Goal: Transaction & Acquisition: Book appointment/travel/reservation

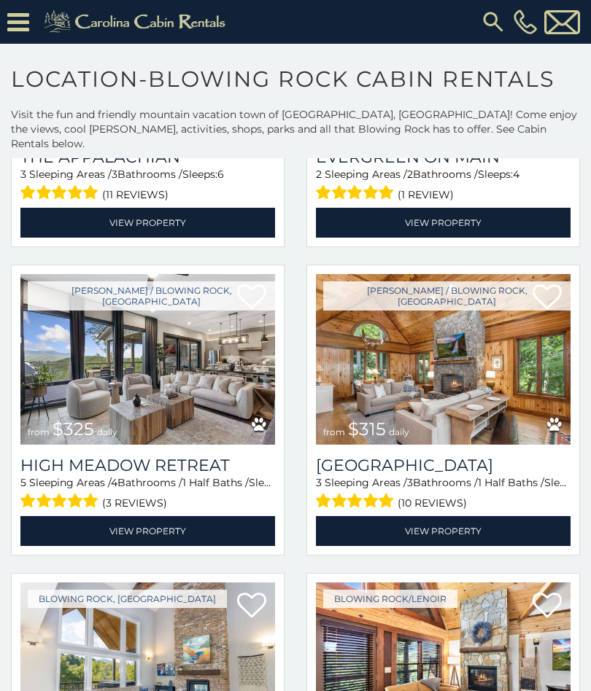
scroll to position [1192, 0]
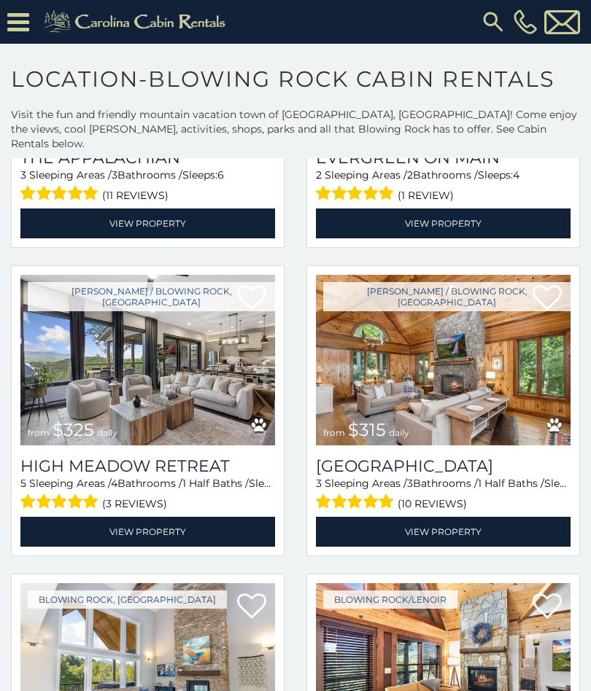
click at [472, 527] on link "View Property" at bounding box center [443, 532] width 255 height 30
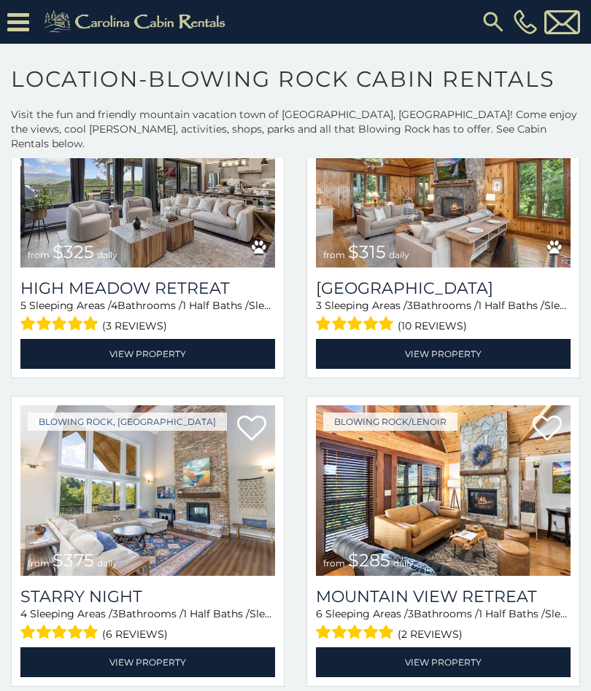
scroll to position [1366, 0]
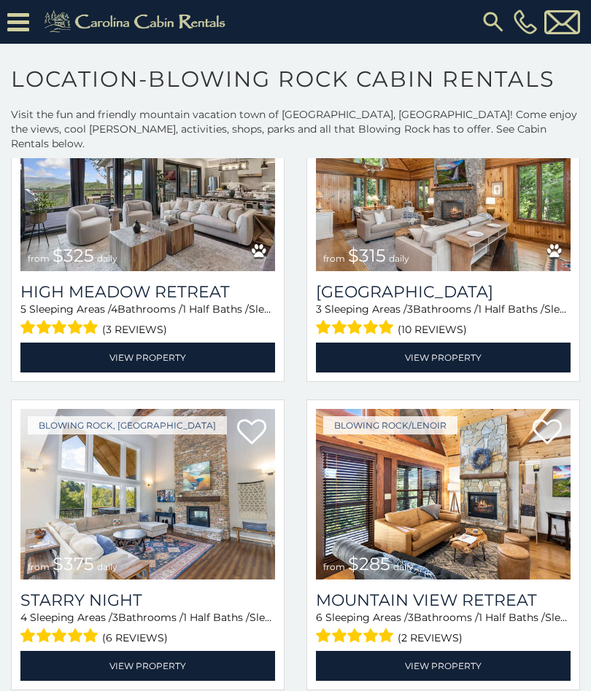
click at [439, 320] on span "(10 reviews)" at bounding box center [431, 329] width 69 height 19
click at [435, 320] on span "(10 reviews)" at bounding box center [431, 329] width 69 height 19
click at [411, 320] on span "(10 reviews)" at bounding box center [431, 329] width 69 height 19
click at [387, 302] on div "3 Sleeping Areas / 3 Bathrooms / 1 Half Baths / Sleeps: 11 (10 reviews)" at bounding box center [443, 320] width 255 height 37
click at [401, 282] on h3 "Chimney Island" at bounding box center [443, 292] width 255 height 20
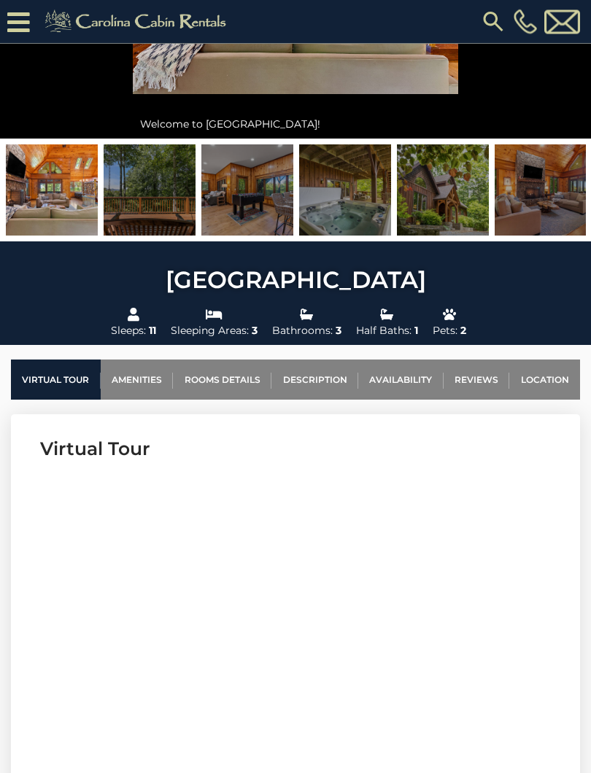
scroll to position [241, 0]
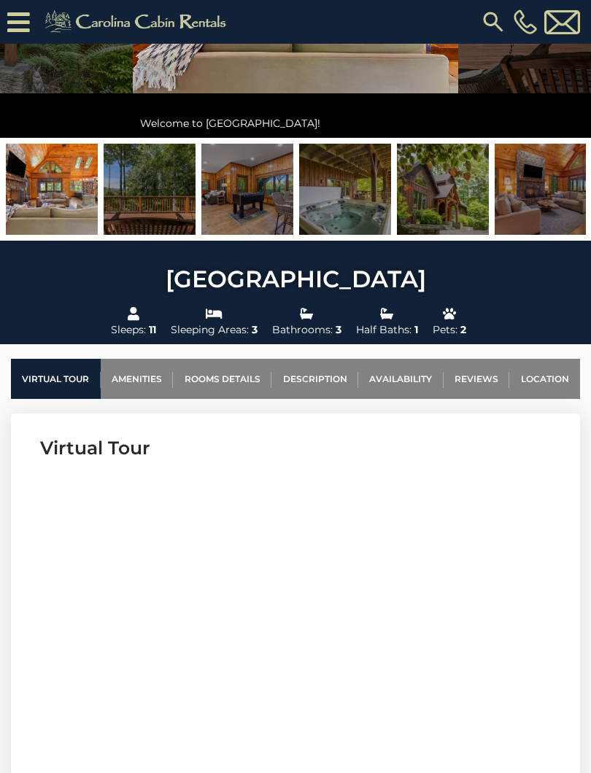
click at [407, 374] on link "Availability" at bounding box center [400, 379] width 85 height 40
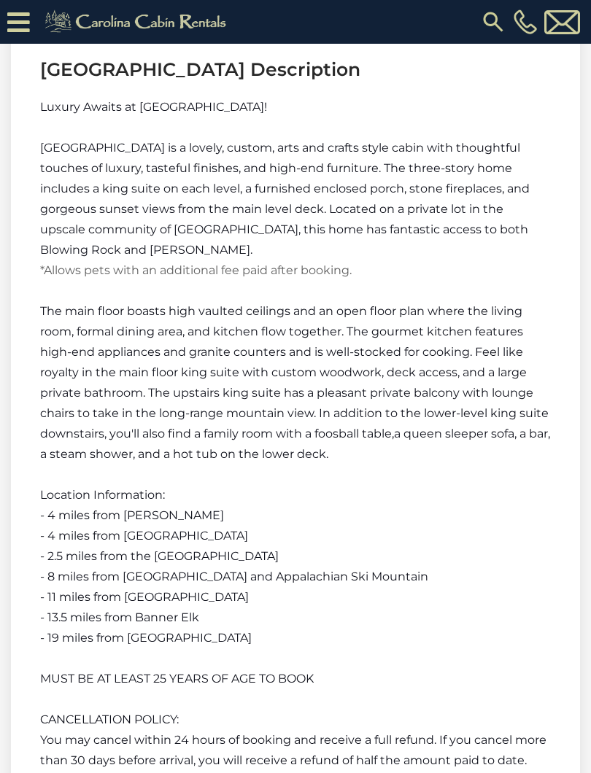
scroll to position [3112, 0]
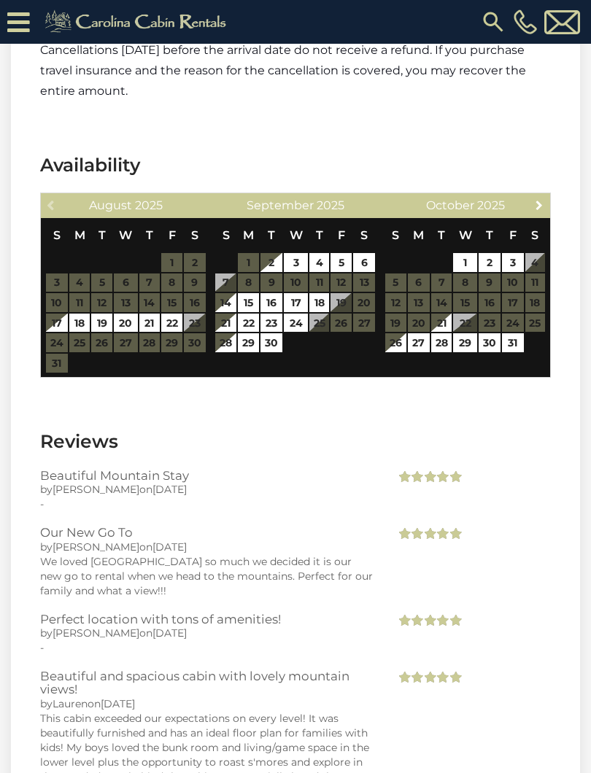
click at [545, 199] on span "Next" at bounding box center [539, 205] width 12 height 12
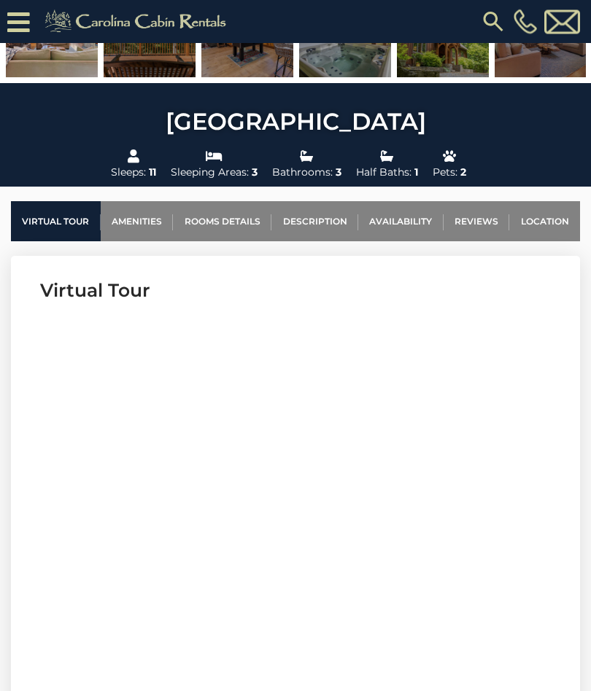
scroll to position [399, 0]
click at [546, 222] on link "Location" at bounding box center [544, 221] width 71 height 40
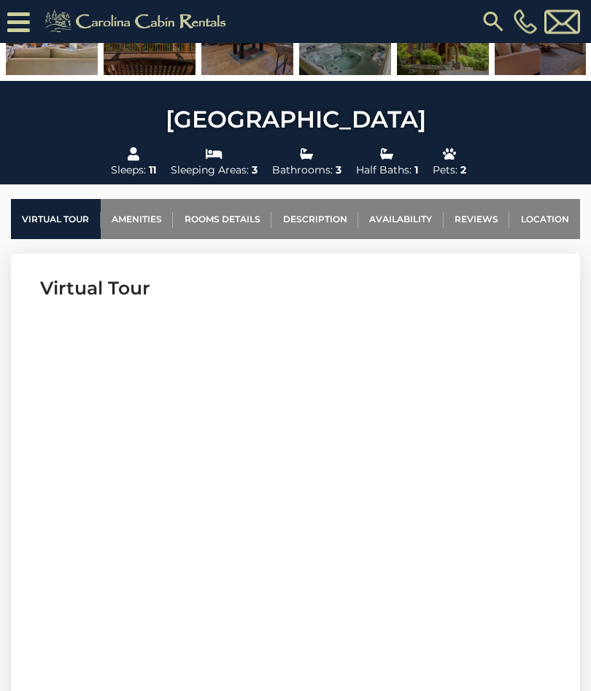
scroll to position [400, 0]
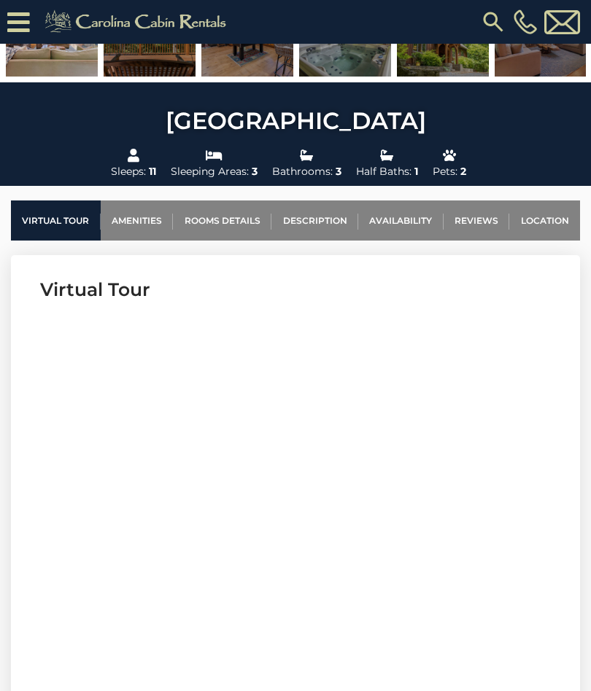
click at [132, 230] on link "Amenities" at bounding box center [137, 221] width 73 height 40
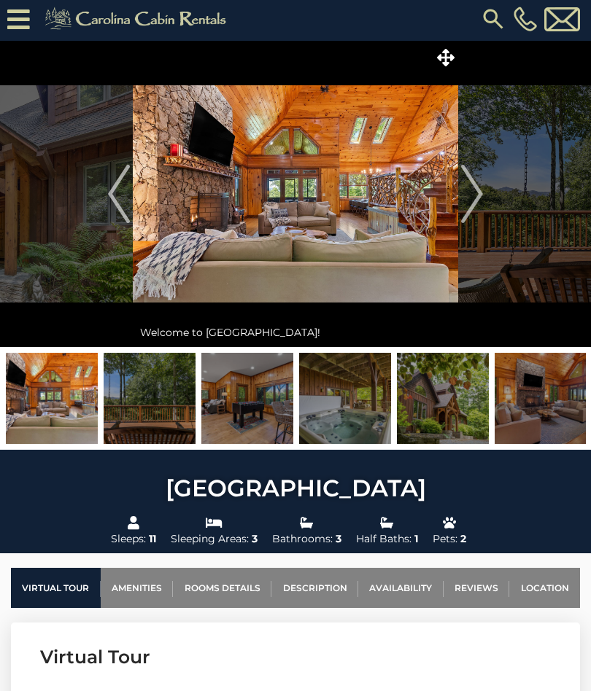
scroll to position [0, 0]
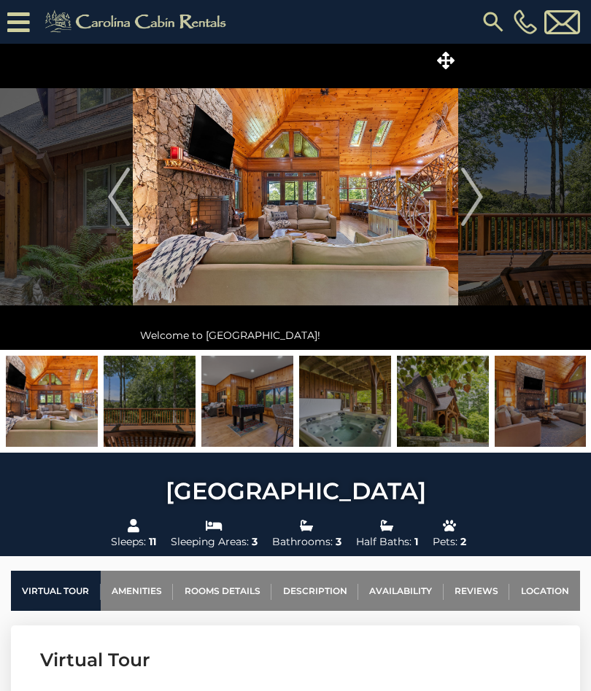
click at [478, 205] on img "Next" at bounding box center [472, 197] width 22 height 58
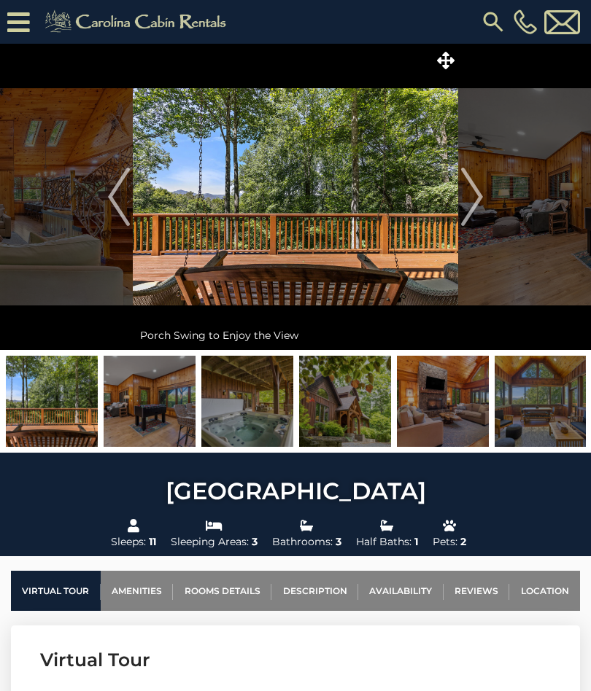
click at [473, 209] on img "Next" at bounding box center [472, 197] width 22 height 58
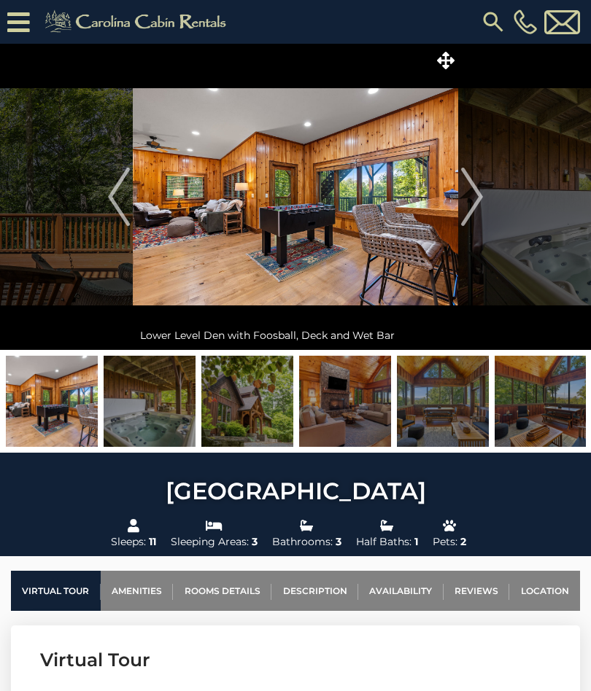
click at [474, 206] on img "Next" at bounding box center [472, 197] width 22 height 58
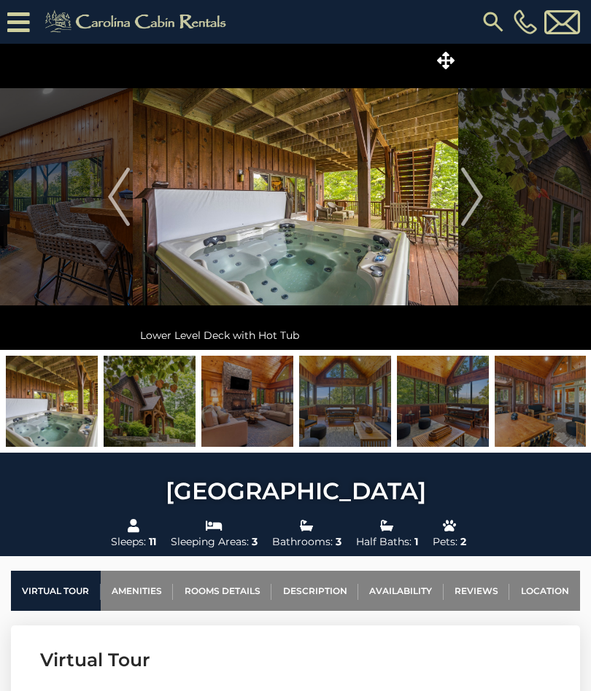
click at [481, 203] on img "Next" at bounding box center [472, 197] width 22 height 58
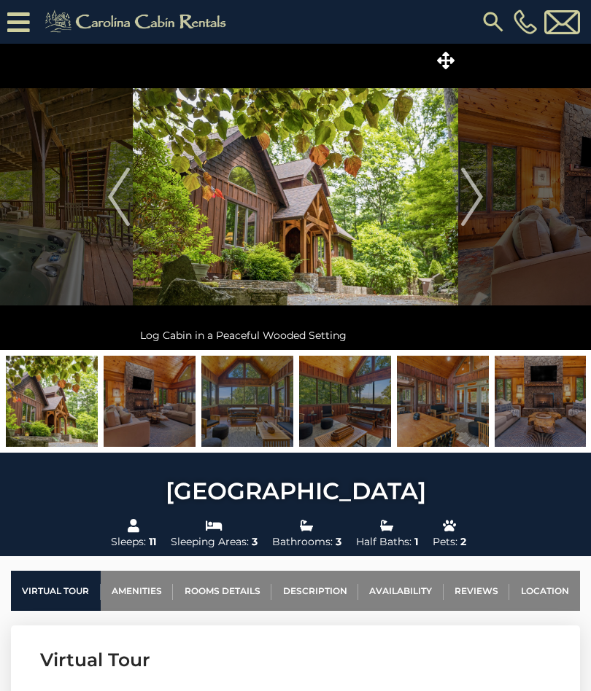
click at [473, 209] on img "Next" at bounding box center [472, 197] width 22 height 58
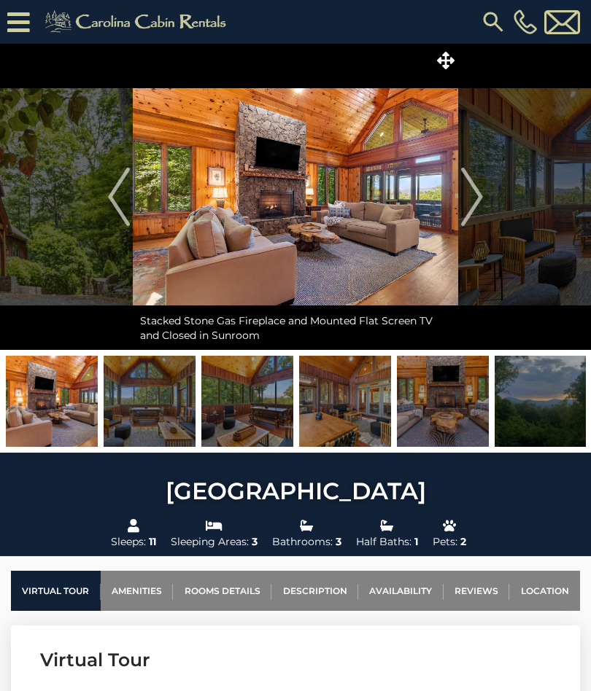
click at [471, 206] on img "Next" at bounding box center [472, 197] width 22 height 58
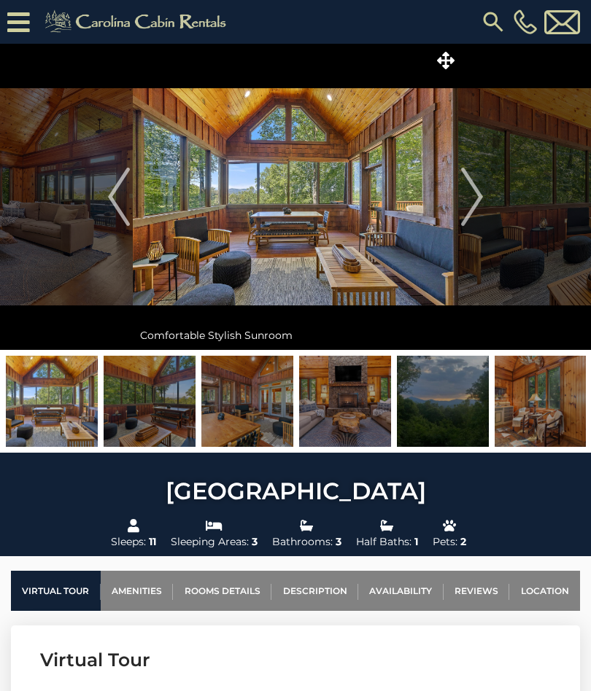
click at [475, 210] on img "Next" at bounding box center [472, 197] width 22 height 58
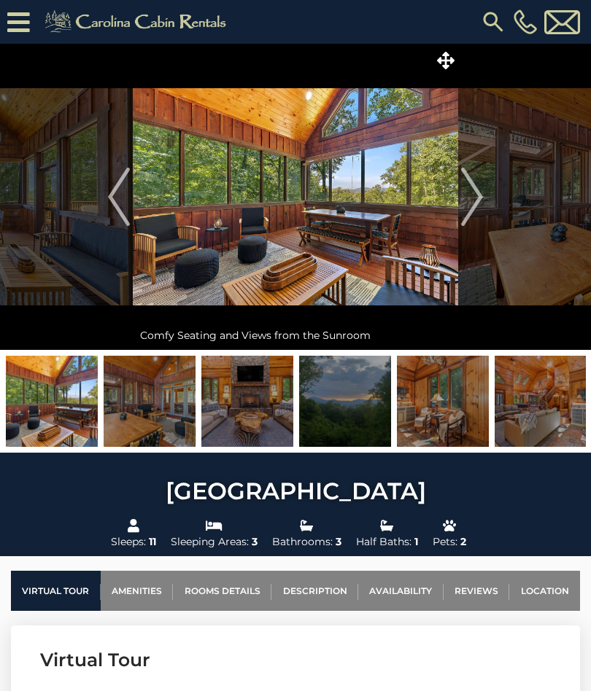
click at [468, 208] on img "Next" at bounding box center [472, 197] width 22 height 58
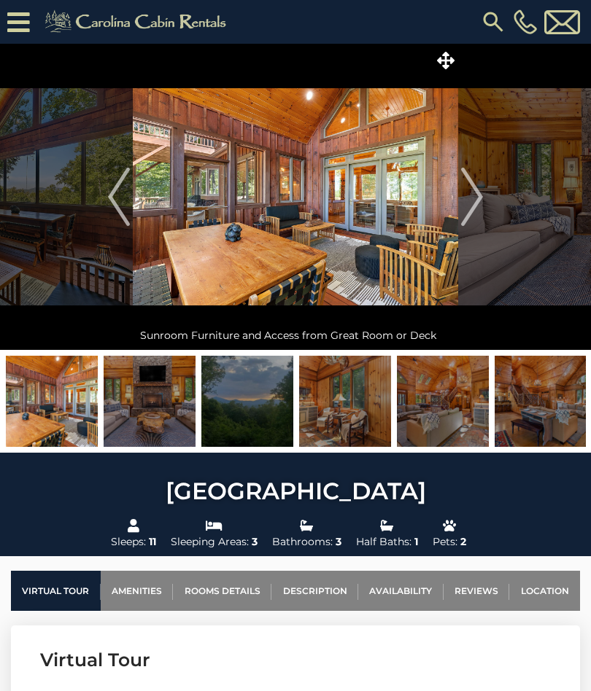
click at [477, 206] on img "Next" at bounding box center [472, 197] width 22 height 58
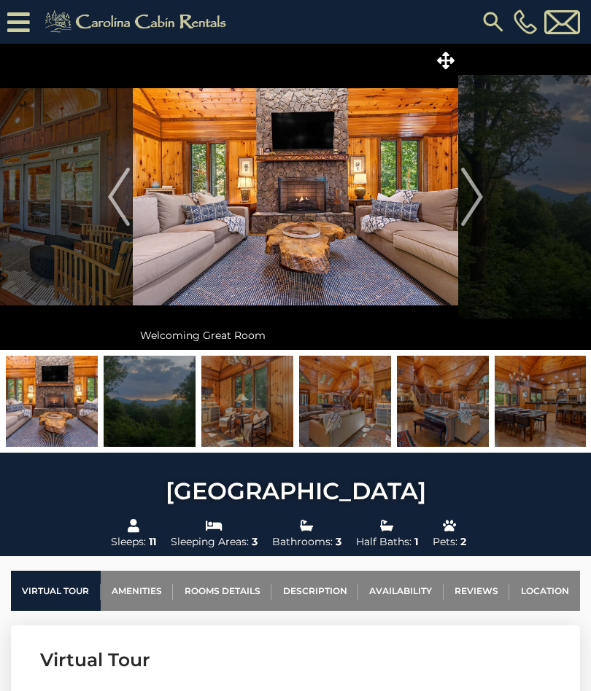
click at [476, 208] on img "Next" at bounding box center [472, 197] width 22 height 58
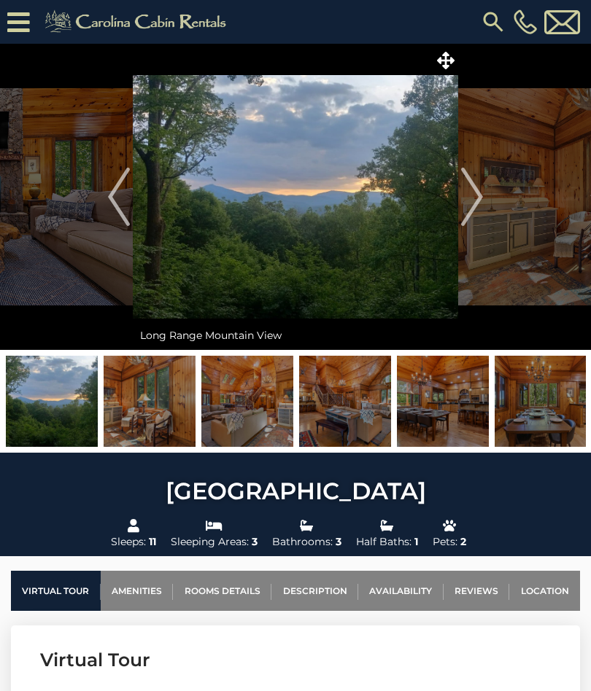
click at [476, 205] on img "Next" at bounding box center [472, 197] width 22 height 58
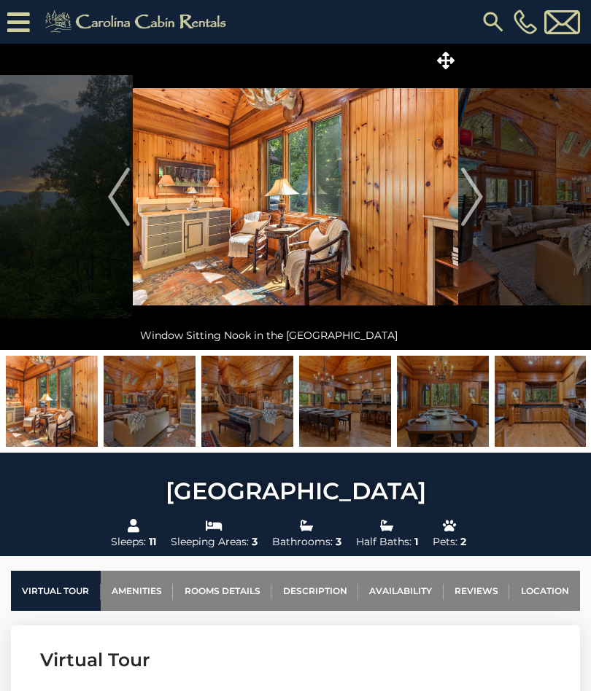
click at [473, 211] on img "Next" at bounding box center [472, 197] width 22 height 58
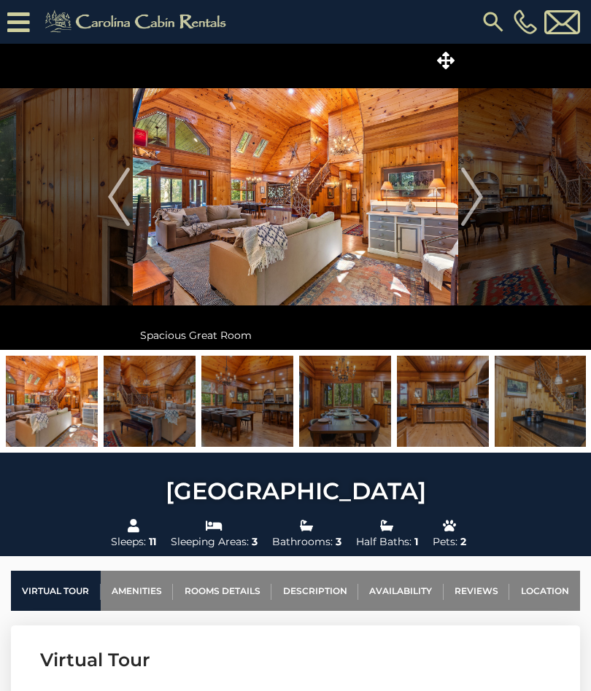
click at [473, 205] on img "Next" at bounding box center [472, 197] width 22 height 58
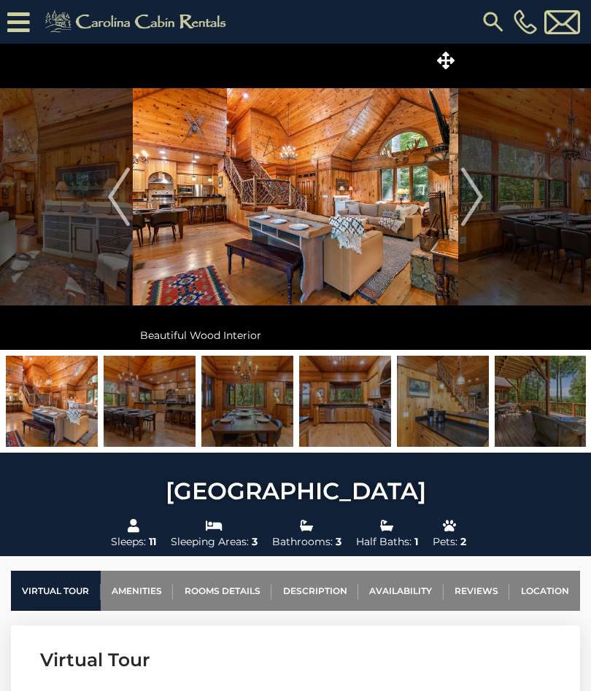
click at [484, 202] on button "Next" at bounding box center [472, 197] width 28 height 306
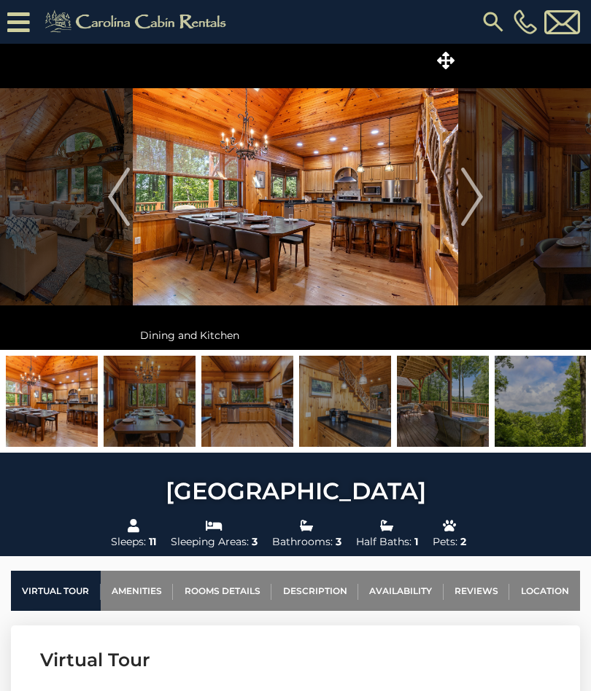
click at [481, 200] on img "Next" at bounding box center [472, 197] width 22 height 58
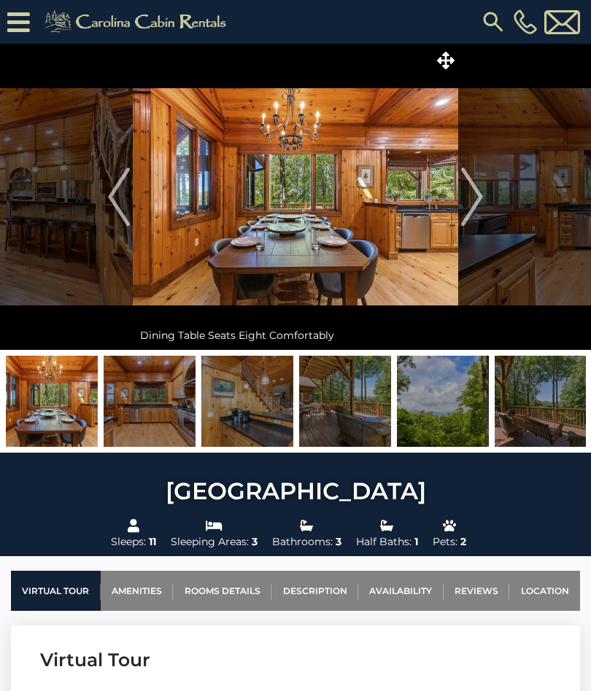
click at [478, 204] on img "Next" at bounding box center [472, 197] width 22 height 58
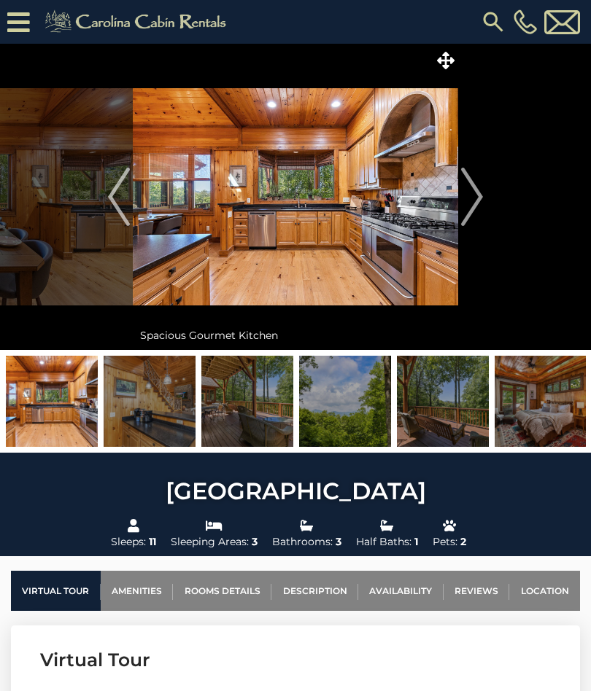
click at [473, 205] on img "Next" at bounding box center [472, 197] width 22 height 58
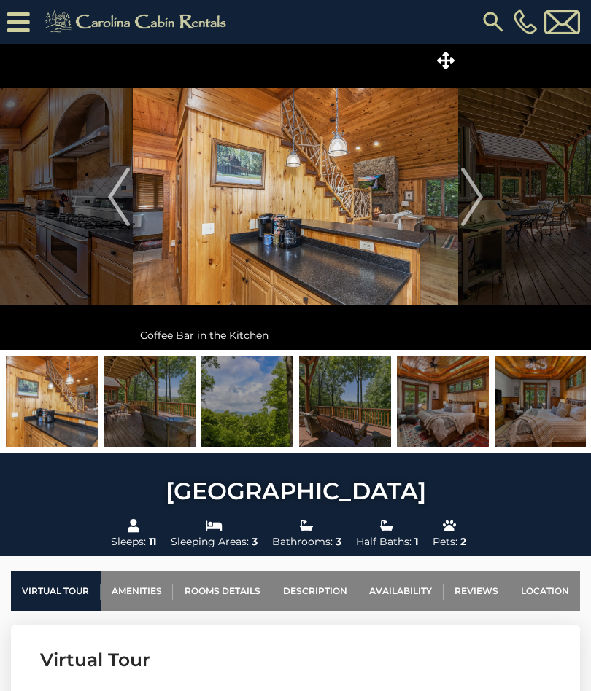
click at [480, 202] on img "Next" at bounding box center [472, 197] width 22 height 58
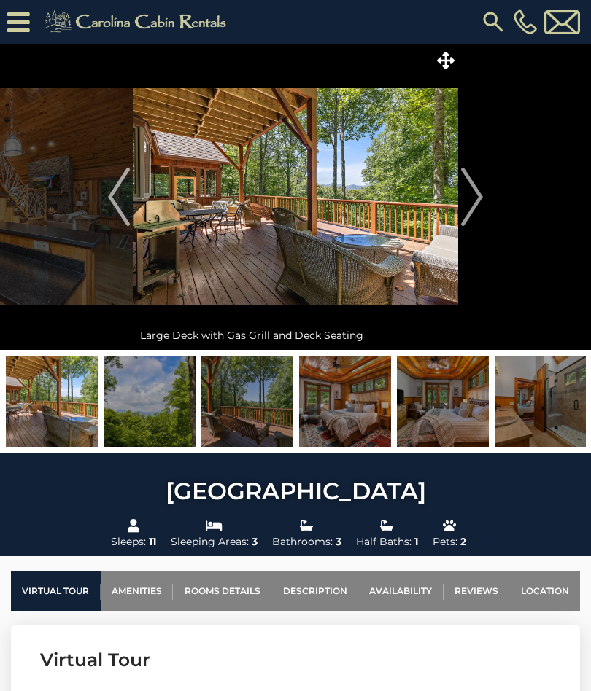
click at [480, 201] on img "Next" at bounding box center [472, 197] width 22 height 58
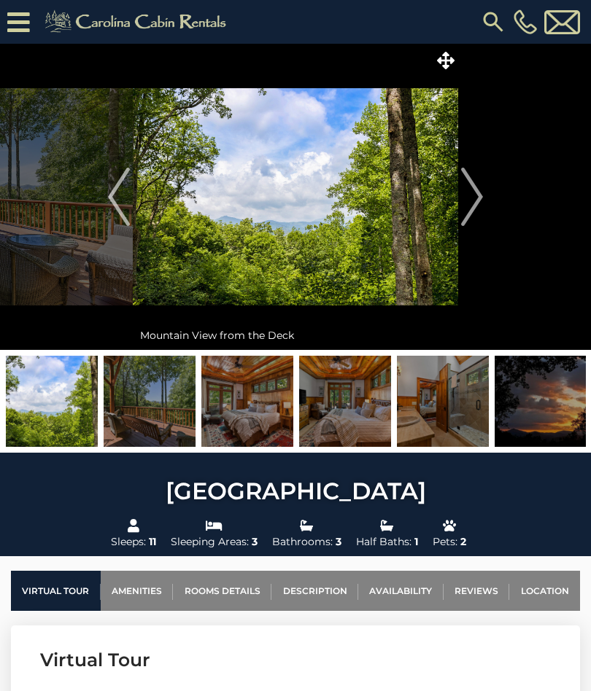
click at [475, 206] on img "Next" at bounding box center [472, 197] width 22 height 58
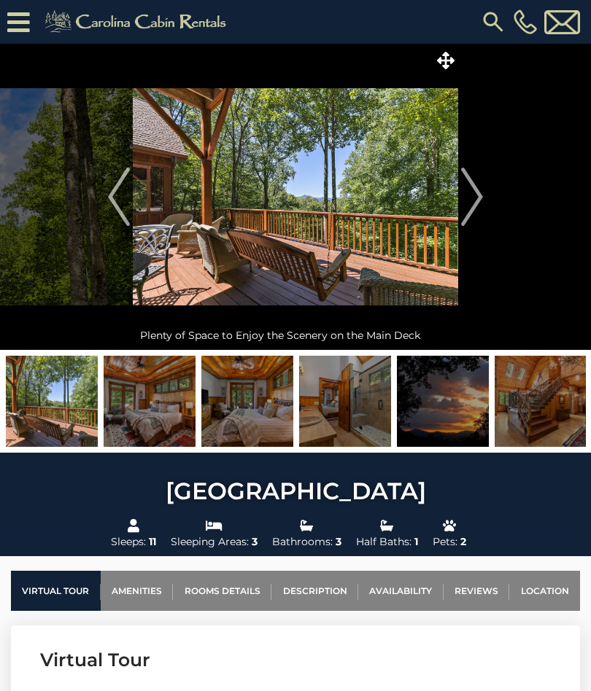
click at [470, 209] on img "Next" at bounding box center [472, 197] width 22 height 58
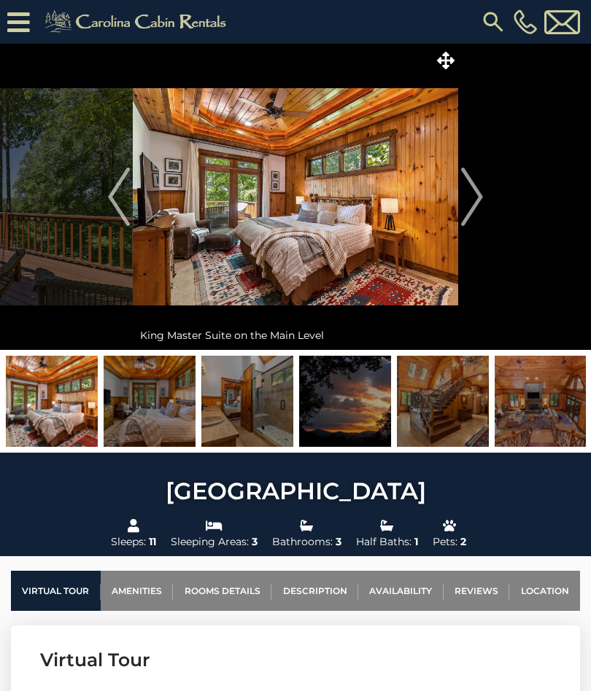
click at [472, 206] on img "Next" at bounding box center [472, 197] width 22 height 58
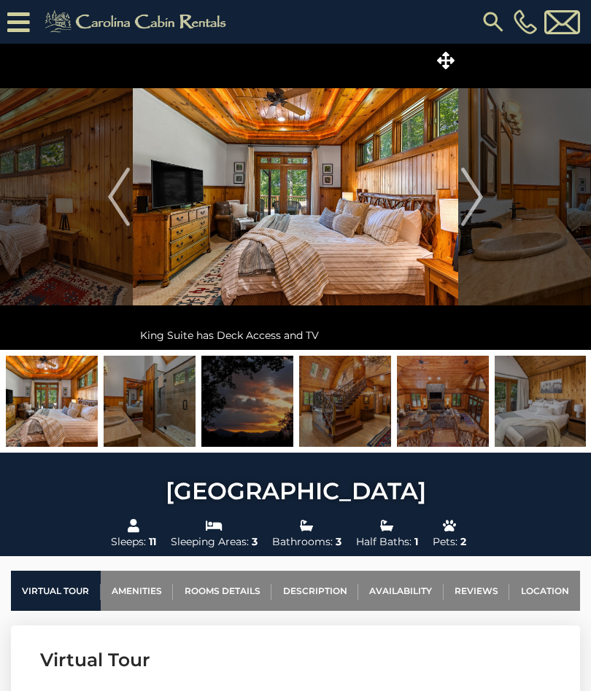
click at [473, 209] on img "Next" at bounding box center [472, 197] width 22 height 58
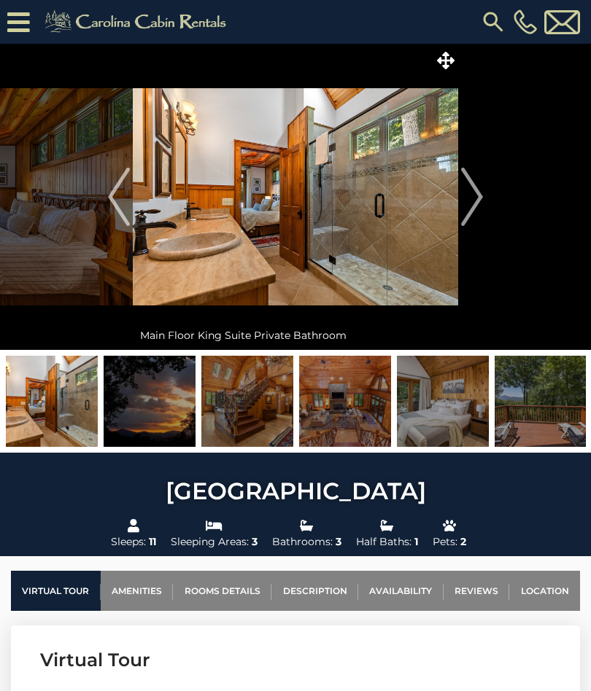
click at [476, 208] on img "Next" at bounding box center [472, 197] width 22 height 58
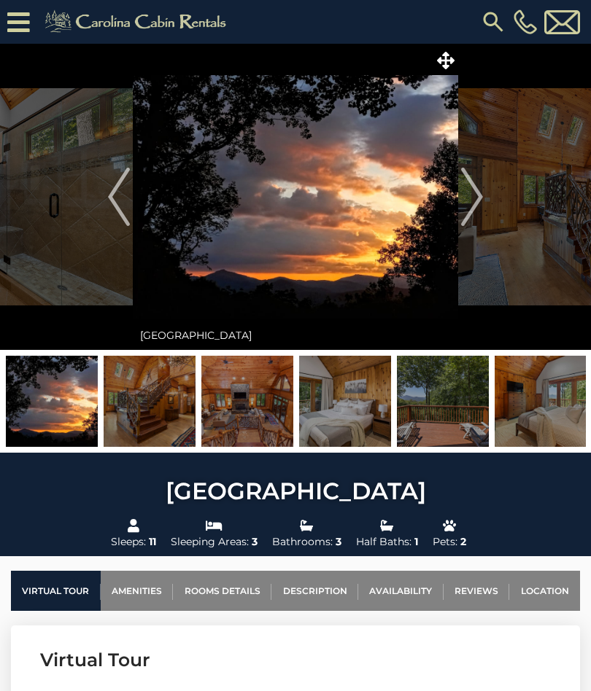
click at [472, 203] on img "Next" at bounding box center [472, 197] width 22 height 58
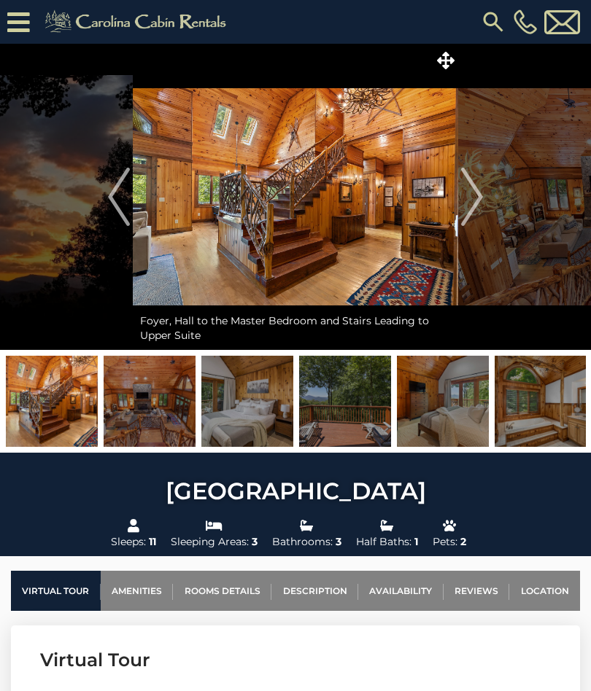
click at [478, 201] on img "Next" at bounding box center [472, 197] width 22 height 58
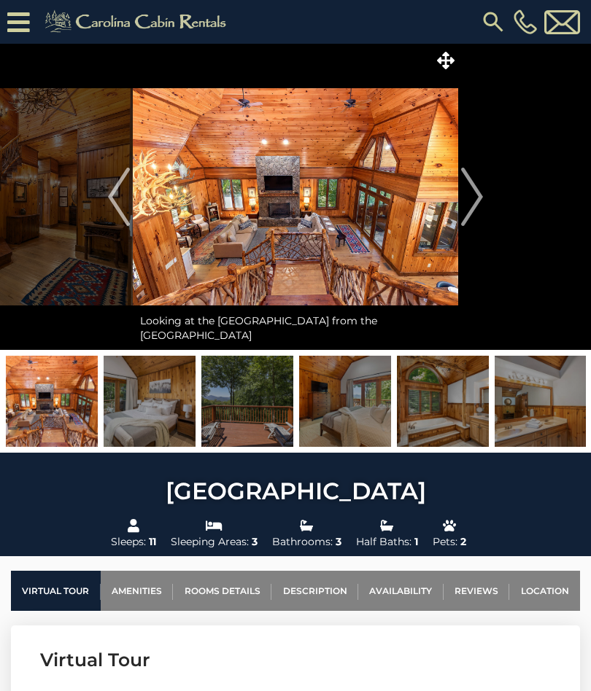
click at [469, 198] on img "Next" at bounding box center [472, 197] width 22 height 58
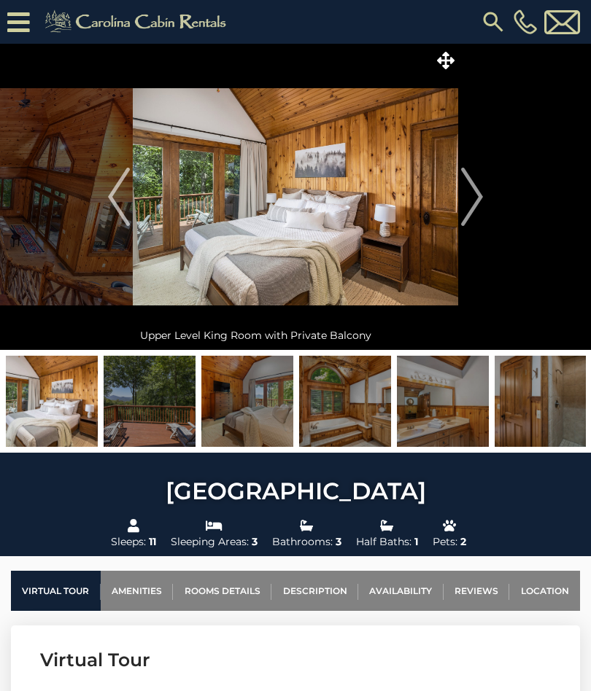
click at [468, 203] on img "Next" at bounding box center [472, 197] width 22 height 58
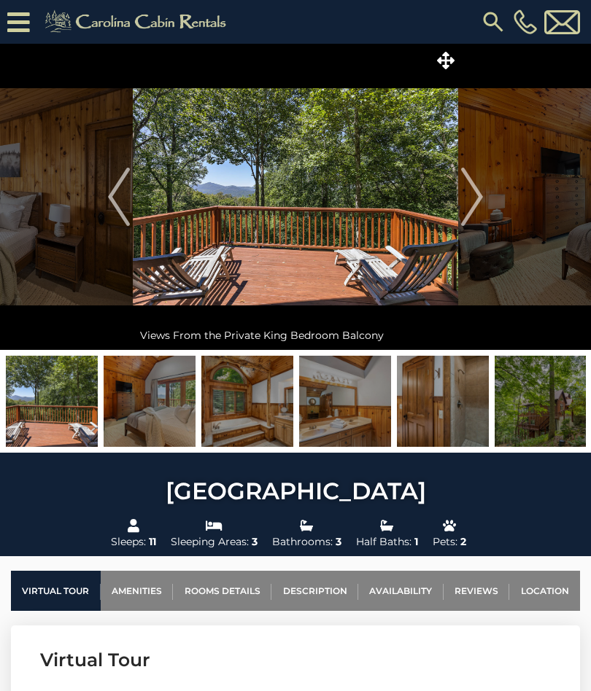
click at [470, 201] on img "Next" at bounding box center [472, 197] width 22 height 58
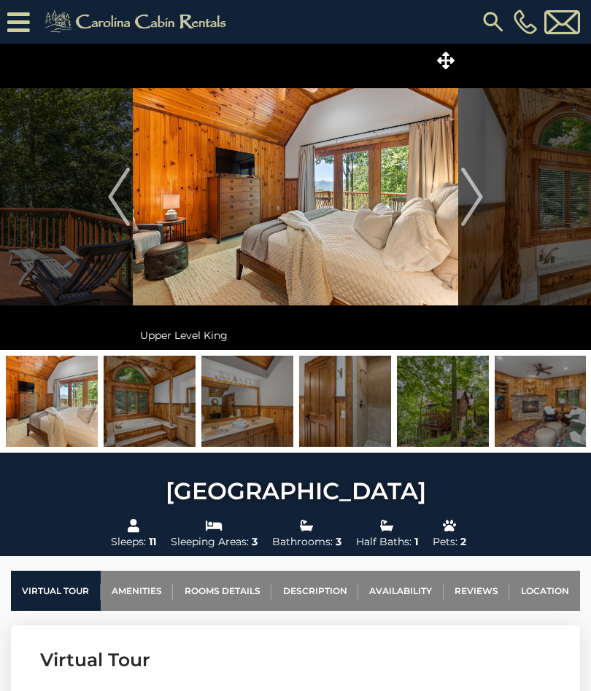
click at [477, 195] on img "Next" at bounding box center [472, 197] width 22 height 58
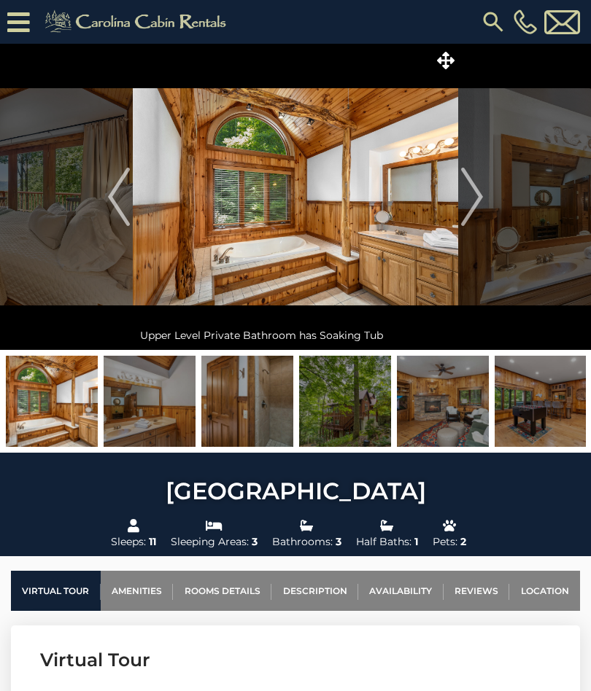
click at [476, 196] on img "Next" at bounding box center [472, 197] width 22 height 58
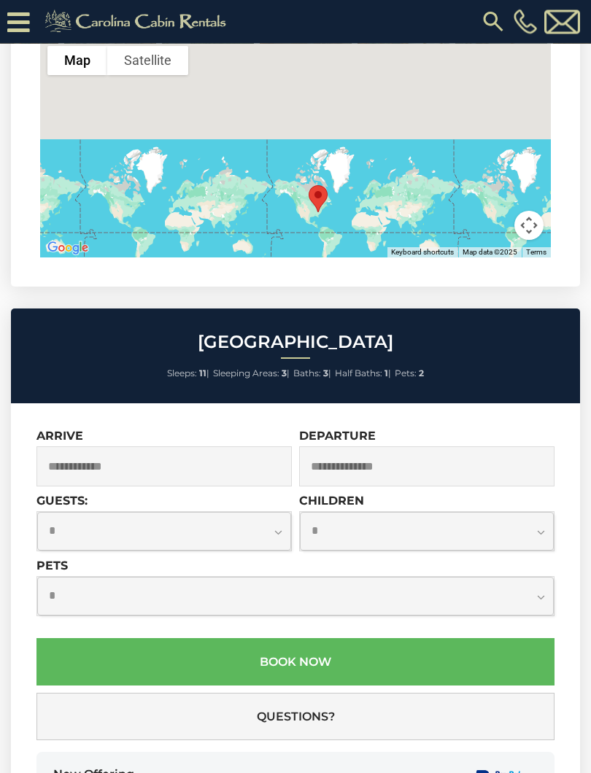
scroll to position [4064, 0]
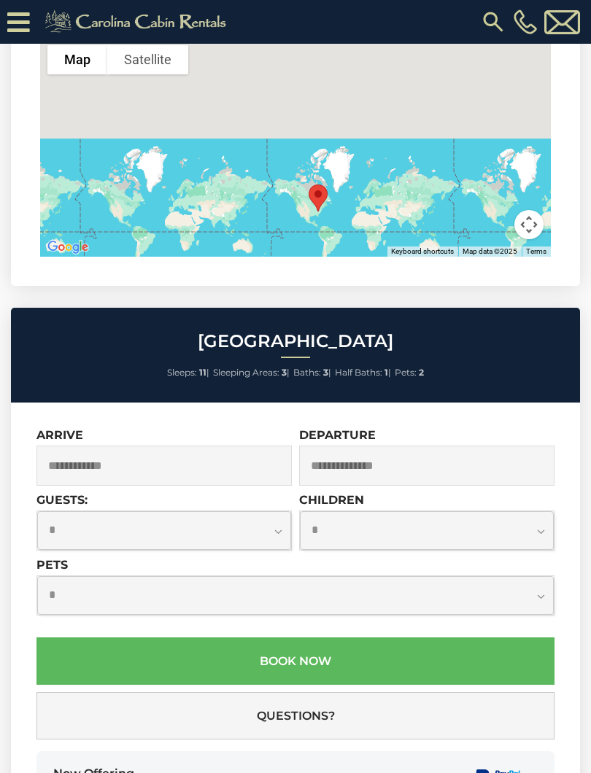
click at [73, 459] on input "text" at bounding box center [163, 466] width 255 height 40
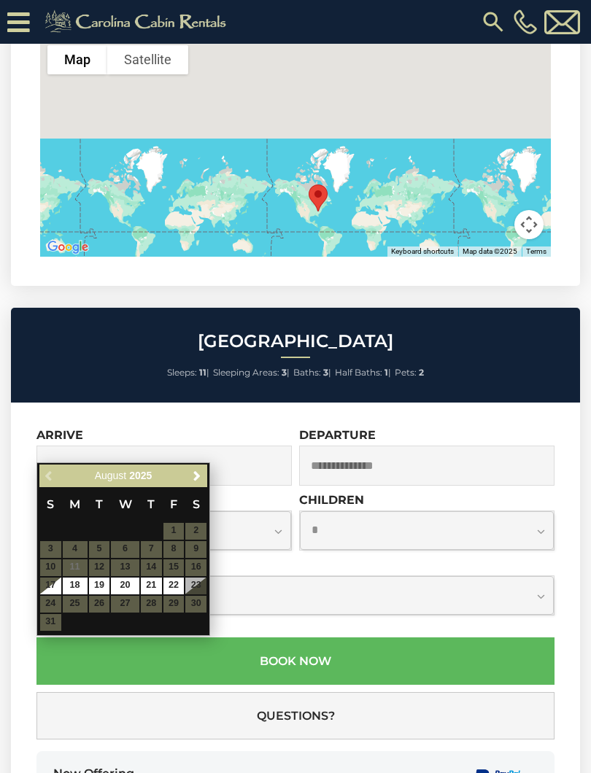
click at [187, 478] on link "Next" at bounding box center [196, 476] width 18 height 18
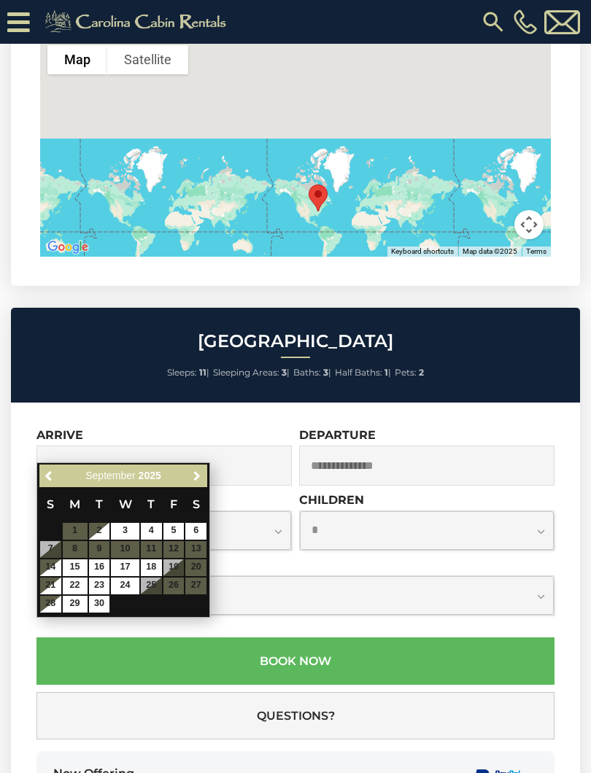
click at [196, 484] on link "Next" at bounding box center [196, 476] width 18 height 18
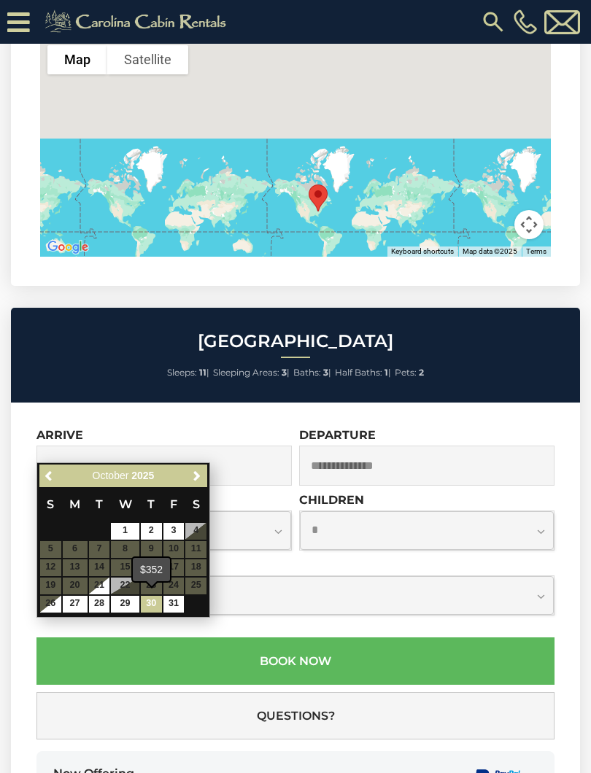
click at [147, 606] on link "30" at bounding box center [151, 604] width 21 height 17
type input "**********"
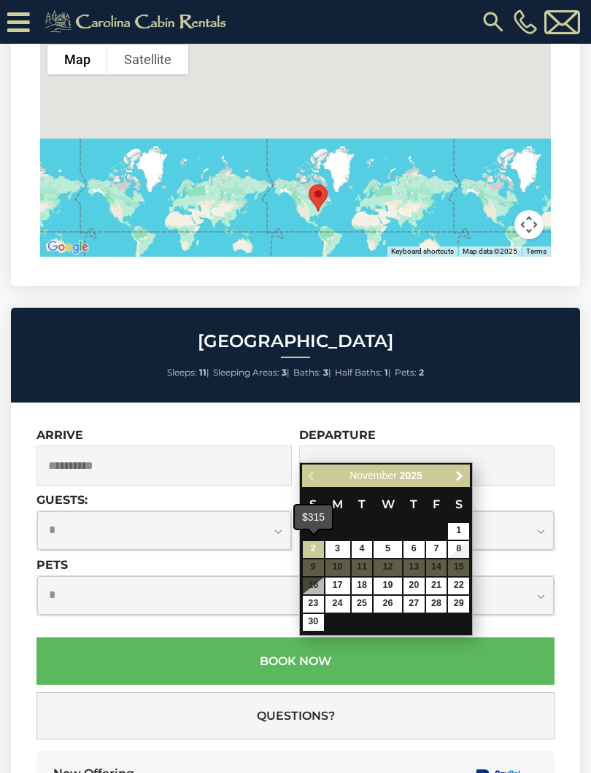
click at [309, 549] on link "2" at bounding box center [313, 549] width 21 height 17
type input "**********"
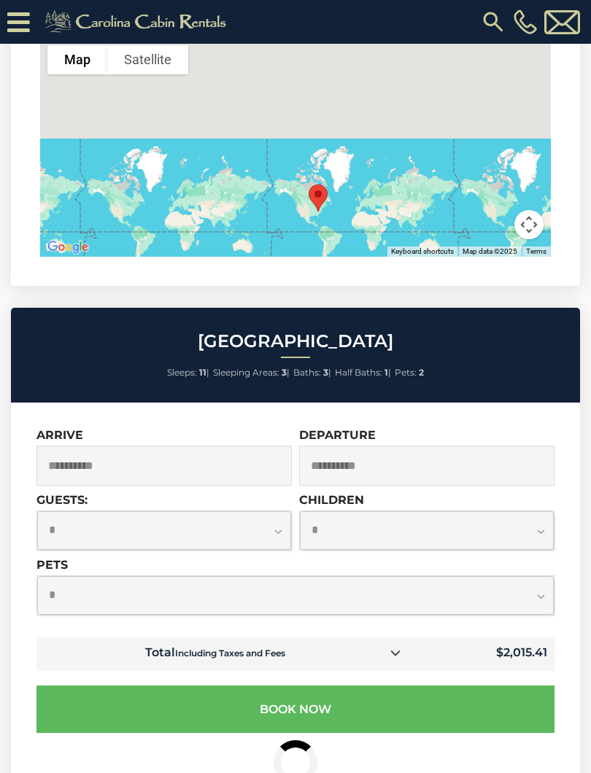
click at [274, 511] on select "**********" at bounding box center [164, 530] width 254 height 39
select select "*"
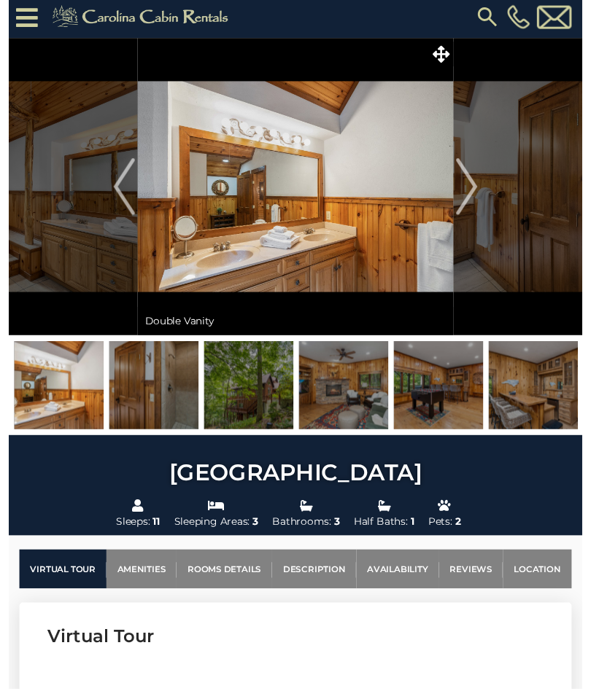
scroll to position [20, 0]
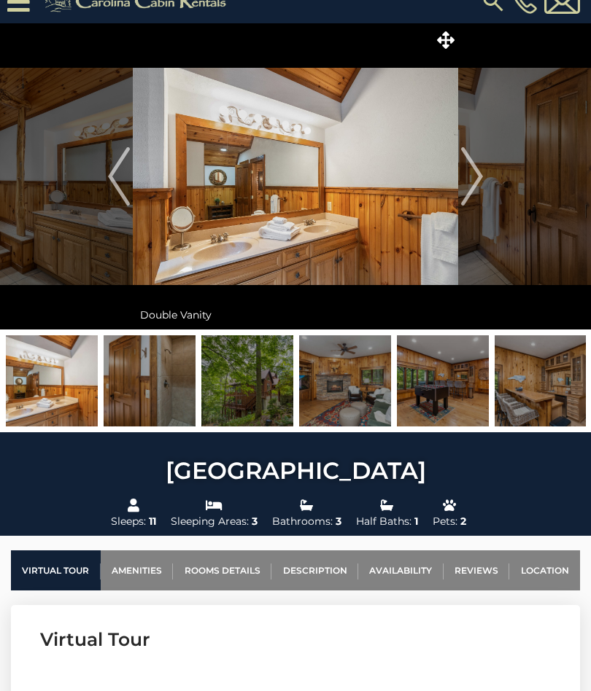
click at [545, 569] on link "Location" at bounding box center [544, 571] width 71 height 40
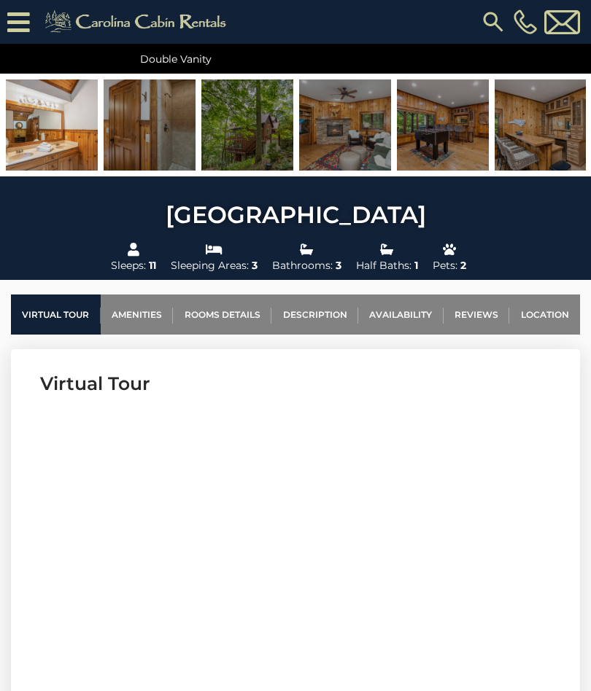
scroll to position [304, 0]
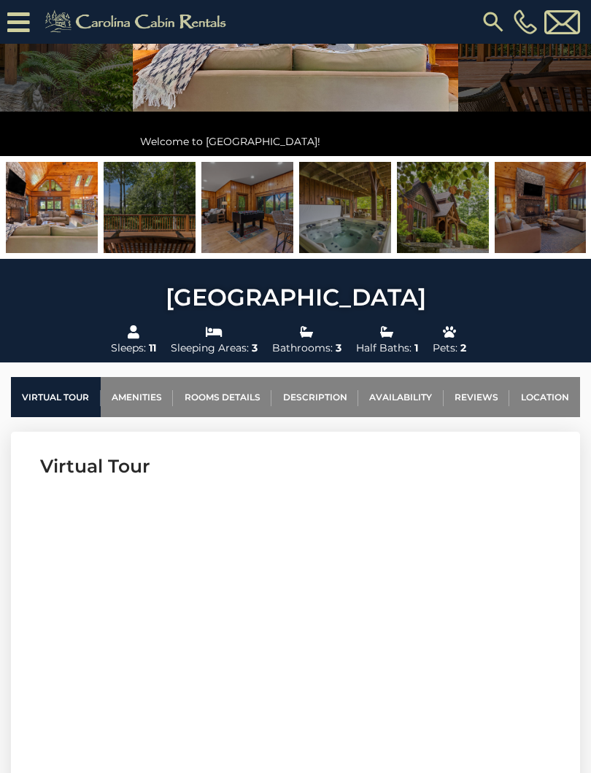
click at [467, 398] on link "Reviews" at bounding box center [476, 397] width 66 height 40
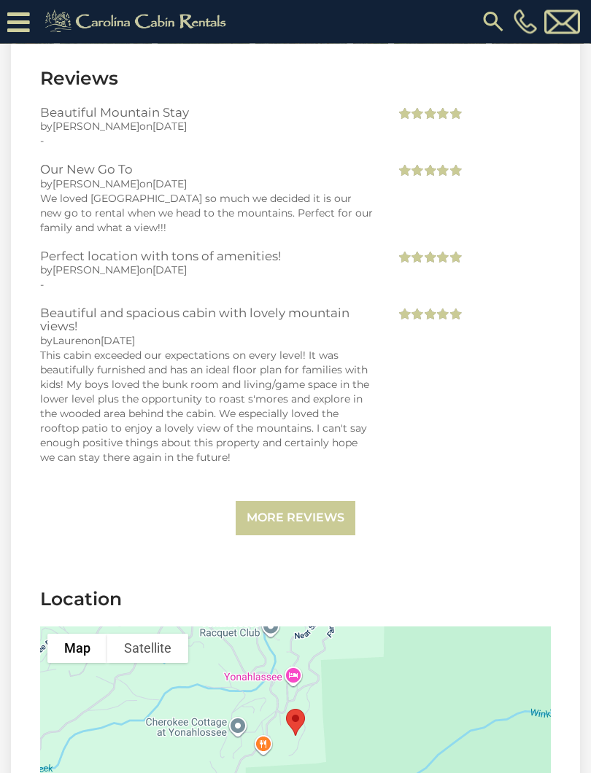
scroll to position [3475, 0]
click at [249, 501] on link "More Reviews" at bounding box center [296, 518] width 120 height 34
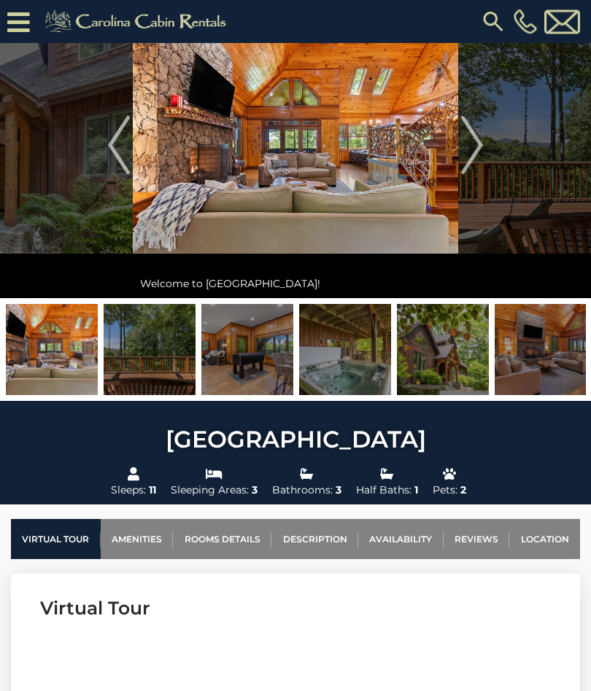
scroll to position [81, 0]
click at [475, 160] on img "Next" at bounding box center [472, 145] width 22 height 58
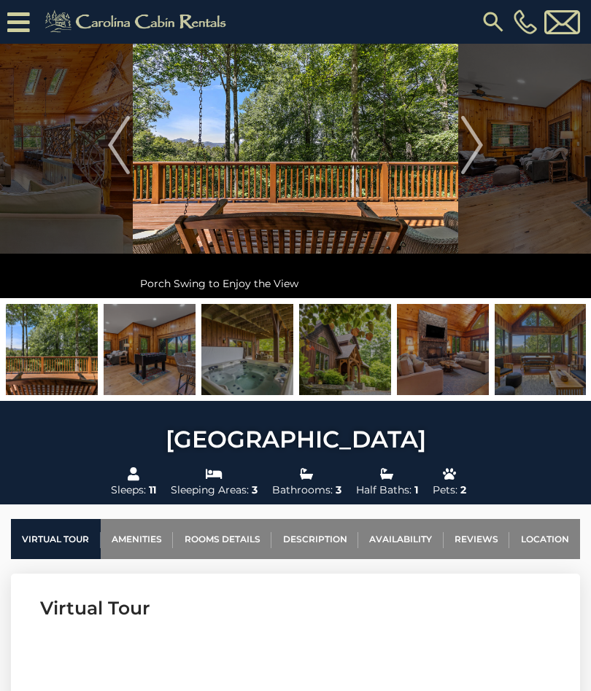
click at [477, 147] on img "Next" at bounding box center [472, 145] width 22 height 58
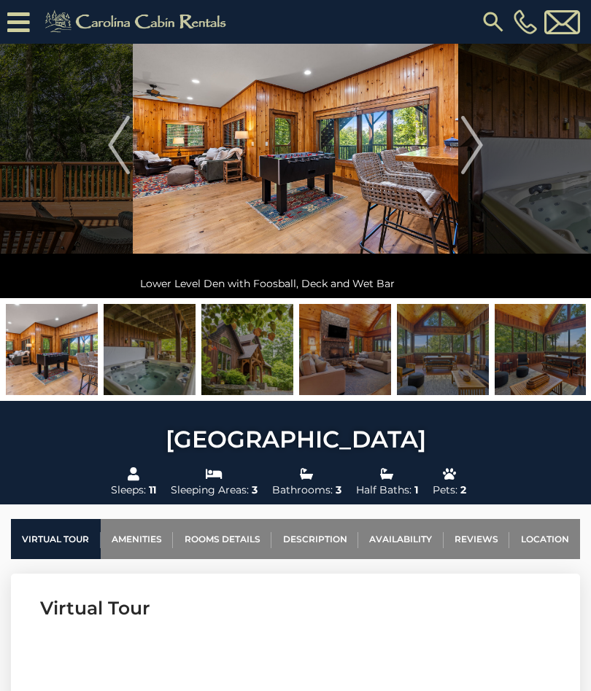
click at [471, 148] on img "Next" at bounding box center [472, 145] width 22 height 58
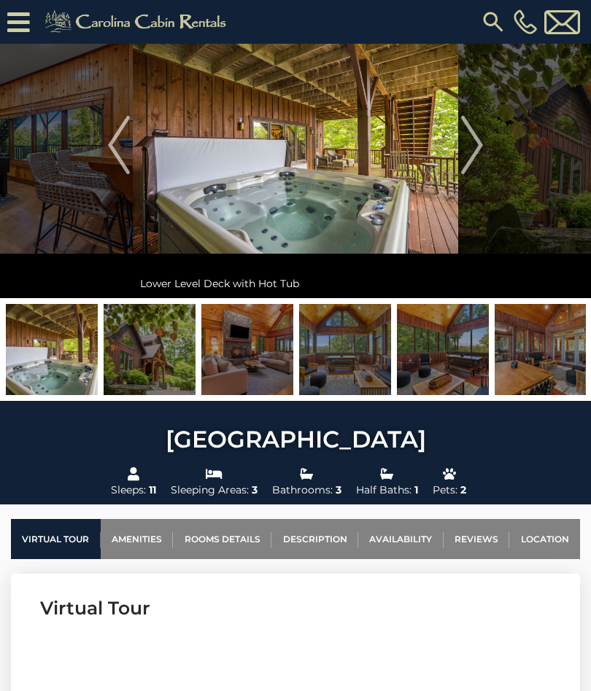
click at [471, 152] on img "Next" at bounding box center [472, 145] width 22 height 58
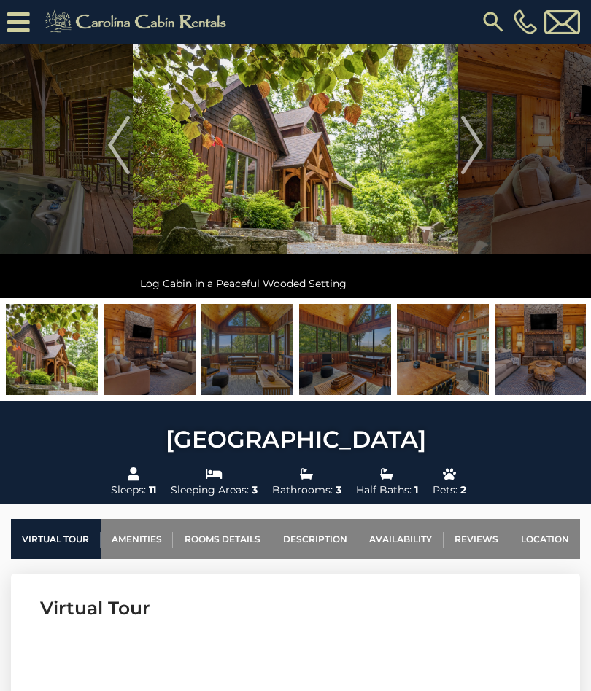
click at [476, 153] on img "Next" at bounding box center [472, 145] width 22 height 58
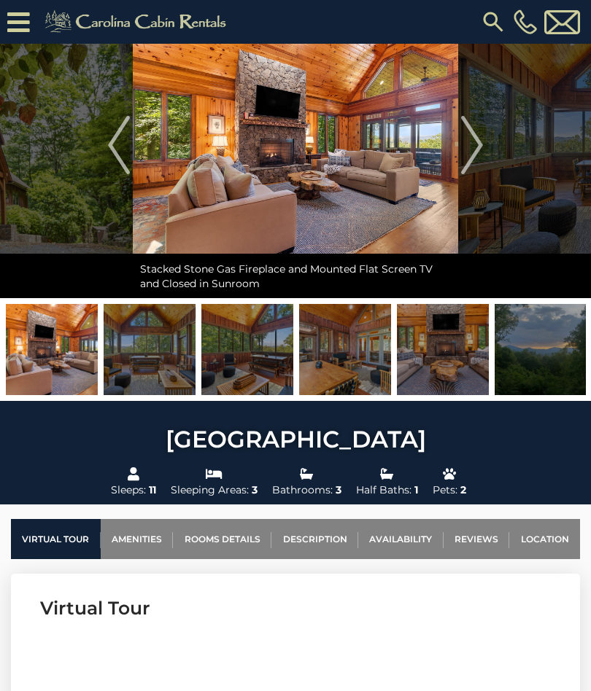
click at [470, 158] on img "Next" at bounding box center [472, 145] width 22 height 58
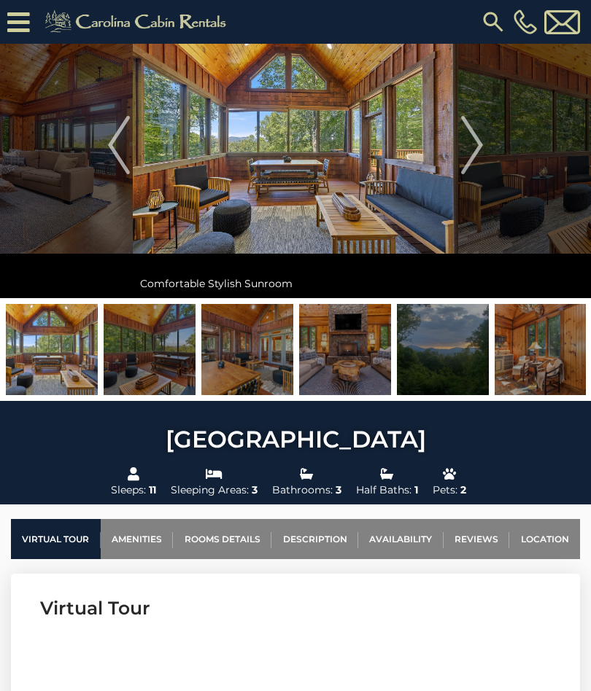
click at [470, 156] on img "Next" at bounding box center [472, 145] width 22 height 58
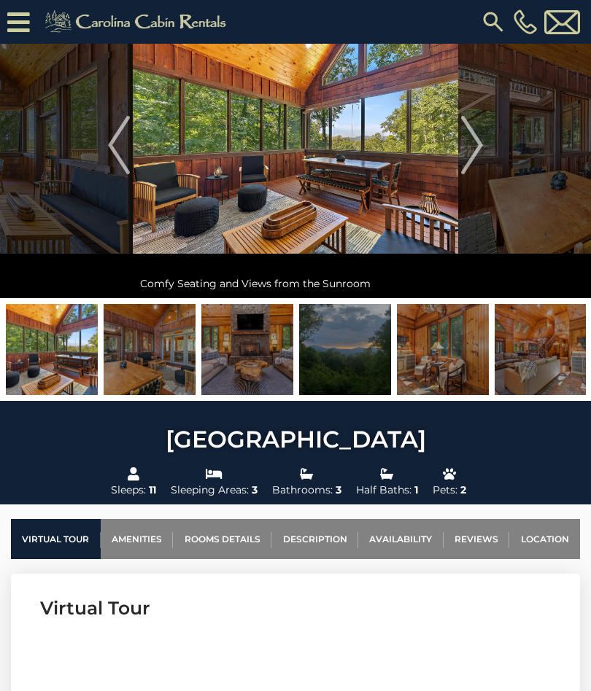
click at [472, 157] on img "Next" at bounding box center [472, 145] width 22 height 58
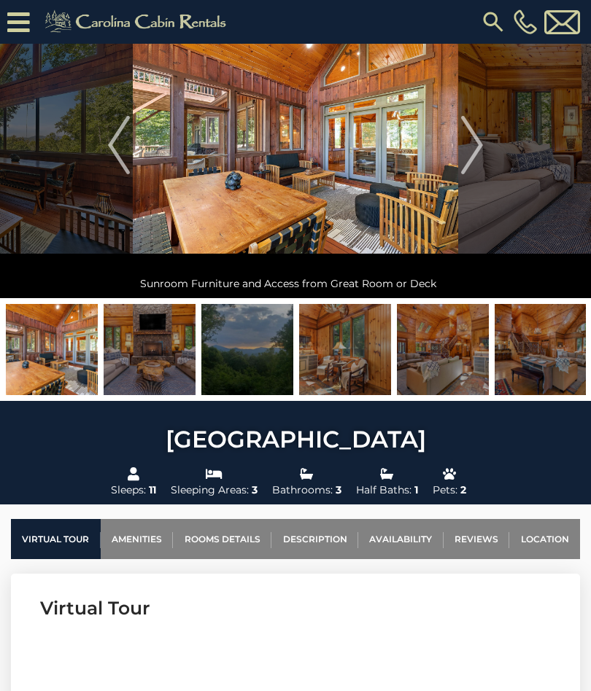
click at [472, 153] on img "Next" at bounding box center [472, 145] width 22 height 58
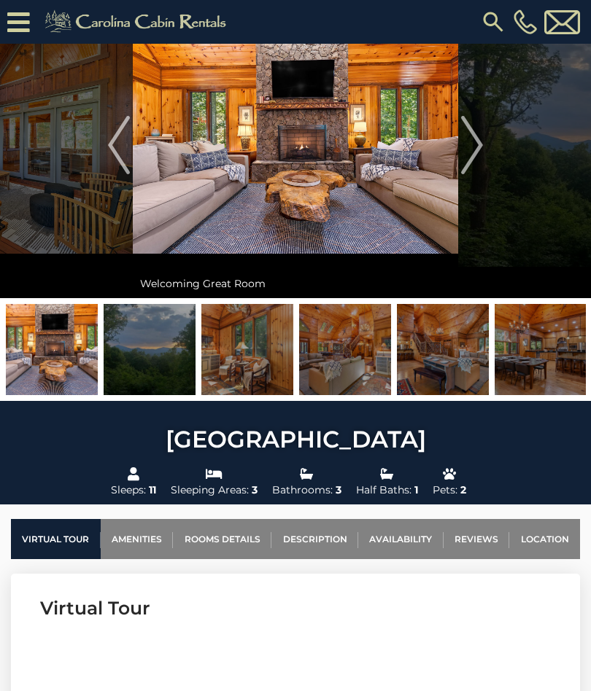
click at [465, 156] on img "Next" at bounding box center [472, 145] width 22 height 58
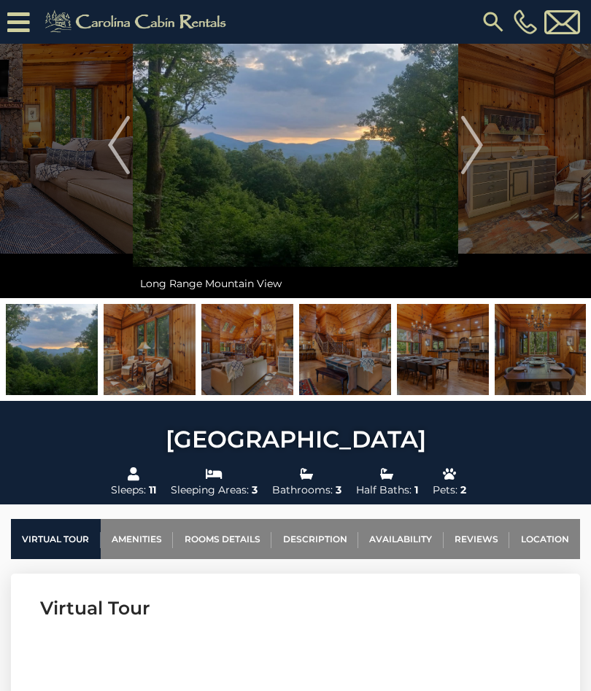
click at [468, 157] on img "Next" at bounding box center [472, 145] width 22 height 58
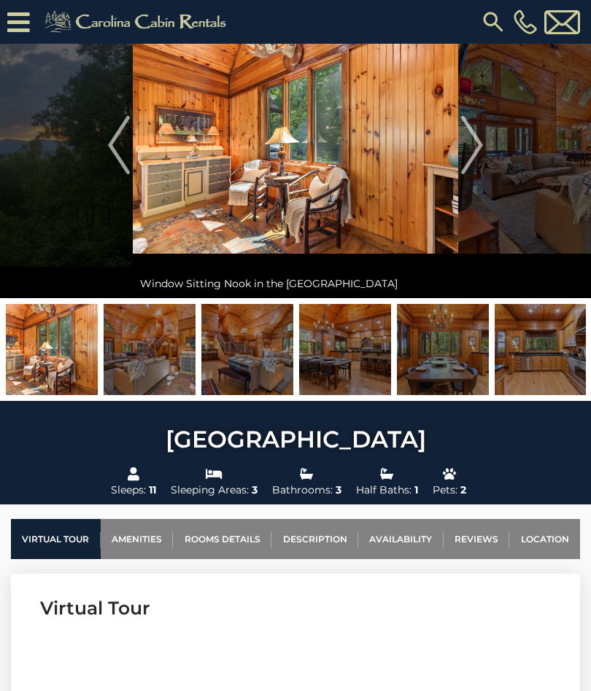
click at [466, 158] on img "Next" at bounding box center [472, 145] width 22 height 58
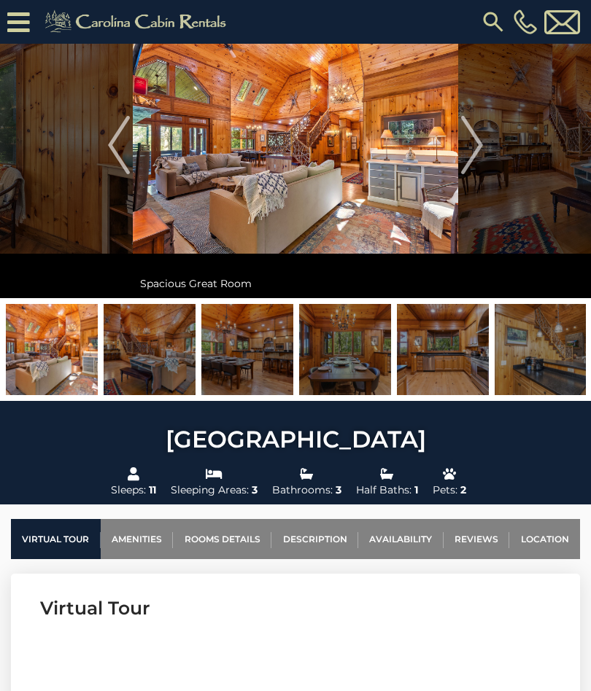
click at [468, 148] on img "Next" at bounding box center [472, 145] width 22 height 58
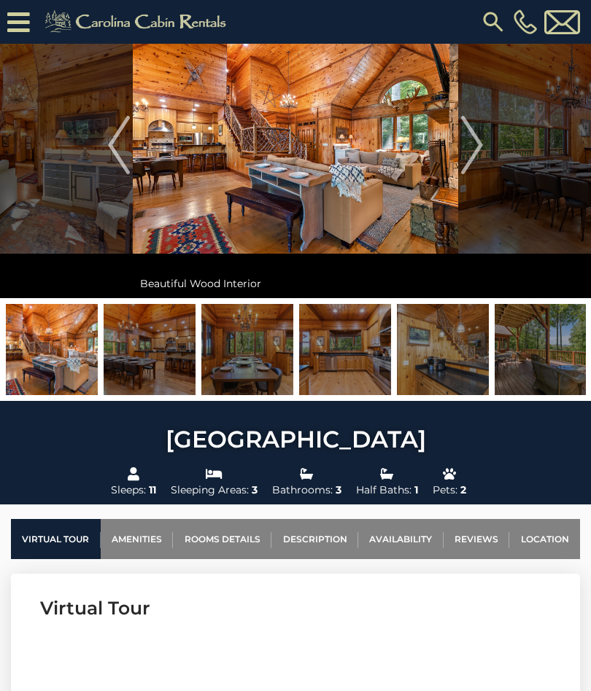
click at [458, 160] on button "Next" at bounding box center [472, 145] width 28 height 306
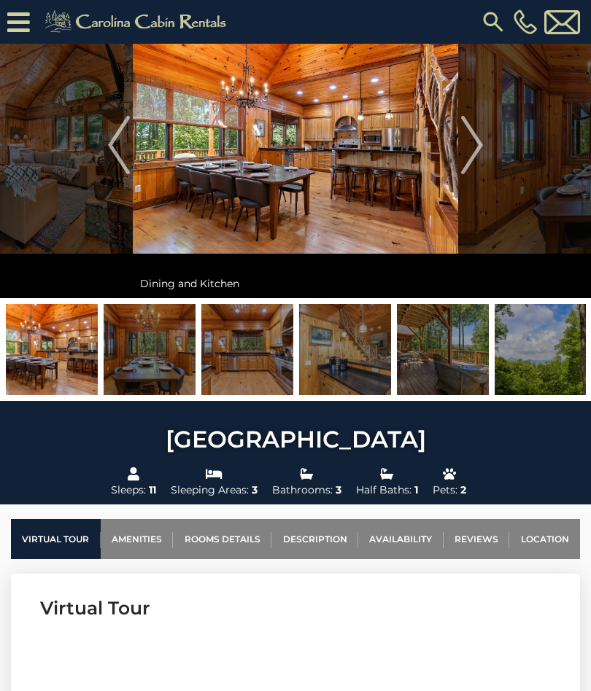
click at [473, 153] on img "Next" at bounding box center [472, 145] width 22 height 58
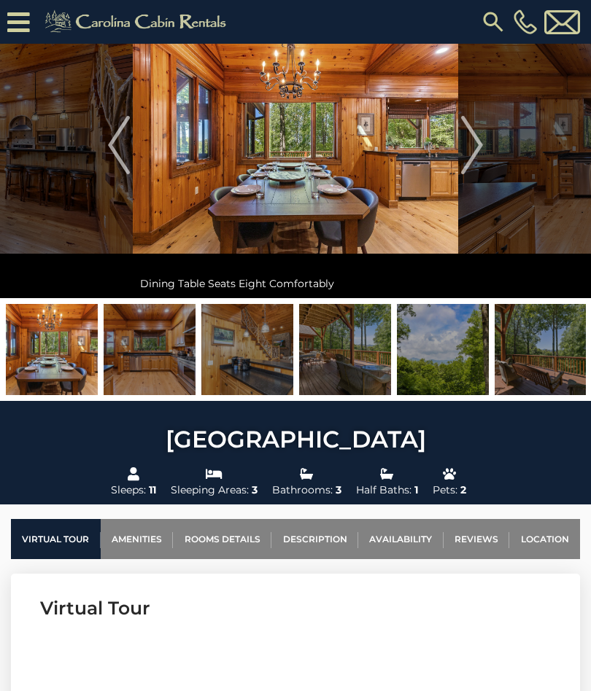
click at [470, 160] on img "Next" at bounding box center [472, 145] width 22 height 58
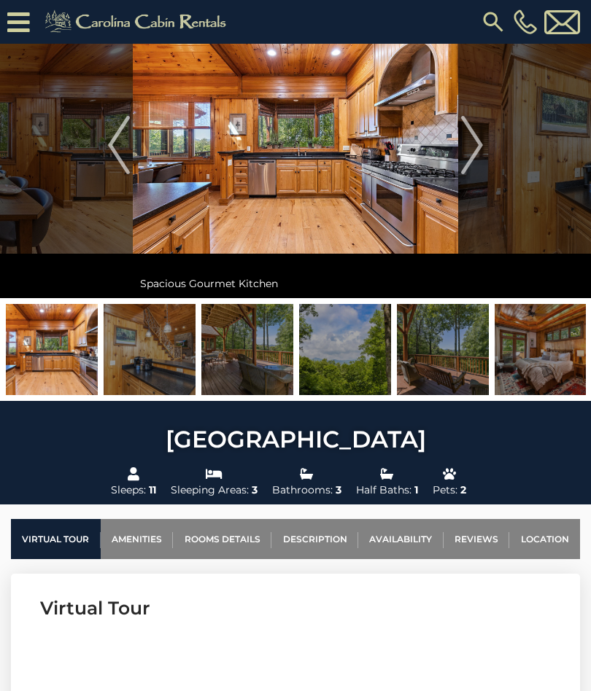
click at [473, 154] on img "Next" at bounding box center [472, 145] width 22 height 58
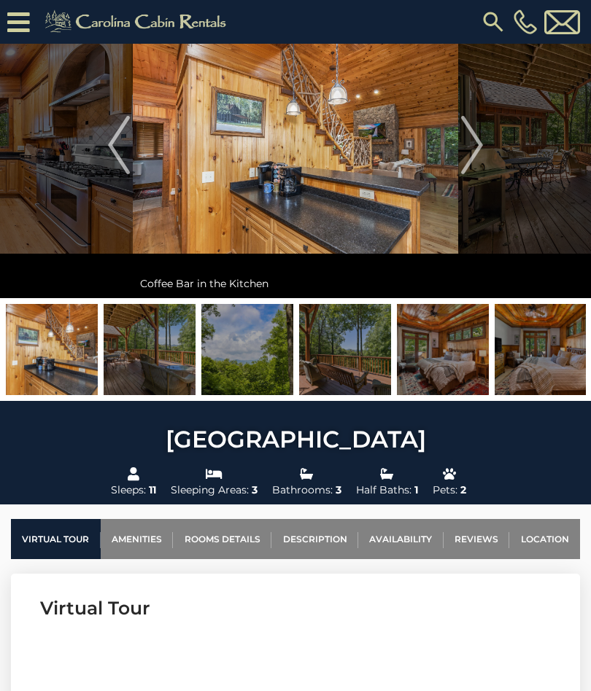
click at [473, 158] on img "Next" at bounding box center [472, 145] width 22 height 58
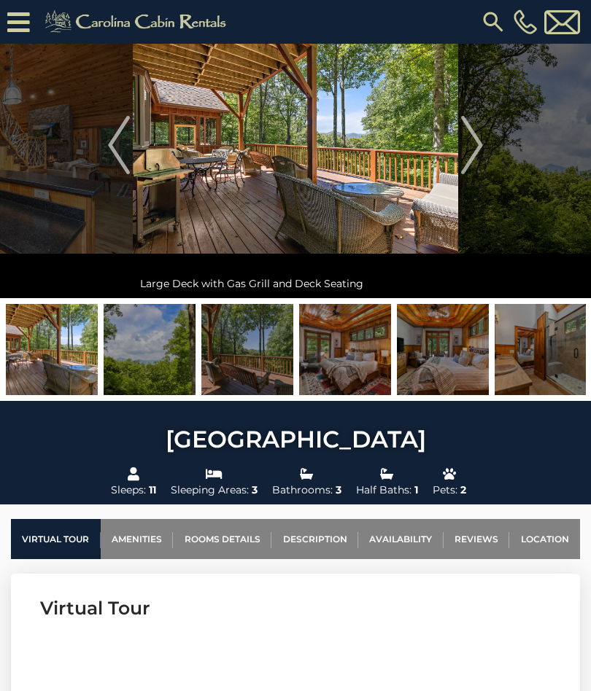
click at [471, 151] on img "Next" at bounding box center [472, 145] width 22 height 58
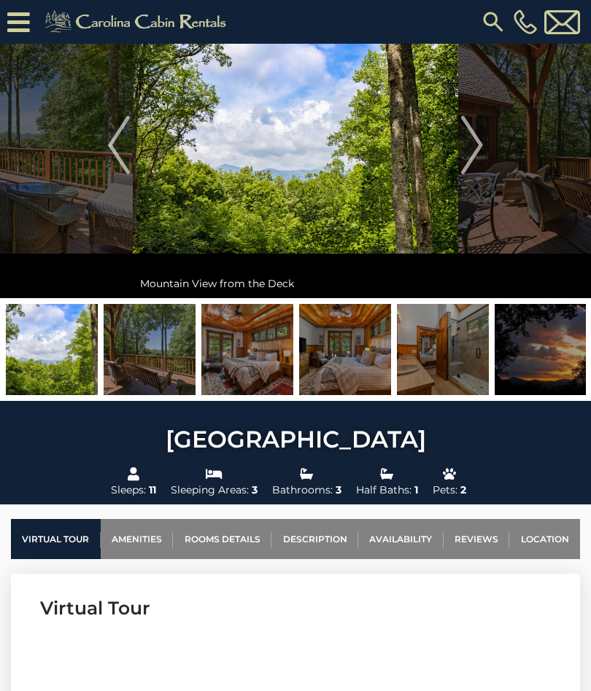
click at [475, 155] on img "Next" at bounding box center [472, 145] width 22 height 58
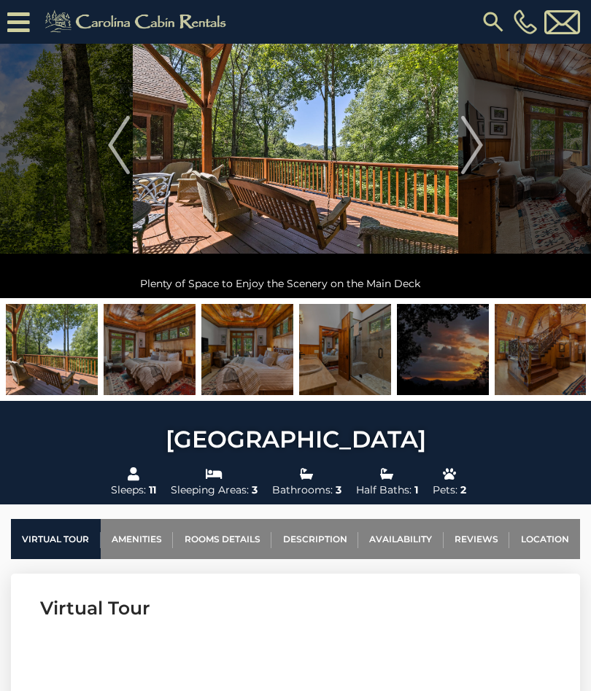
click at [470, 152] on img "Next" at bounding box center [472, 145] width 22 height 58
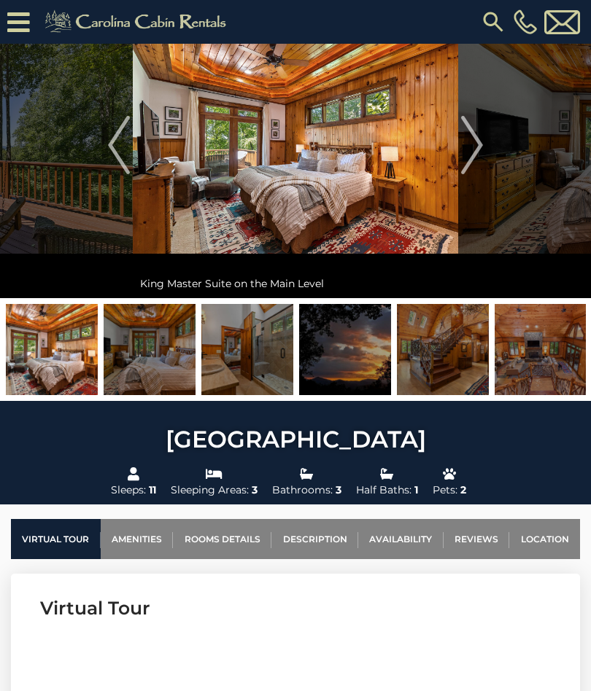
click at [470, 150] on img "Next" at bounding box center [472, 145] width 22 height 58
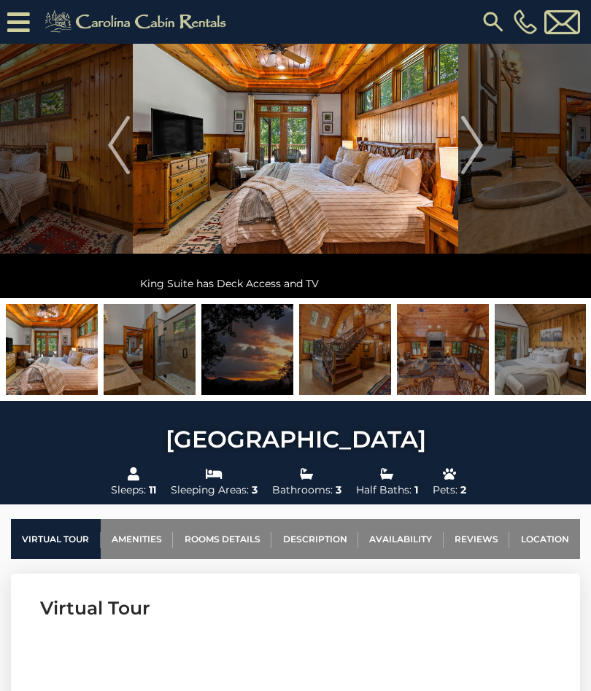
click at [473, 153] on img "Next" at bounding box center [472, 145] width 22 height 58
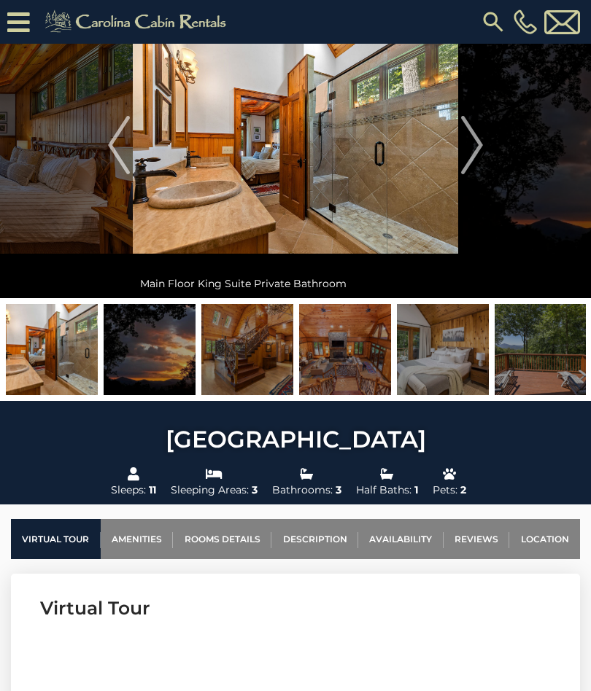
click at [475, 154] on img "Next" at bounding box center [472, 145] width 22 height 58
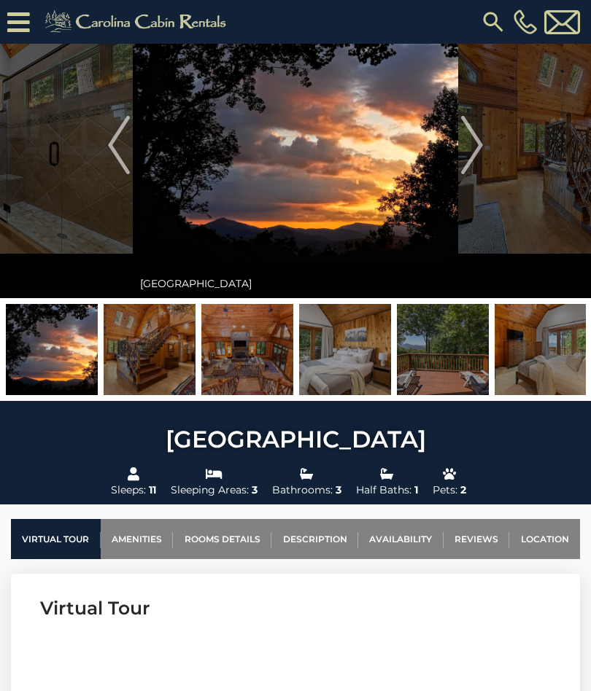
click at [473, 154] on img "Next" at bounding box center [472, 145] width 22 height 58
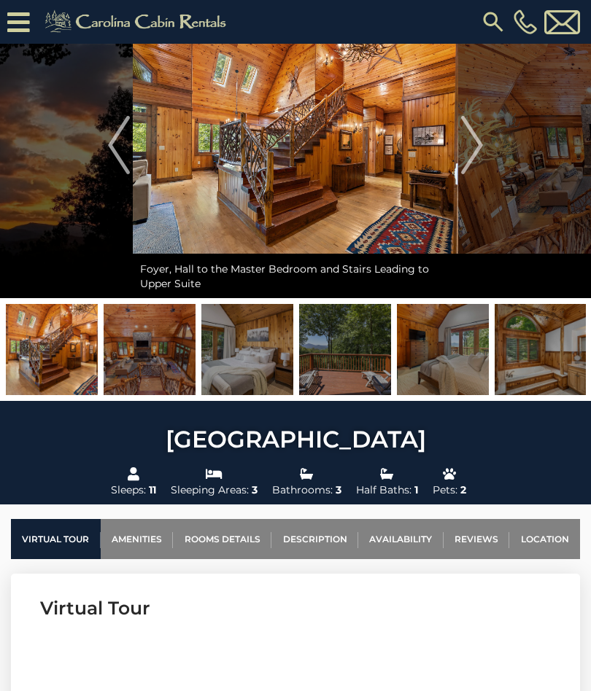
click at [470, 153] on img "Next" at bounding box center [472, 145] width 22 height 58
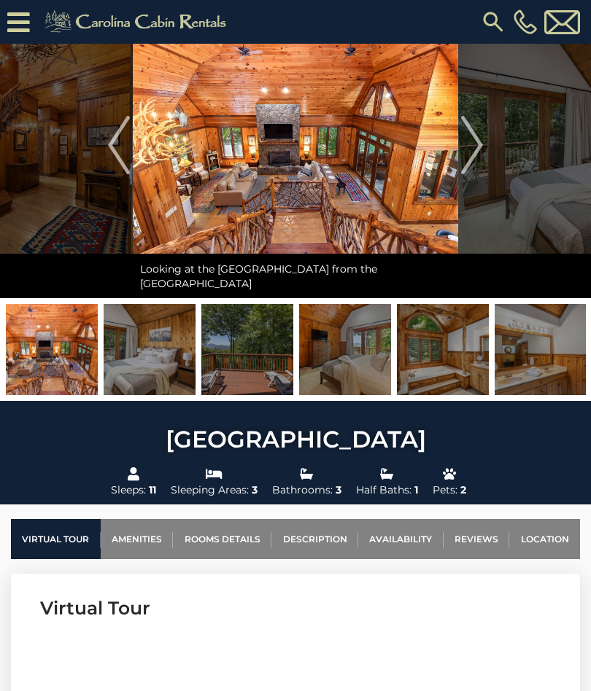
click at [470, 154] on img "Next" at bounding box center [472, 145] width 22 height 58
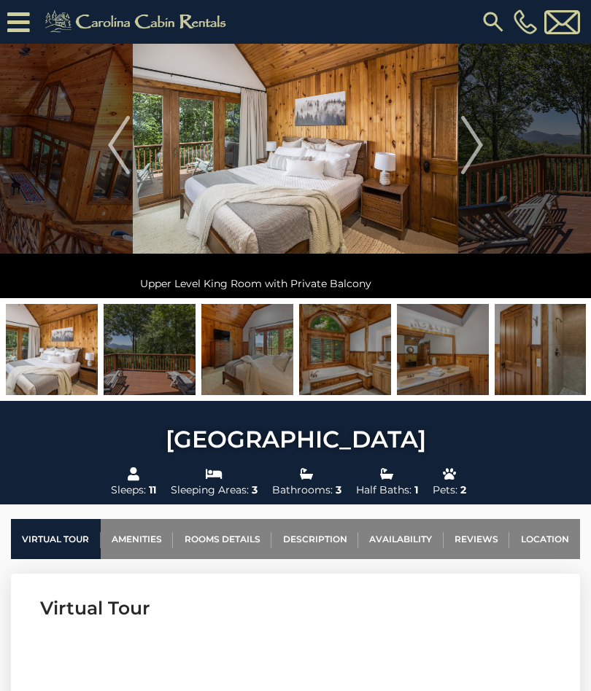
click at [469, 155] on img "Next" at bounding box center [472, 145] width 22 height 58
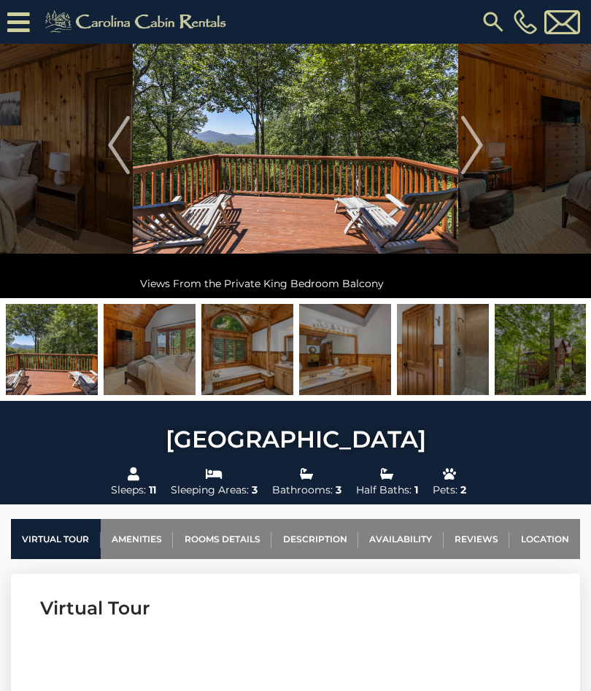
click at [106, 155] on button "Previous" at bounding box center [119, 145] width 28 height 306
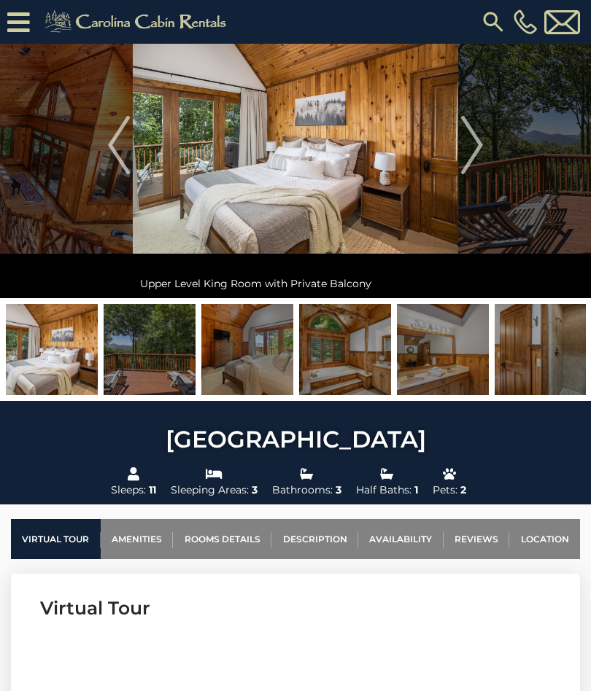
click at [474, 151] on img "Next" at bounding box center [472, 145] width 22 height 58
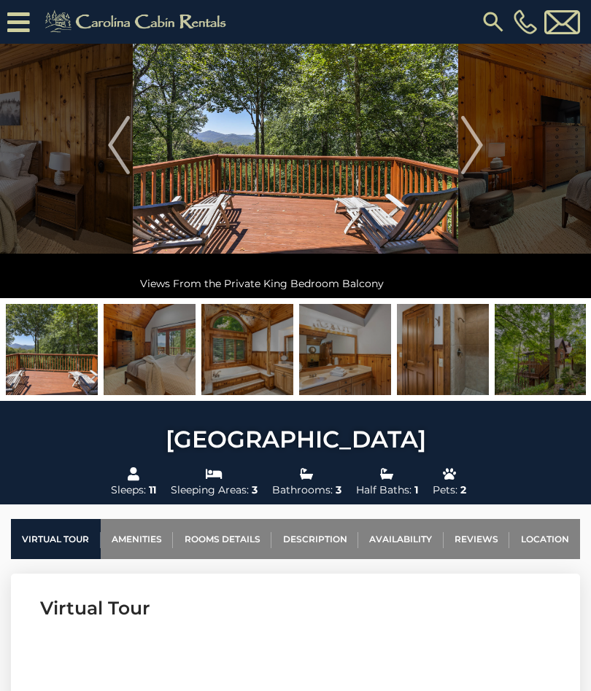
click at [470, 155] on img "Next" at bounding box center [472, 145] width 22 height 58
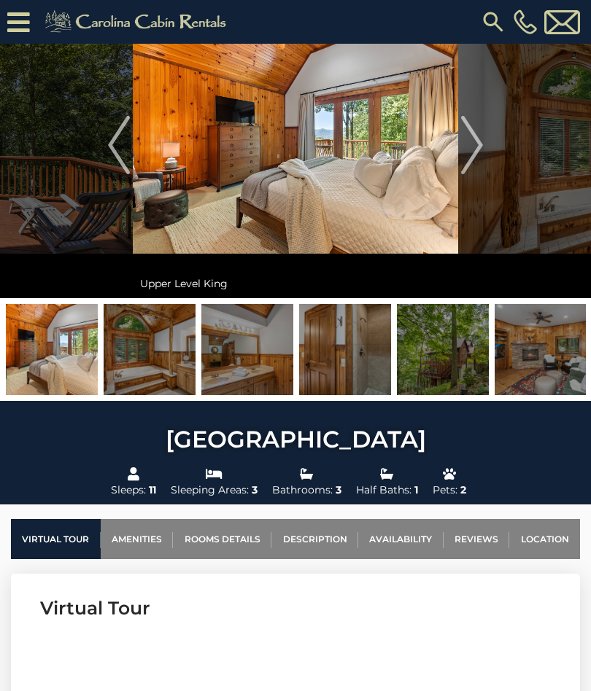
click at [470, 148] on img "Next" at bounding box center [472, 145] width 22 height 58
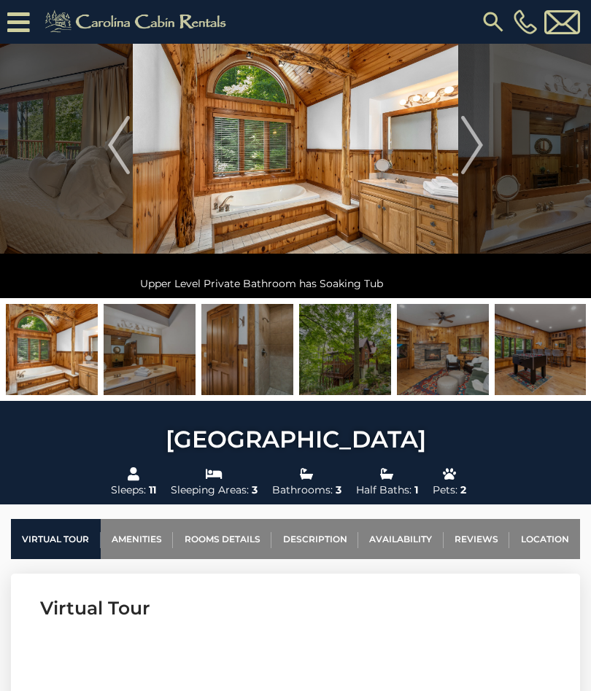
click at [472, 147] on img "Next" at bounding box center [472, 145] width 22 height 58
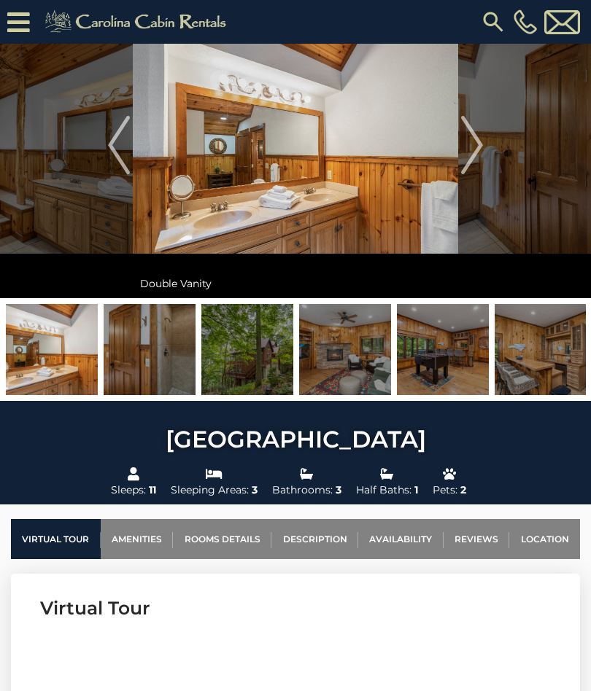
click at [477, 147] on img "Next" at bounding box center [472, 145] width 22 height 58
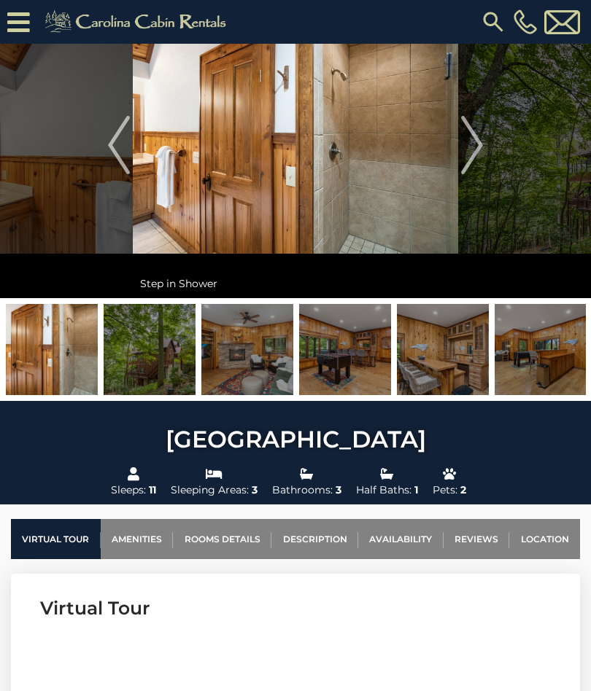
click at [468, 155] on img "Next" at bounding box center [472, 145] width 22 height 58
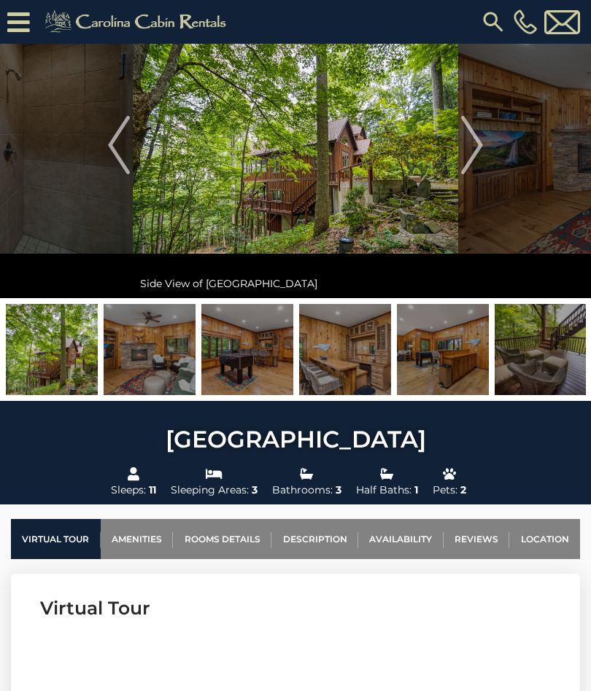
click at [470, 152] on img "Next" at bounding box center [472, 145] width 22 height 58
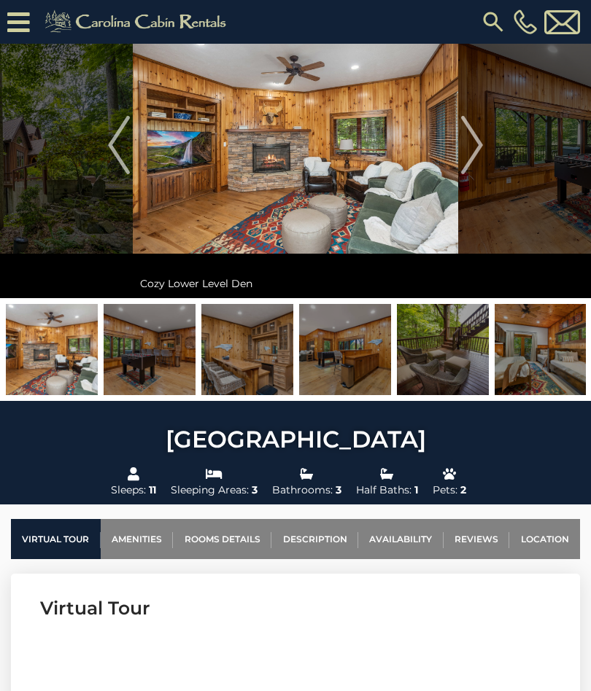
click at [472, 152] on img "Next" at bounding box center [472, 145] width 22 height 58
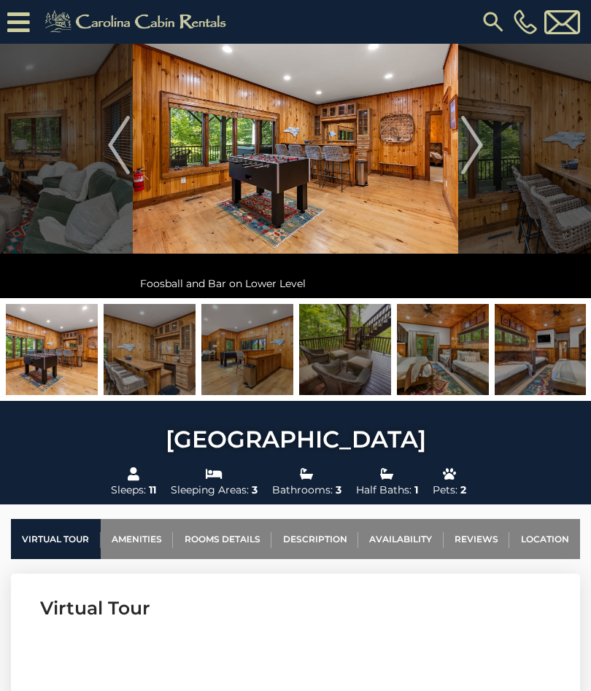
click at [473, 152] on img "Next" at bounding box center [472, 145] width 22 height 58
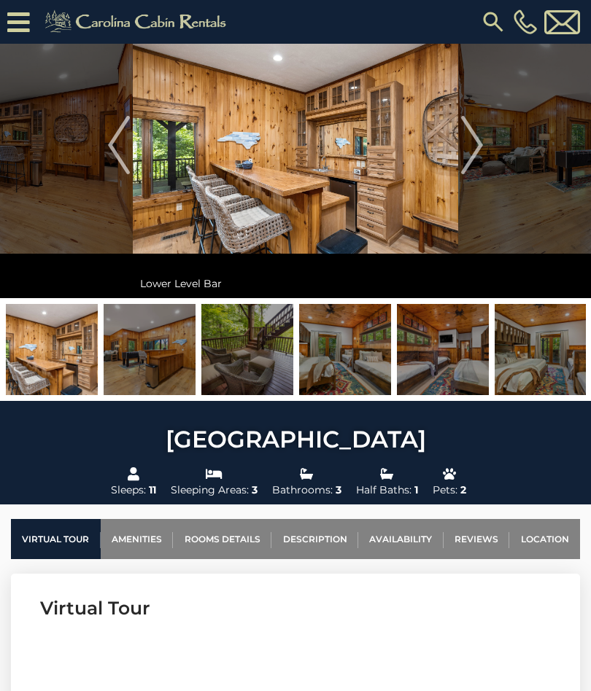
click at [110, 147] on img "Previous" at bounding box center [119, 145] width 22 height 58
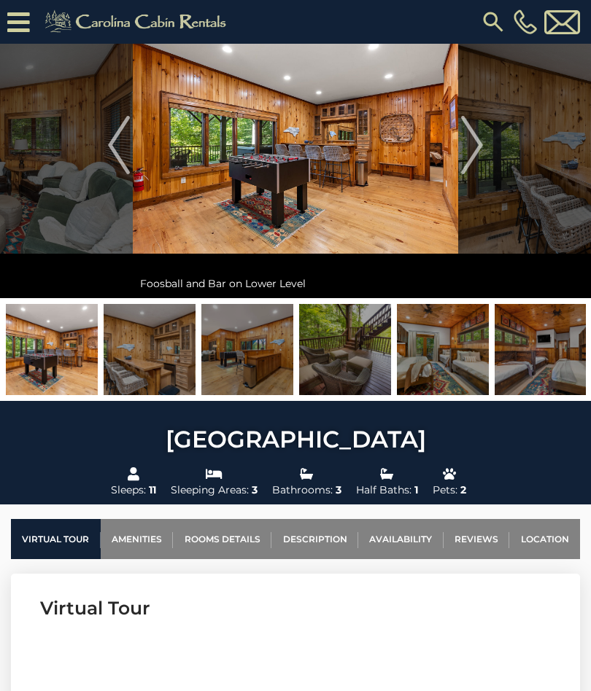
click at [117, 144] on img "Previous" at bounding box center [119, 145] width 22 height 58
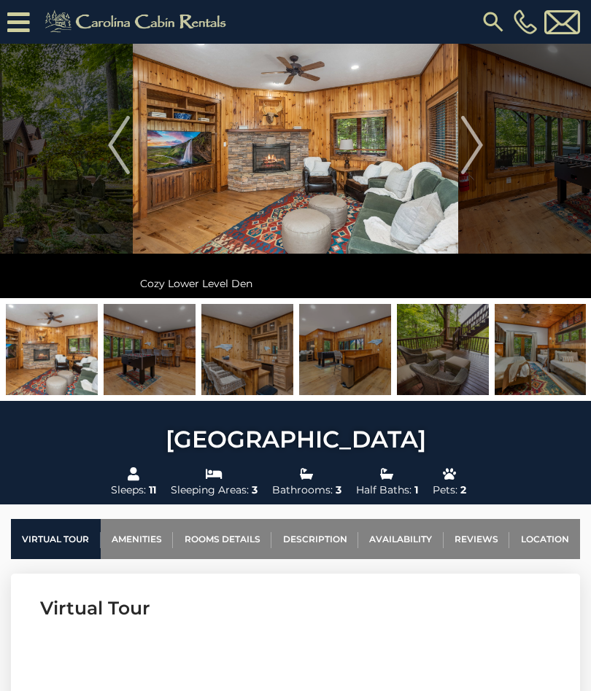
click at [121, 151] on img "Previous" at bounding box center [119, 145] width 22 height 58
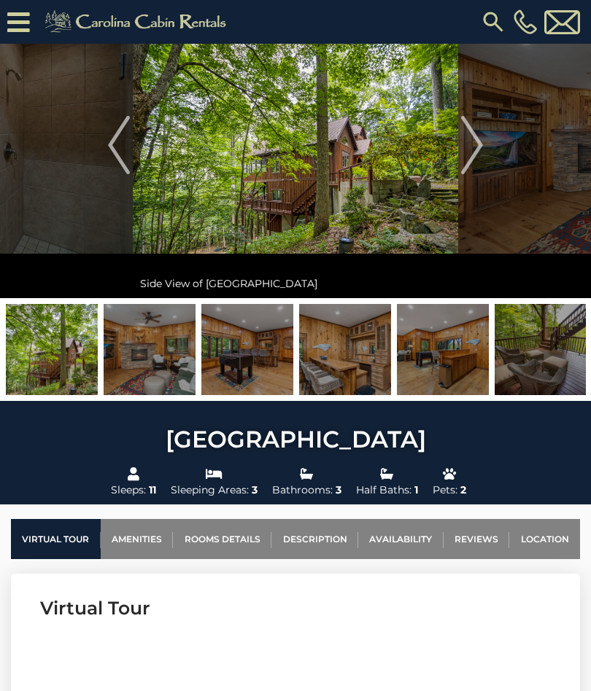
click at [473, 151] on img "Next" at bounding box center [472, 145] width 22 height 58
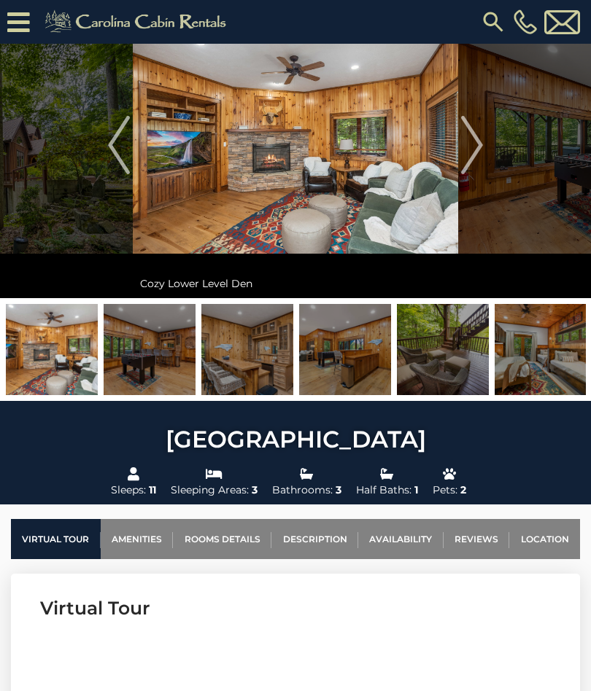
click at [471, 155] on img "Next" at bounding box center [472, 145] width 22 height 58
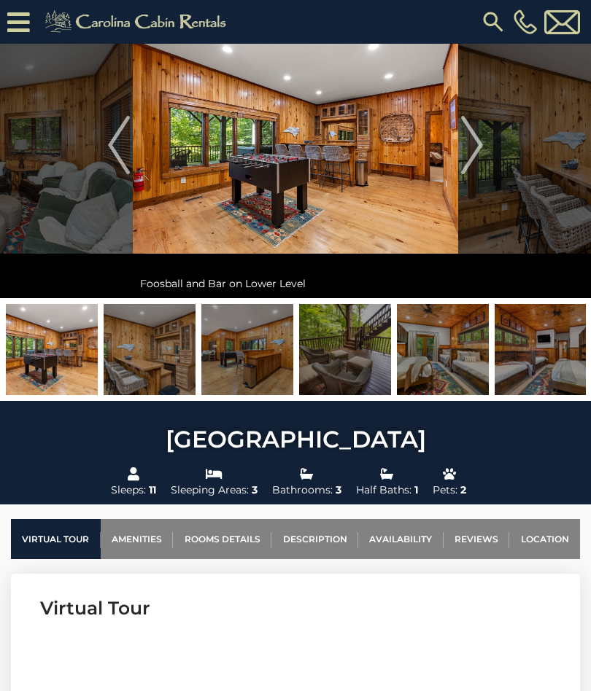
click at [471, 152] on img "Next" at bounding box center [472, 145] width 22 height 58
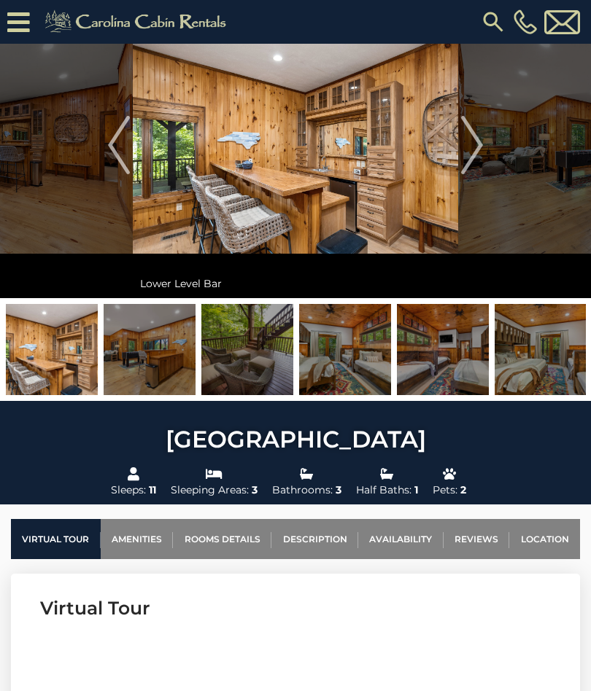
click at [476, 155] on img "Next" at bounding box center [472, 145] width 22 height 58
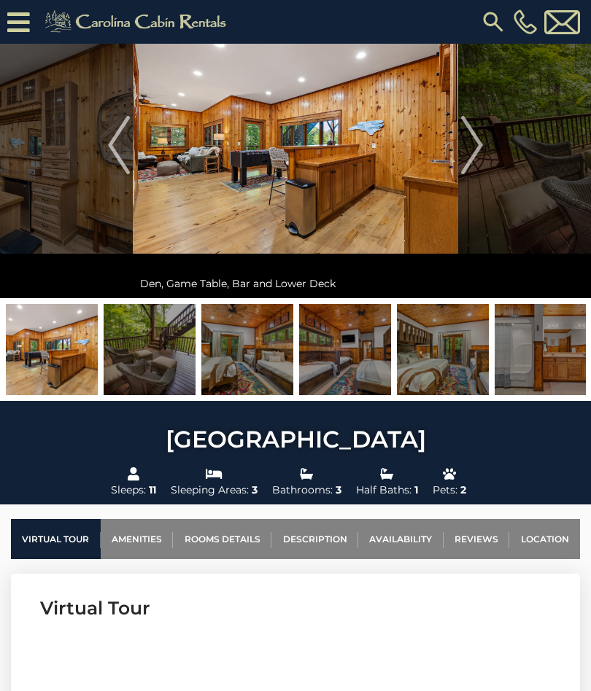
click at [473, 154] on img "Next" at bounding box center [472, 145] width 22 height 58
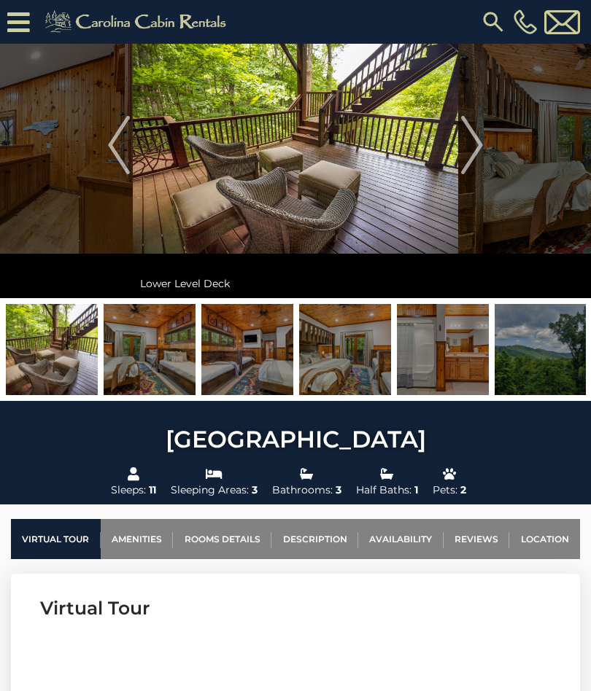
click at [472, 155] on img "Next" at bounding box center [472, 145] width 22 height 58
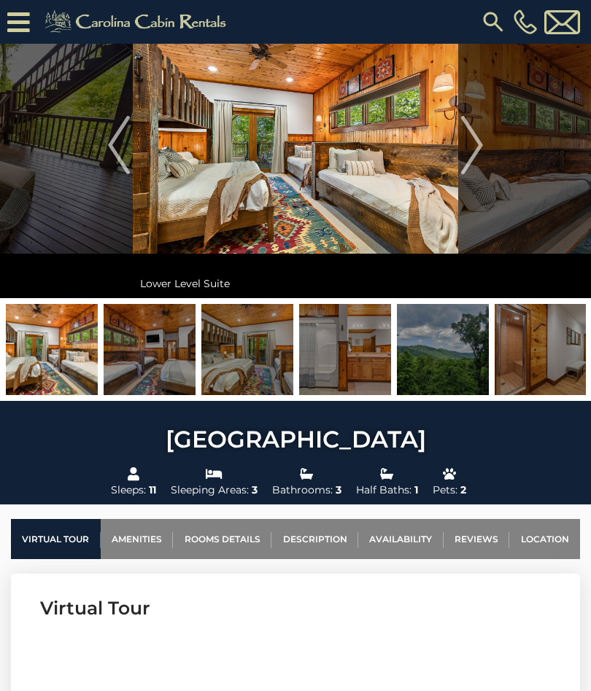
click at [472, 144] on img "Next" at bounding box center [472, 145] width 22 height 58
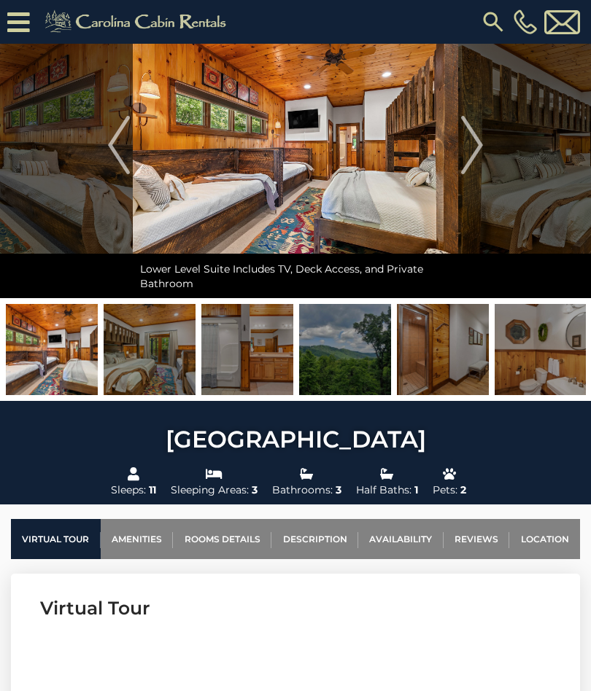
click at [473, 137] on img "Next" at bounding box center [472, 145] width 22 height 58
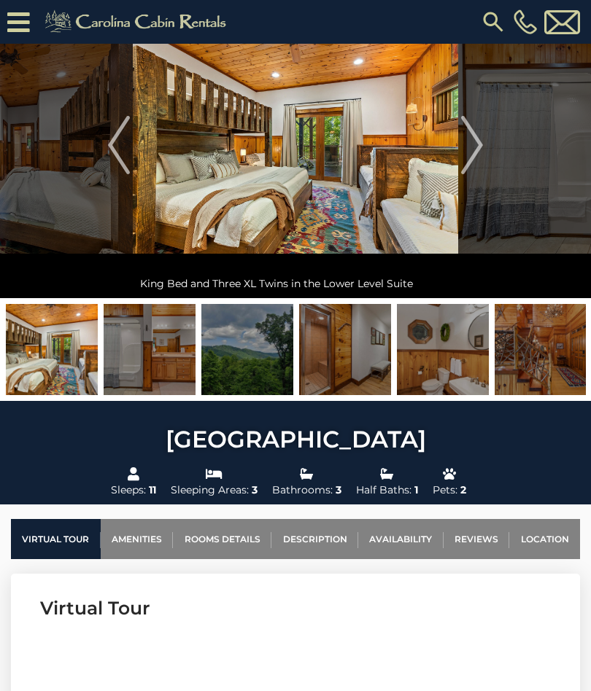
click at [477, 144] on img "Next" at bounding box center [472, 145] width 22 height 58
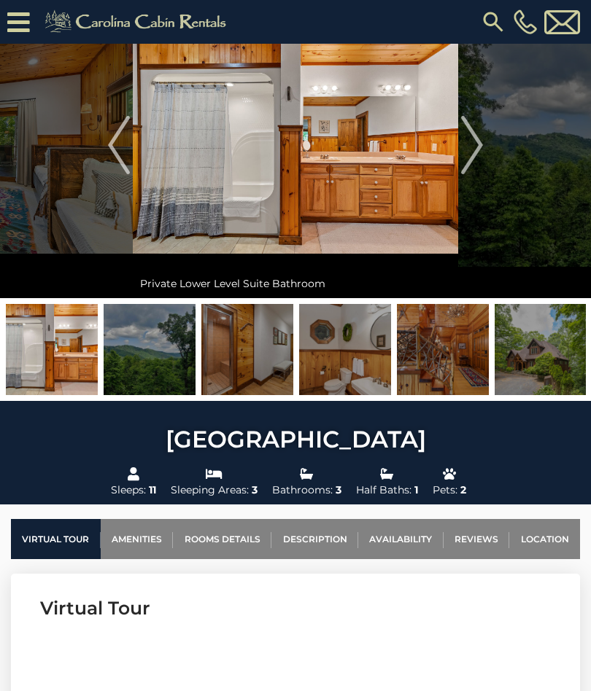
click at [474, 148] on img "Next" at bounding box center [472, 145] width 22 height 58
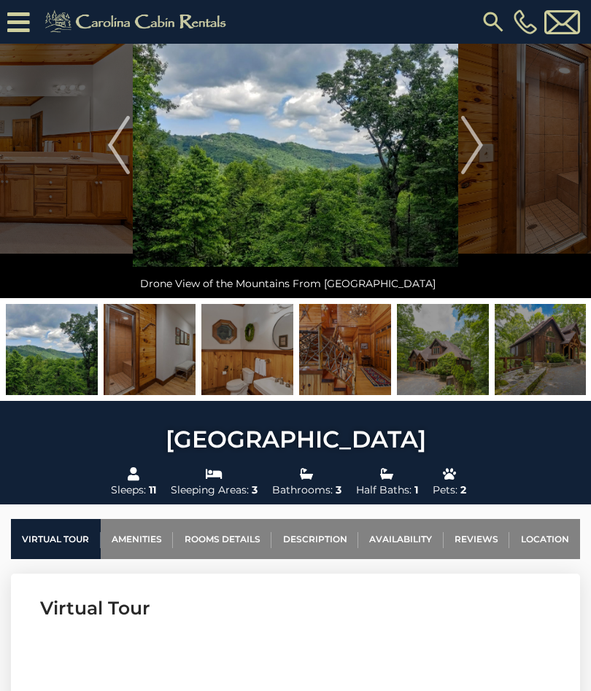
click at [471, 150] on img "Next" at bounding box center [472, 145] width 22 height 58
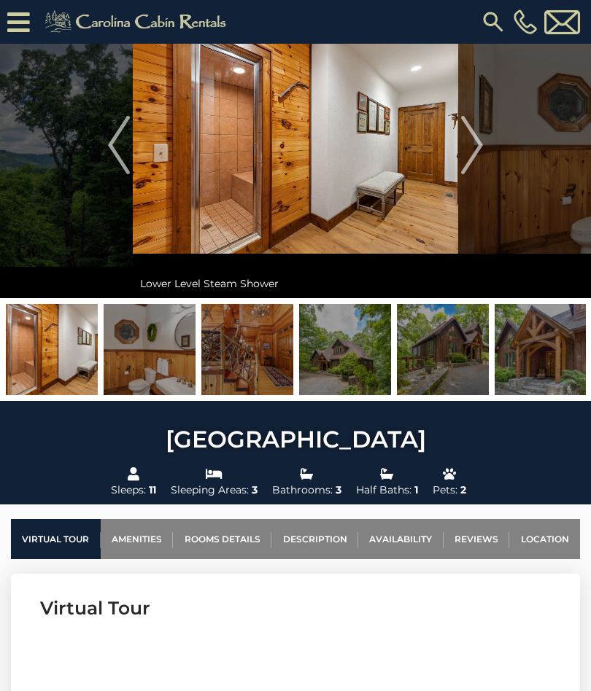
click at [478, 145] on img "Next" at bounding box center [472, 145] width 22 height 58
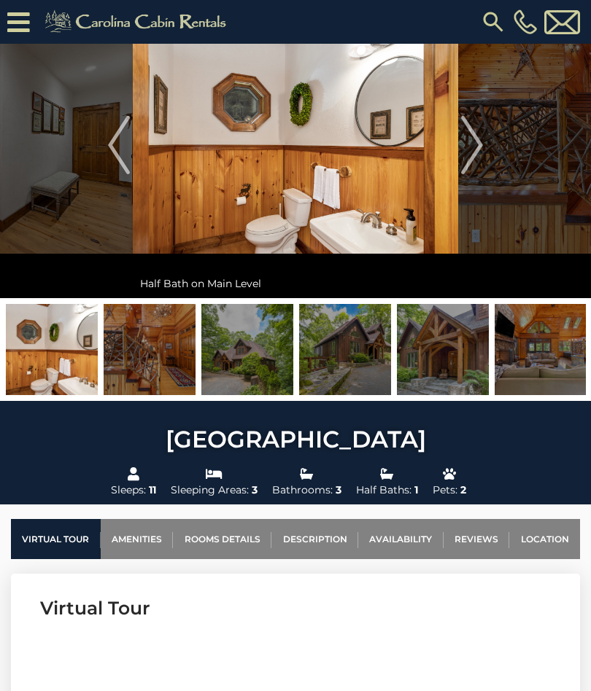
click at [468, 157] on img "Next" at bounding box center [472, 145] width 22 height 58
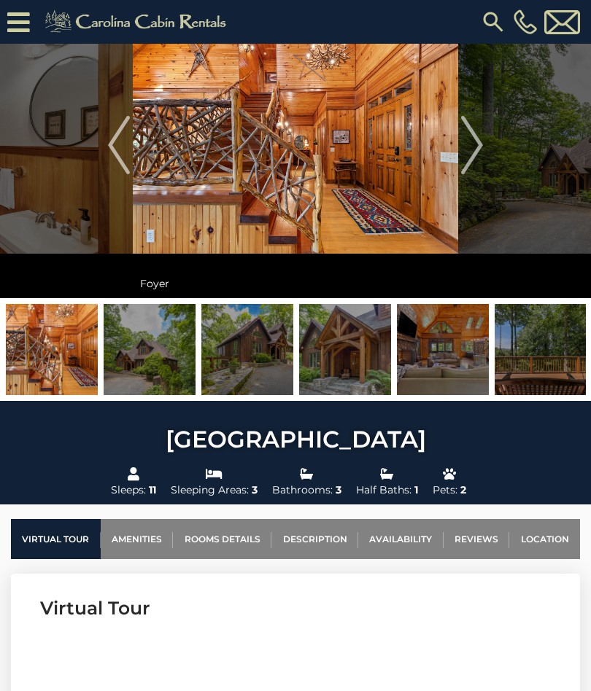
click at [472, 145] on img "Next" at bounding box center [472, 145] width 22 height 58
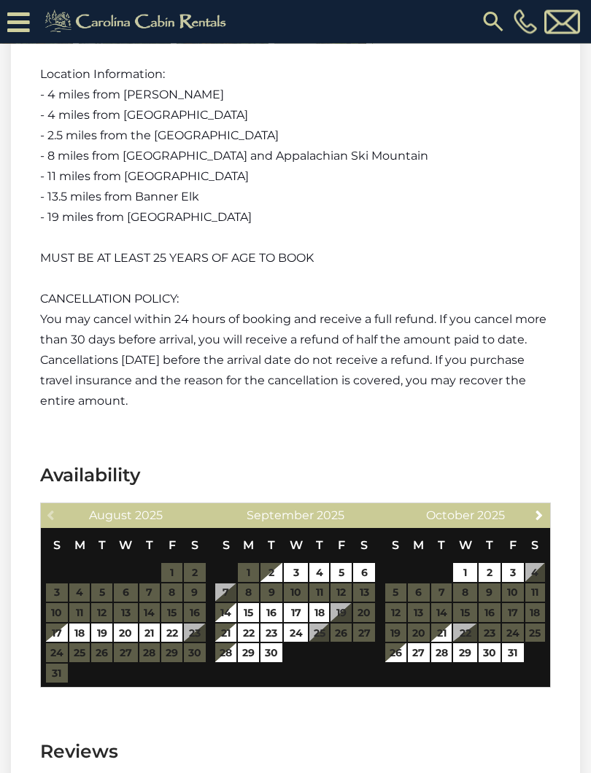
scroll to position [2802, 0]
click at [540, 509] on span "Next" at bounding box center [539, 515] width 12 height 12
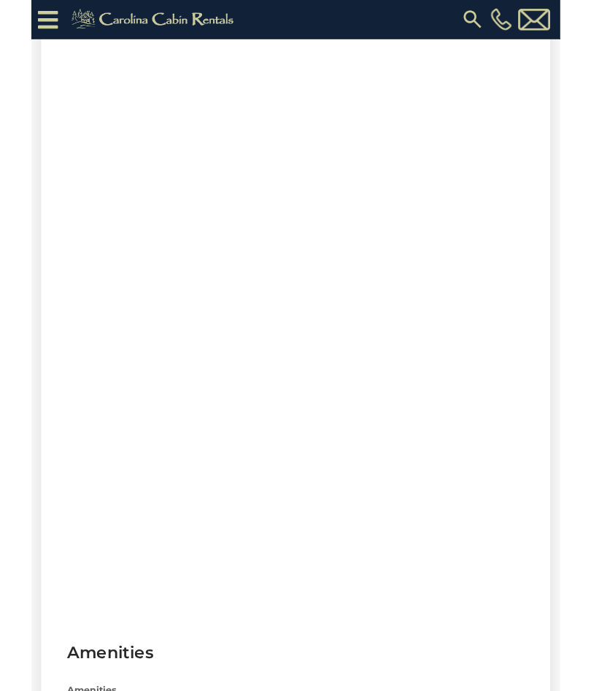
scroll to position [799, 0]
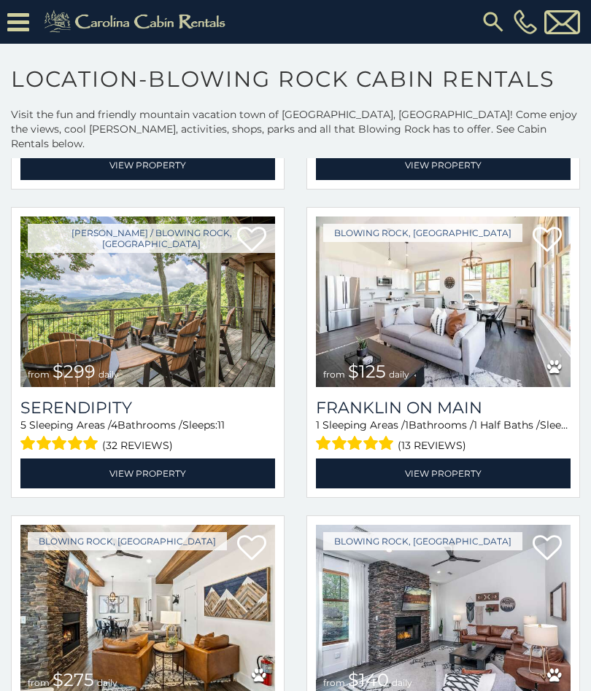
scroll to position [632, 0]
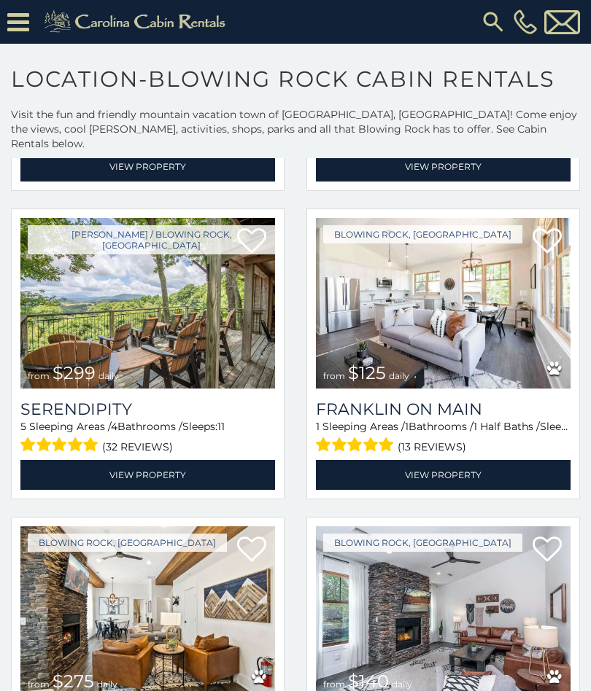
click at [449, 322] on img at bounding box center [443, 303] width 255 height 171
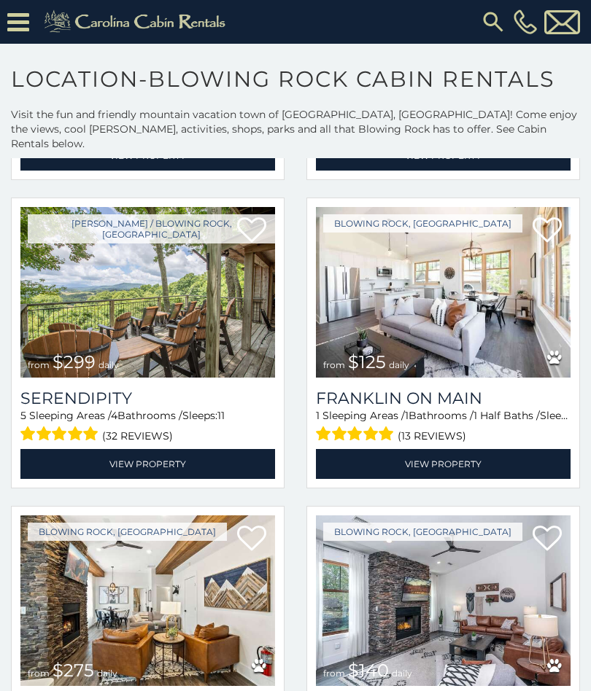
scroll to position [642, 0]
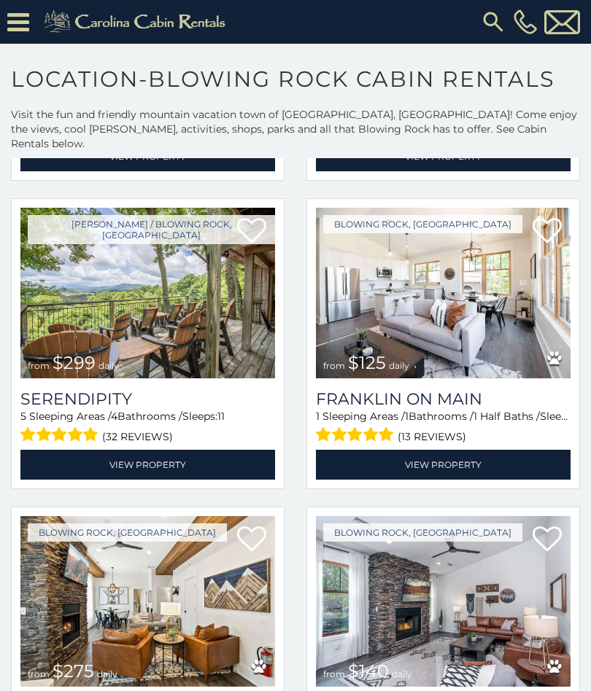
click at [158, 460] on link "View Property" at bounding box center [147, 465] width 255 height 30
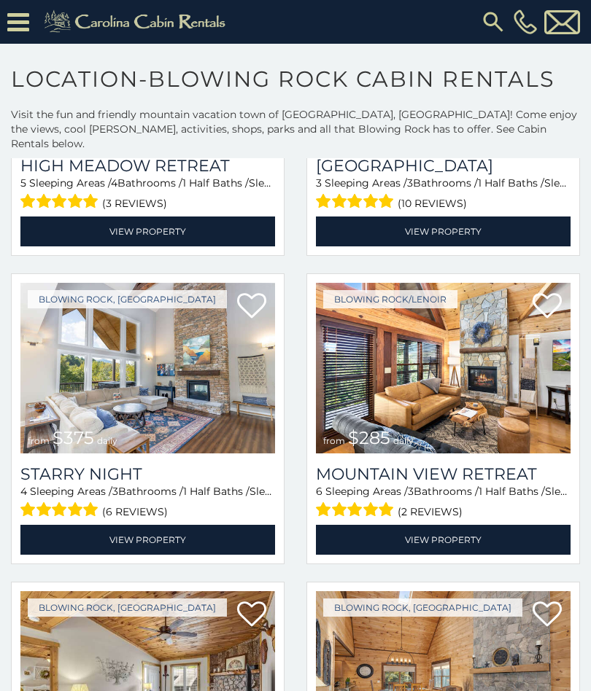
scroll to position [1493, 0]
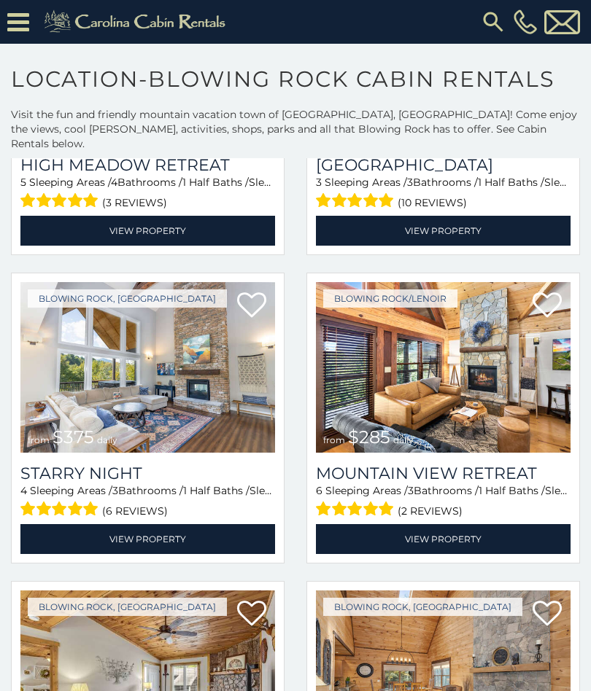
click at [149, 526] on link "View Property" at bounding box center [147, 539] width 255 height 30
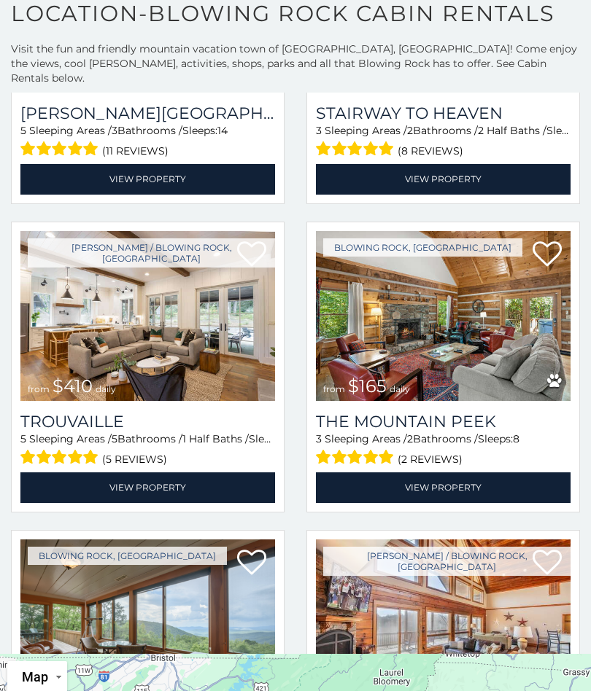
scroll to position [3640, 0]
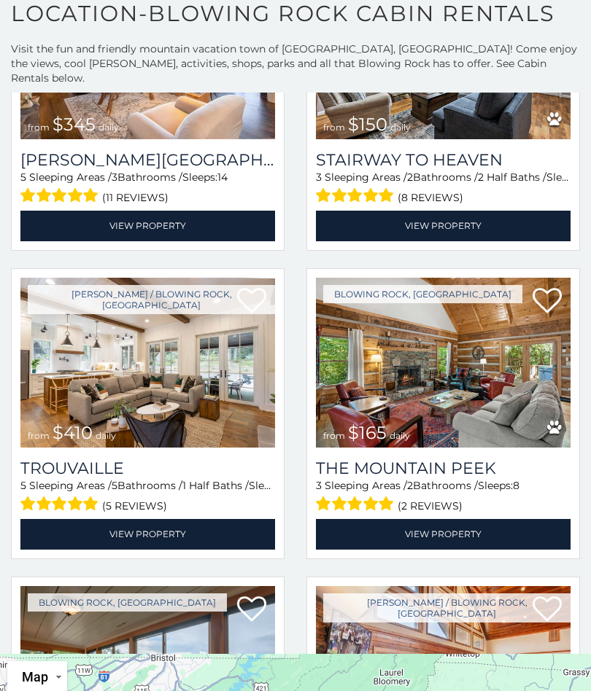
scroll to position [3592, 0]
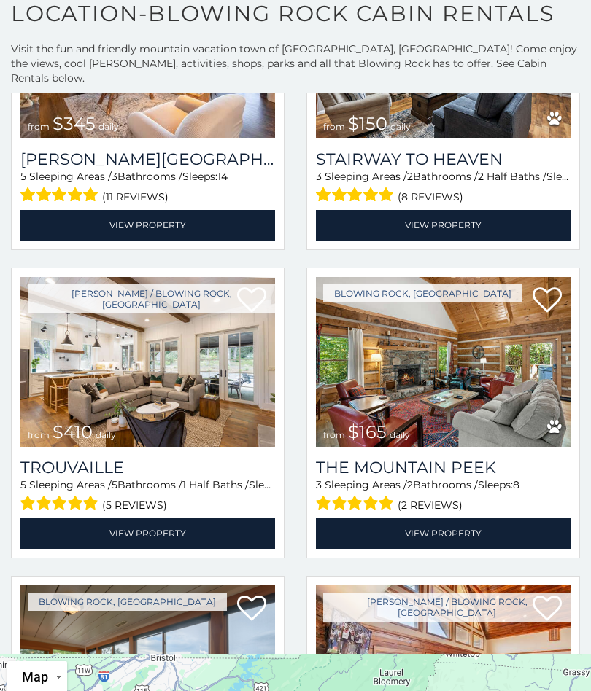
click at [441, 303] on img at bounding box center [443, 362] width 255 height 171
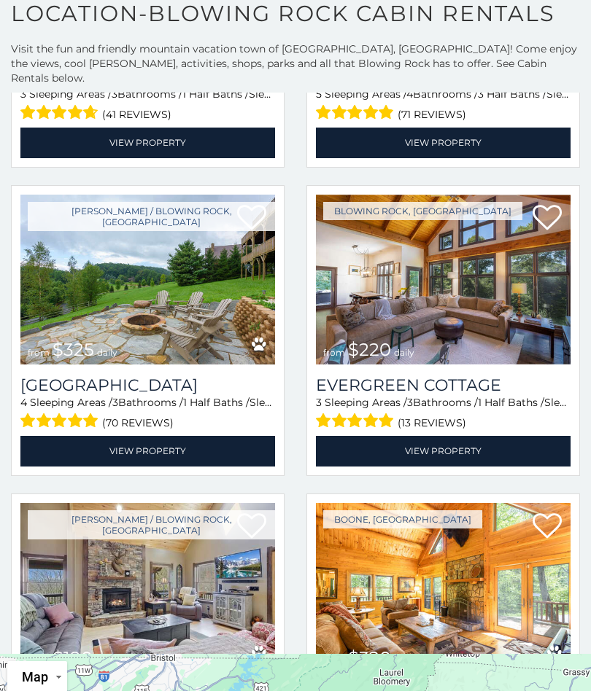
scroll to position [4294, 0]
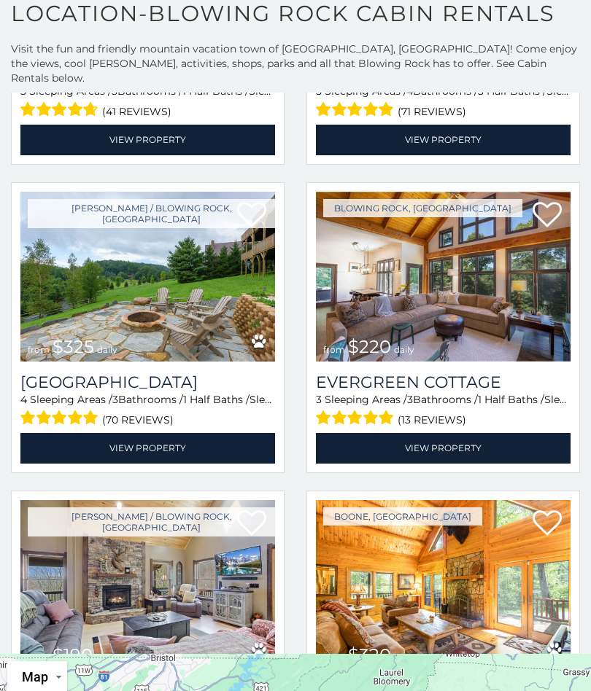
click at [465, 260] on img at bounding box center [443, 277] width 255 height 171
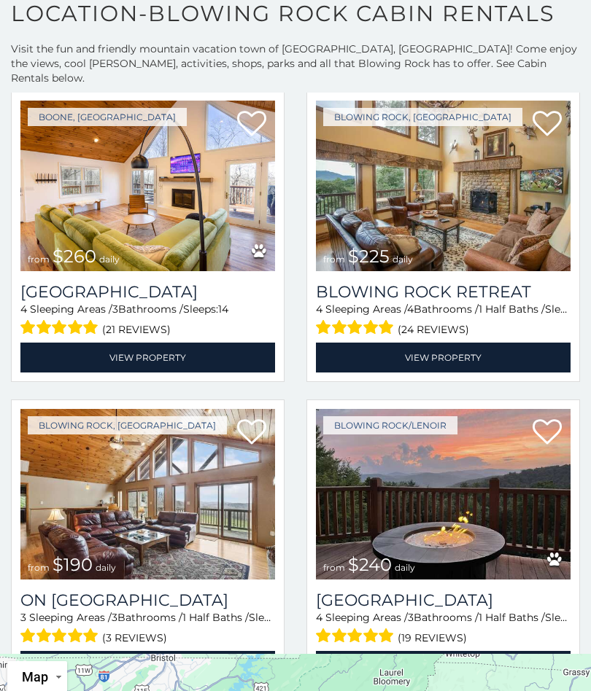
scroll to position [5315, 0]
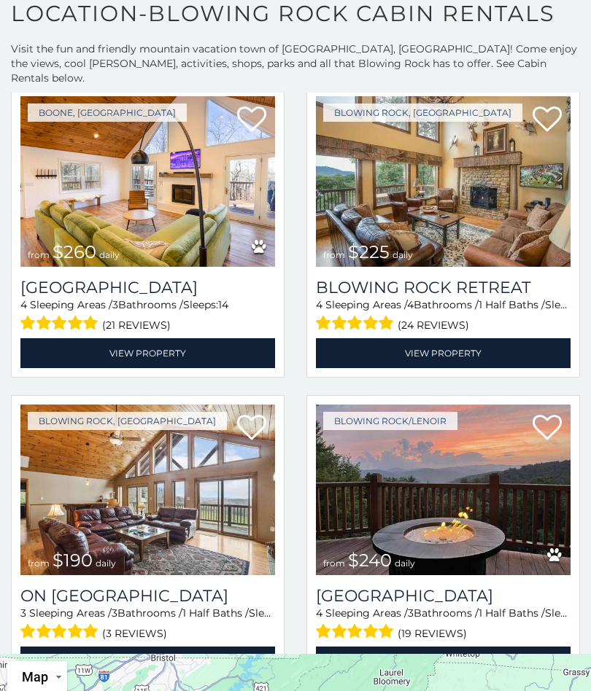
click at [491, 220] on img at bounding box center [443, 181] width 255 height 171
click at [468, 341] on link "View Property" at bounding box center [443, 353] width 255 height 30
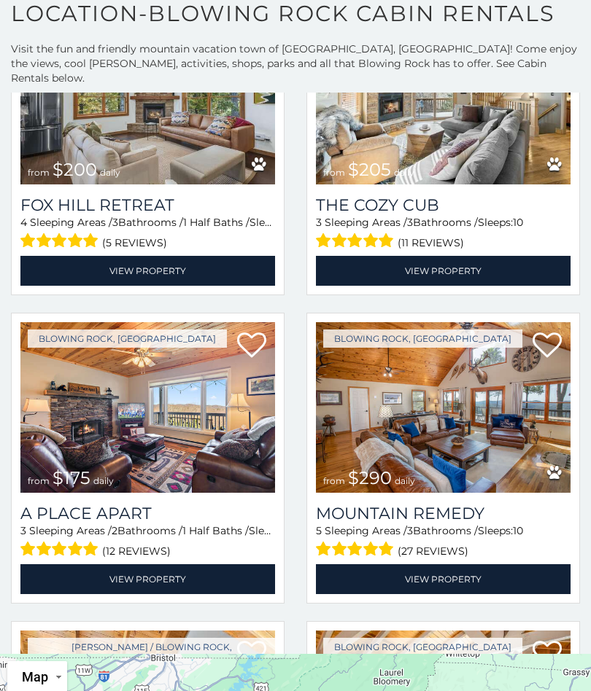
scroll to position [6016, 0]
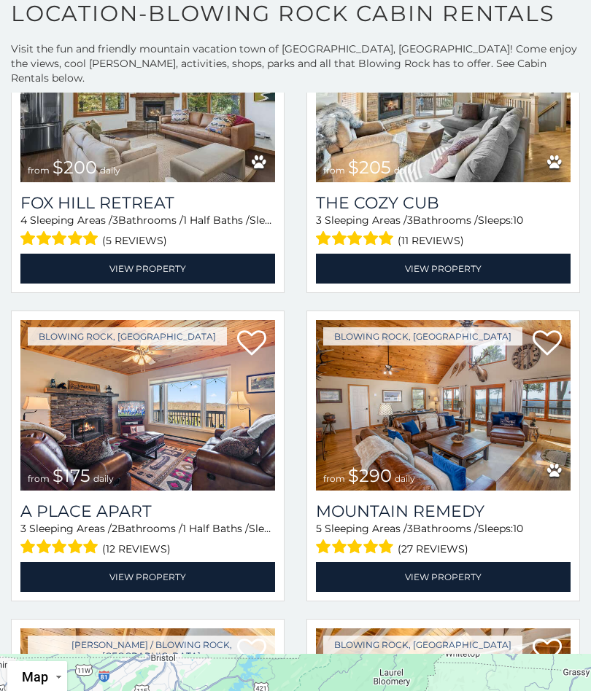
click at [105, 573] on link "View Property" at bounding box center [147, 577] width 255 height 30
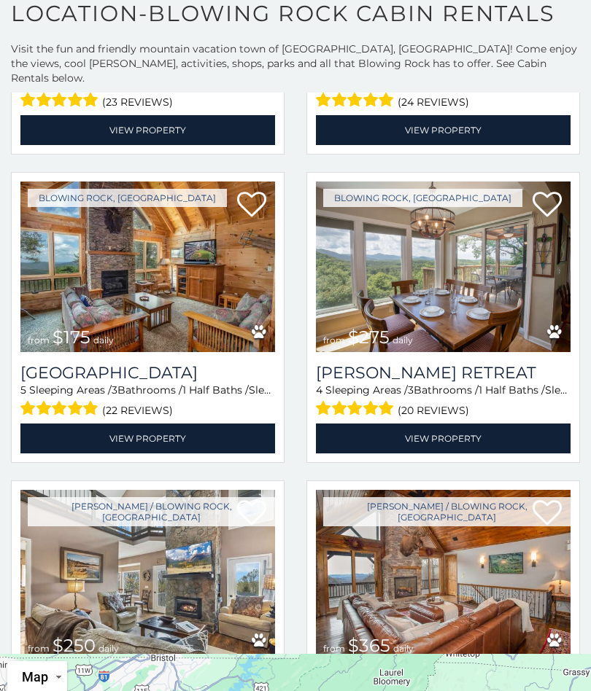
scroll to position [7089, 0]
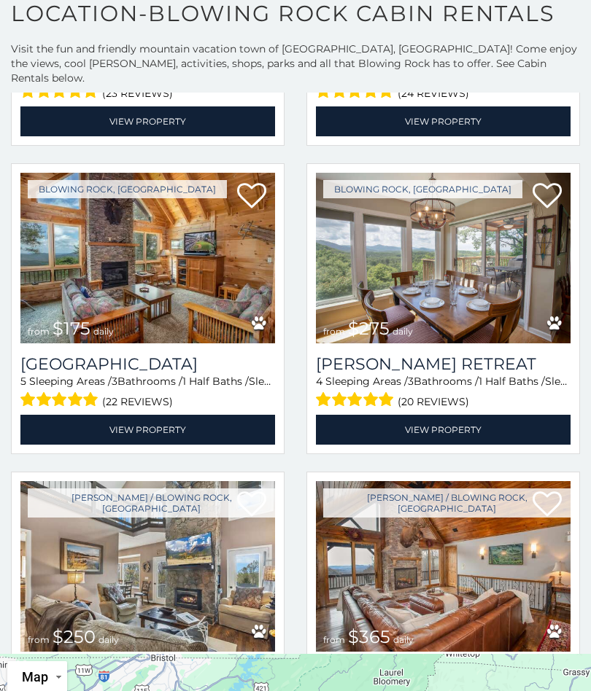
click at [349, 424] on link "View Property" at bounding box center [443, 430] width 255 height 30
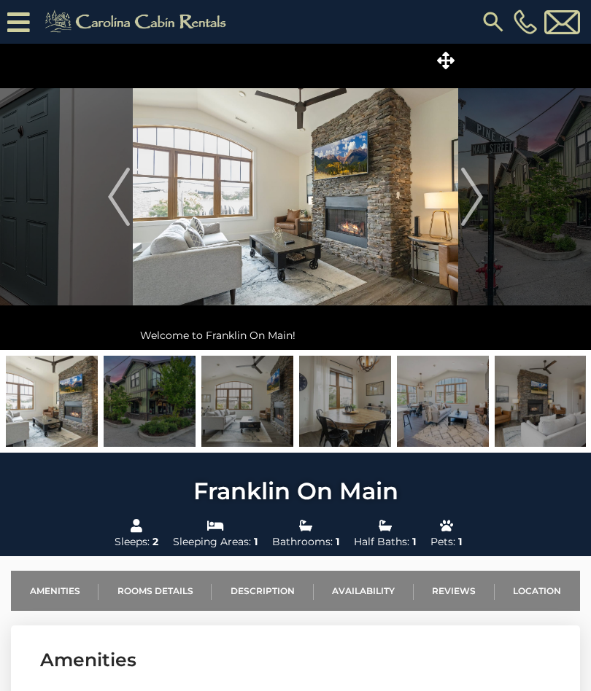
click at [478, 201] on img "Next" at bounding box center [472, 197] width 22 height 58
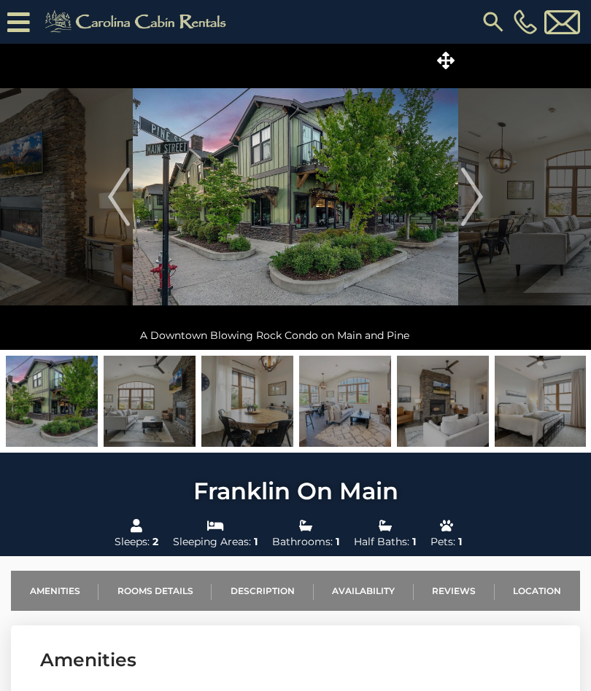
click at [462, 195] on img "Next" at bounding box center [472, 197] width 22 height 58
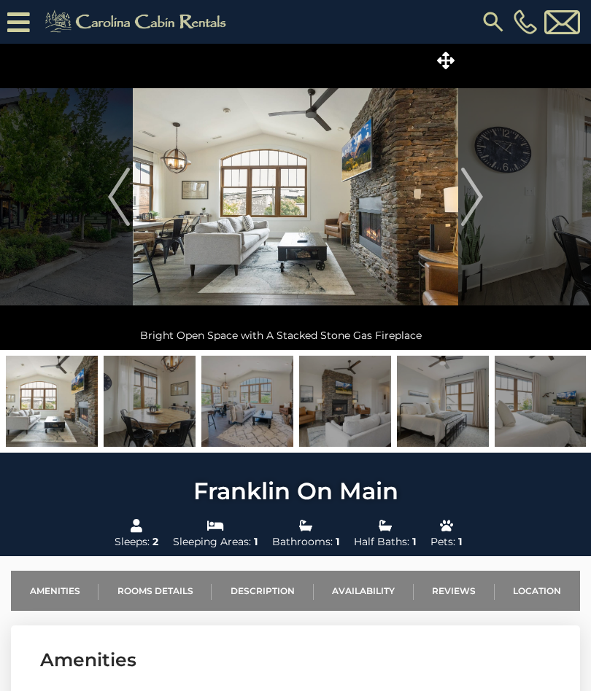
click at [468, 192] on img "Next" at bounding box center [472, 197] width 22 height 58
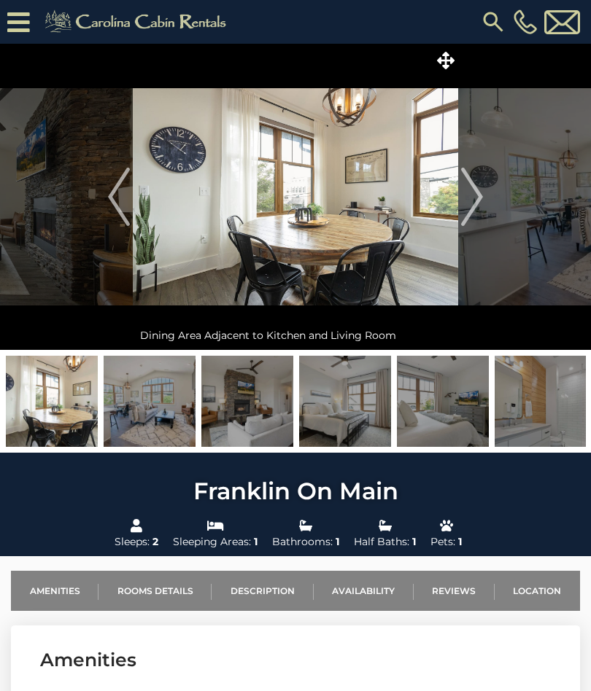
click at [468, 193] on img "Next" at bounding box center [472, 197] width 22 height 58
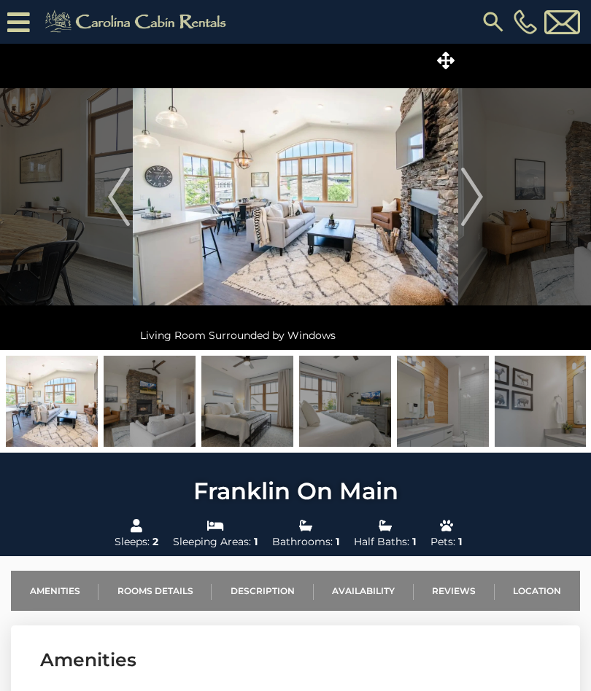
click at [465, 196] on img "Next" at bounding box center [472, 197] width 22 height 58
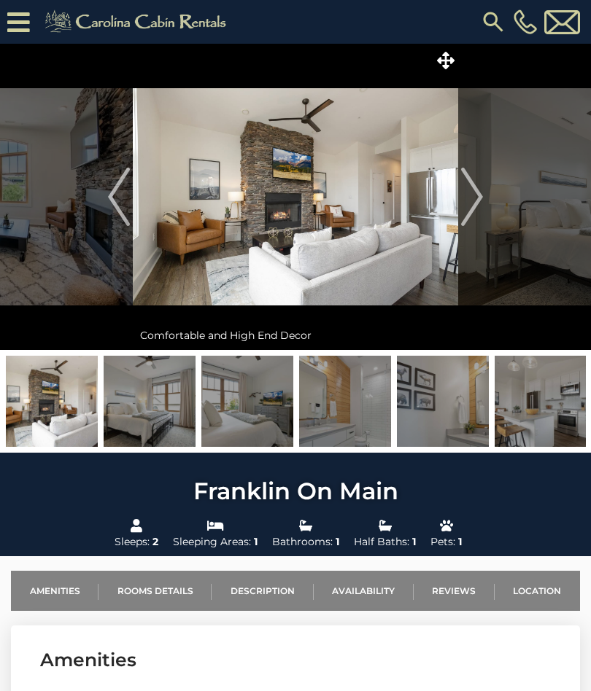
click at [464, 185] on img "Next" at bounding box center [472, 197] width 22 height 58
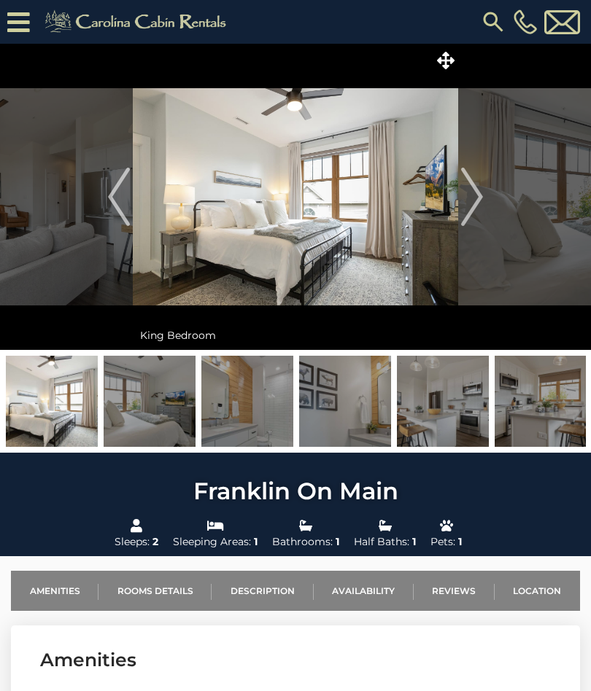
click at [457, 188] on img at bounding box center [295, 197] width 325 height 306
click at [468, 194] on img "Next" at bounding box center [472, 197] width 22 height 58
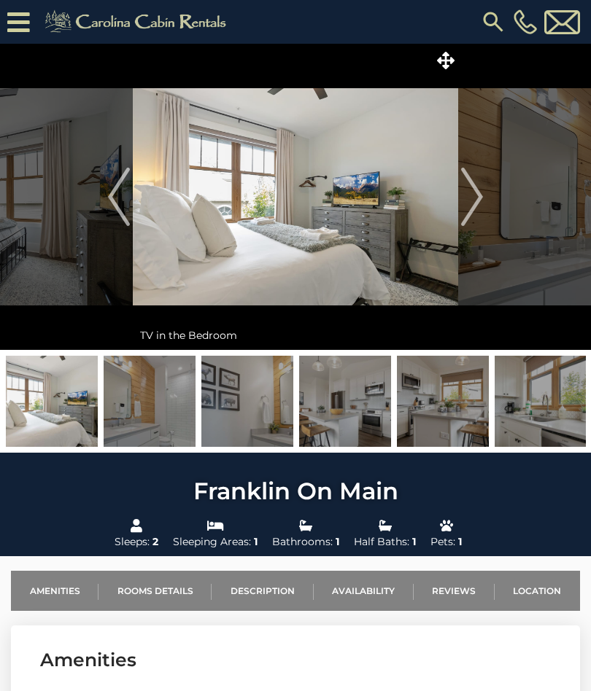
click at [474, 189] on img "Next" at bounding box center [472, 197] width 22 height 58
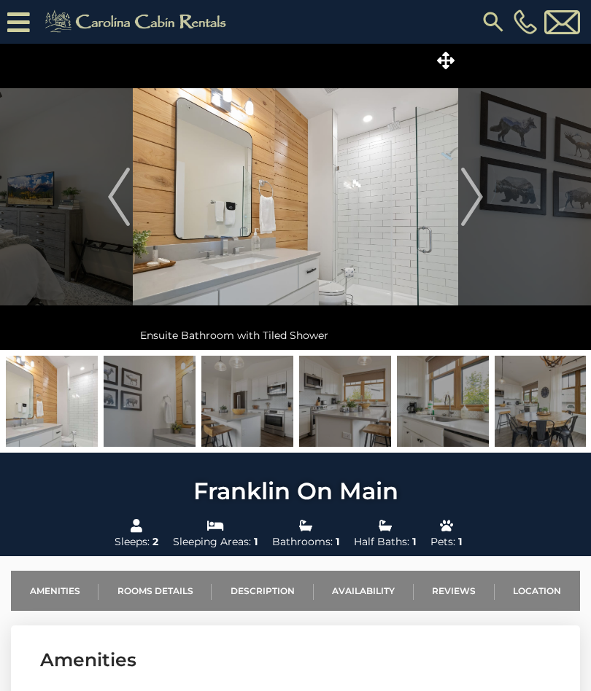
click at [461, 196] on img "Next" at bounding box center [472, 197] width 22 height 58
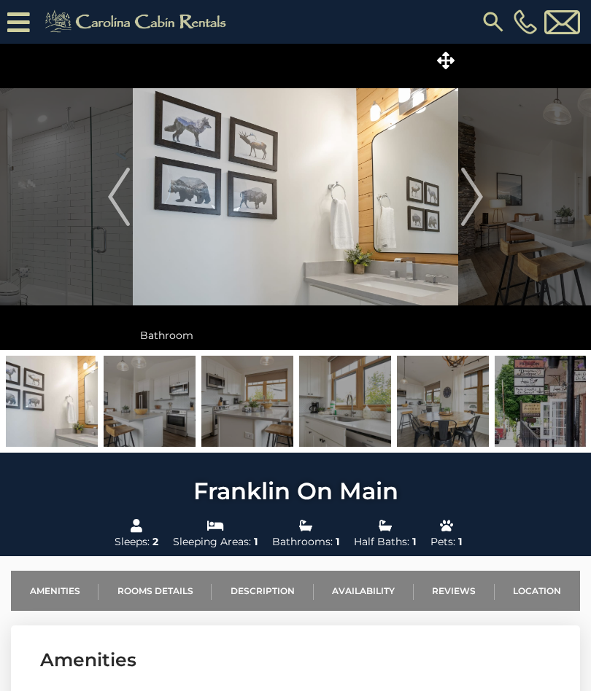
click at [464, 199] on img "Next" at bounding box center [472, 197] width 22 height 58
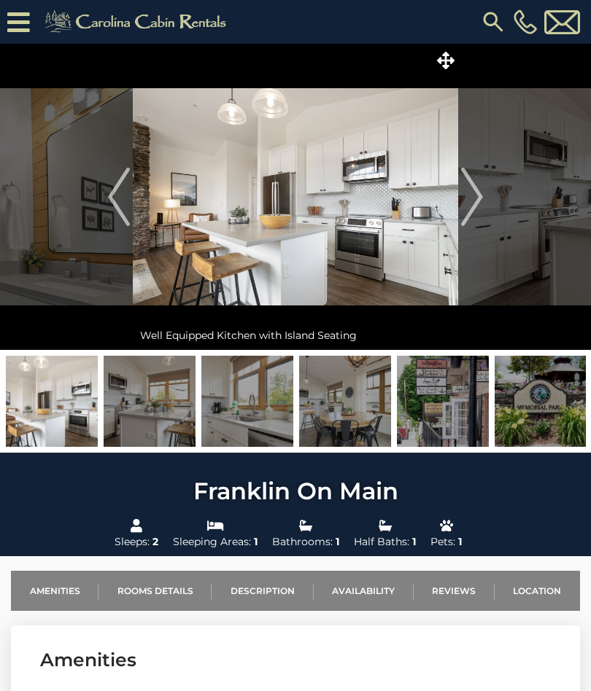
click at [476, 193] on img "Next" at bounding box center [472, 197] width 22 height 58
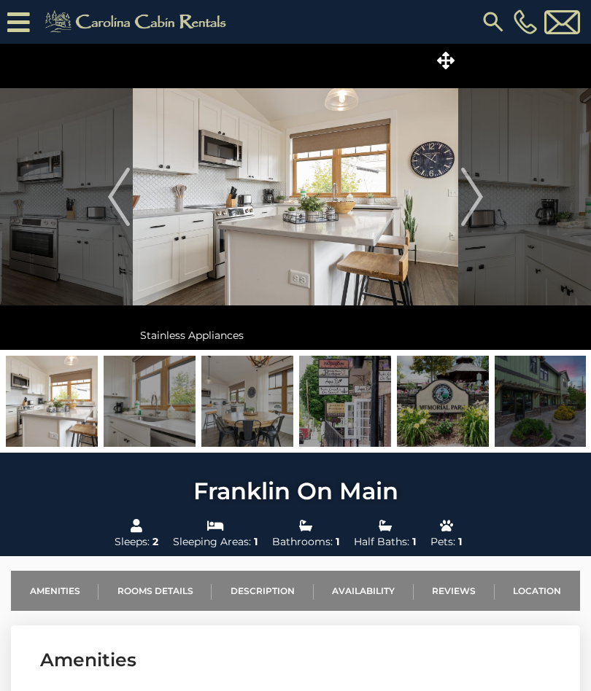
click at [468, 190] on img "Next" at bounding box center [472, 197] width 22 height 58
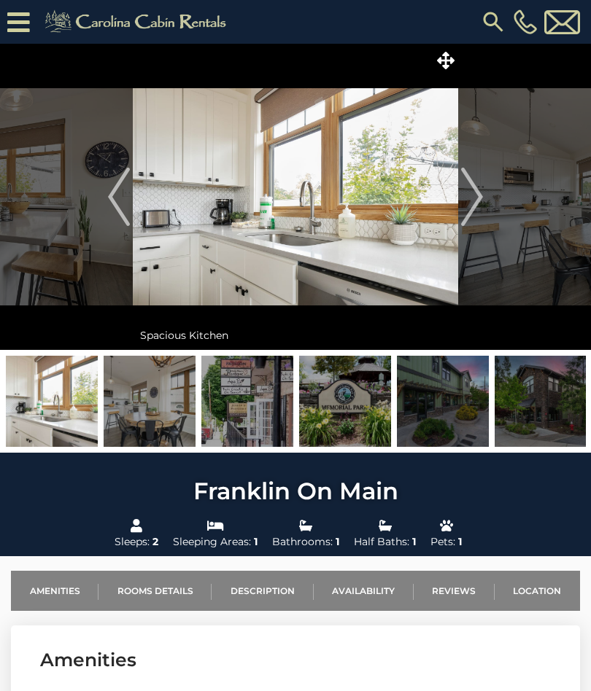
click at [475, 195] on img "Next" at bounding box center [472, 197] width 22 height 58
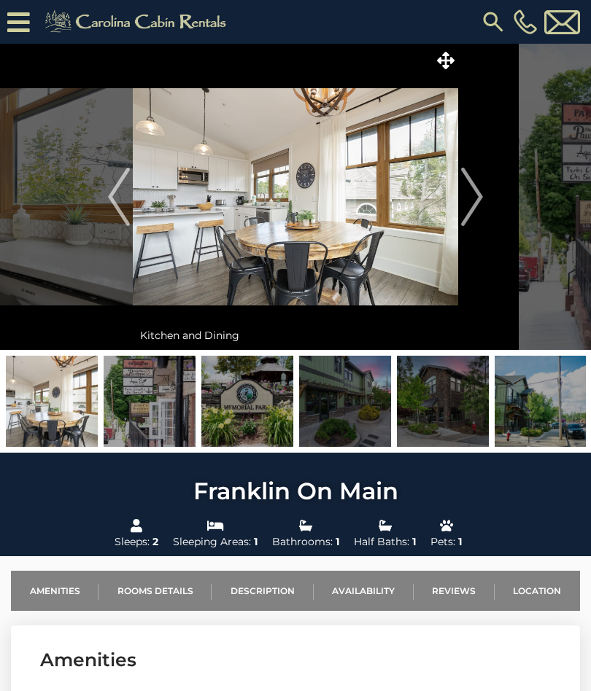
click at [474, 190] on img "Next" at bounding box center [472, 197] width 22 height 58
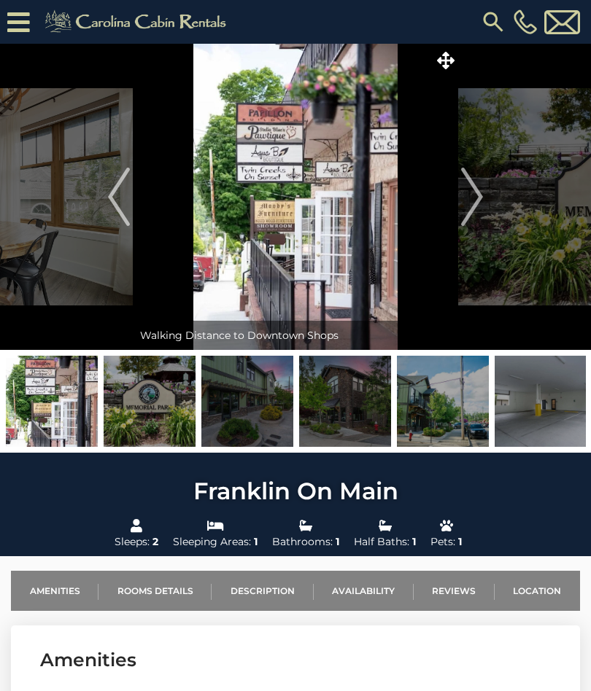
click at [468, 186] on img "Next" at bounding box center [472, 197] width 22 height 58
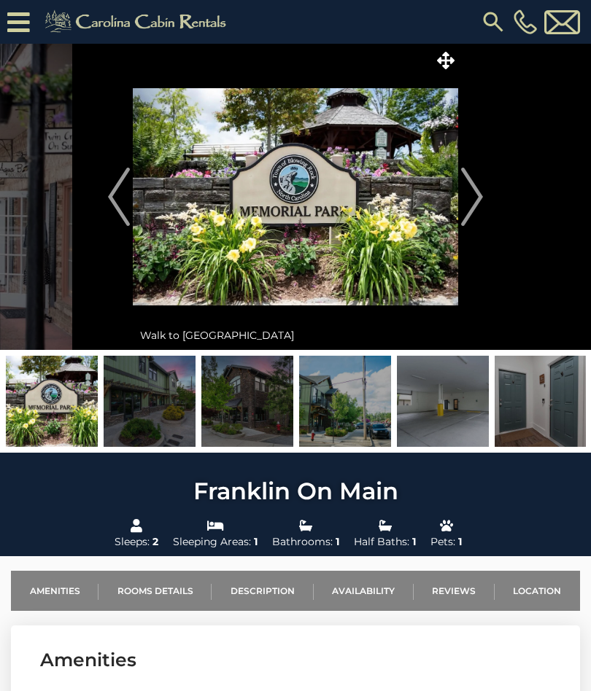
click at [468, 193] on img "Next" at bounding box center [472, 197] width 22 height 58
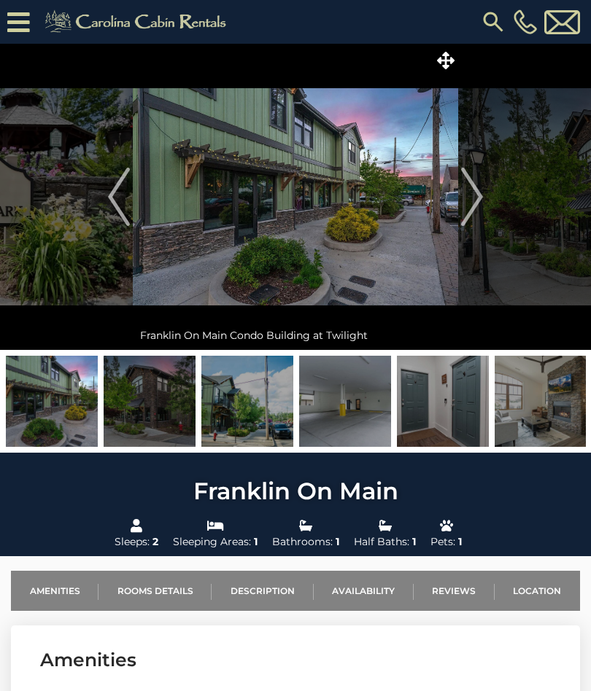
click at [470, 184] on img "Next" at bounding box center [472, 197] width 22 height 58
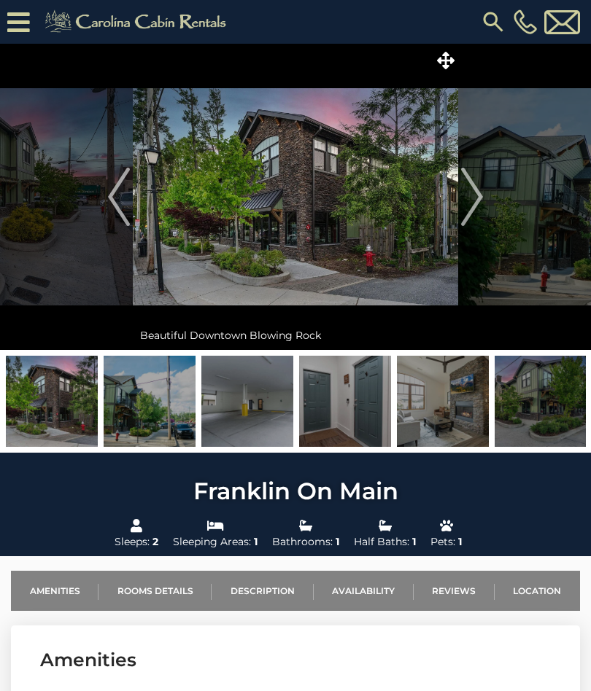
click at [470, 189] on img "Next" at bounding box center [472, 197] width 22 height 58
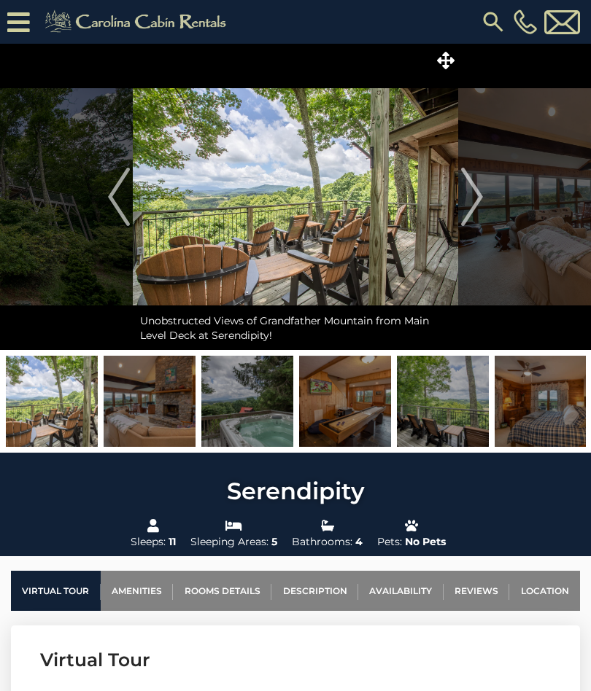
click at [476, 203] on img "Next" at bounding box center [472, 197] width 22 height 58
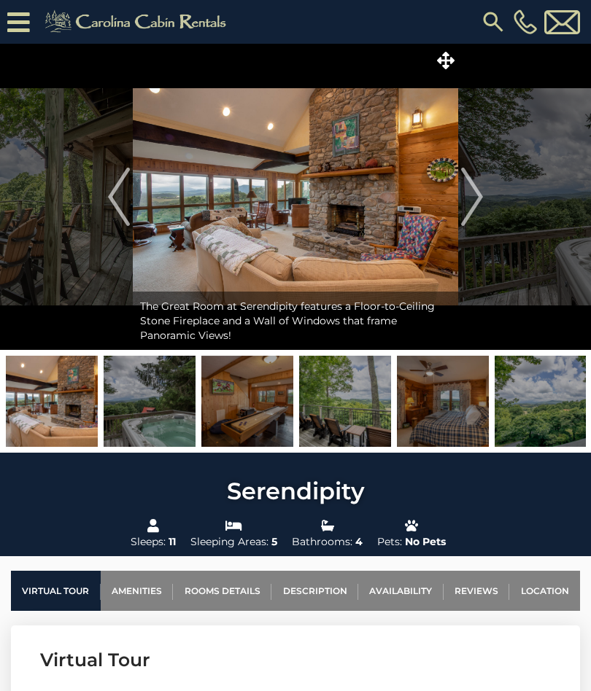
click at [471, 197] on img "Next" at bounding box center [472, 197] width 22 height 58
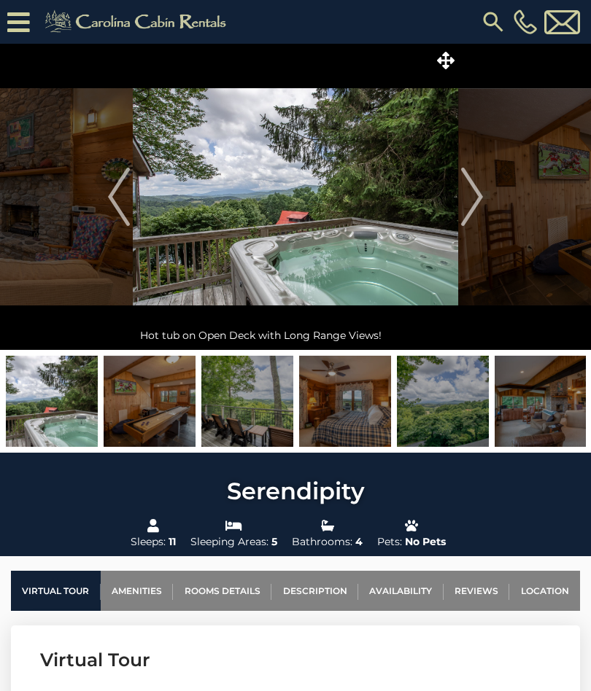
click at [477, 198] on img "Next" at bounding box center [472, 197] width 22 height 58
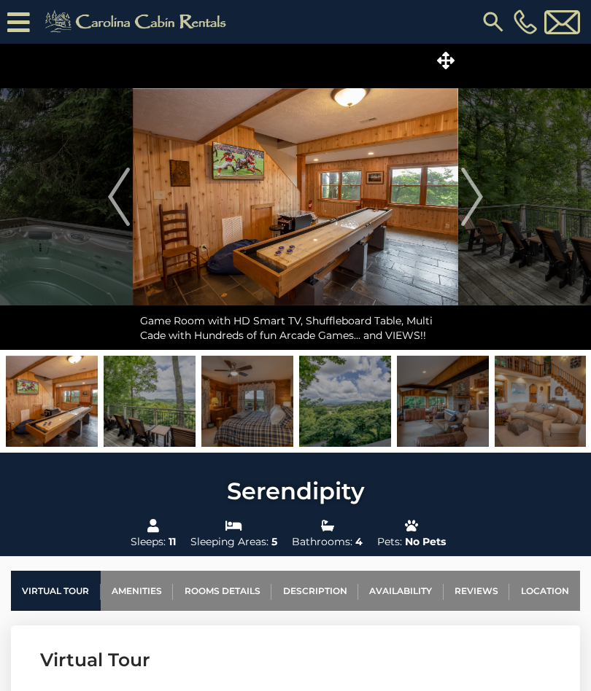
click at [479, 197] on img "Next" at bounding box center [472, 197] width 22 height 58
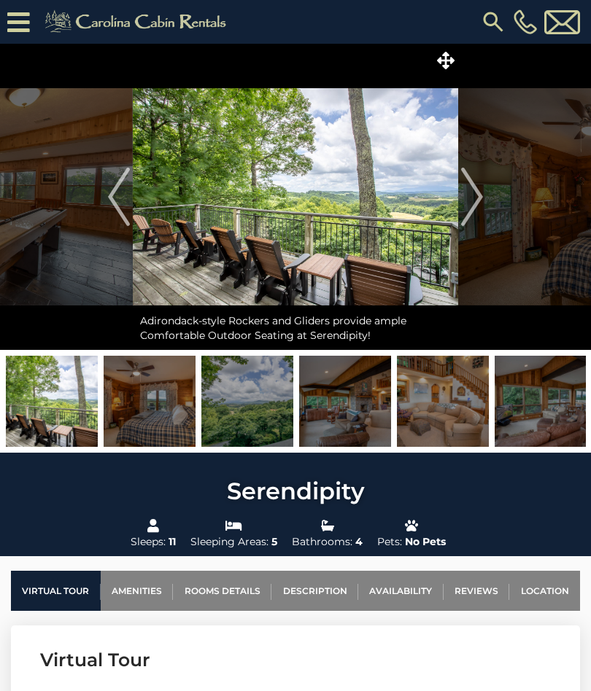
click at [476, 203] on img "Next" at bounding box center [472, 197] width 22 height 58
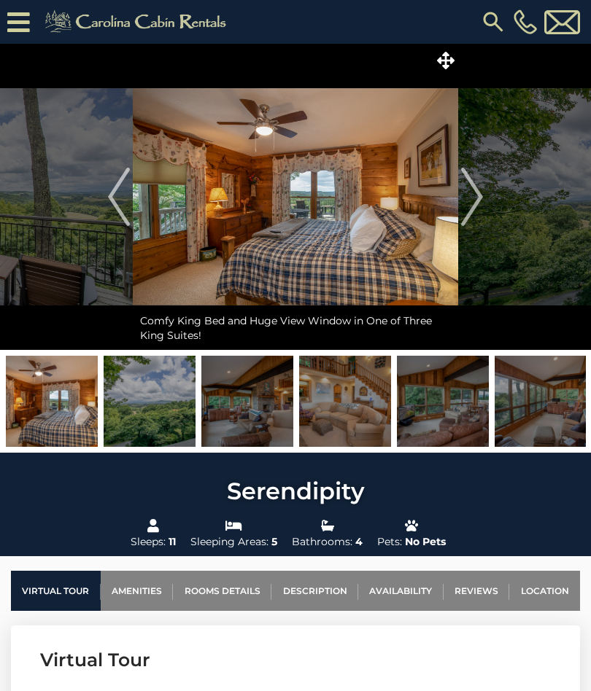
click at [477, 188] on img "Next" at bounding box center [472, 197] width 22 height 58
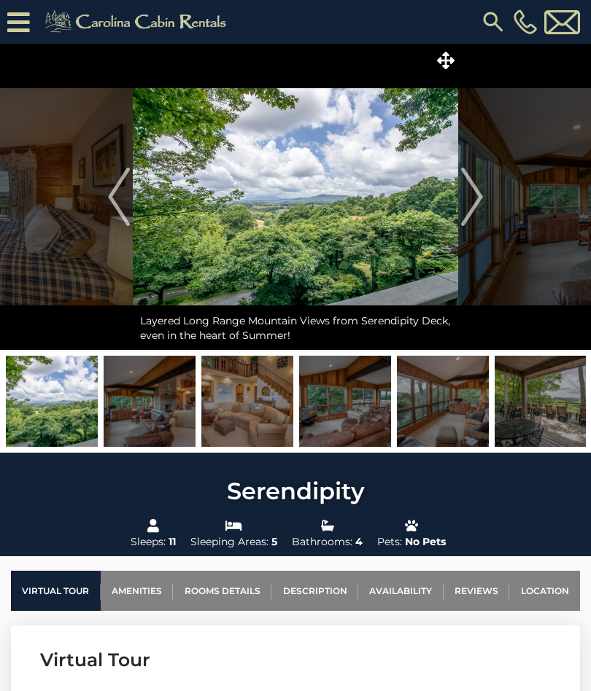
click at [480, 196] on img "Next" at bounding box center [472, 197] width 22 height 58
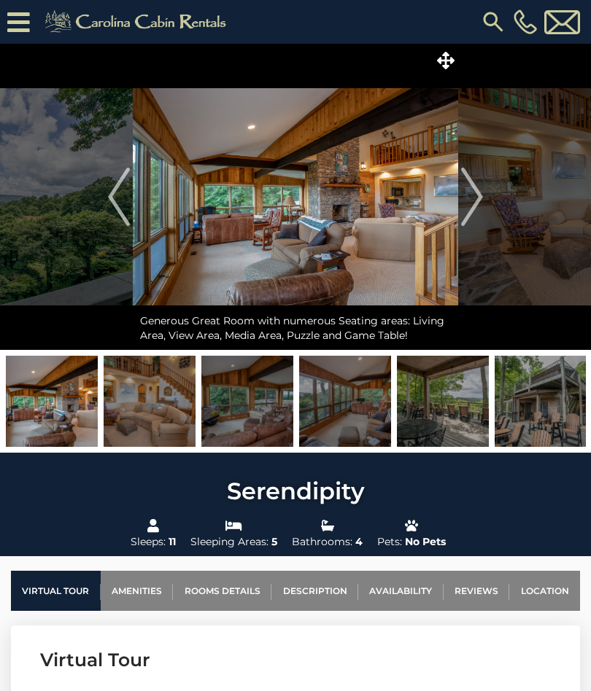
click at [473, 191] on img "Next" at bounding box center [472, 197] width 22 height 58
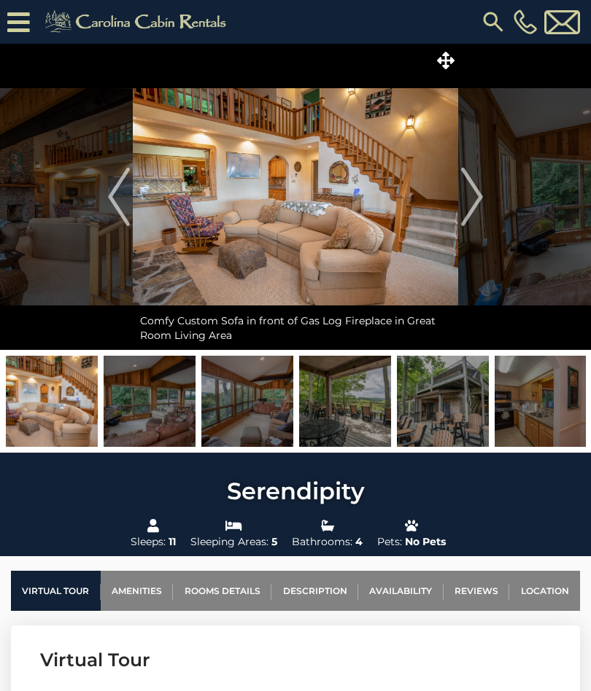
click at [478, 192] on img "Next" at bounding box center [472, 197] width 22 height 58
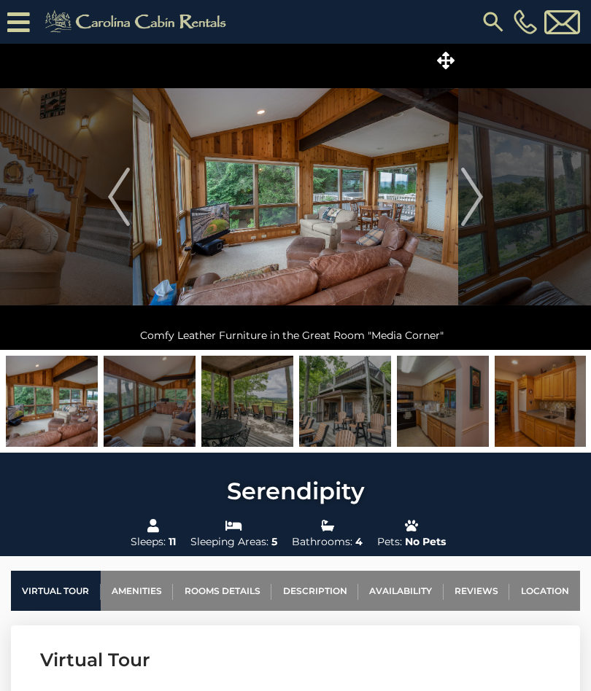
click at [475, 190] on img "Next" at bounding box center [472, 197] width 22 height 58
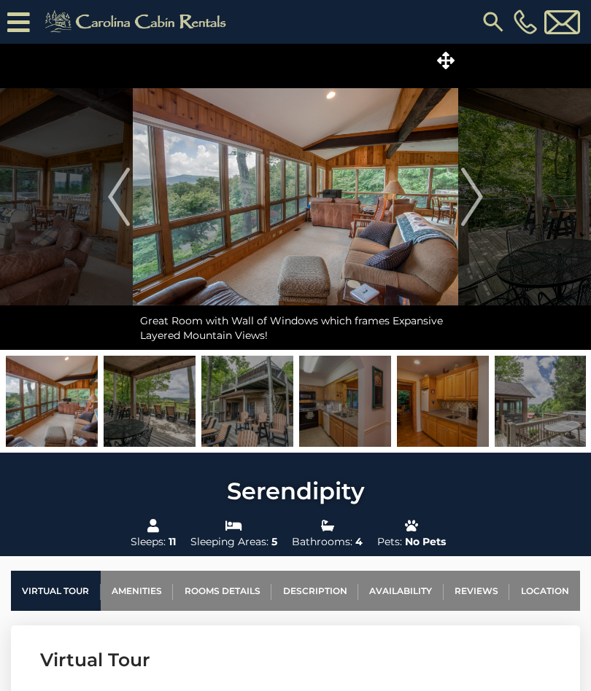
click at [470, 194] on img "Next" at bounding box center [472, 197] width 22 height 58
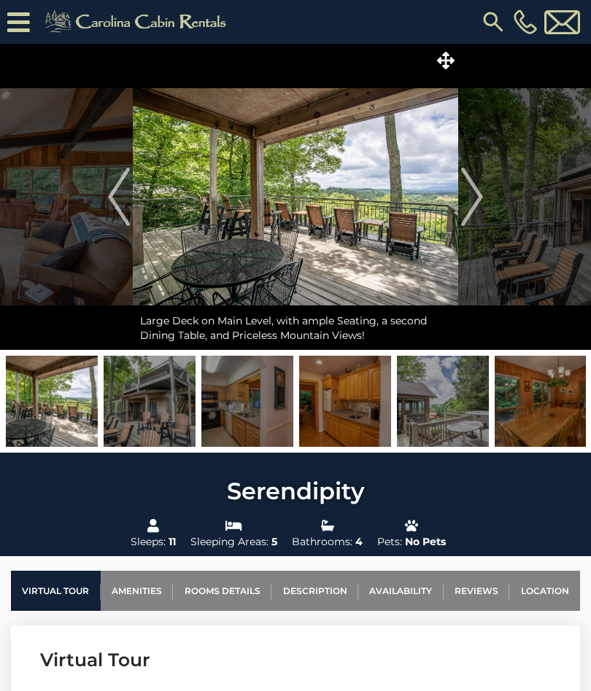
click at [467, 194] on img "Next" at bounding box center [472, 197] width 22 height 58
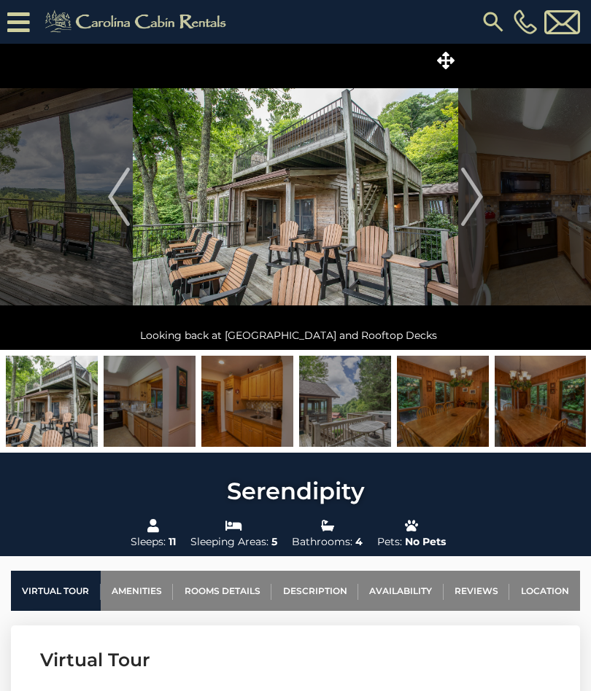
click at [473, 192] on img "Next" at bounding box center [472, 197] width 22 height 58
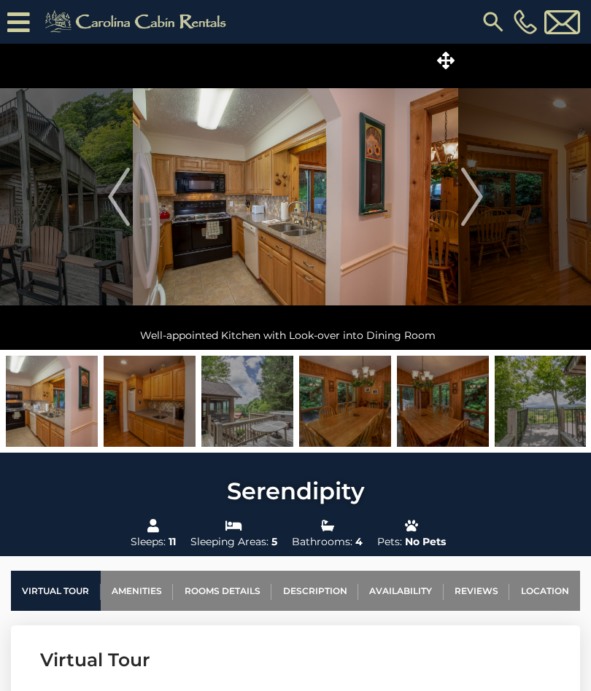
click at [470, 194] on img "Next" at bounding box center [472, 197] width 22 height 58
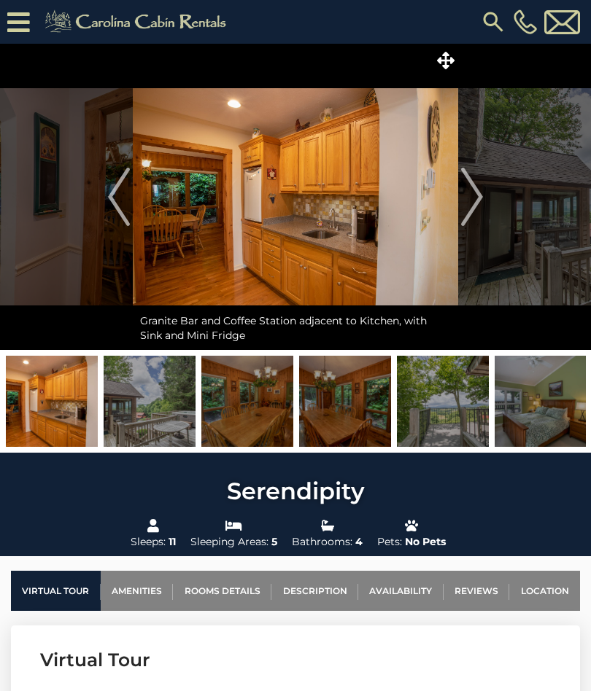
click at [463, 197] on img "Next" at bounding box center [472, 197] width 22 height 58
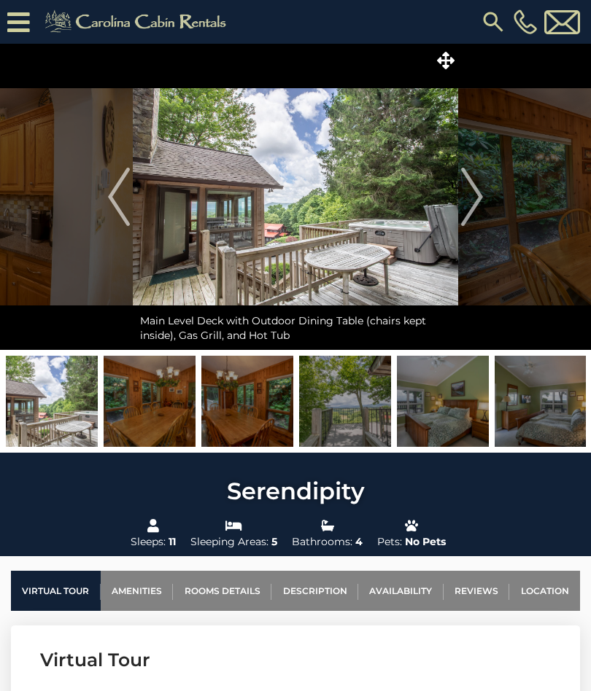
click at [470, 199] on img "Next" at bounding box center [472, 197] width 22 height 58
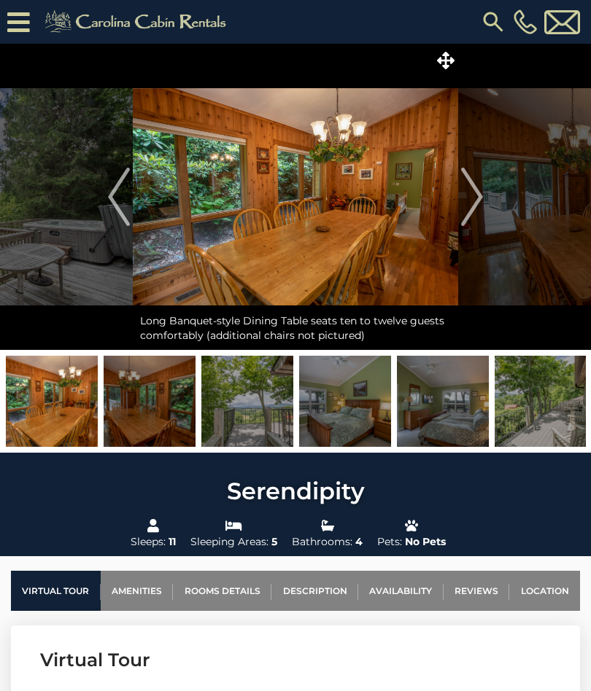
click at [470, 200] on img "Next" at bounding box center [472, 197] width 22 height 58
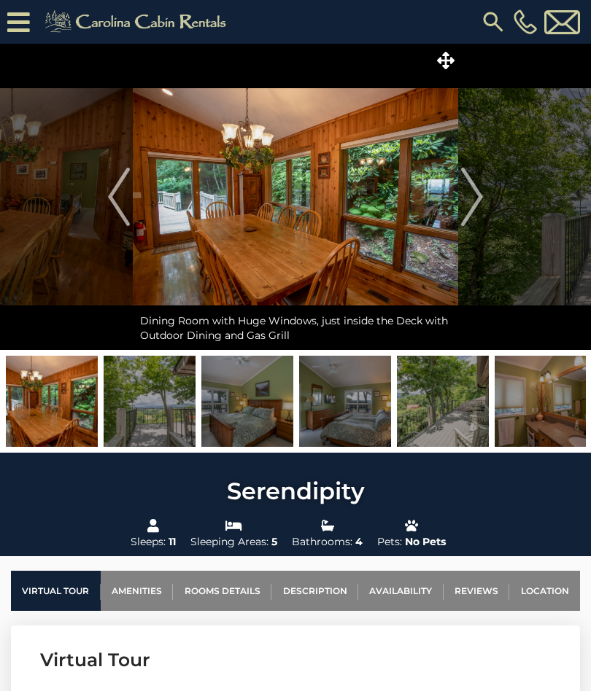
click at [470, 201] on img "Next" at bounding box center [472, 197] width 22 height 58
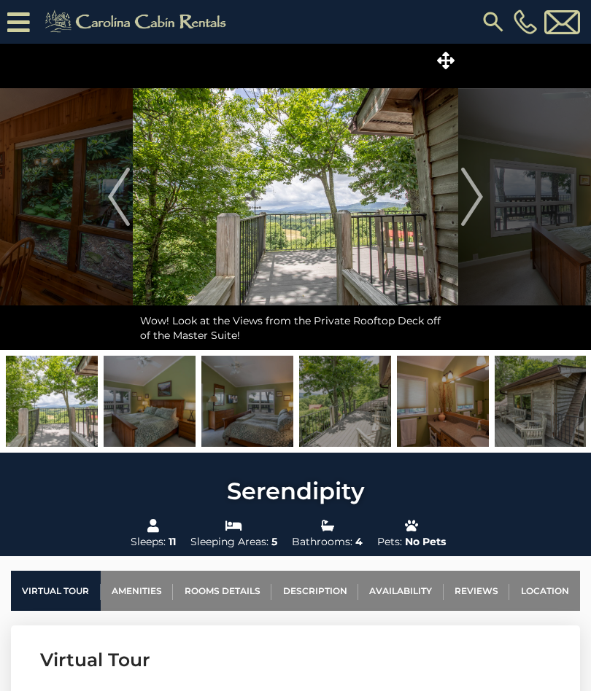
click at [481, 199] on img "Next" at bounding box center [472, 197] width 22 height 58
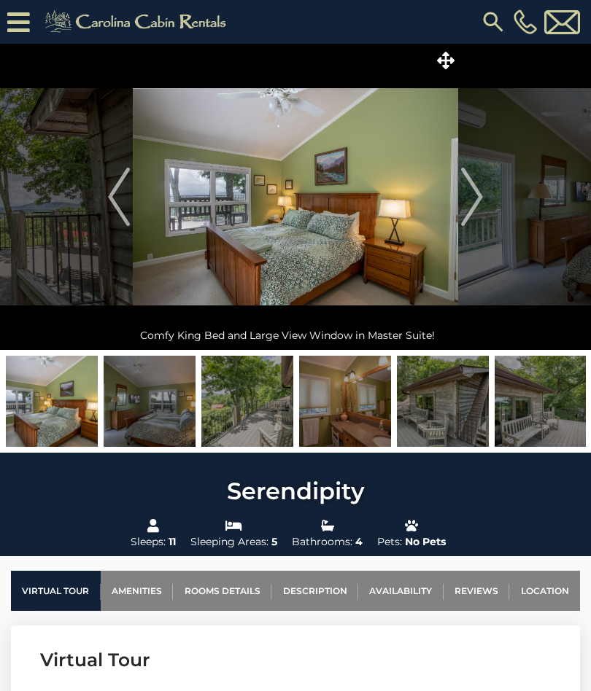
click at [478, 192] on img "Next" at bounding box center [472, 197] width 22 height 58
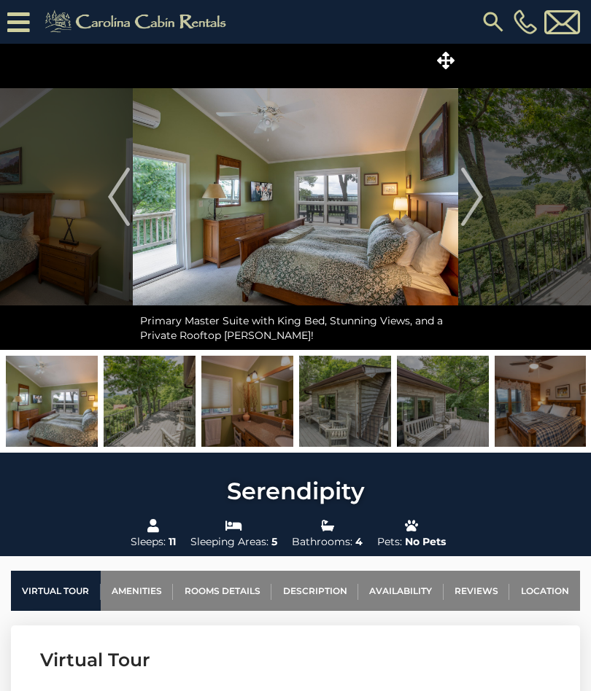
click at [469, 190] on img "Next" at bounding box center [472, 197] width 22 height 58
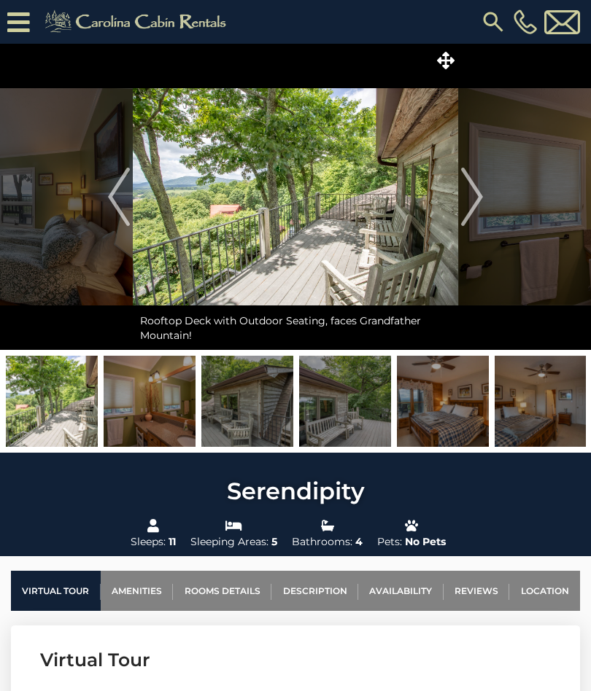
click at [476, 192] on img "Next" at bounding box center [472, 197] width 22 height 58
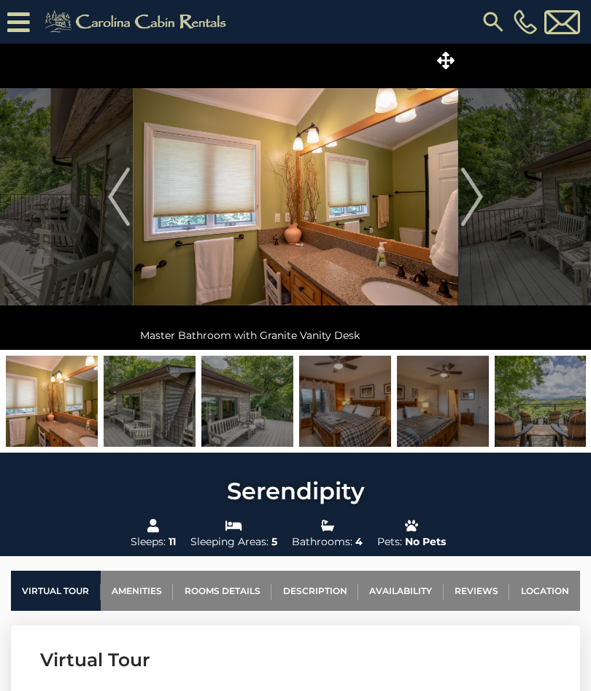
click at [470, 195] on img "Next" at bounding box center [472, 197] width 22 height 58
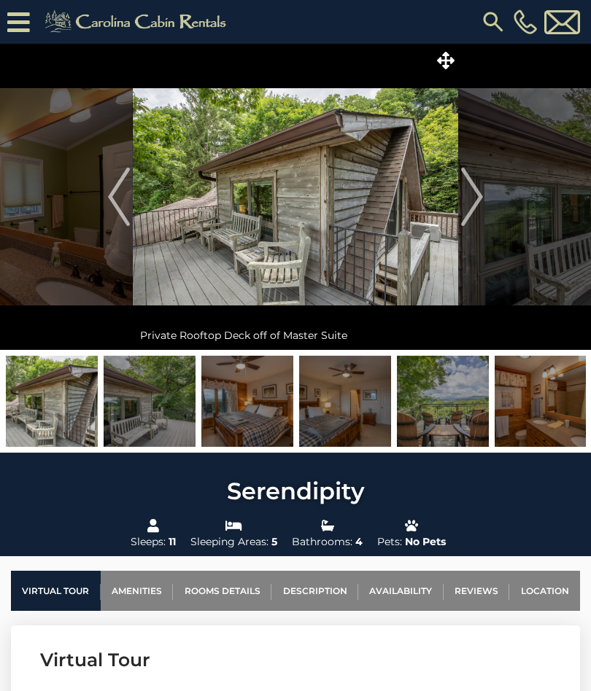
click at [473, 190] on img "Next" at bounding box center [472, 197] width 22 height 58
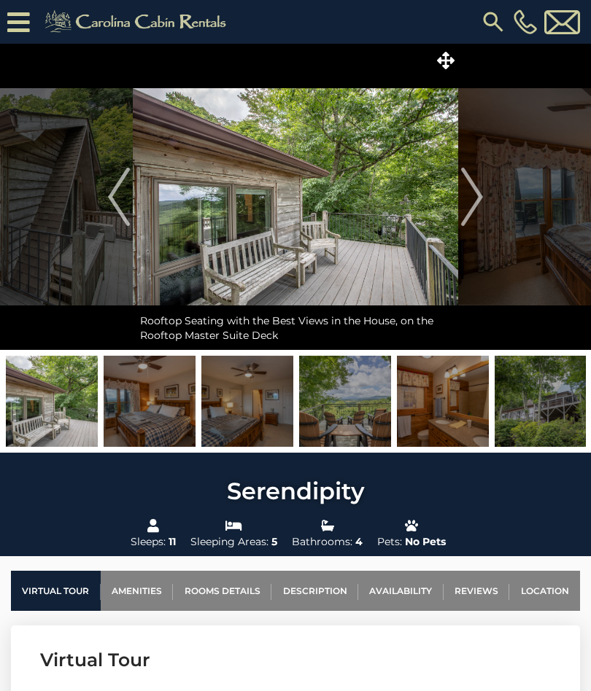
click at [470, 192] on img "Next" at bounding box center [472, 197] width 22 height 58
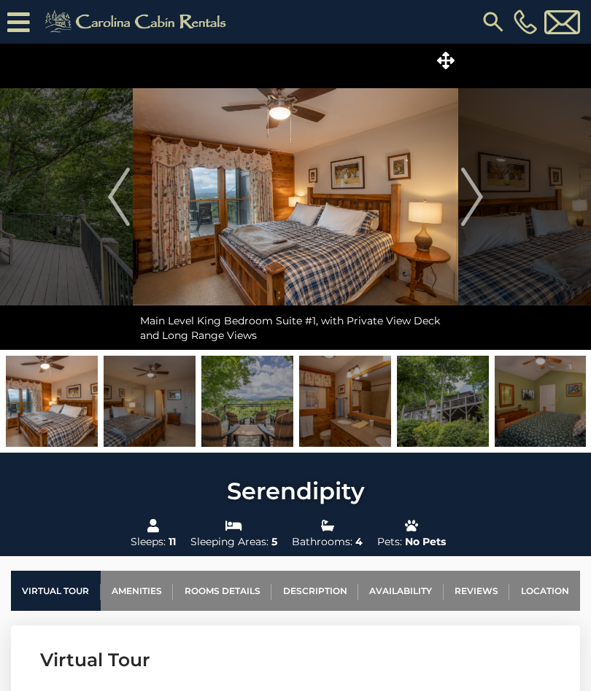
click at [468, 190] on img "Next" at bounding box center [472, 197] width 22 height 58
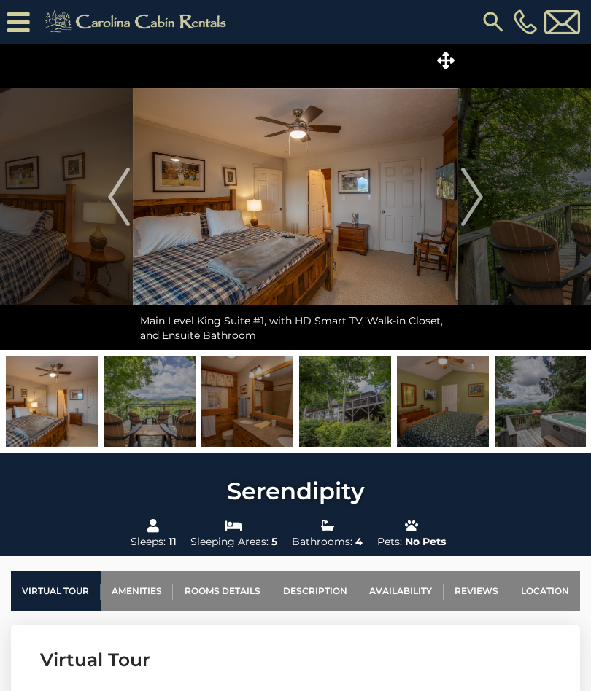
click at [468, 194] on img "Next" at bounding box center [472, 197] width 22 height 58
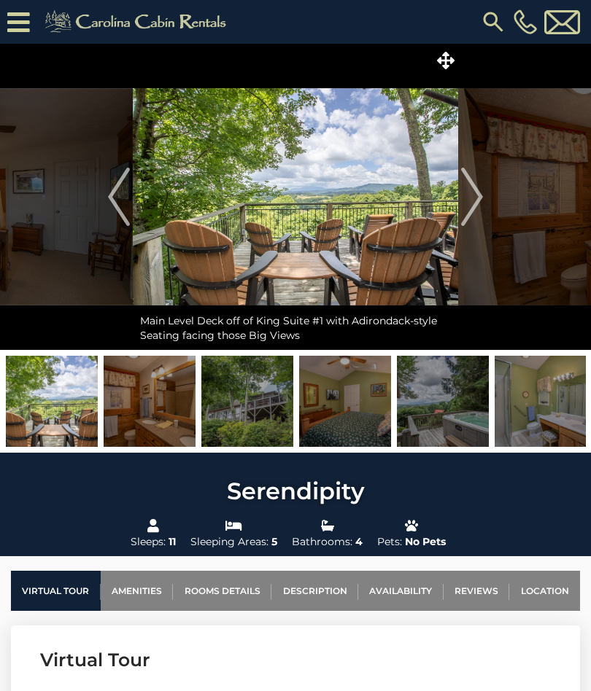
click at [469, 194] on img "Next" at bounding box center [472, 197] width 22 height 58
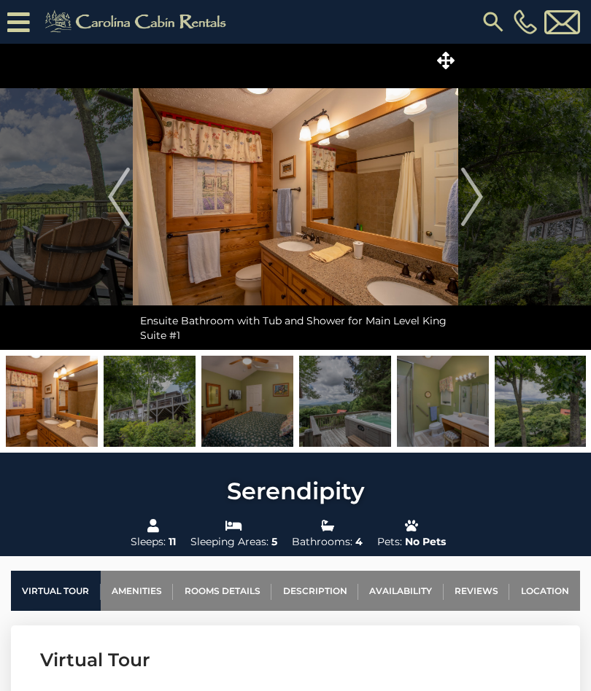
click at [471, 193] on img "Next" at bounding box center [472, 197] width 22 height 58
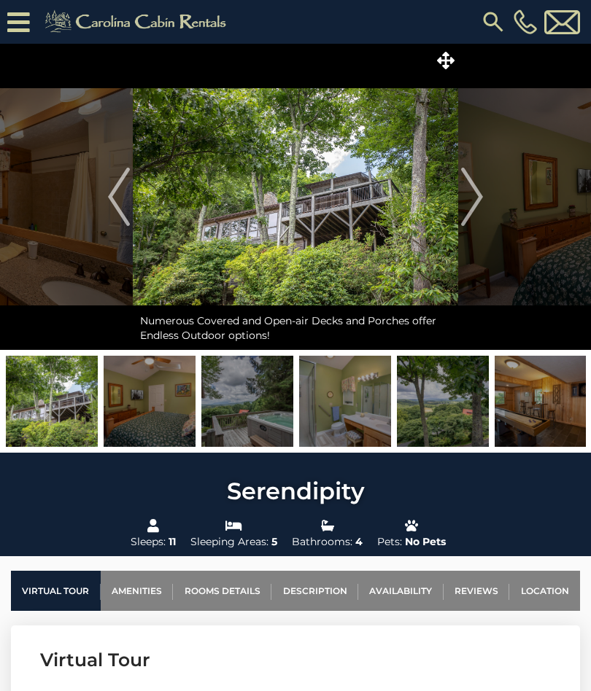
click at [473, 195] on img "Next" at bounding box center [472, 197] width 22 height 58
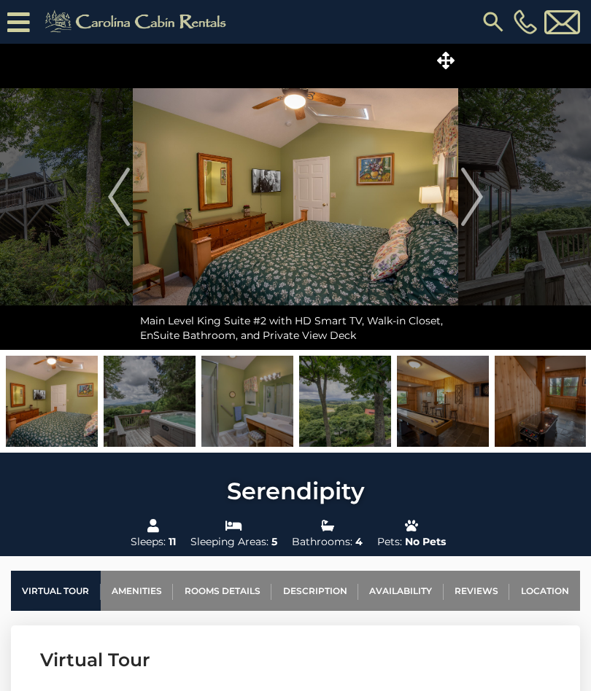
click at [476, 195] on img "Next" at bounding box center [472, 197] width 22 height 58
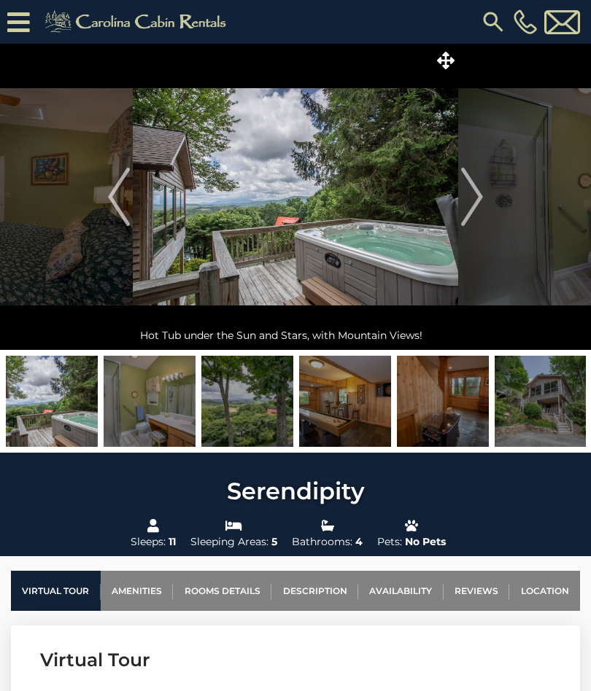
click at [473, 195] on img "Next" at bounding box center [472, 197] width 22 height 58
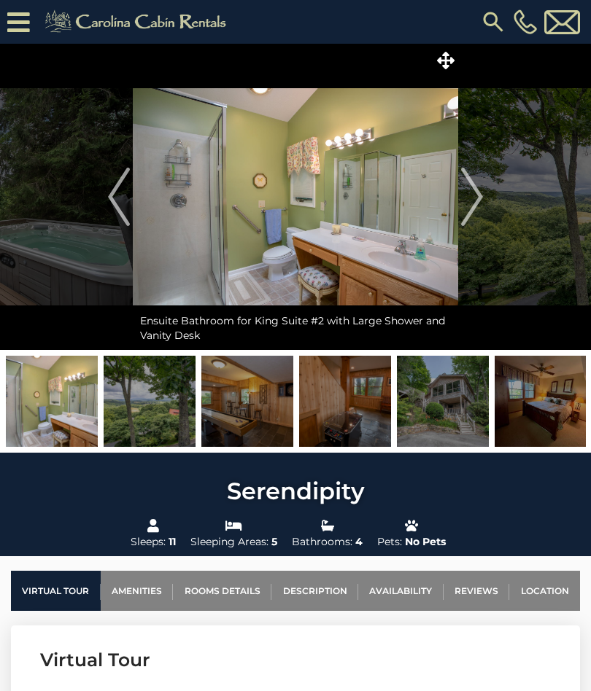
click at [472, 192] on img "Next" at bounding box center [472, 197] width 22 height 58
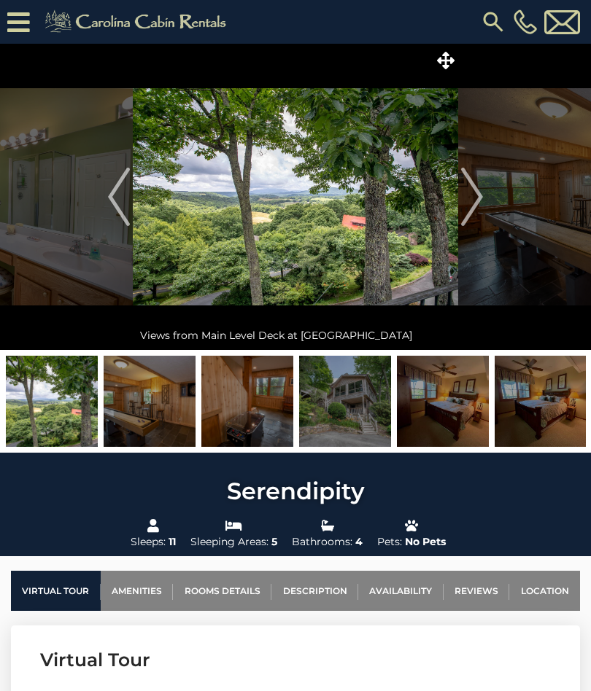
click at [467, 193] on img "Next" at bounding box center [472, 197] width 22 height 58
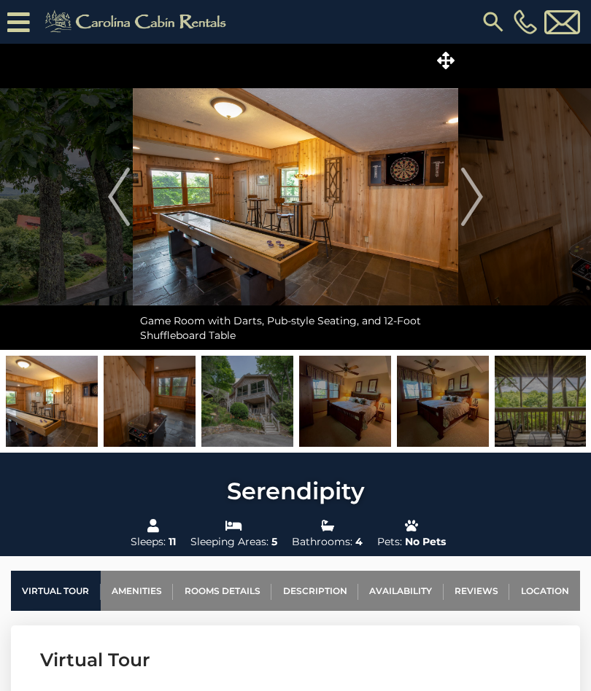
click at [472, 193] on img "Next" at bounding box center [472, 197] width 22 height 58
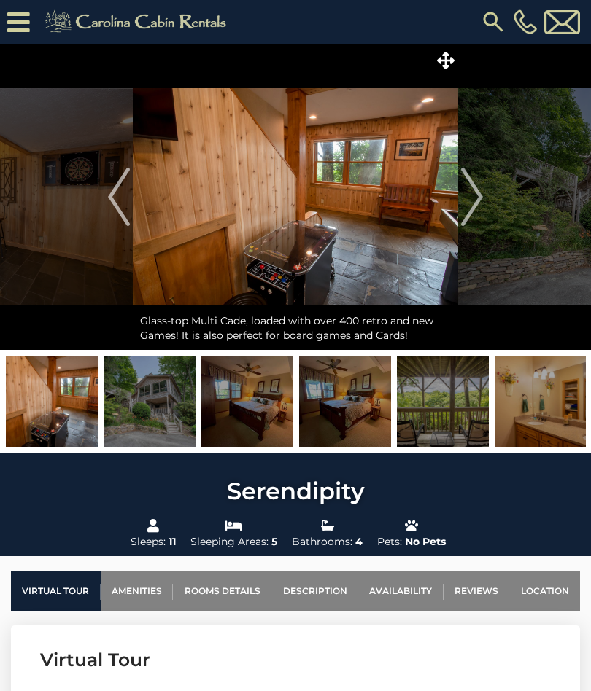
click at [474, 197] on img "Next" at bounding box center [472, 197] width 22 height 58
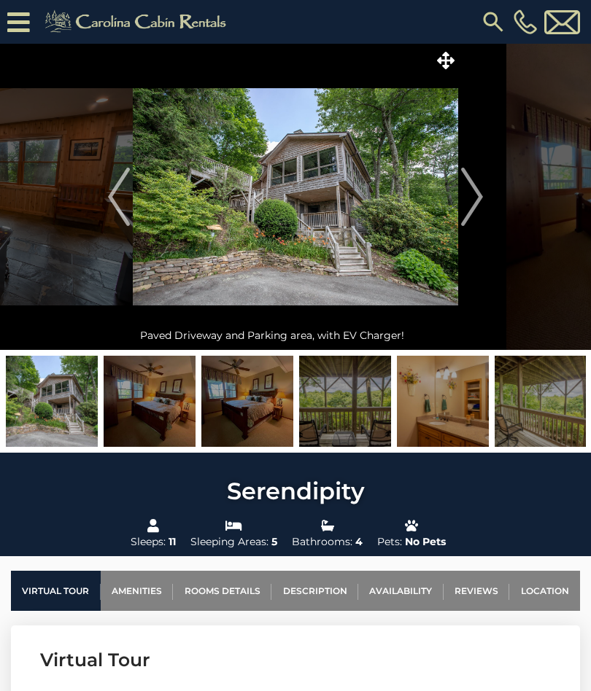
click at [475, 198] on img "Next" at bounding box center [472, 197] width 22 height 58
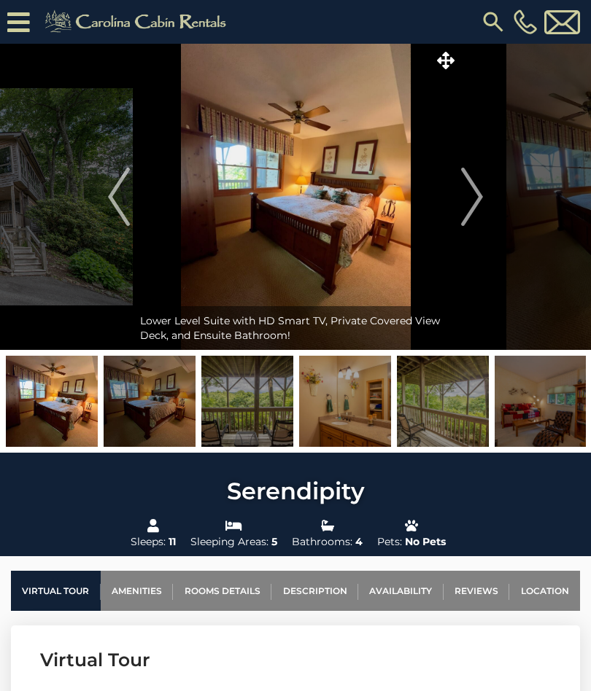
click at [472, 195] on img "Next" at bounding box center [472, 197] width 22 height 58
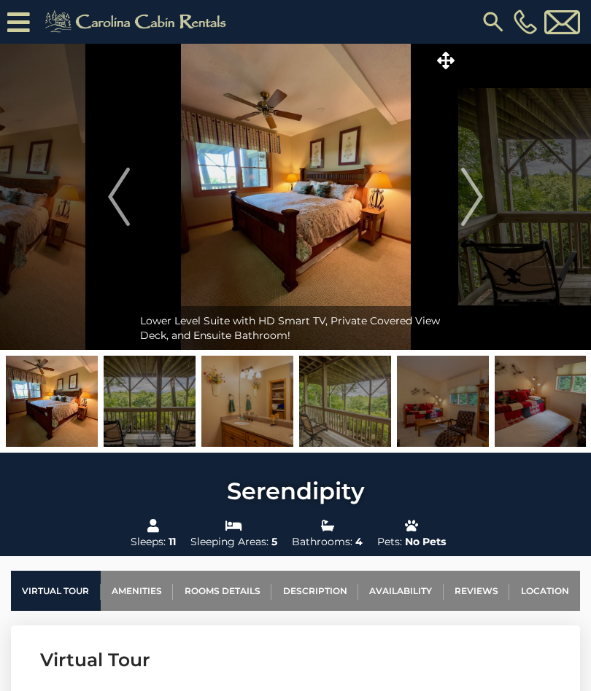
click at [470, 198] on img "Next" at bounding box center [472, 197] width 22 height 58
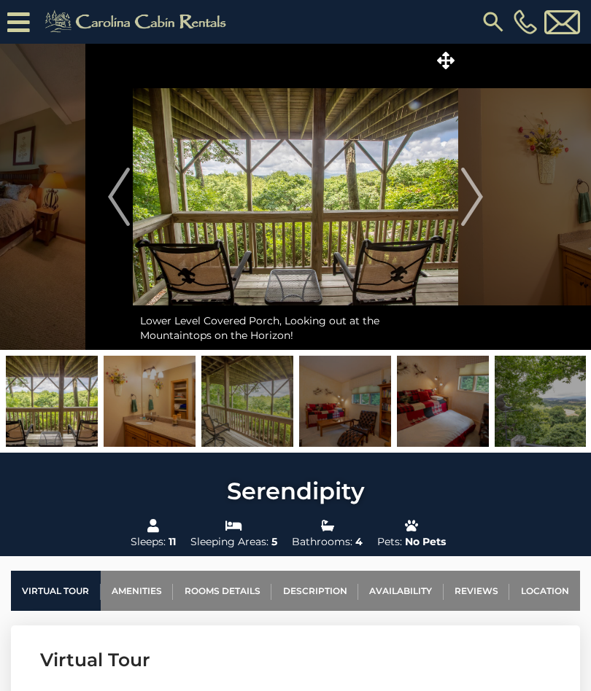
click at [476, 198] on img "Next" at bounding box center [472, 197] width 22 height 58
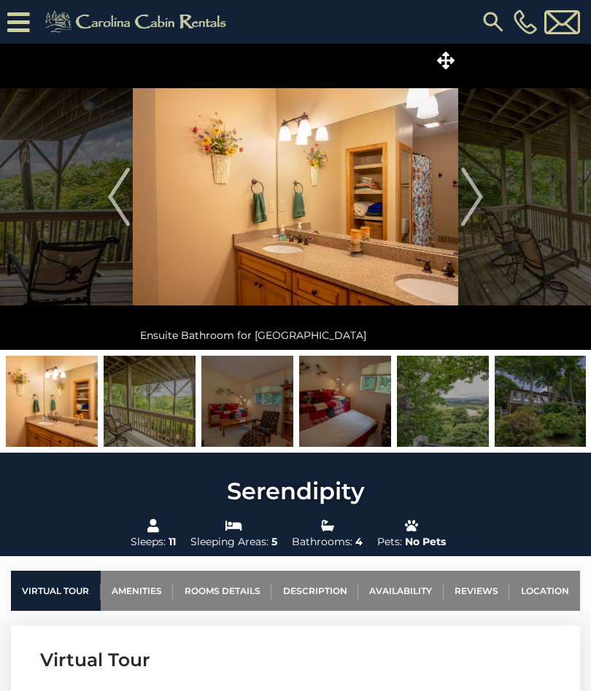
click at [472, 195] on img "Next" at bounding box center [472, 197] width 22 height 58
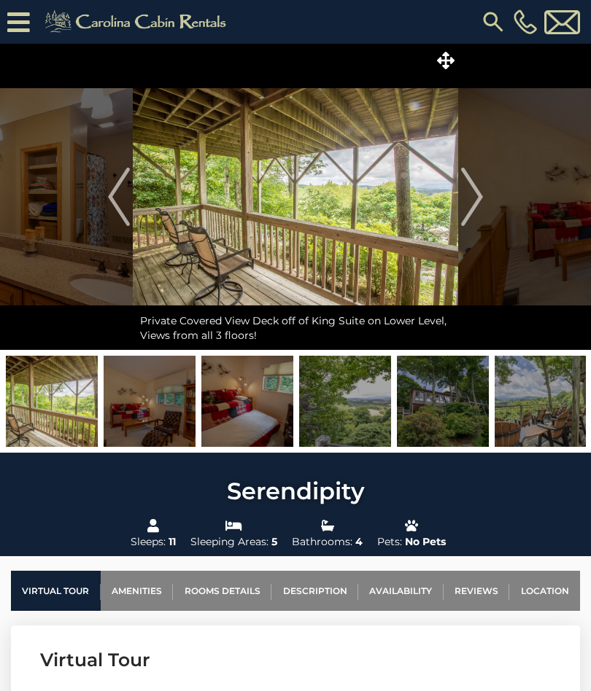
click at [475, 195] on img "Next" at bounding box center [472, 197] width 22 height 58
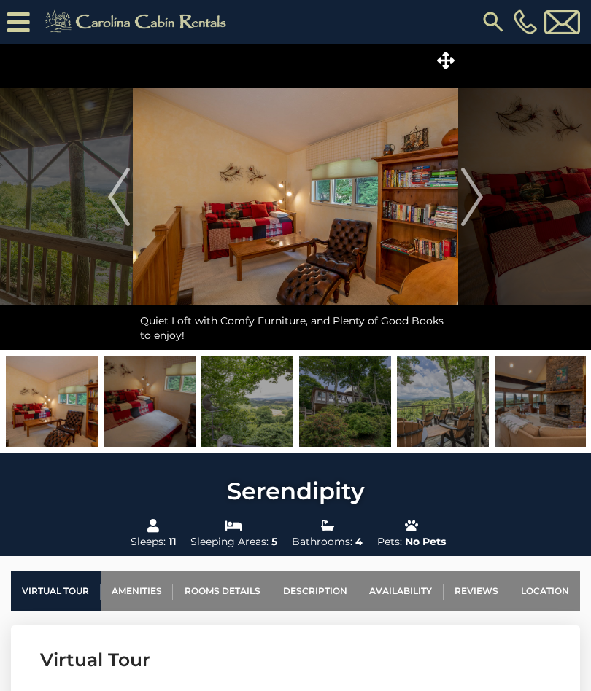
click at [476, 191] on img "Next" at bounding box center [472, 197] width 22 height 58
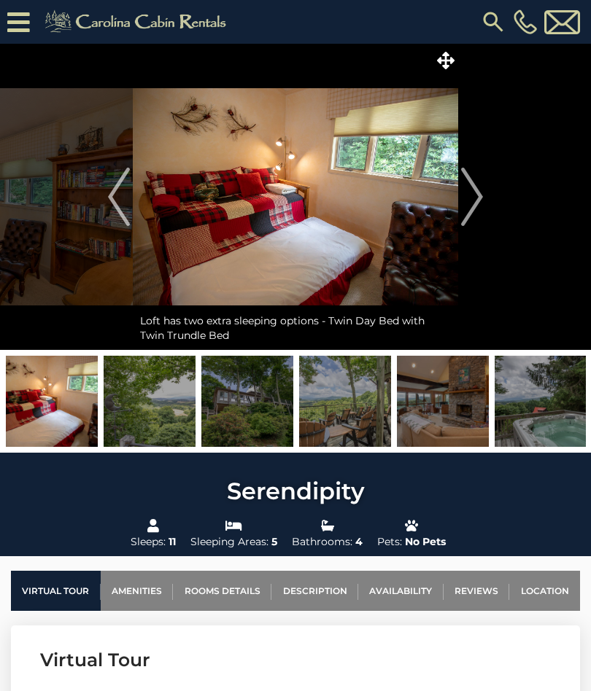
click at [479, 190] on img "Next" at bounding box center [472, 197] width 22 height 58
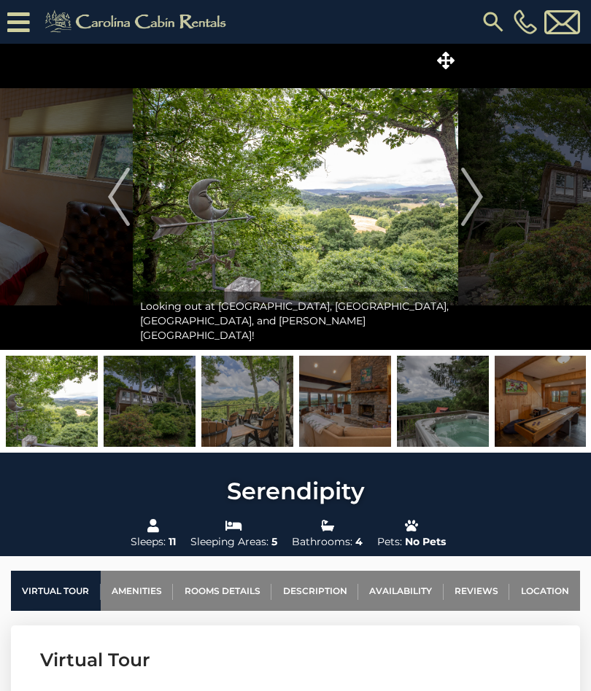
click at [476, 190] on img "Next" at bounding box center [472, 197] width 22 height 58
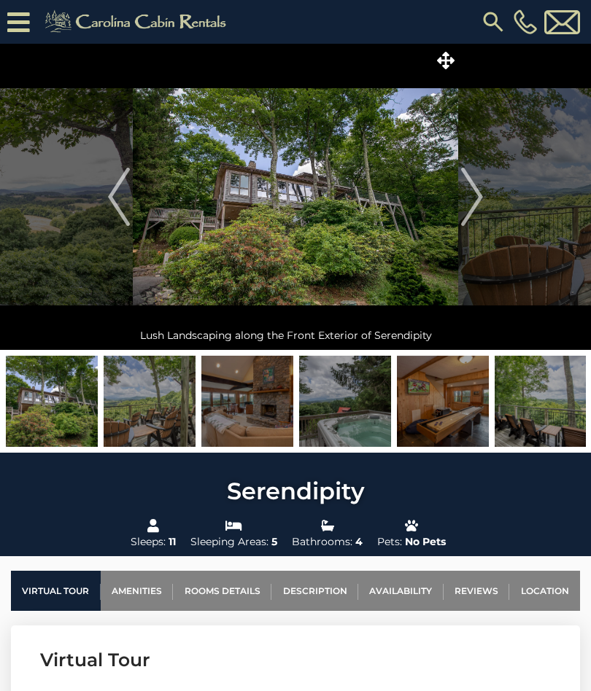
click at [481, 190] on img "Next" at bounding box center [472, 197] width 22 height 58
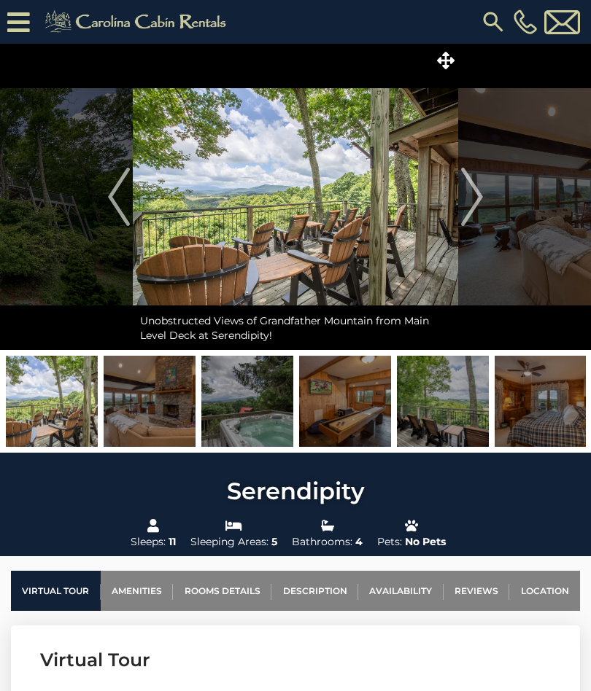
click at [482, 188] on img "Next" at bounding box center [472, 197] width 22 height 58
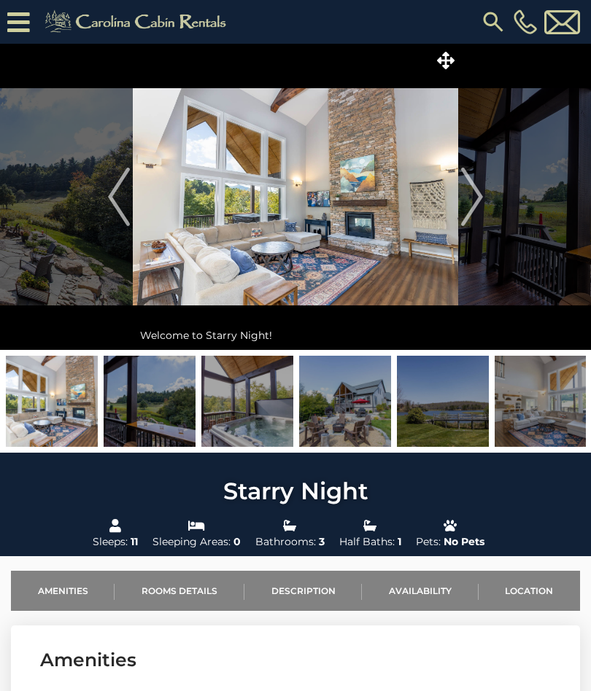
click at [470, 202] on img "Next" at bounding box center [472, 197] width 22 height 58
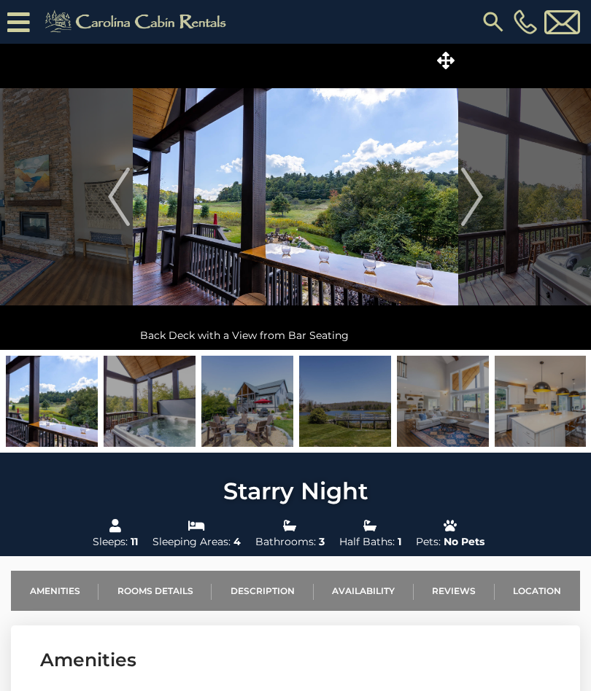
click at [468, 203] on img "Next" at bounding box center [472, 197] width 22 height 58
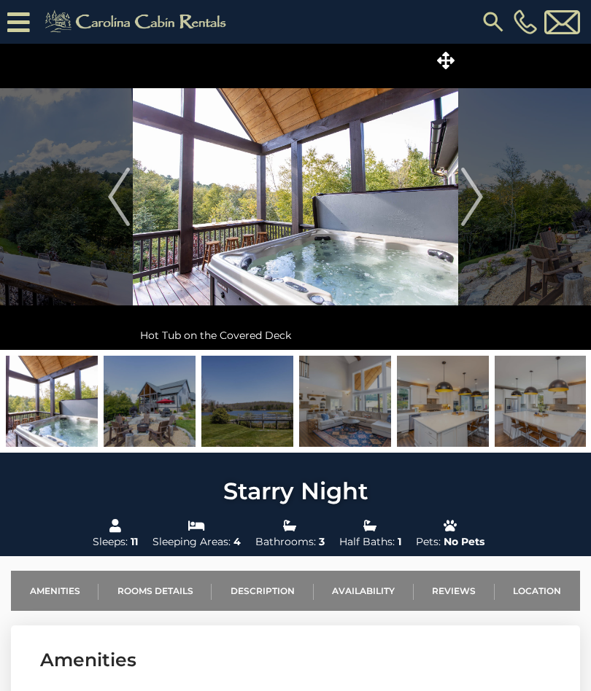
click at [477, 203] on img "Next" at bounding box center [472, 197] width 22 height 58
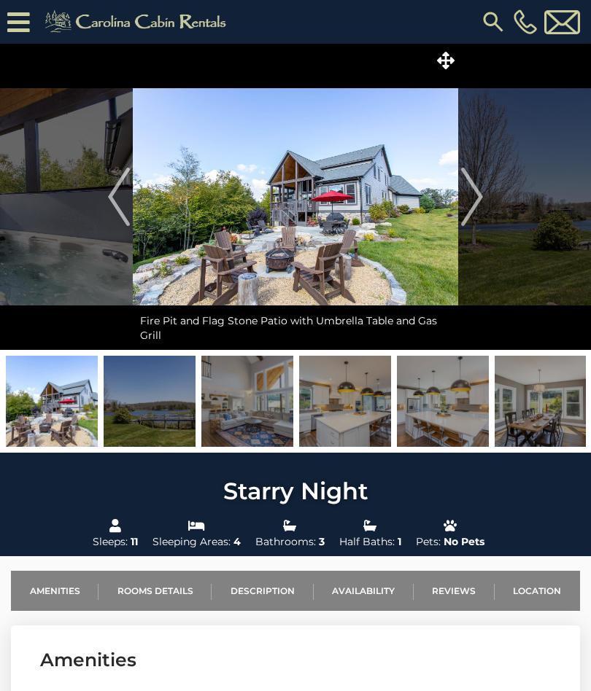
click at [475, 192] on img "Next" at bounding box center [472, 197] width 22 height 58
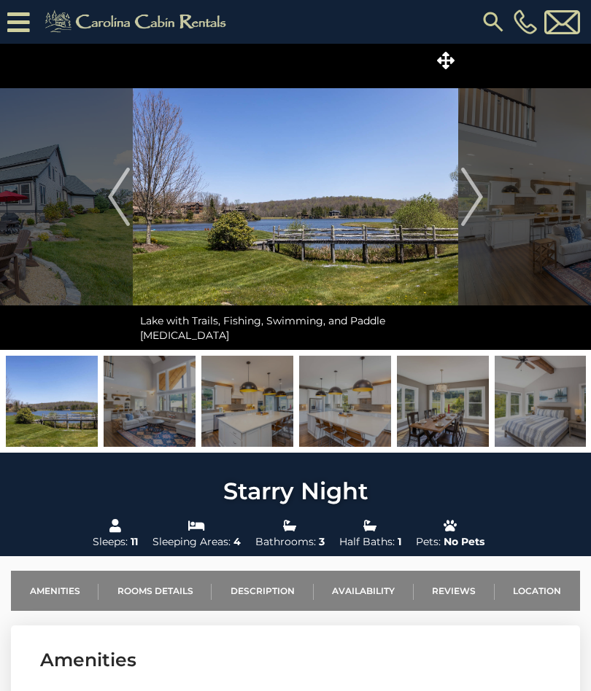
click at [474, 198] on img "Next" at bounding box center [472, 197] width 22 height 58
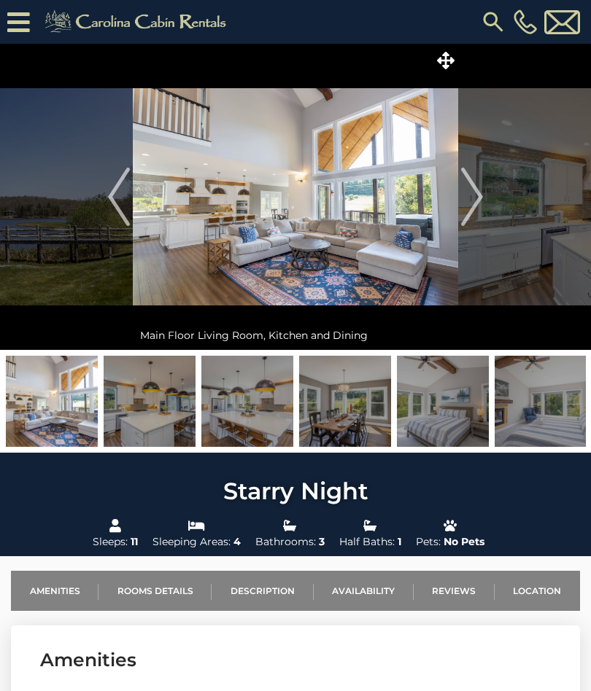
click at [471, 195] on img "Next" at bounding box center [472, 197] width 22 height 58
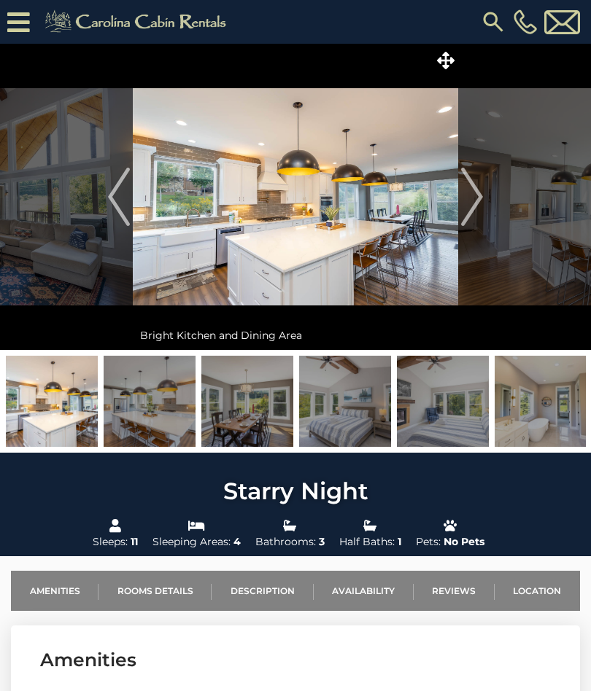
click at [470, 196] on img "Next" at bounding box center [472, 197] width 22 height 58
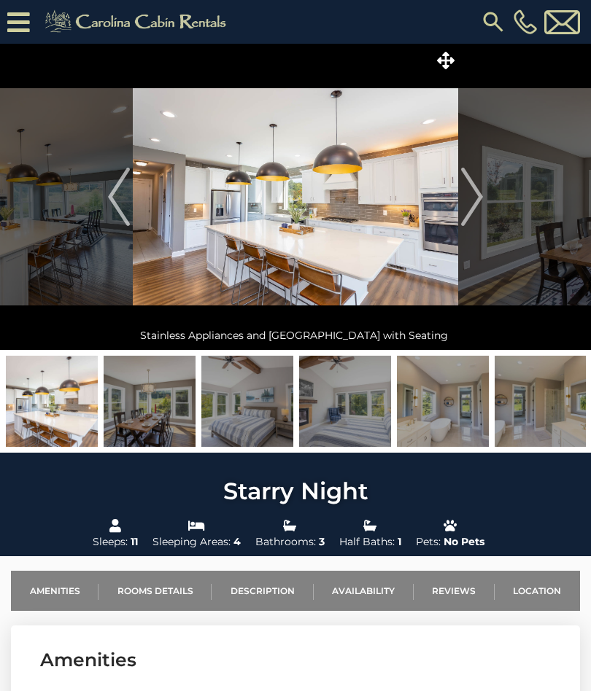
click at [473, 193] on img "Next" at bounding box center [472, 197] width 22 height 58
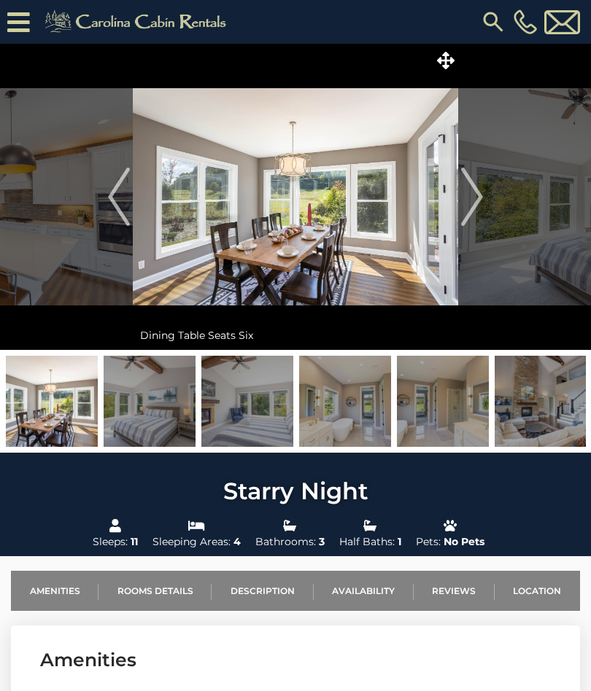
click at [473, 188] on img "Next" at bounding box center [472, 197] width 22 height 58
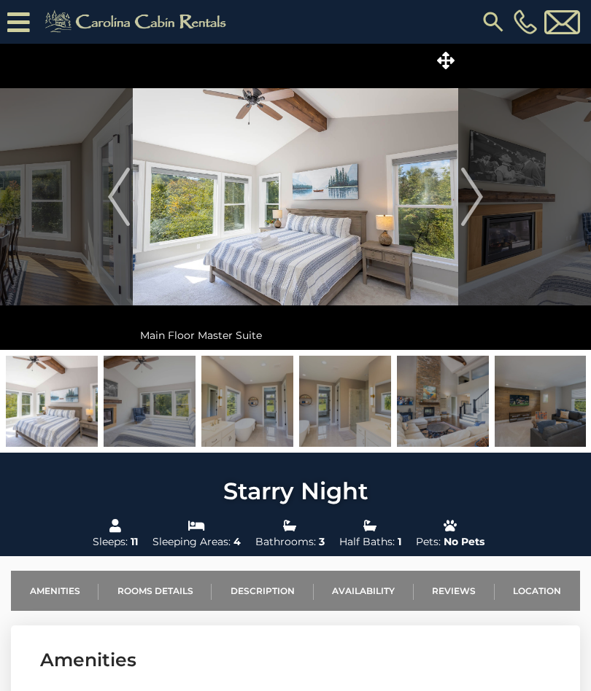
click at [468, 193] on img "Next" at bounding box center [472, 197] width 22 height 58
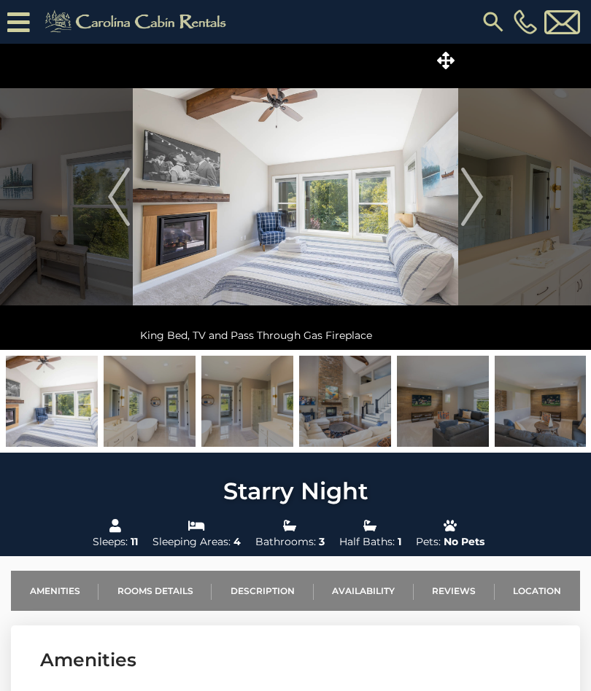
click at [465, 191] on img "Next" at bounding box center [472, 197] width 22 height 58
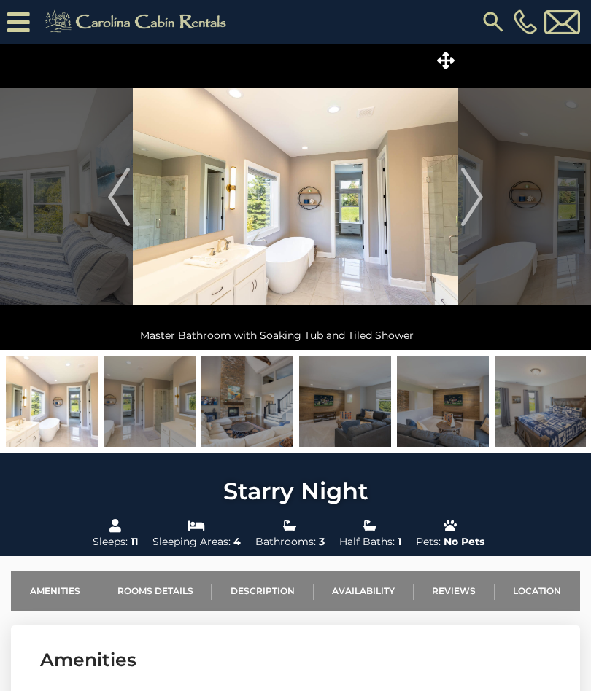
click at [466, 197] on img "Next" at bounding box center [472, 197] width 22 height 58
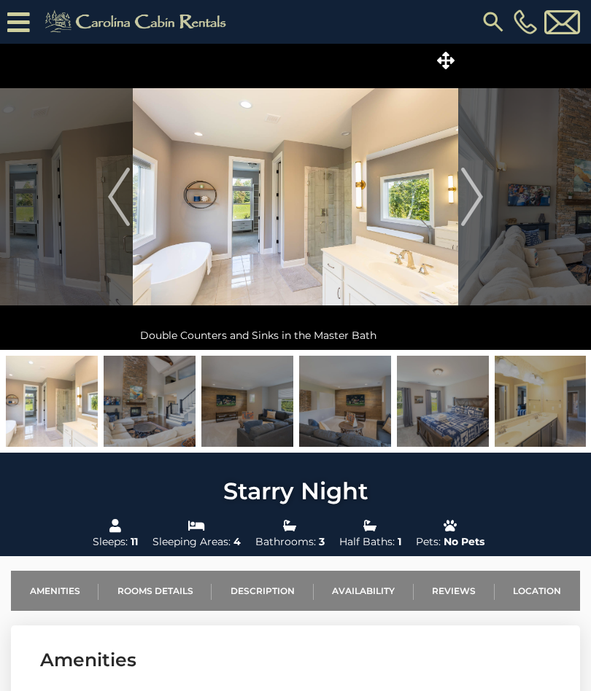
click at [470, 204] on img "Next" at bounding box center [472, 197] width 22 height 58
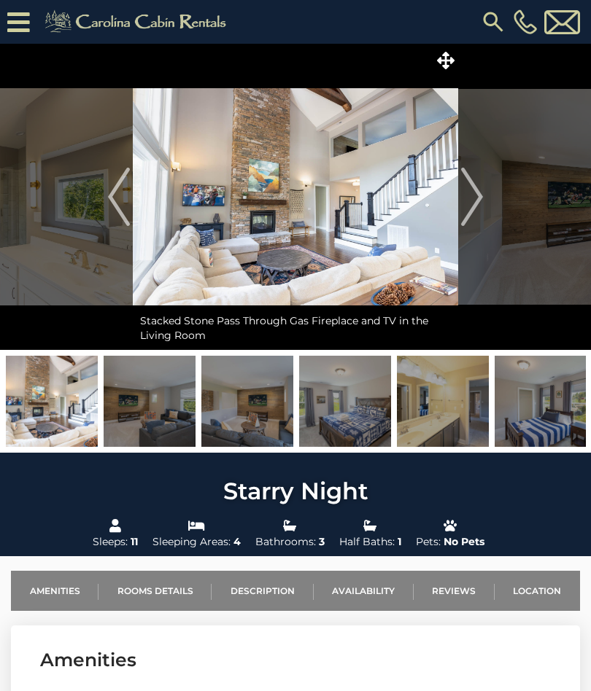
click at [471, 201] on img "Next" at bounding box center [472, 197] width 22 height 58
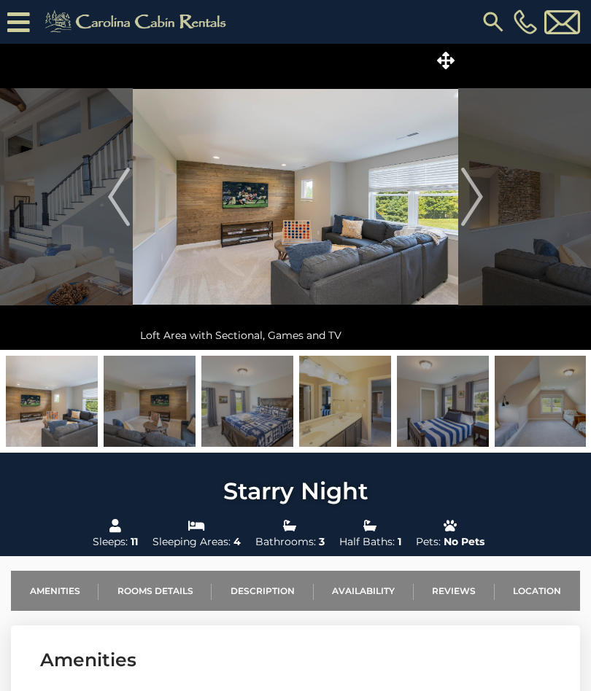
click at [464, 194] on img "Next" at bounding box center [472, 197] width 22 height 58
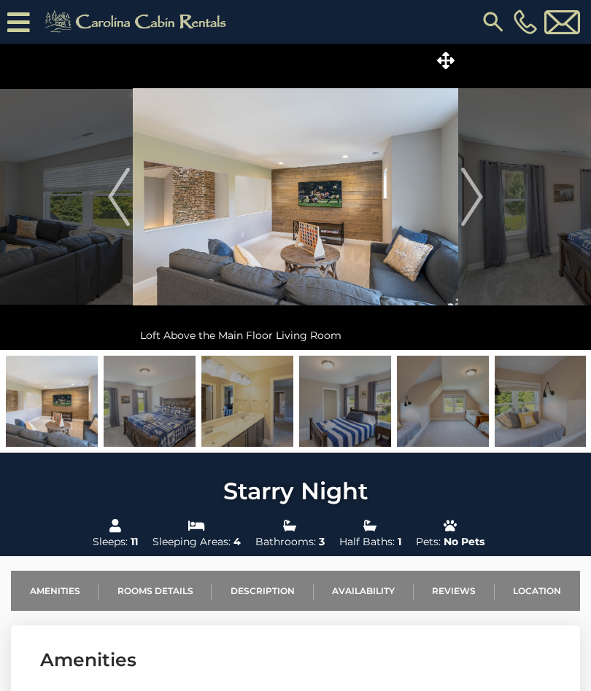
click at [466, 198] on img "Next" at bounding box center [472, 197] width 22 height 58
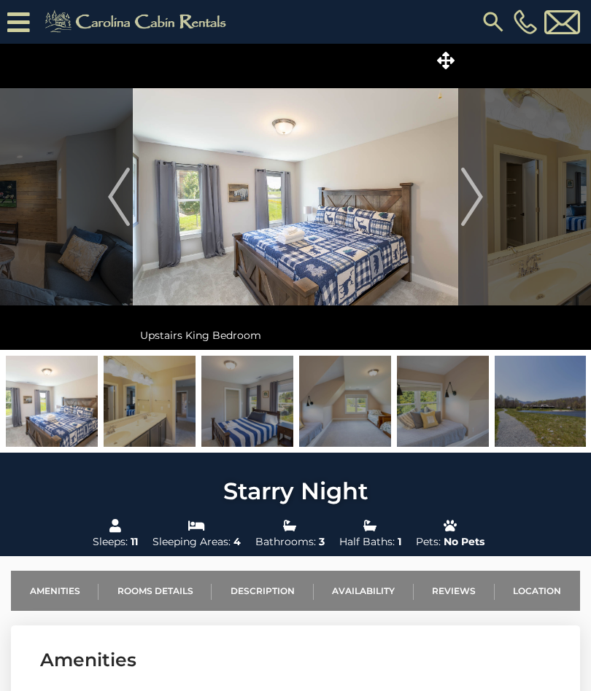
click at [474, 189] on img "Next" at bounding box center [472, 197] width 22 height 58
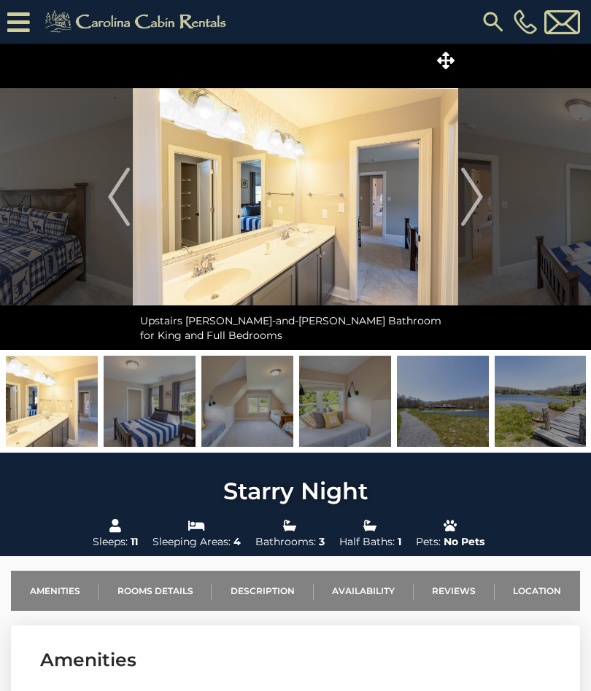
click at [465, 198] on img "Next" at bounding box center [472, 197] width 22 height 58
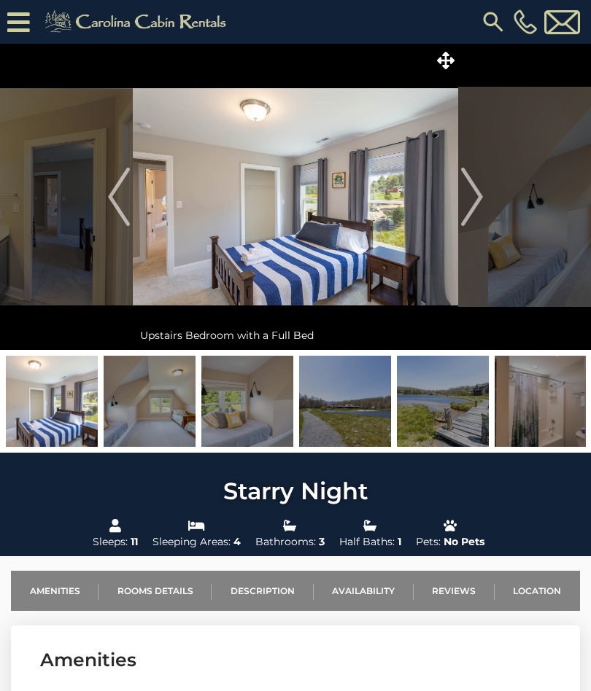
click at [470, 196] on img "Next" at bounding box center [472, 197] width 22 height 58
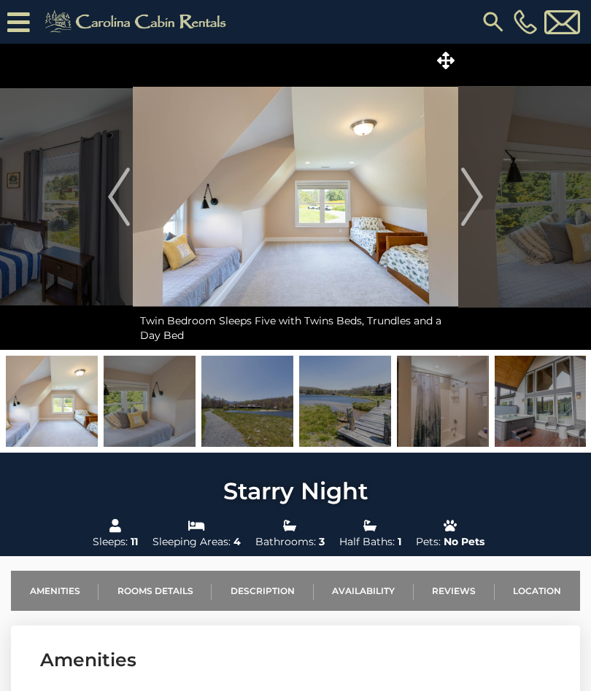
click at [474, 197] on img "Next" at bounding box center [472, 197] width 22 height 58
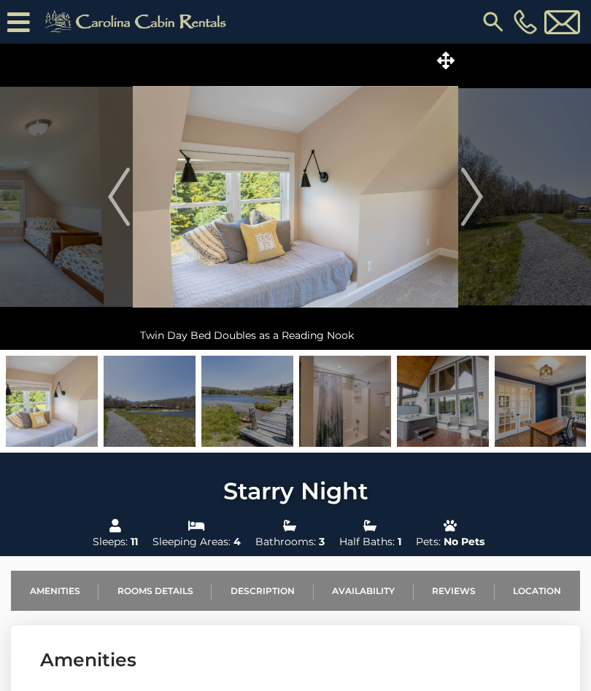
click at [471, 193] on img "Next" at bounding box center [472, 197] width 22 height 58
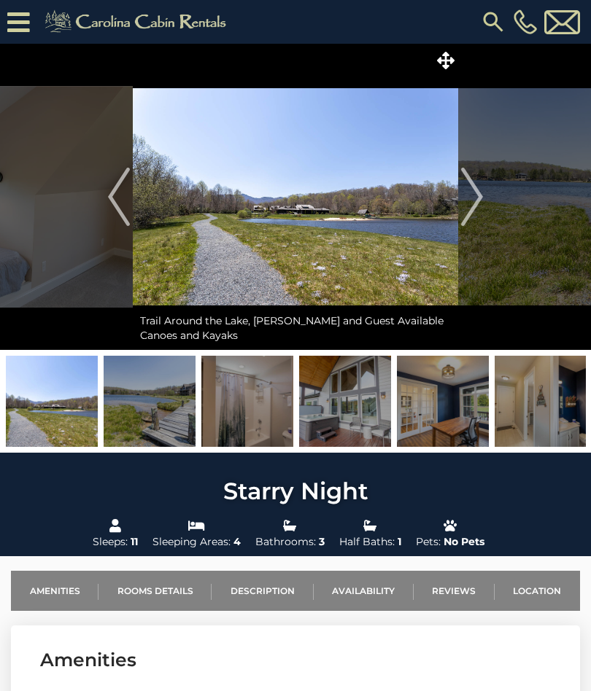
click at [466, 195] on img "Next" at bounding box center [472, 197] width 22 height 58
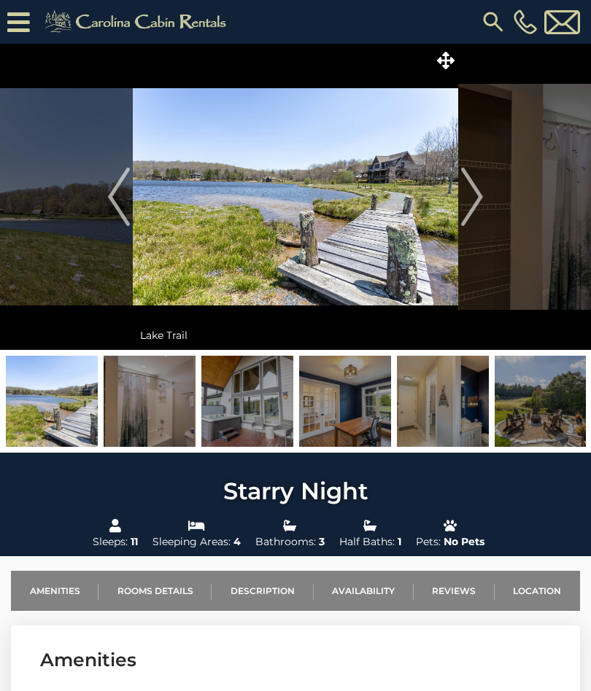
click at [471, 190] on img "Next" at bounding box center [472, 197] width 22 height 58
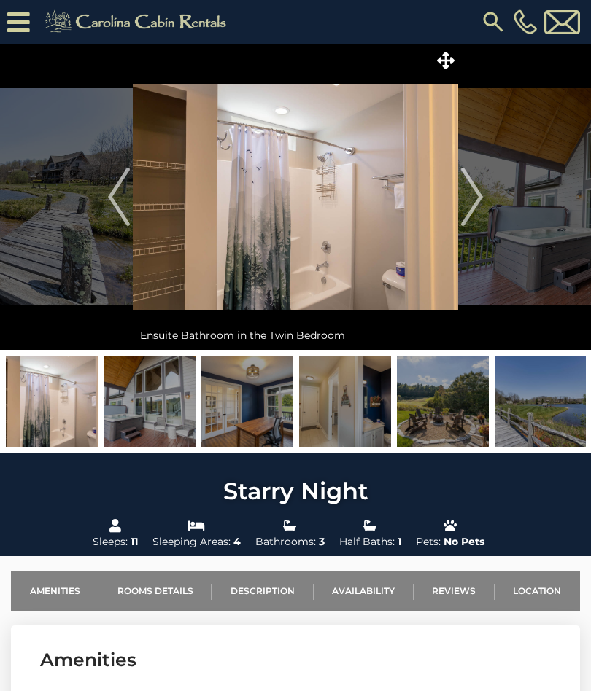
click at [468, 199] on img "Next" at bounding box center [472, 197] width 22 height 58
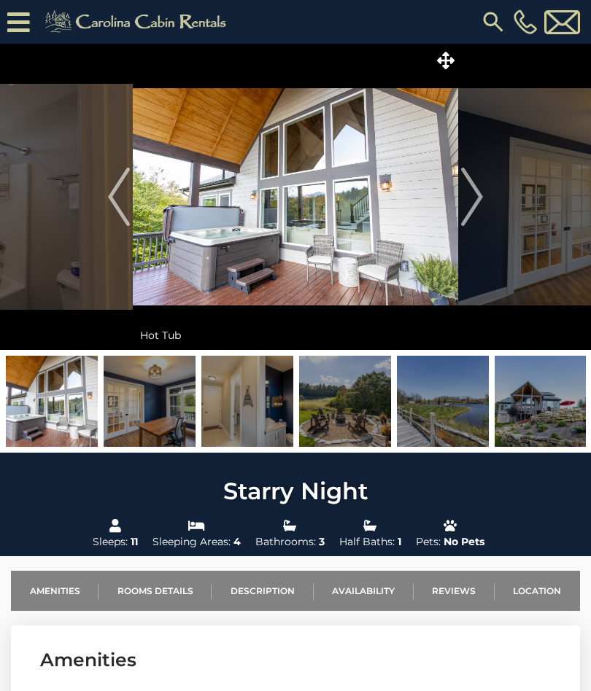
click at [472, 196] on img "Next" at bounding box center [472, 197] width 22 height 58
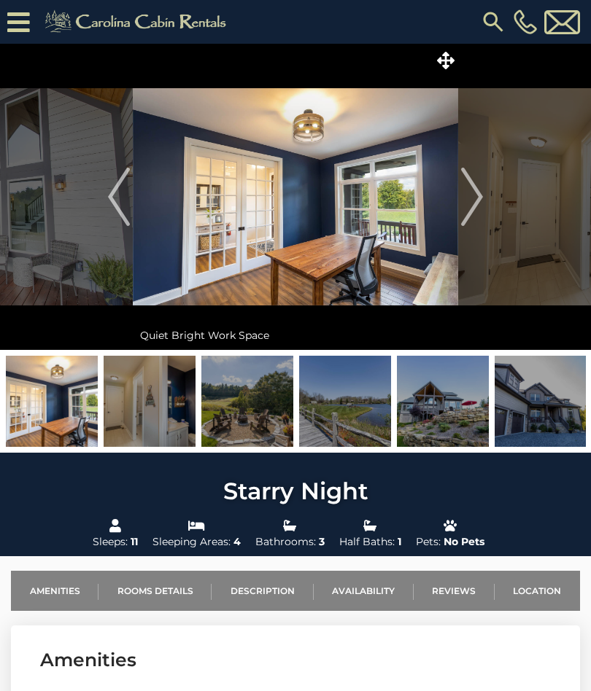
click at [473, 195] on img "Next" at bounding box center [472, 197] width 22 height 58
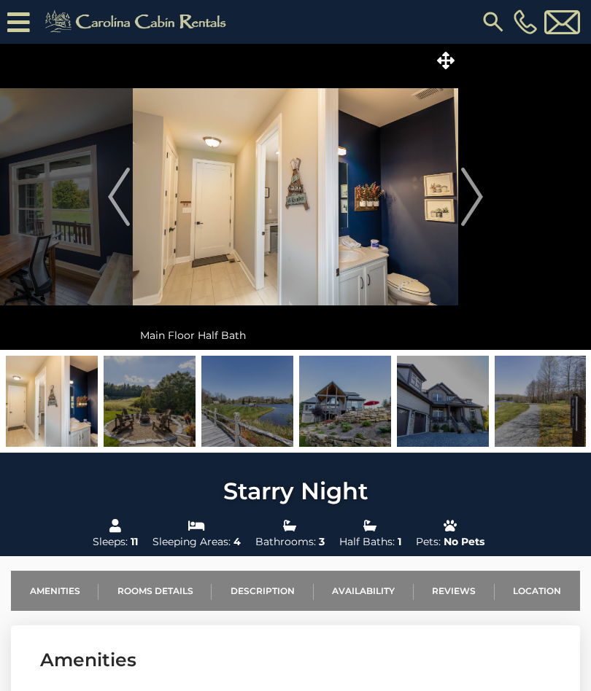
click at [473, 195] on img "Next" at bounding box center [472, 197] width 22 height 58
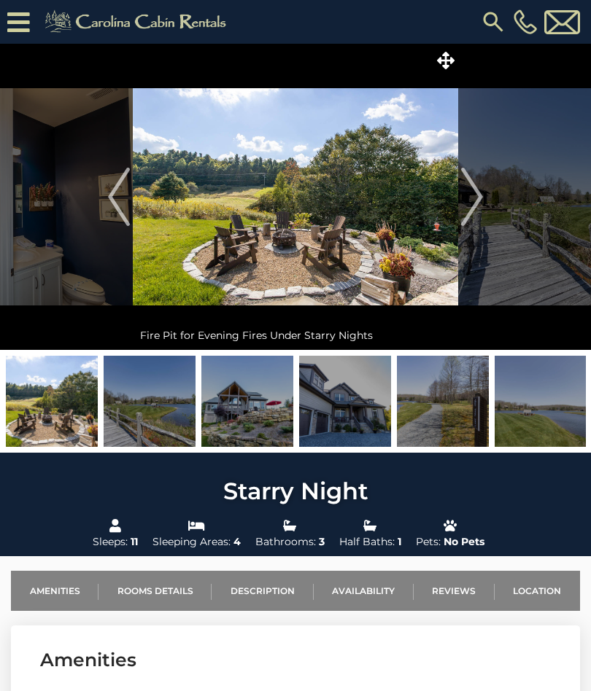
click at [468, 191] on img "Next" at bounding box center [472, 197] width 22 height 58
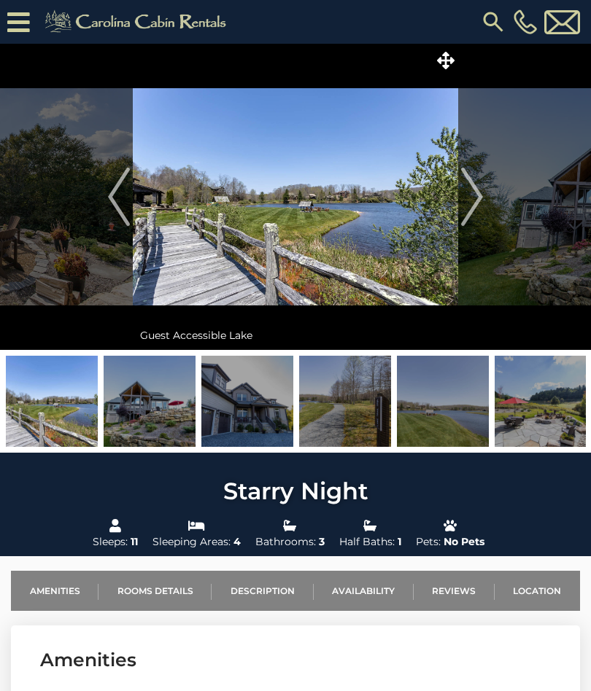
click at [468, 193] on img "Next" at bounding box center [472, 197] width 22 height 58
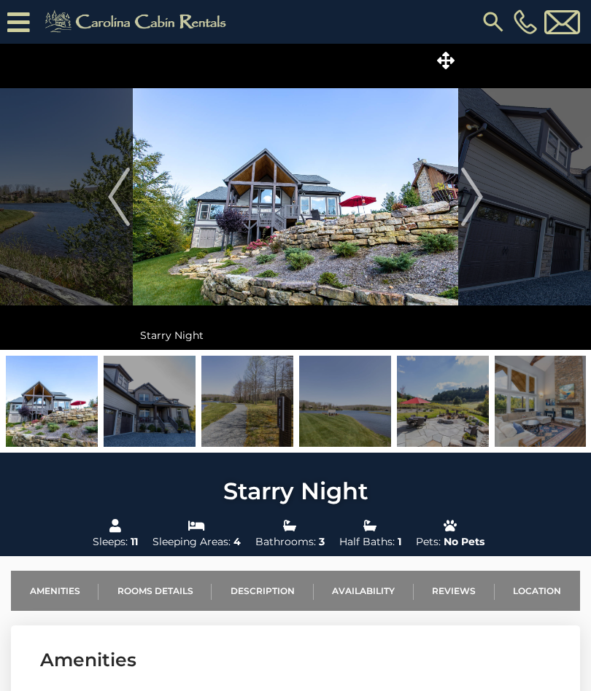
click at [466, 196] on img "Next" at bounding box center [472, 197] width 22 height 58
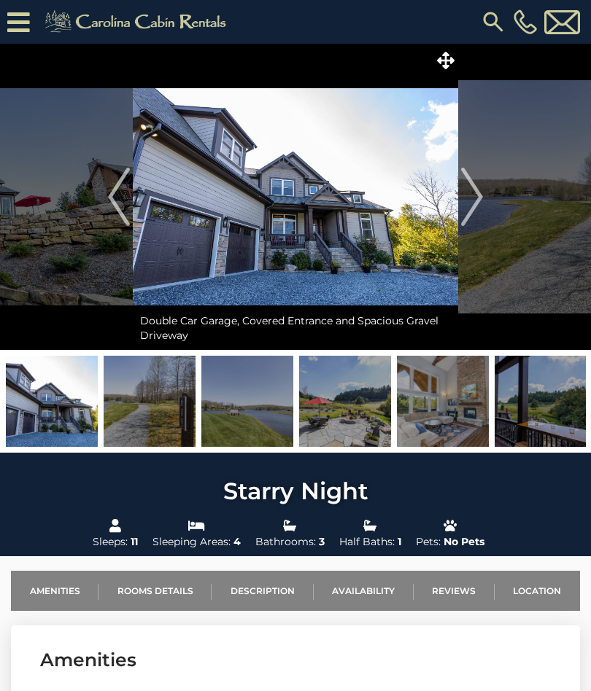
click at [469, 196] on img "Next" at bounding box center [472, 197] width 22 height 58
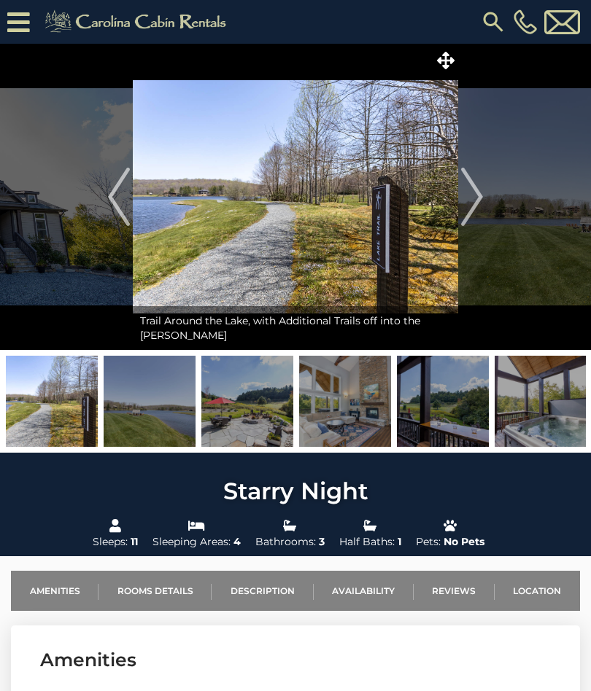
click at [472, 198] on img "Next" at bounding box center [472, 197] width 22 height 58
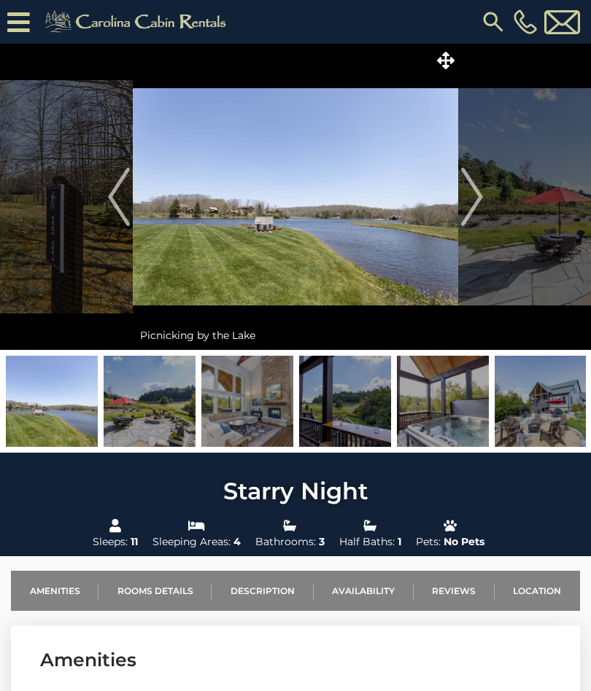
click at [474, 195] on img "Next" at bounding box center [472, 197] width 22 height 58
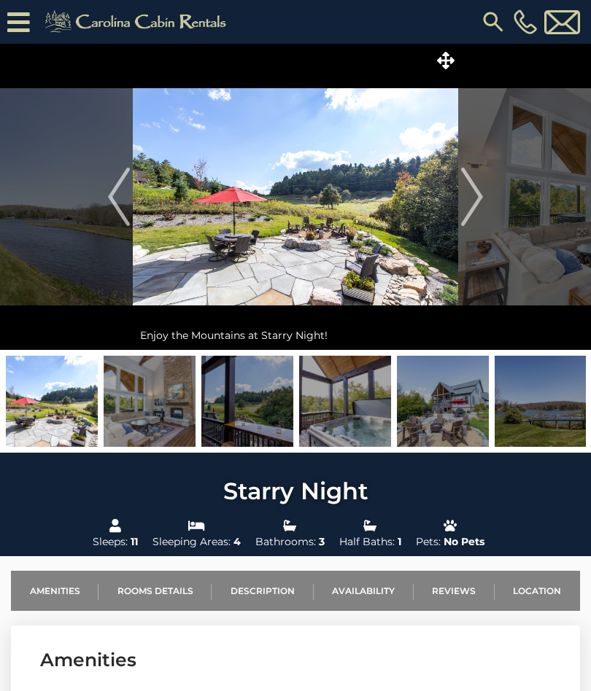
click at [473, 195] on img "Next" at bounding box center [472, 197] width 22 height 58
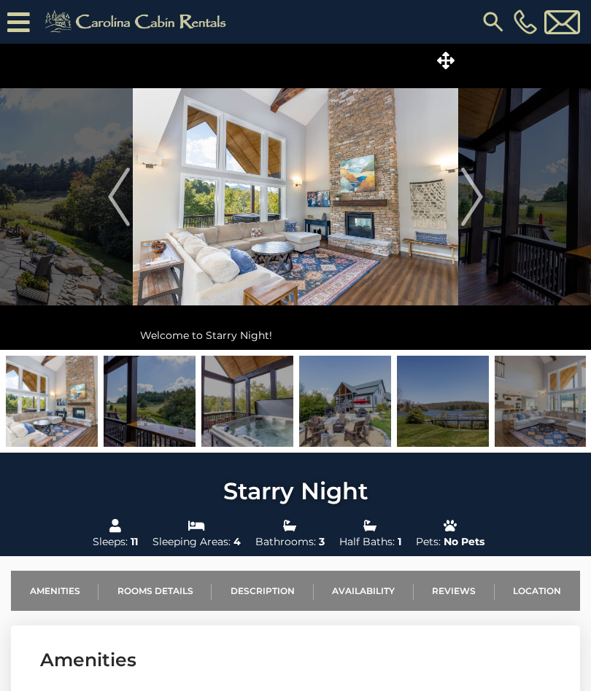
click at [469, 199] on img "Next" at bounding box center [472, 197] width 22 height 58
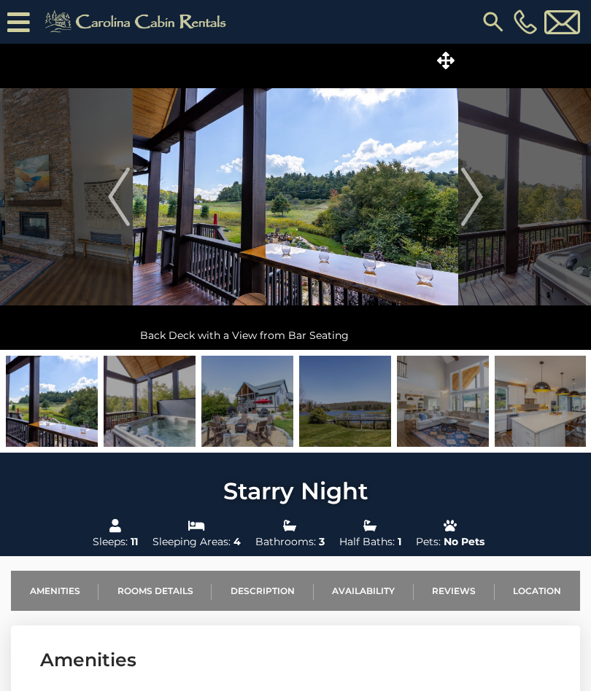
click at [464, 194] on img "Next" at bounding box center [472, 197] width 22 height 58
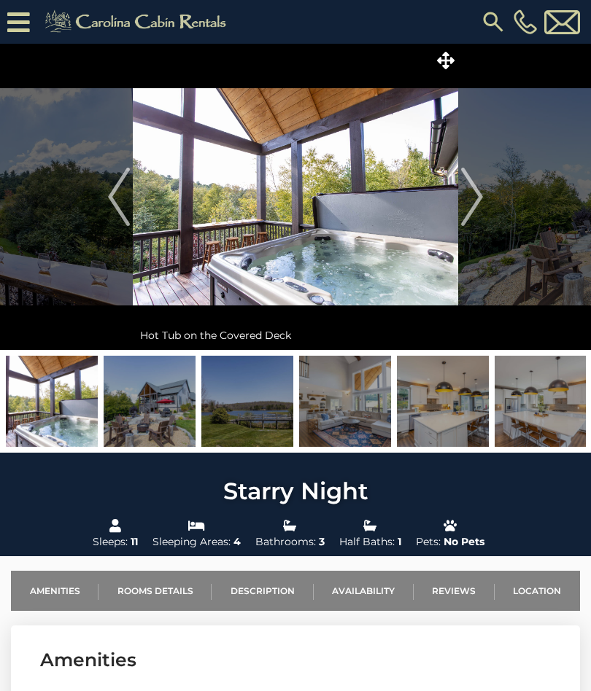
click at [465, 193] on img "Next" at bounding box center [472, 197] width 22 height 58
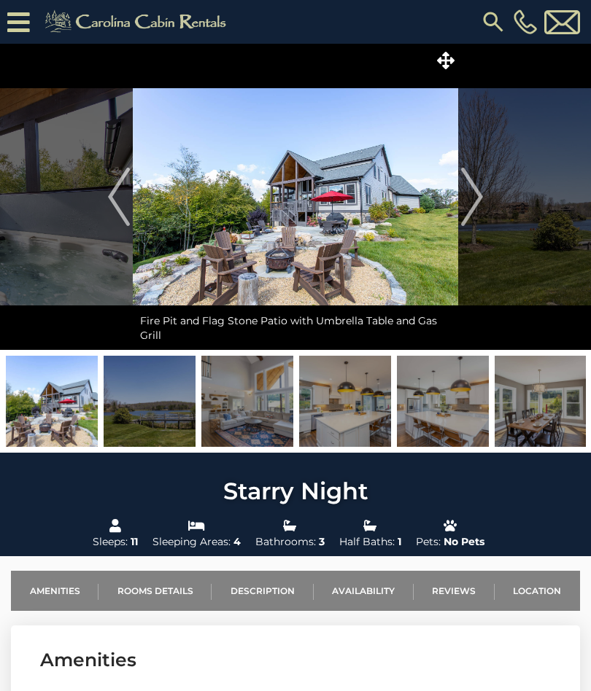
click at [470, 189] on img "Next" at bounding box center [472, 197] width 22 height 58
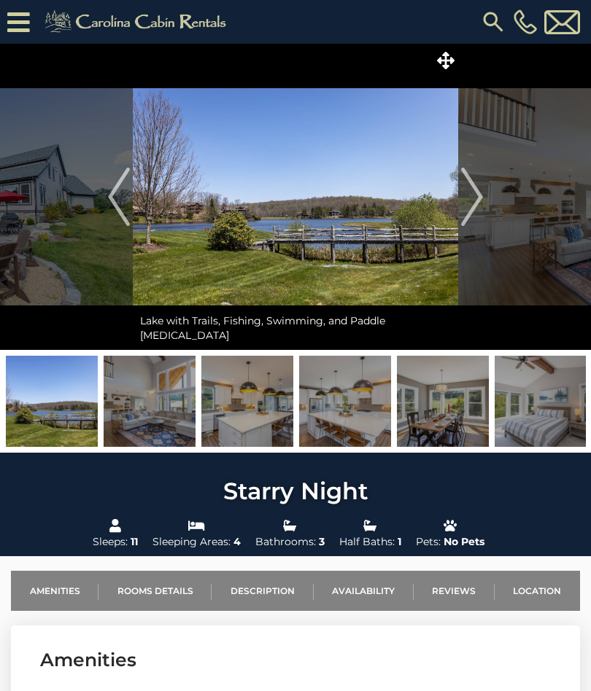
click at [469, 193] on img "Next" at bounding box center [472, 197] width 22 height 58
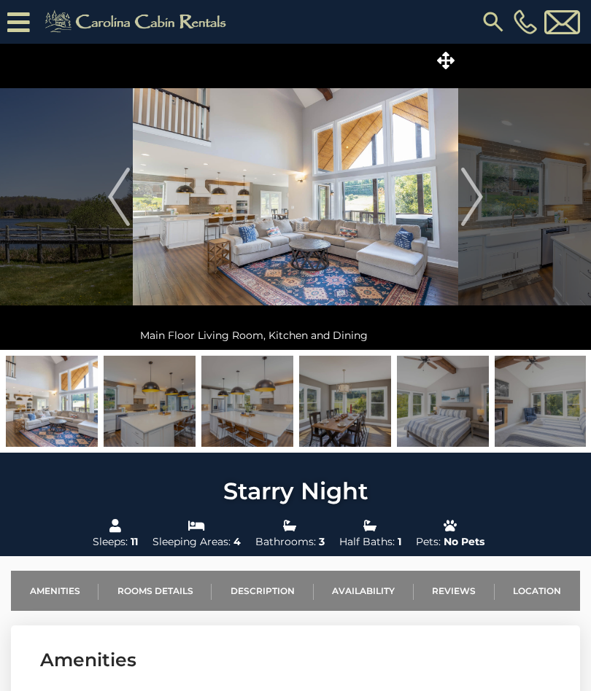
click at [468, 194] on img "Next" at bounding box center [472, 197] width 22 height 58
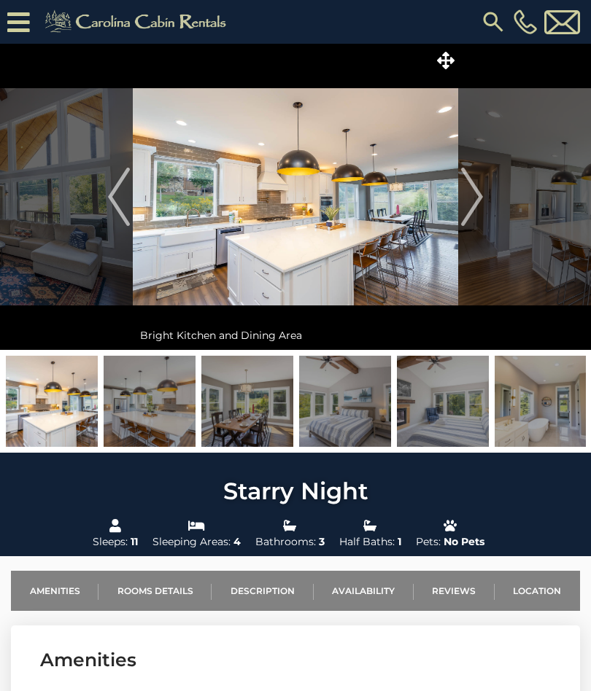
click at [468, 193] on img "Next" at bounding box center [472, 197] width 22 height 58
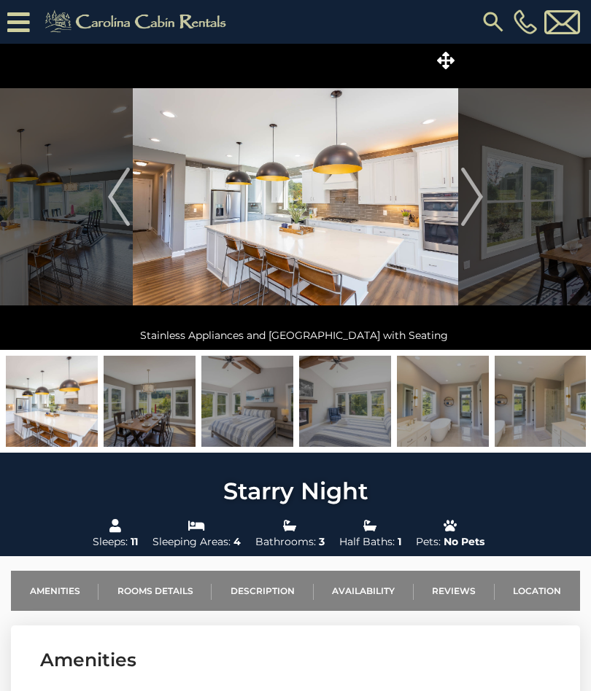
click at [468, 190] on img "Next" at bounding box center [472, 197] width 22 height 58
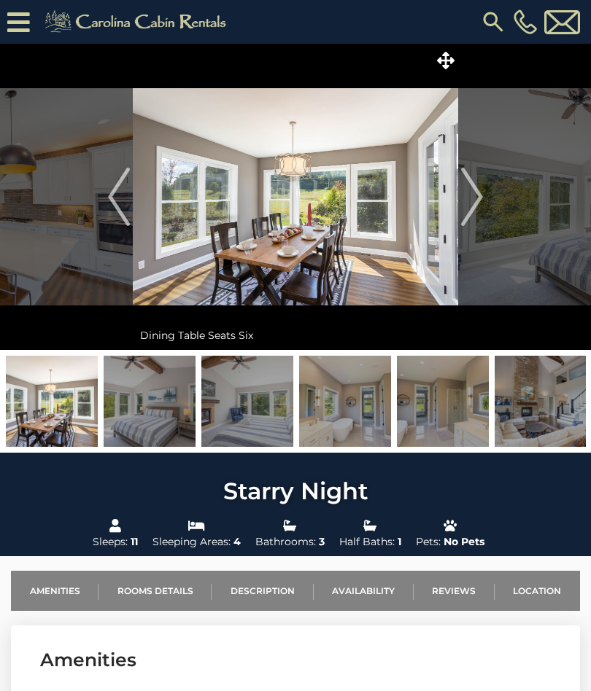
click at [464, 190] on img "Next" at bounding box center [472, 197] width 22 height 58
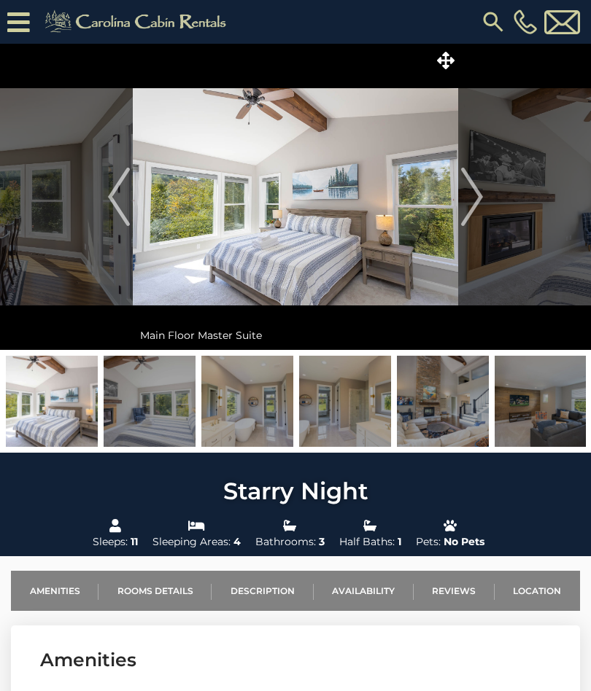
click at [469, 193] on img "Next" at bounding box center [472, 197] width 22 height 58
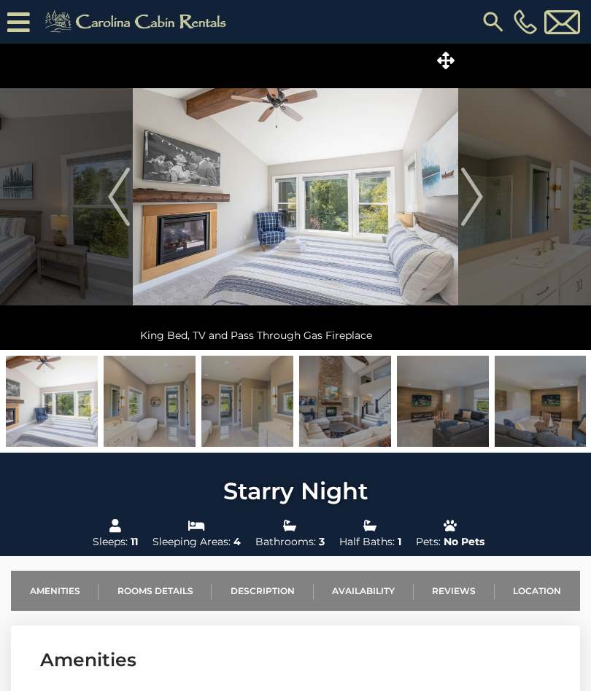
click at [468, 195] on img "Next" at bounding box center [472, 197] width 22 height 58
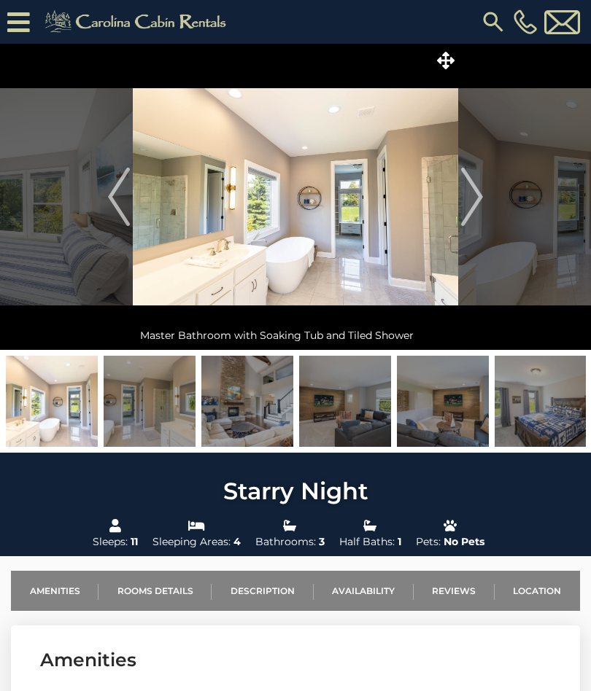
click at [468, 191] on img "Next" at bounding box center [472, 197] width 22 height 58
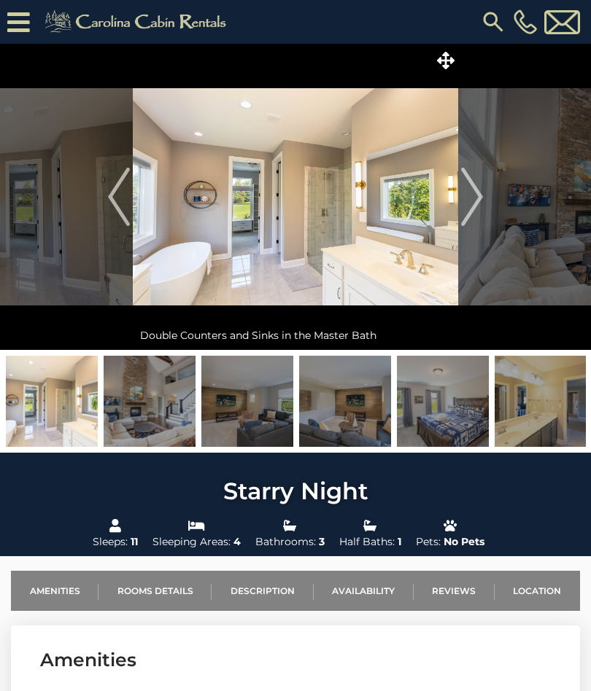
click at [466, 193] on img "Next" at bounding box center [472, 197] width 22 height 58
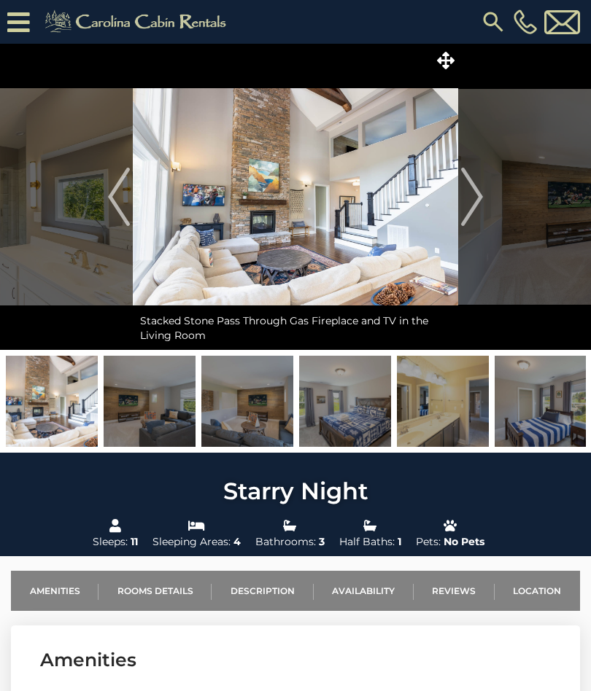
click at [464, 194] on img "Next" at bounding box center [472, 197] width 22 height 58
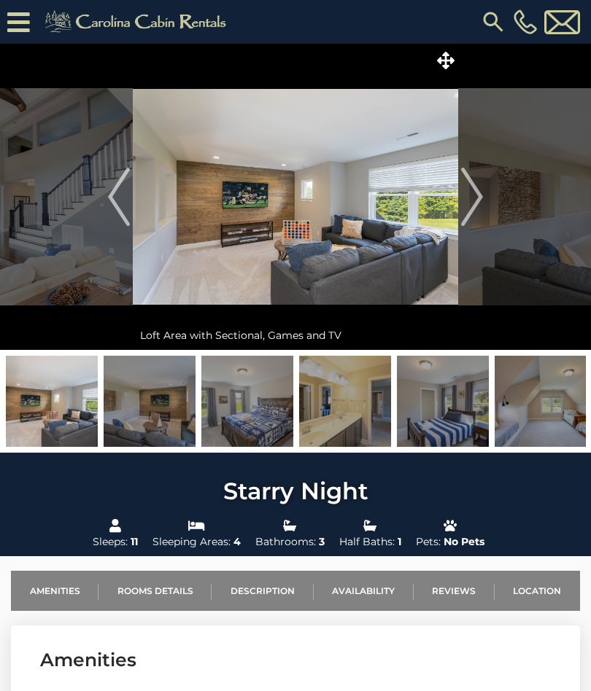
click at [470, 184] on img "Next" at bounding box center [472, 197] width 22 height 58
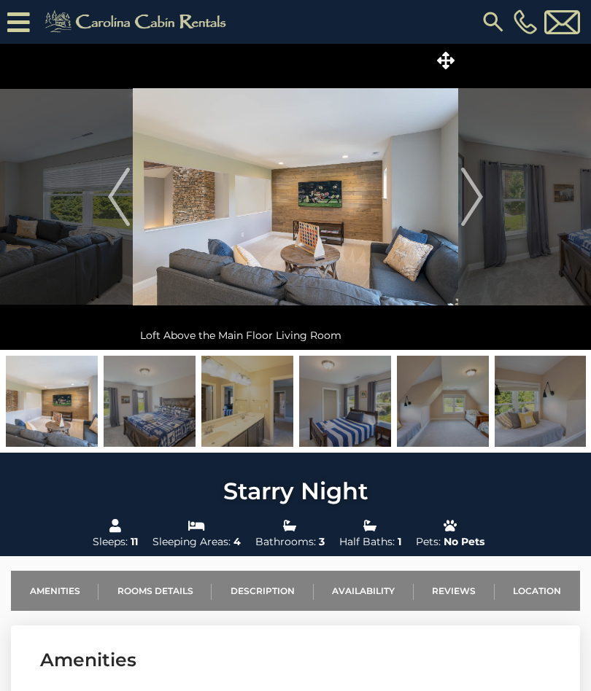
click at [468, 187] on img "Next" at bounding box center [472, 197] width 22 height 58
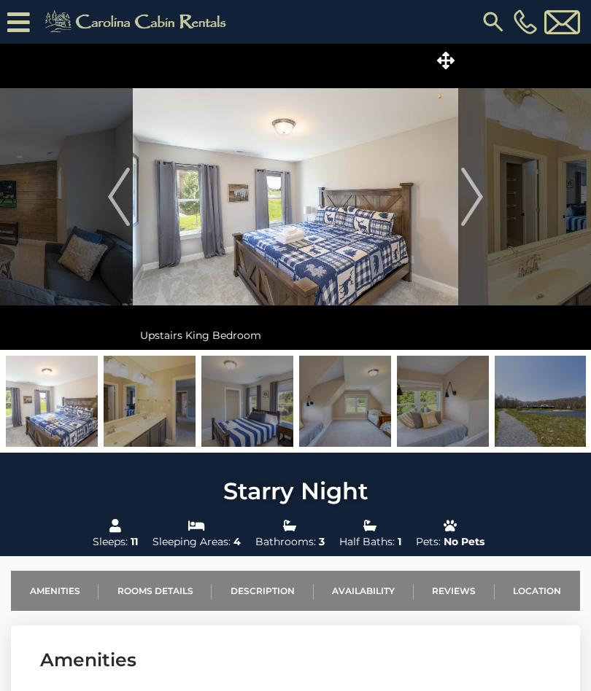
click at [468, 184] on img "Next" at bounding box center [472, 197] width 22 height 58
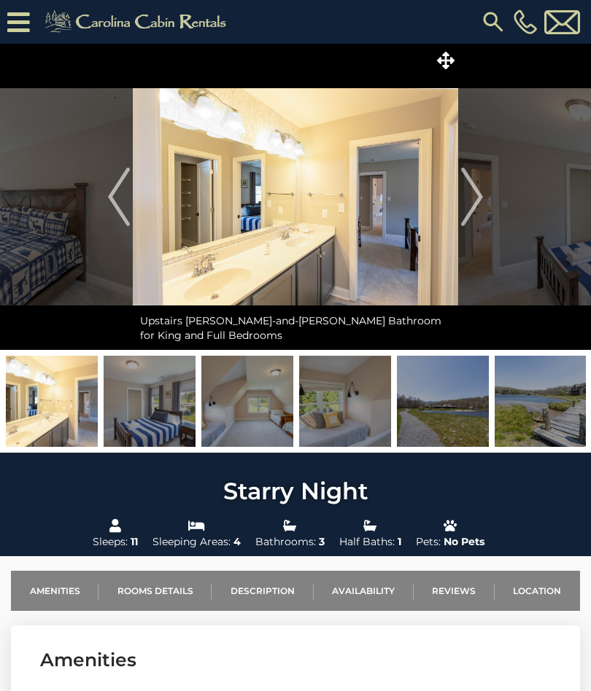
click at [468, 187] on img "Next" at bounding box center [472, 197] width 22 height 58
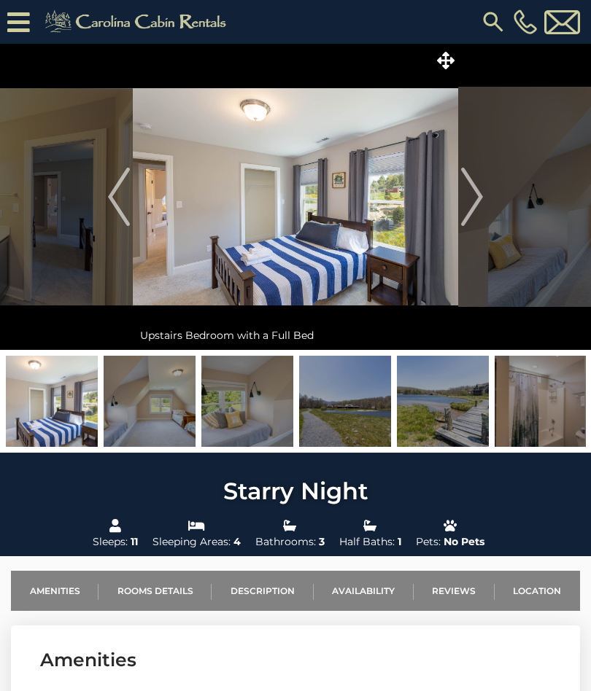
click at [472, 191] on img "Next" at bounding box center [472, 197] width 22 height 58
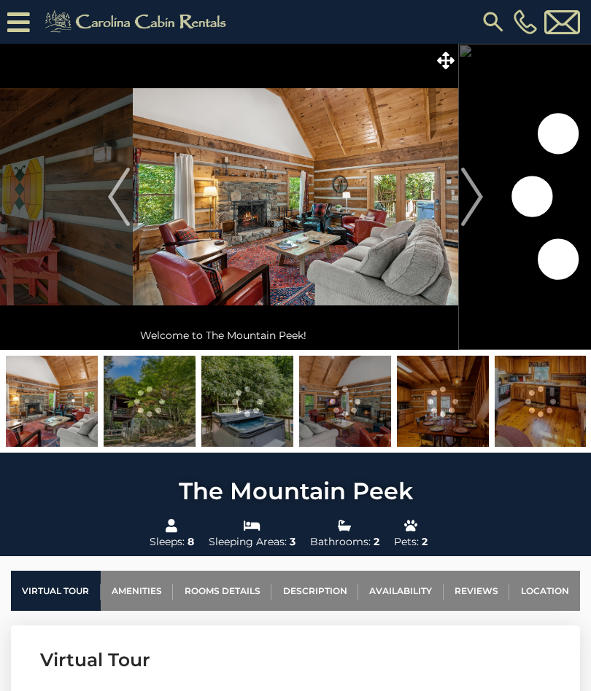
click at [543, 589] on link "Location" at bounding box center [544, 591] width 71 height 40
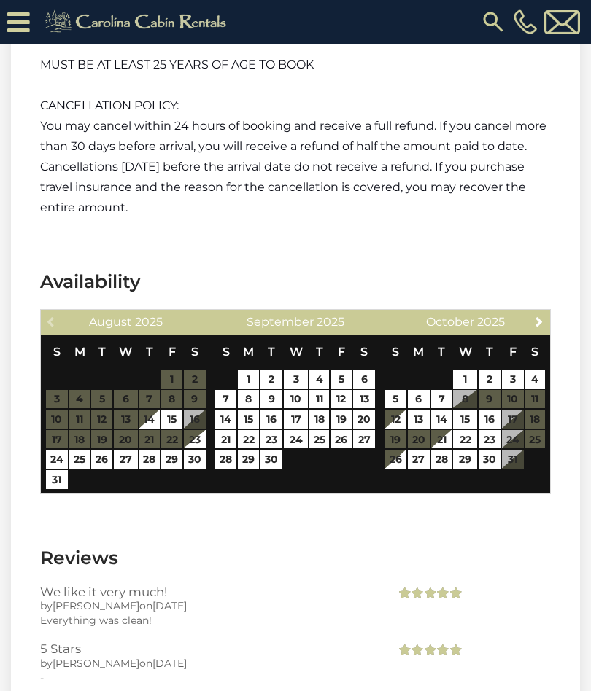
scroll to position [2650, 0]
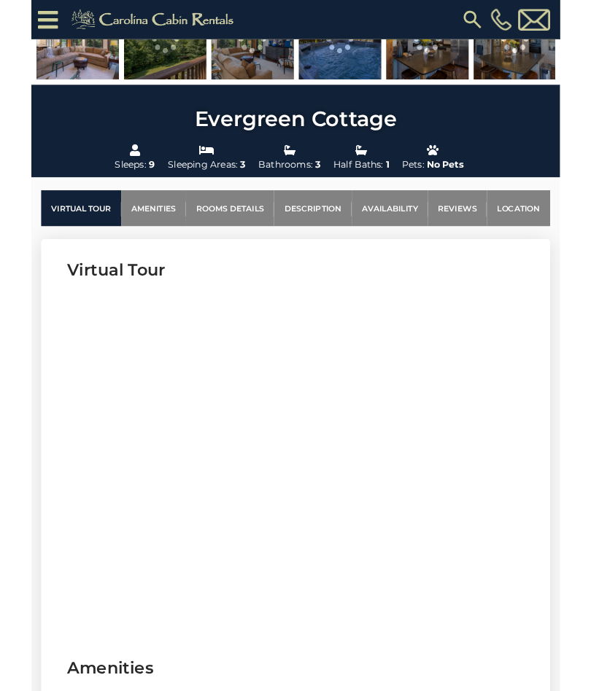
scroll to position [387, 0]
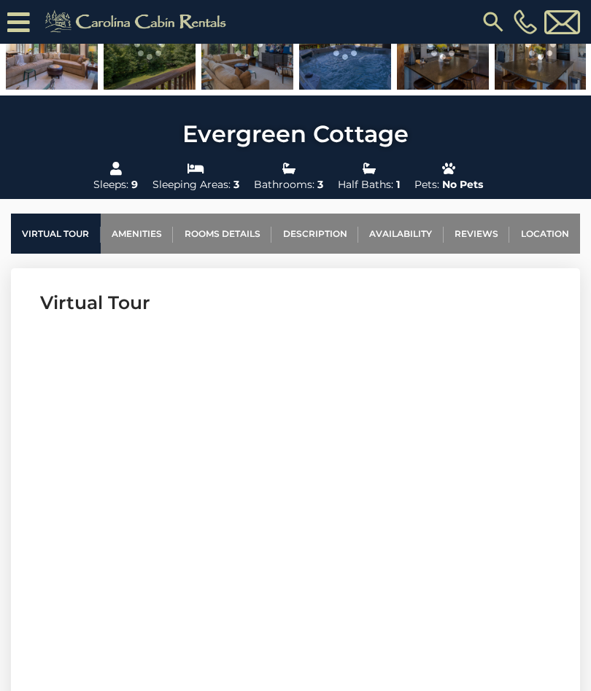
click at [550, 234] on link "Location" at bounding box center [544, 234] width 71 height 40
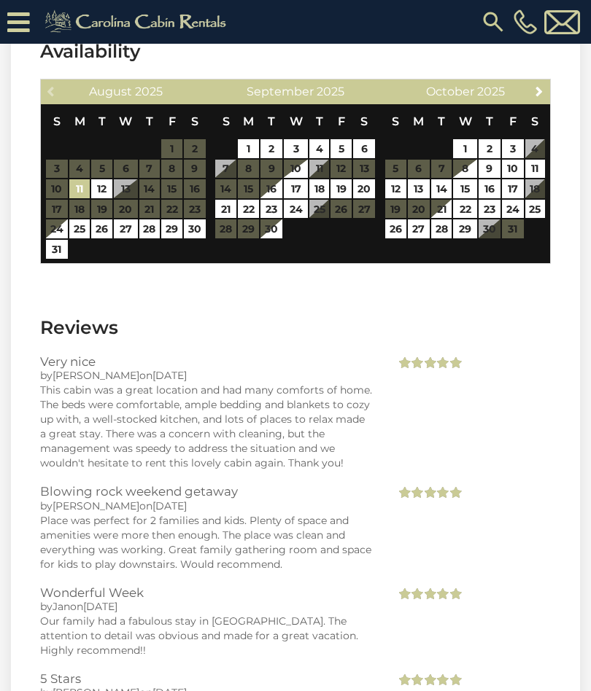
scroll to position [2801, 0]
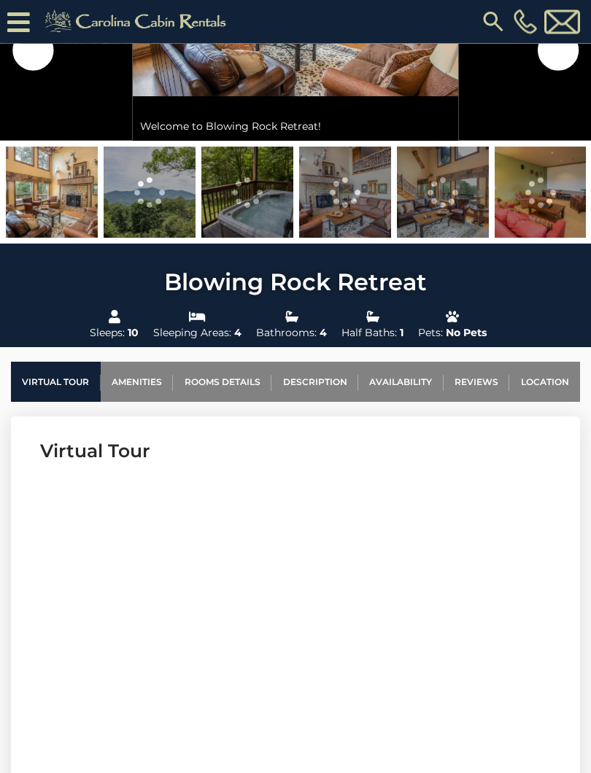
scroll to position [240, 0]
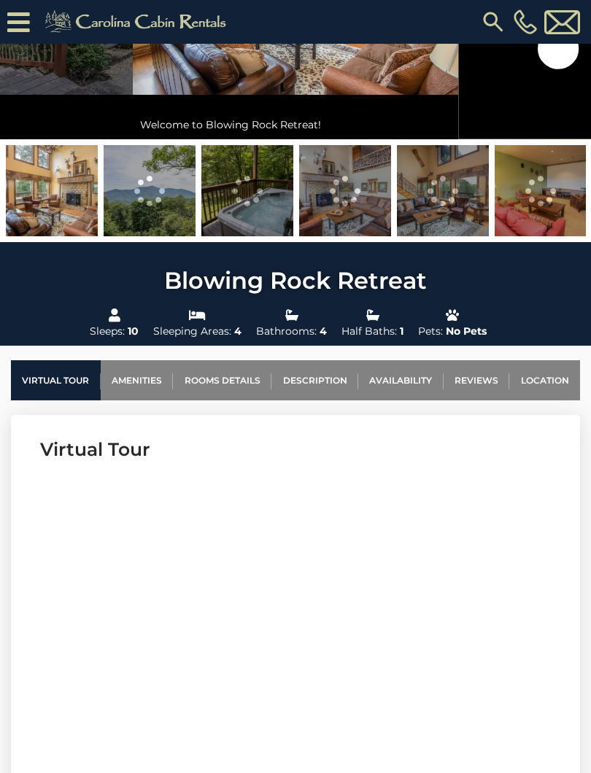
click at [546, 378] on link "Location" at bounding box center [544, 380] width 71 height 40
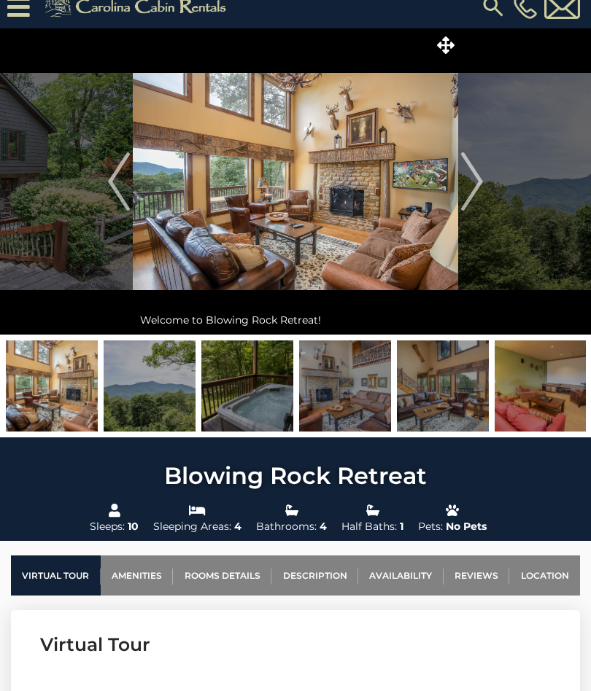
scroll to position [0, 0]
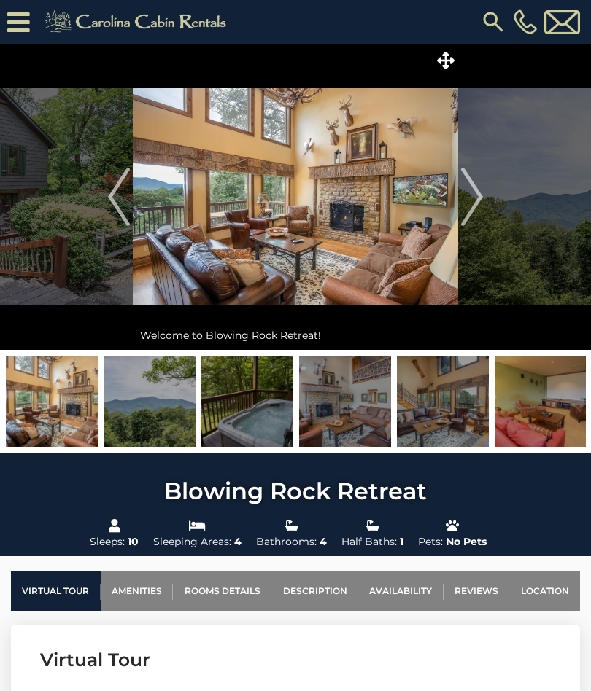
click at [481, 200] on img "Next" at bounding box center [472, 197] width 22 height 58
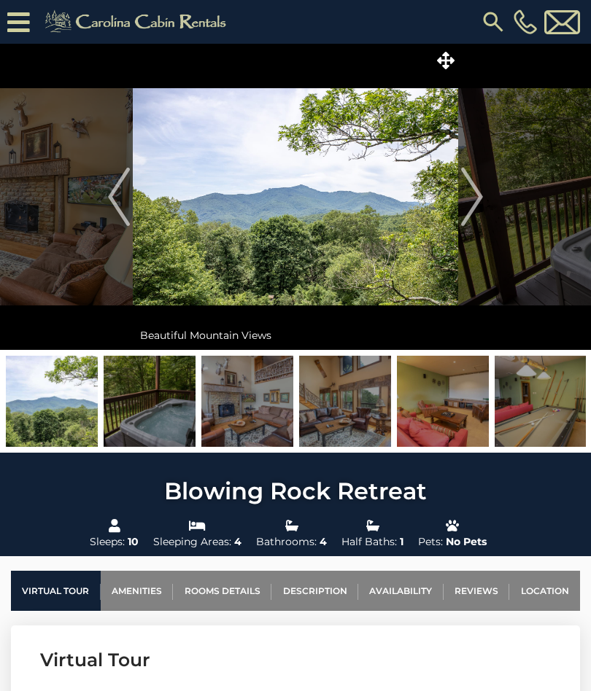
click at [479, 204] on img "Next" at bounding box center [472, 197] width 22 height 58
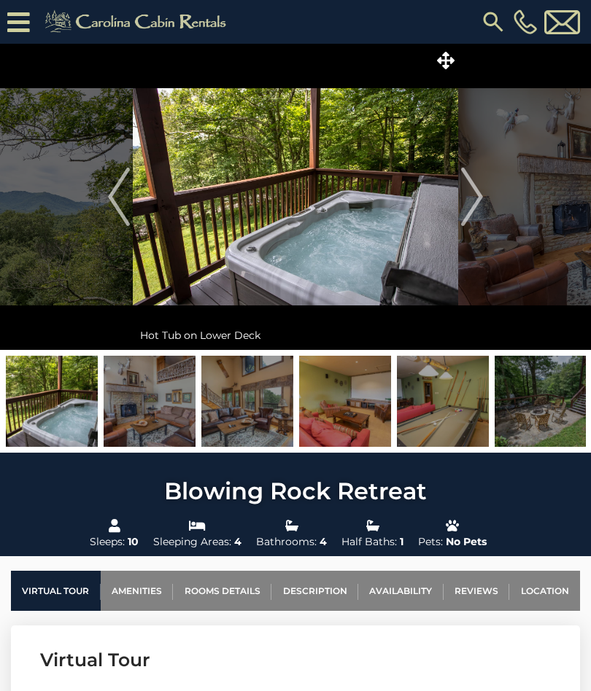
click at [481, 206] on img "Next" at bounding box center [472, 197] width 22 height 58
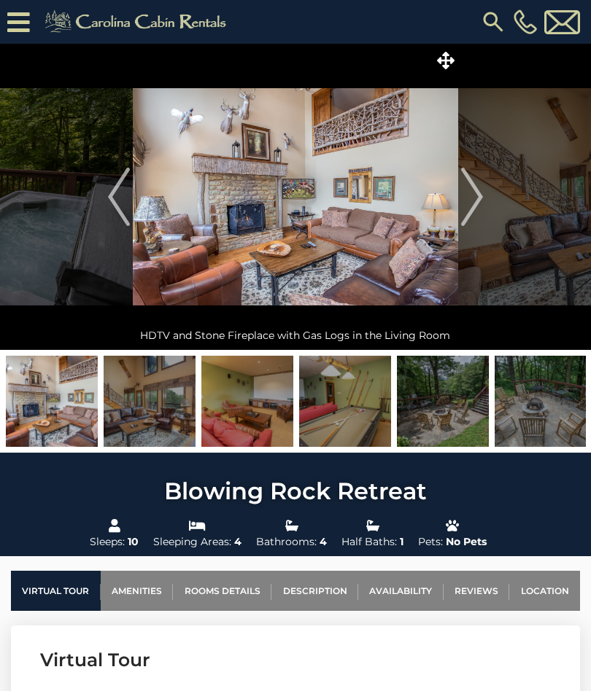
click at [468, 200] on img "Next" at bounding box center [472, 197] width 22 height 58
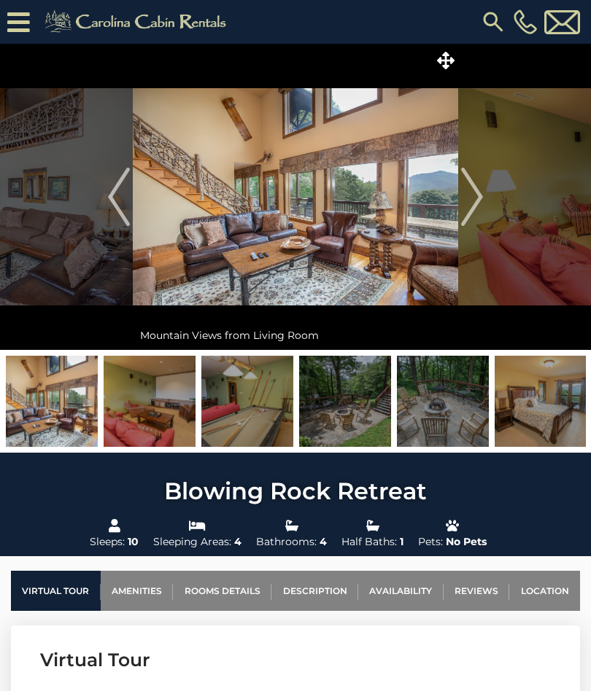
click at [476, 203] on img "Next" at bounding box center [472, 197] width 22 height 58
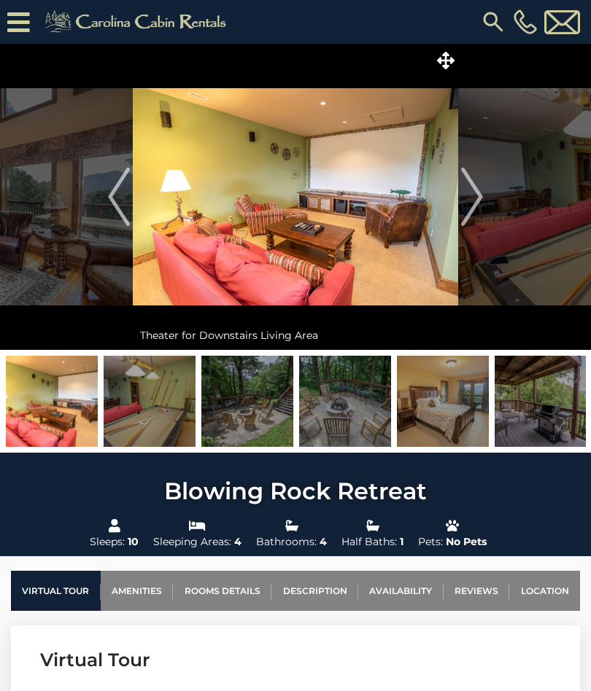
click at [478, 203] on img "Next" at bounding box center [472, 197] width 22 height 58
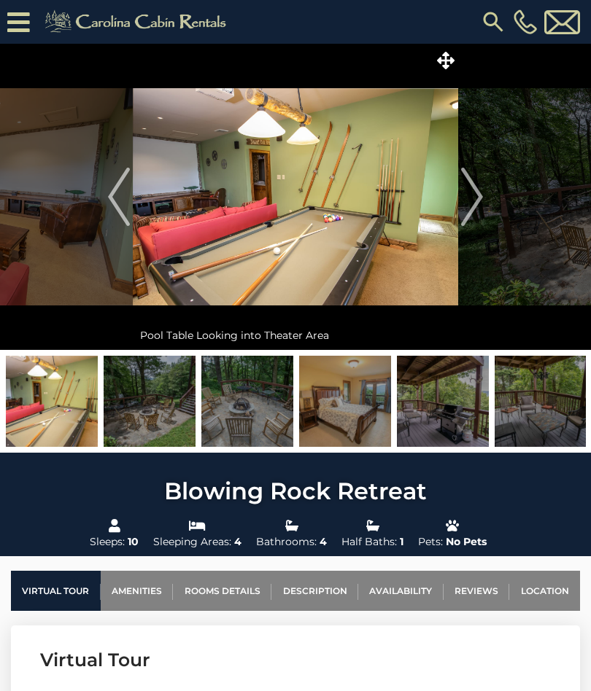
click at [476, 206] on img "Next" at bounding box center [472, 197] width 22 height 58
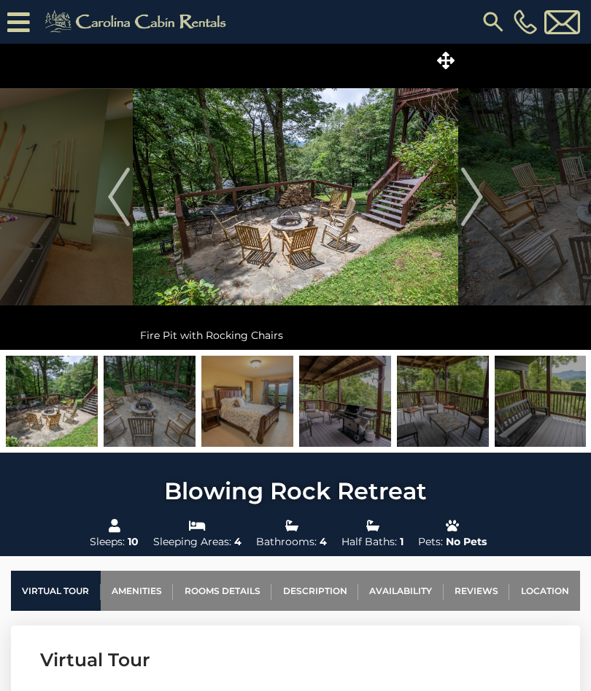
click at [480, 196] on img "Next" at bounding box center [472, 197] width 22 height 58
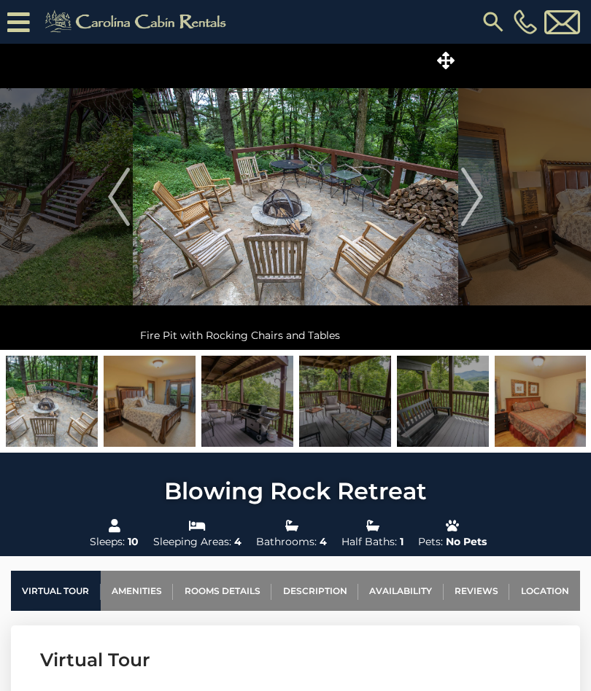
click at [477, 205] on img "Next" at bounding box center [472, 197] width 22 height 58
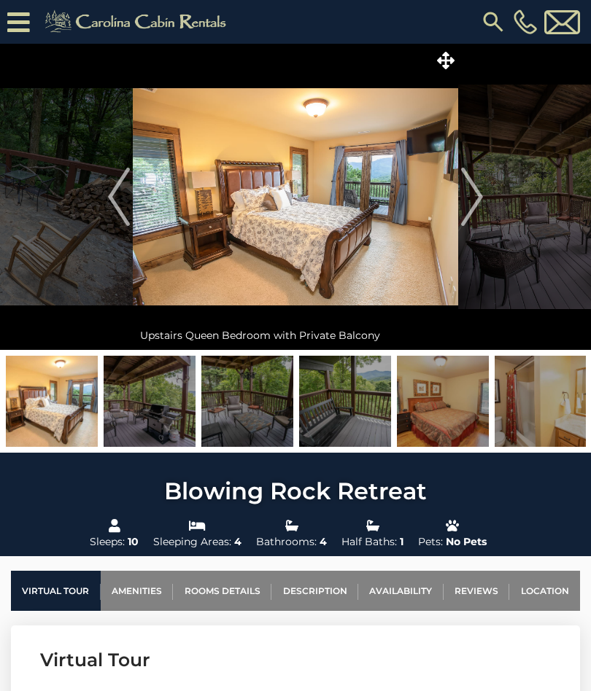
click at [477, 203] on img "Next" at bounding box center [472, 197] width 22 height 58
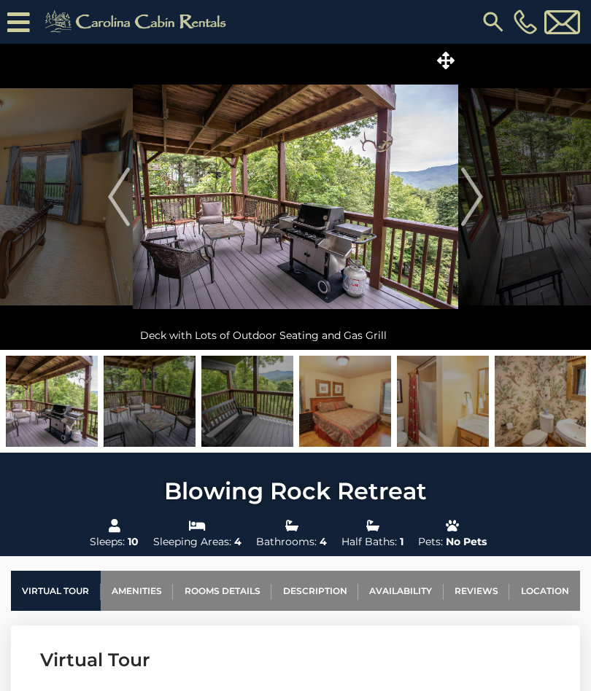
click at [482, 203] on img "Next" at bounding box center [472, 197] width 22 height 58
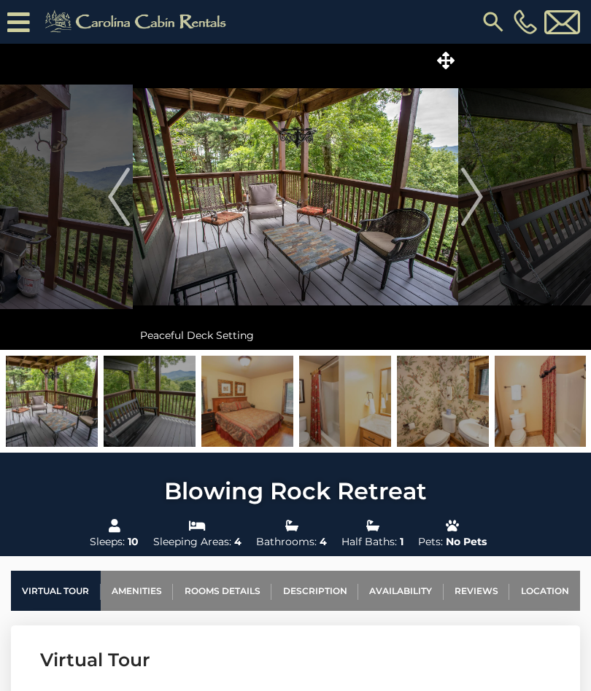
click at [481, 203] on img "Next" at bounding box center [472, 197] width 22 height 58
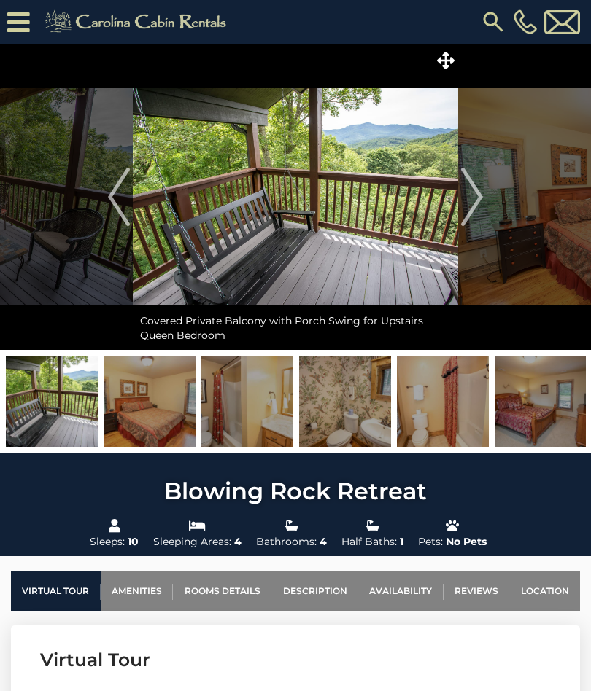
click at [480, 203] on img "Next" at bounding box center [472, 197] width 22 height 58
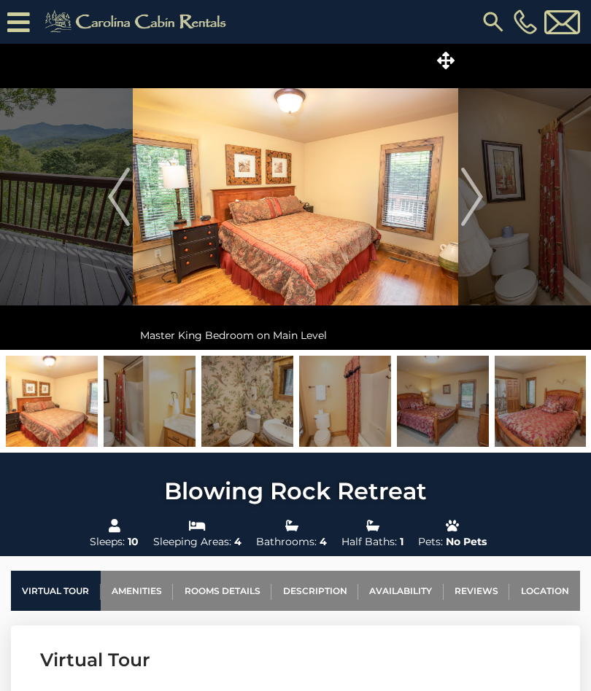
click at [481, 207] on img "Next" at bounding box center [472, 197] width 22 height 58
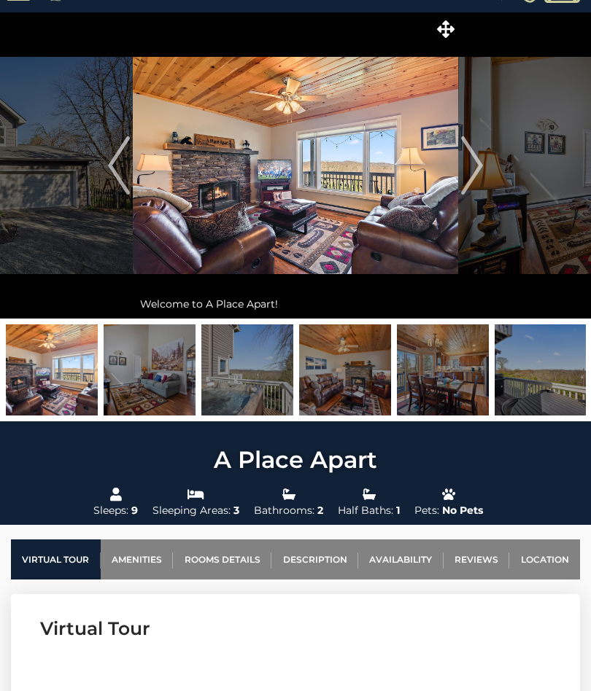
scroll to position [30, 0]
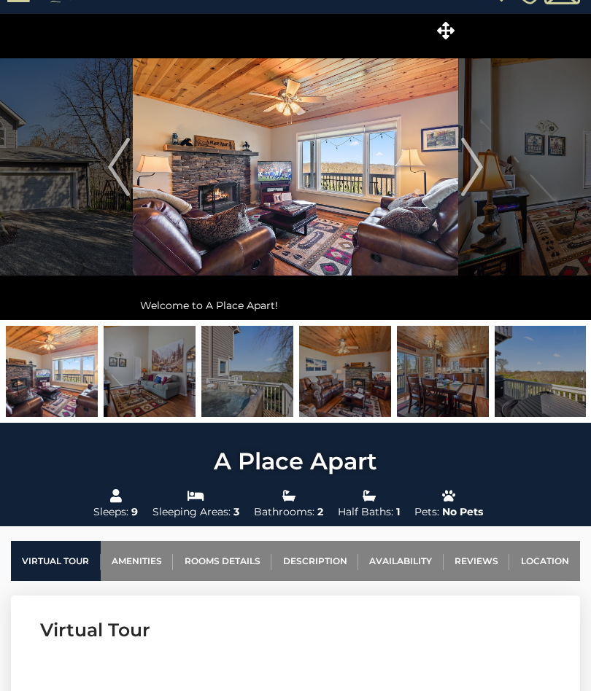
click at [468, 182] on img "Next" at bounding box center [472, 167] width 22 height 58
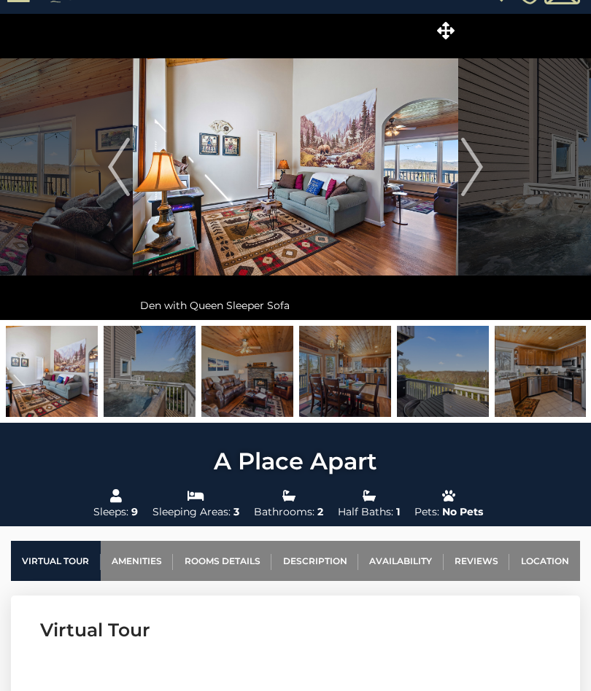
click at [463, 173] on img "Next" at bounding box center [472, 167] width 22 height 58
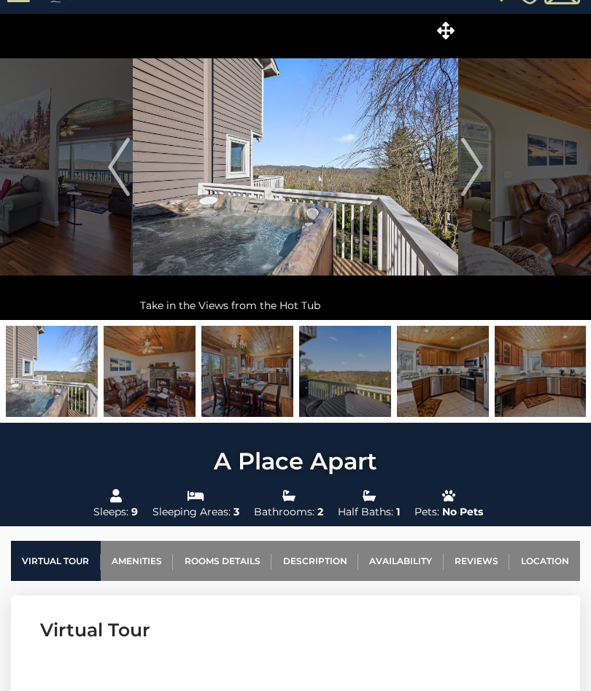
click at [465, 174] on img "Next" at bounding box center [472, 167] width 22 height 58
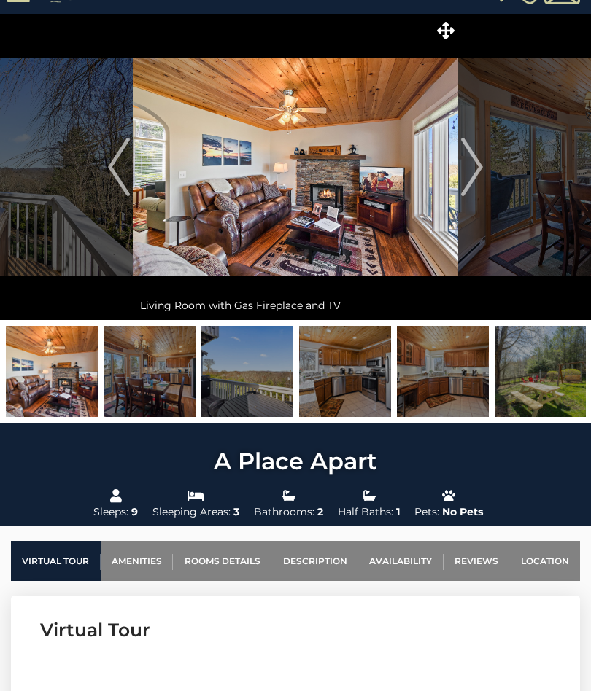
click at [478, 168] on img "Next" at bounding box center [472, 167] width 22 height 58
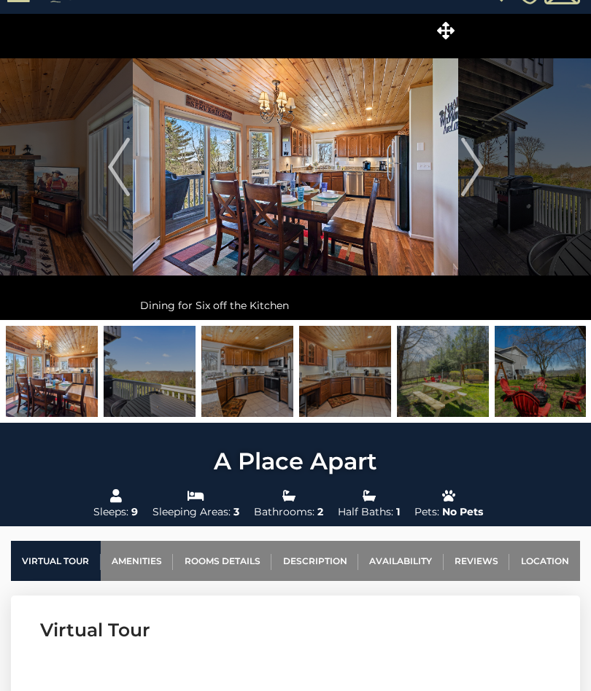
click at [473, 171] on img "Next" at bounding box center [472, 167] width 22 height 58
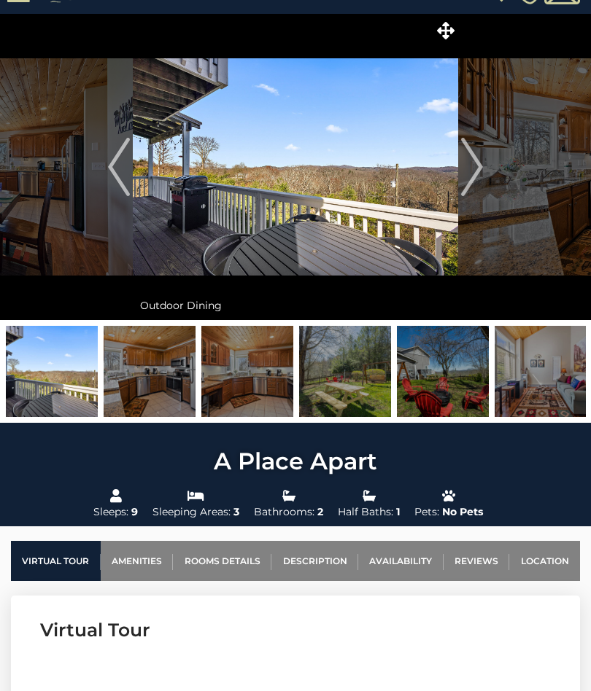
click at [474, 174] on img "Next" at bounding box center [472, 167] width 22 height 58
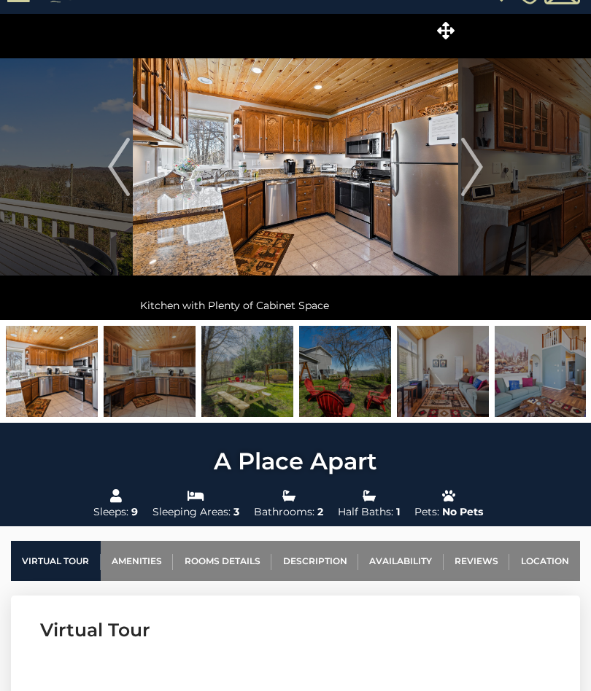
click at [473, 172] on img "Next" at bounding box center [472, 167] width 22 height 58
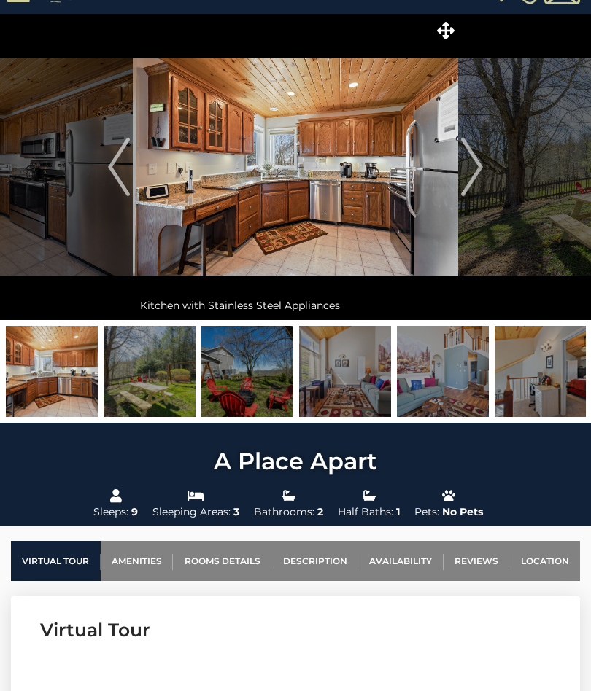
click at [471, 173] on img "Next" at bounding box center [472, 167] width 22 height 58
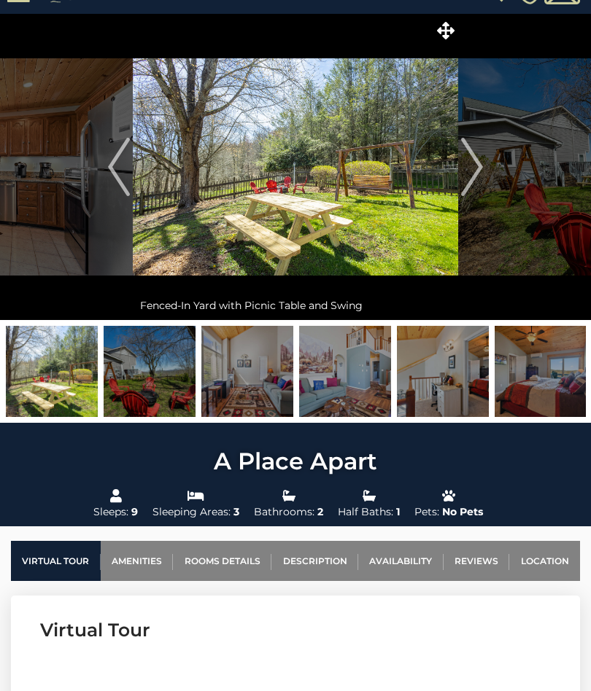
click at [468, 177] on img "Next" at bounding box center [472, 167] width 22 height 58
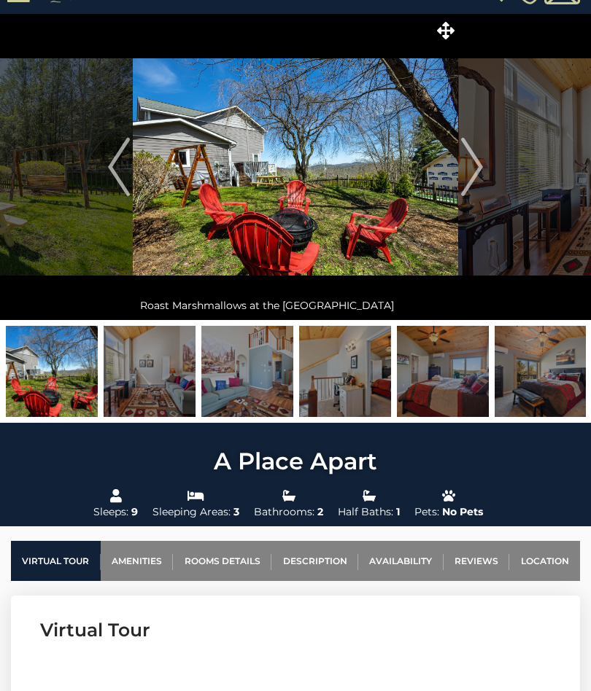
click at [474, 176] on img "Next" at bounding box center [472, 167] width 22 height 58
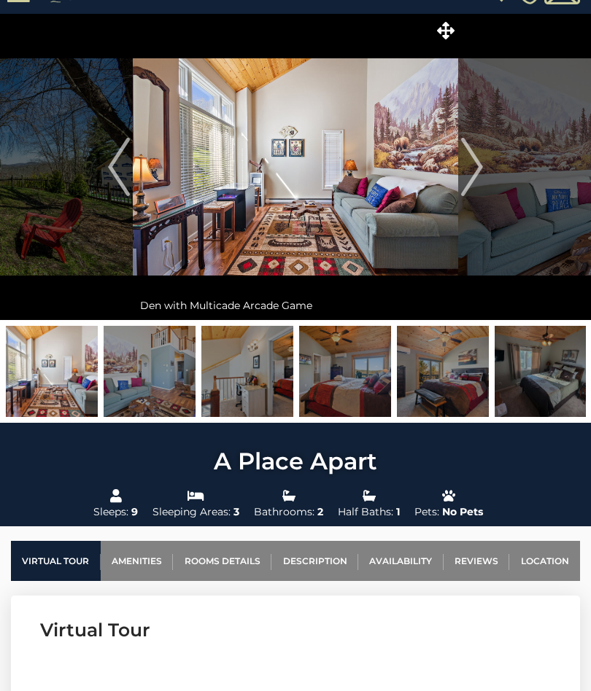
click at [474, 179] on img "Next" at bounding box center [472, 167] width 22 height 58
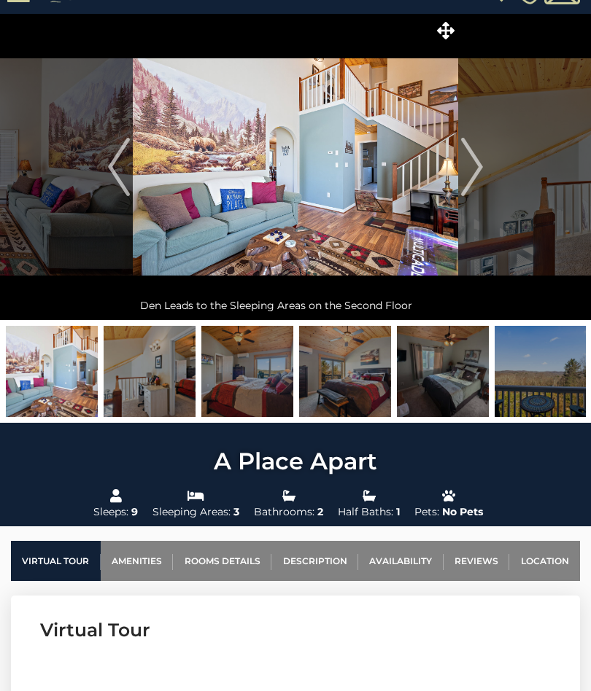
click at [478, 171] on img "Next" at bounding box center [472, 167] width 22 height 58
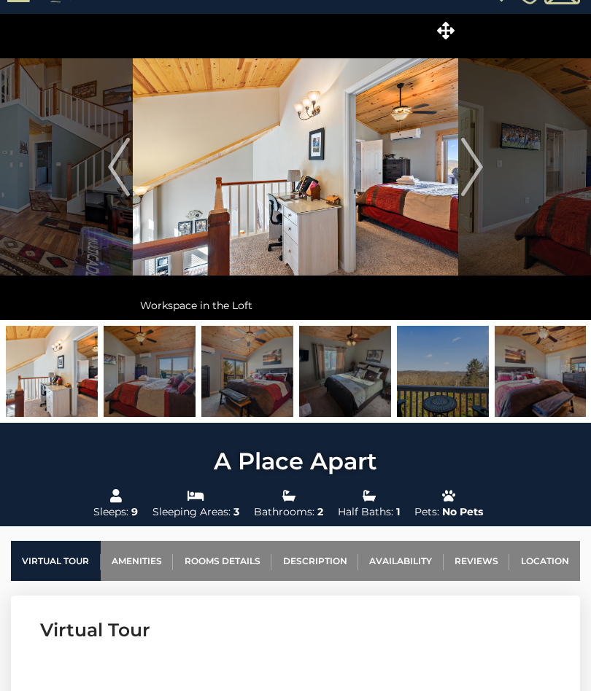
click at [470, 174] on img "Next" at bounding box center [472, 167] width 22 height 58
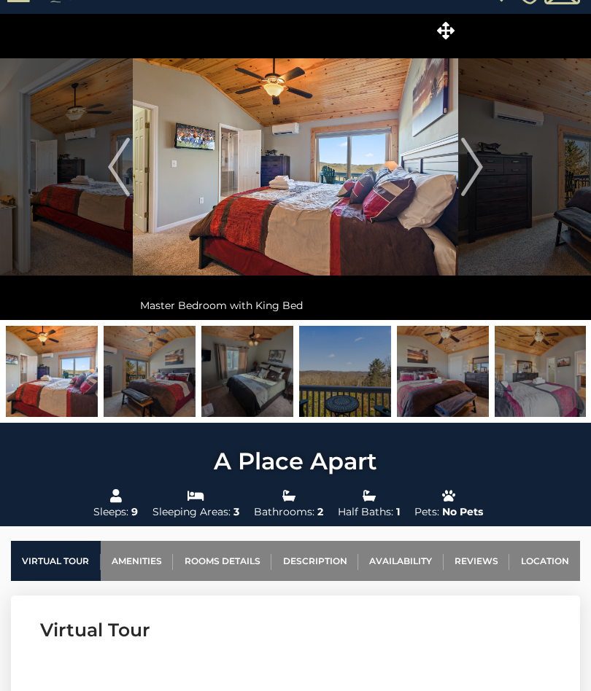
click at [474, 176] on img "Next" at bounding box center [472, 167] width 22 height 58
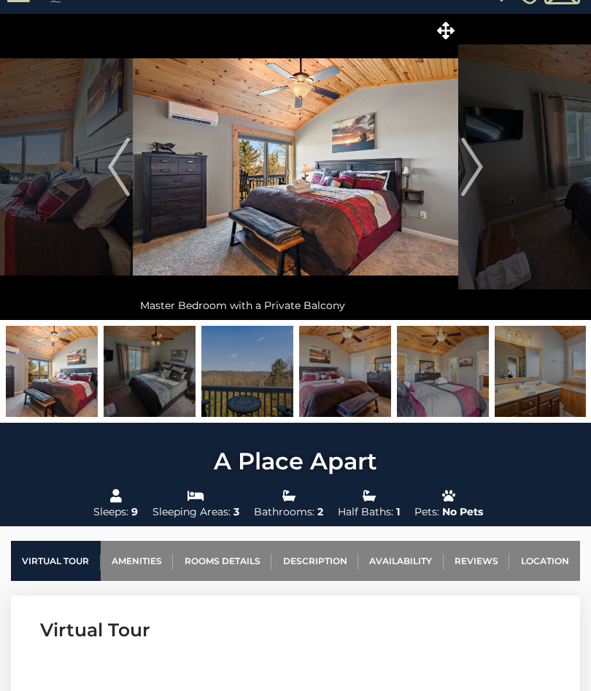
click at [470, 175] on img "Next" at bounding box center [472, 167] width 22 height 58
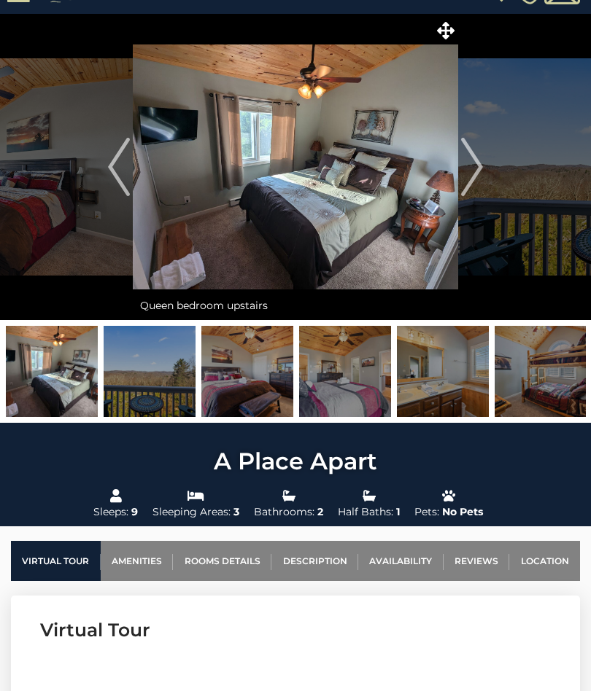
click at [472, 173] on img "Next" at bounding box center [472, 167] width 22 height 58
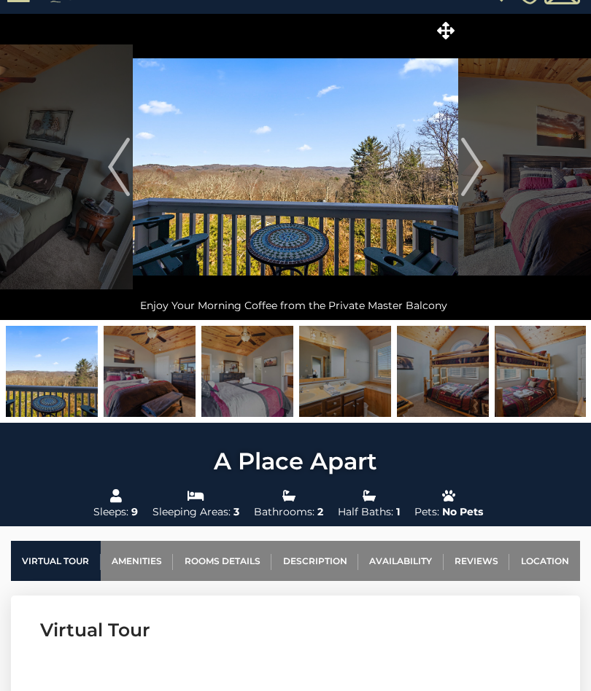
click at [470, 181] on img "Next" at bounding box center [472, 167] width 22 height 58
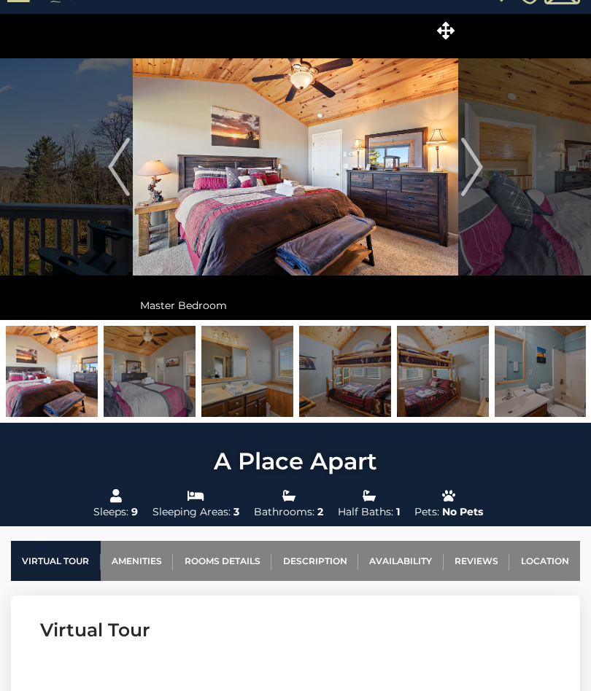
click at [477, 176] on img "Next" at bounding box center [472, 167] width 22 height 58
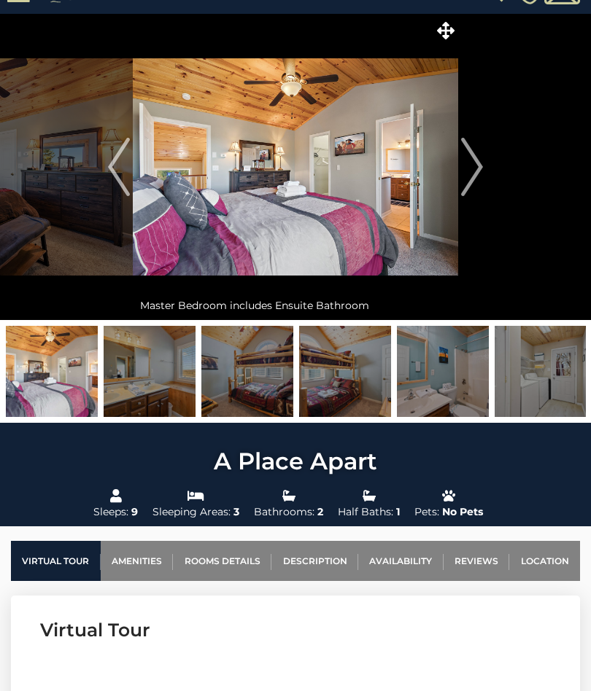
click at [469, 176] on img "Next" at bounding box center [472, 167] width 22 height 58
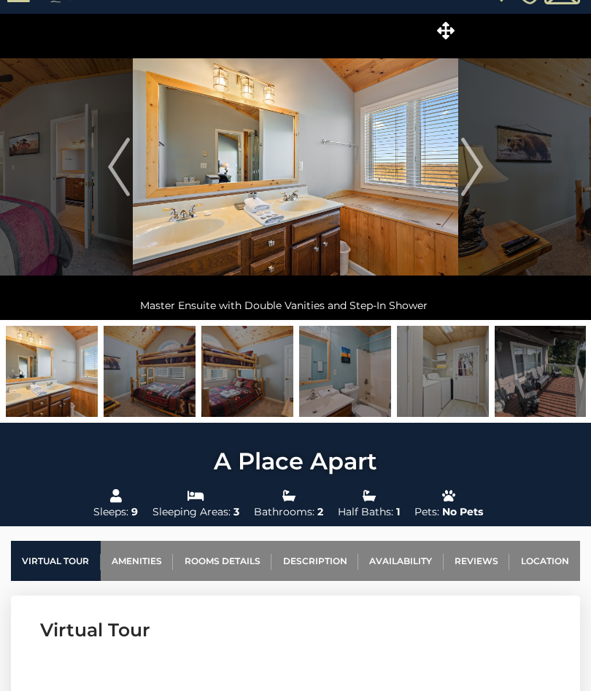
click at [470, 175] on img "Next" at bounding box center [472, 167] width 22 height 58
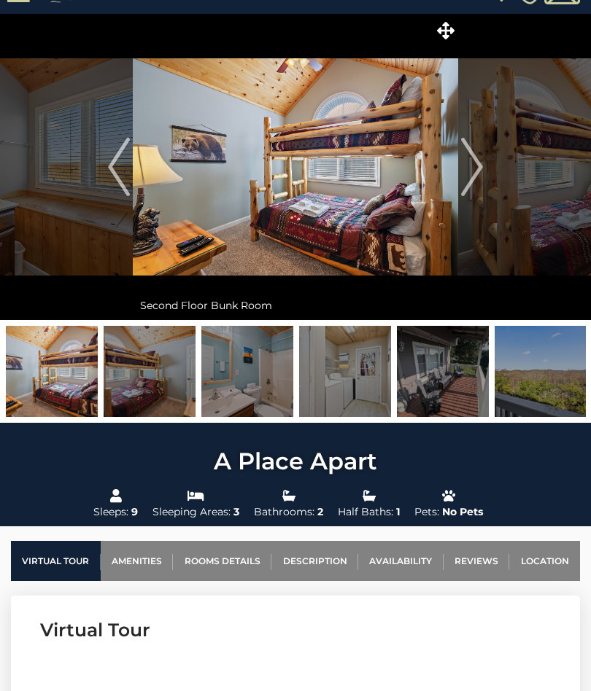
click at [477, 176] on img "Next" at bounding box center [472, 167] width 22 height 58
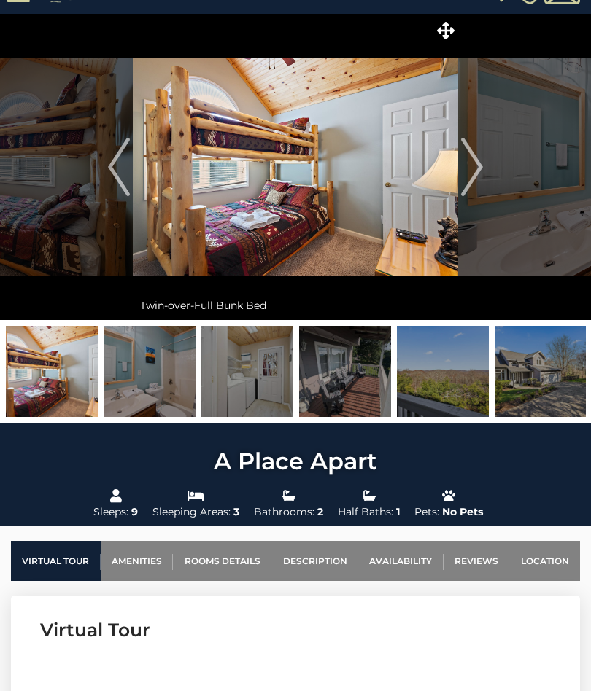
click at [468, 182] on img "Next" at bounding box center [472, 167] width 22 height 58
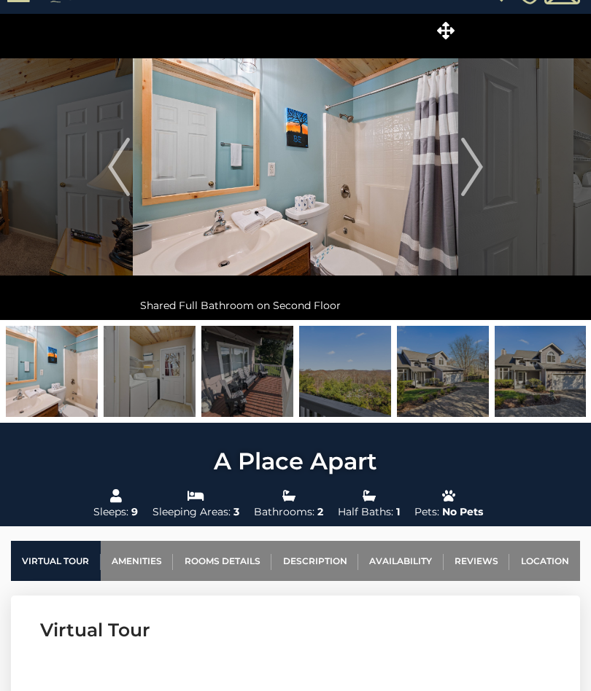
click at [462, 182] on img "Next" at bounding box center [472, 167] width 22 height 58
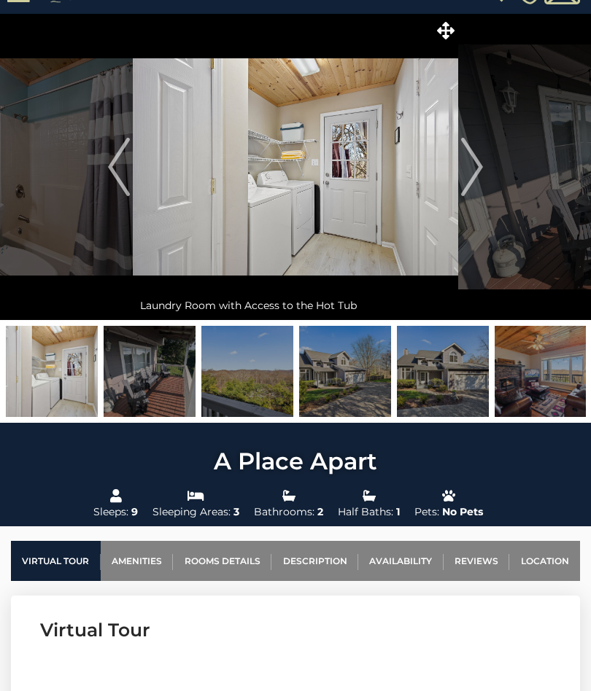
click at [479, 179] on img "Next" at bounding box center [472, 167] width 22 height 58
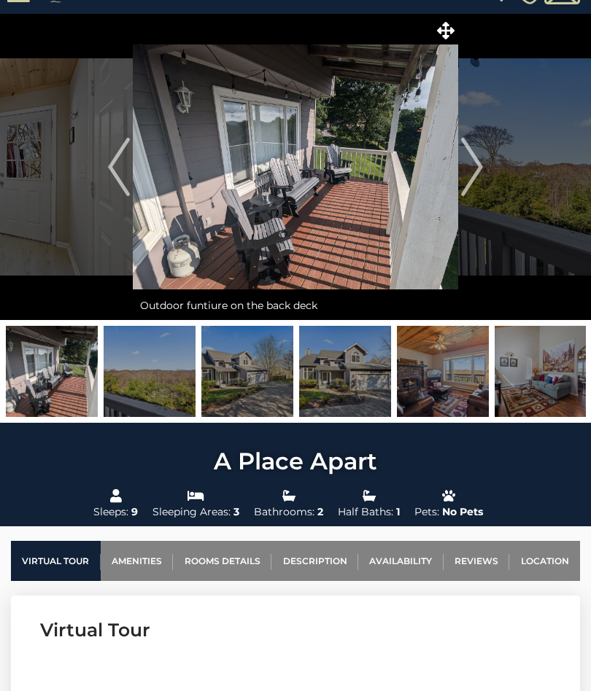
click at [482, 171] on img "Next" at bounding box center [472, 167] width 22 height 58
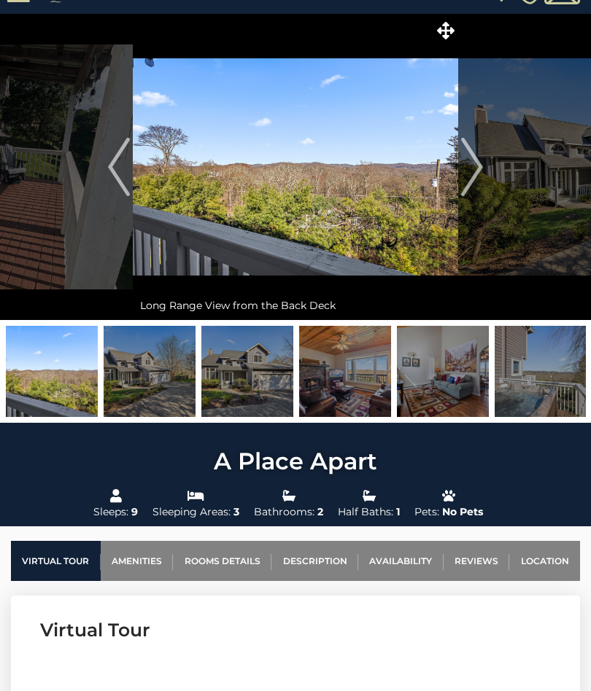
click at [476, 182] on img "Next" at bounding box center [472, 167] width 22 height 58
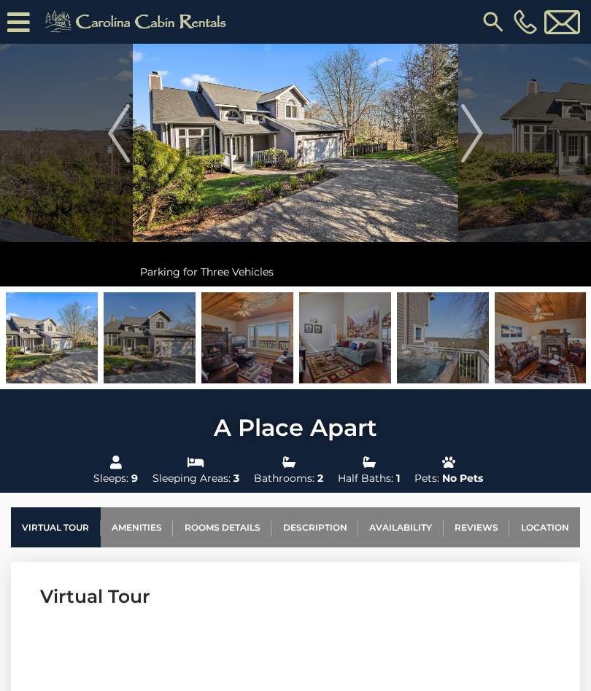
scroll to position [90, 0]
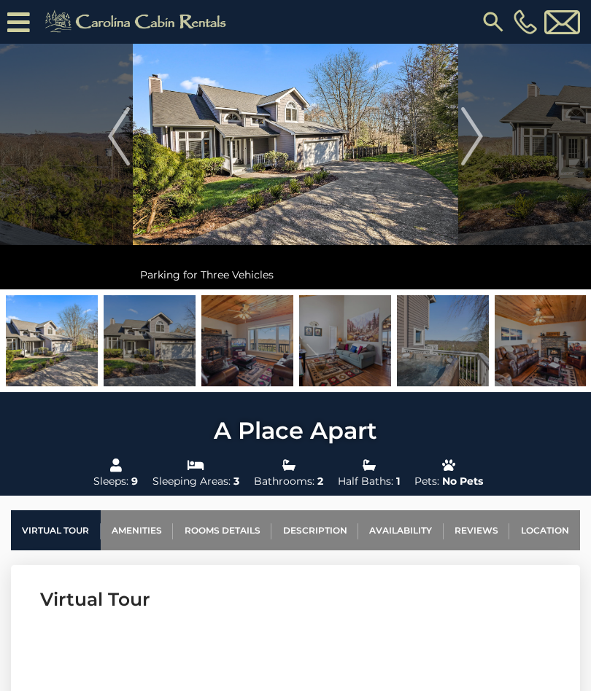
click at [470, 147] on img "Next" at bounding box center [472, 136] width 22 height 58
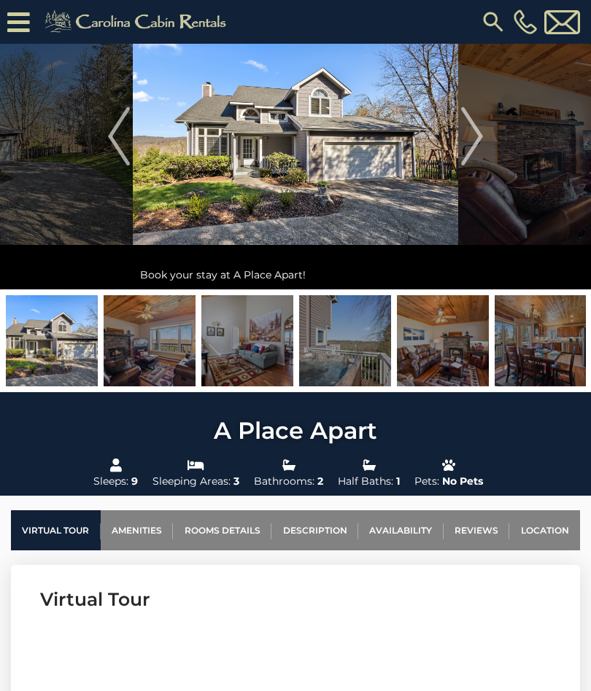
click at [468, 150] on img "Next" at bounding box center [472, 136] width 22 height 58
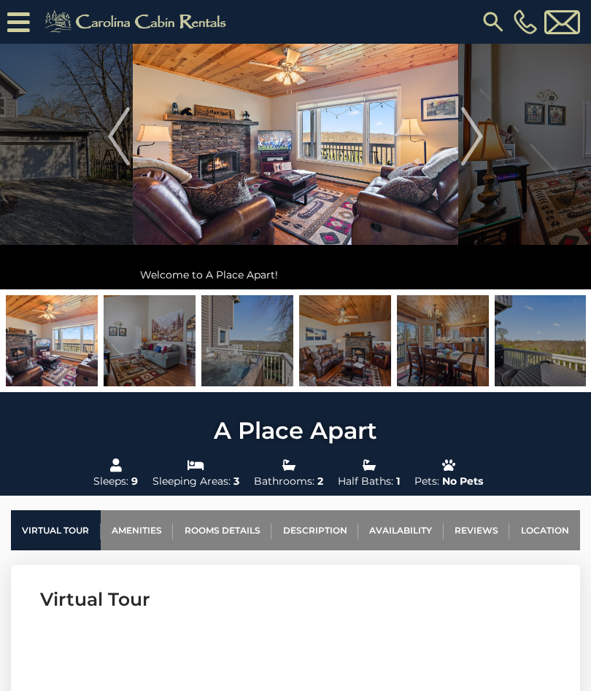
click at [475, 144] on img "Next" at bounding box center [472, 136] width 22 height 58
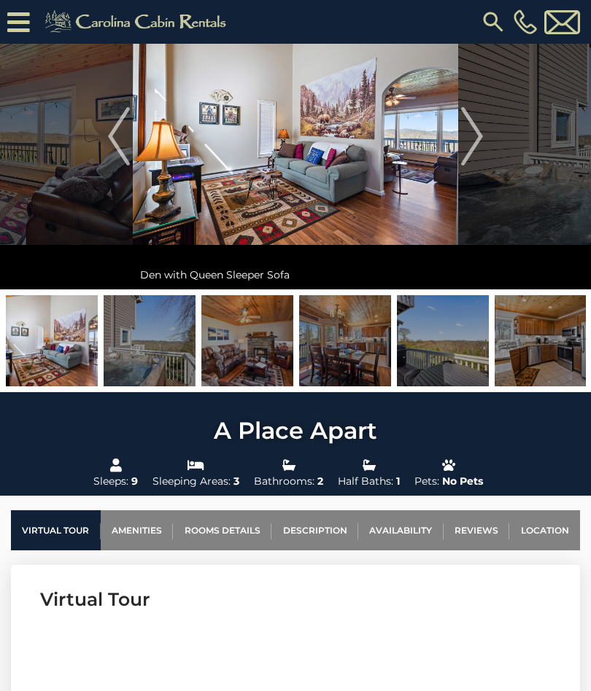
click at [470, 149] on img "Next" at bounding box center [472, 136] width 22 height 58
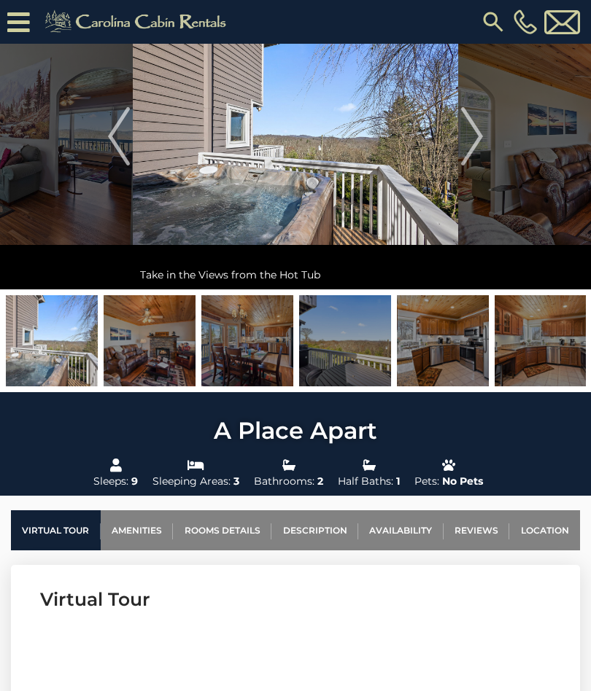
click at [472, 149] on img "Next" at bounding box center [472, 136] width 22 height 58
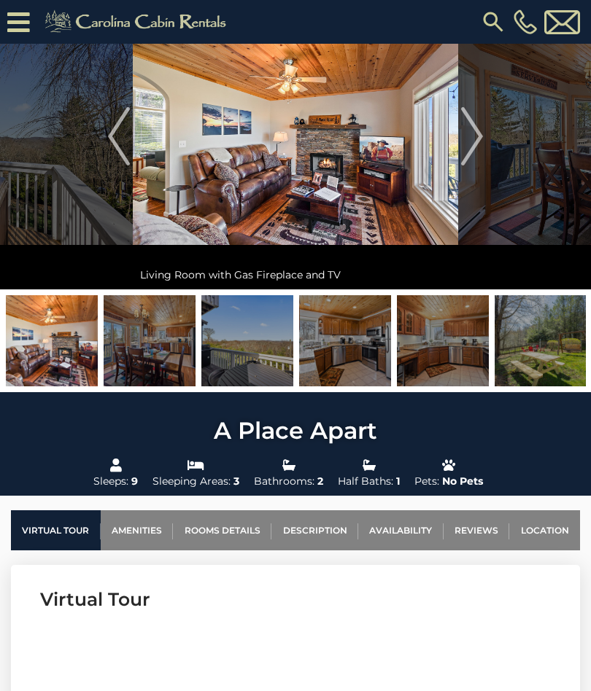
click at [481, 141] on img "Next" at bounding box center [472, 136] width 22 height 58
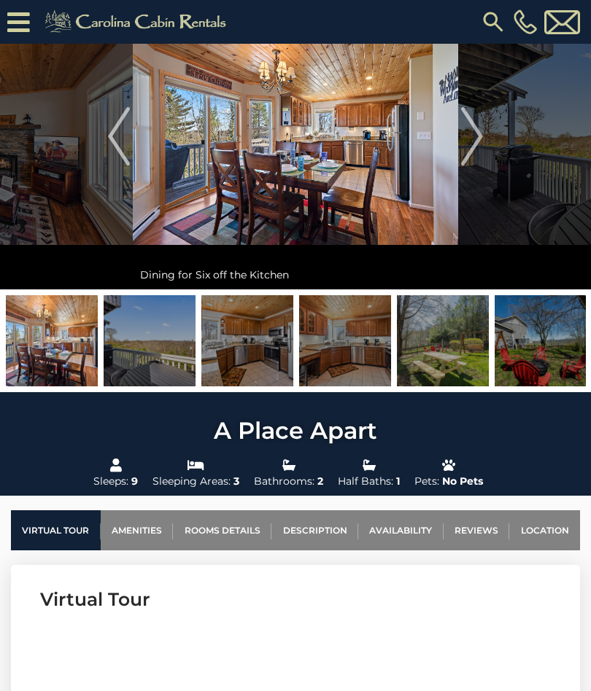
click at [473, 147] on img "Next" at bounding box center [472, 136] width 22 height 58
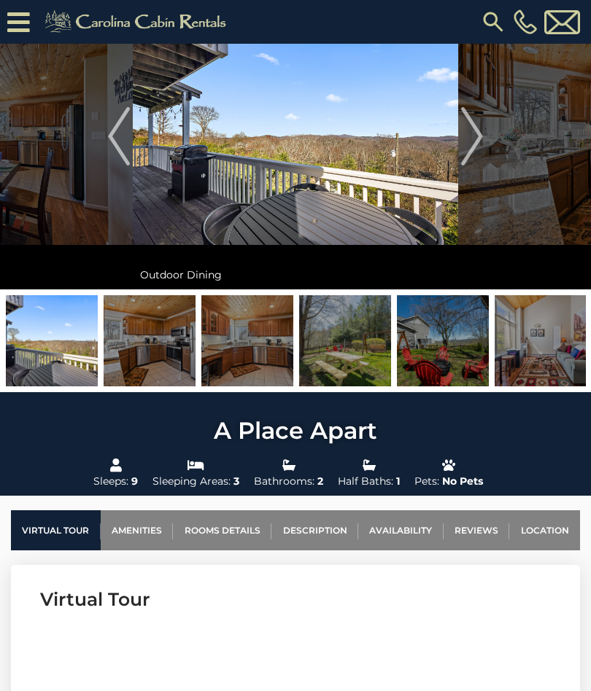
click at [475, 142] on img "Next" at bounding box center [472, 136] width 22 height 58
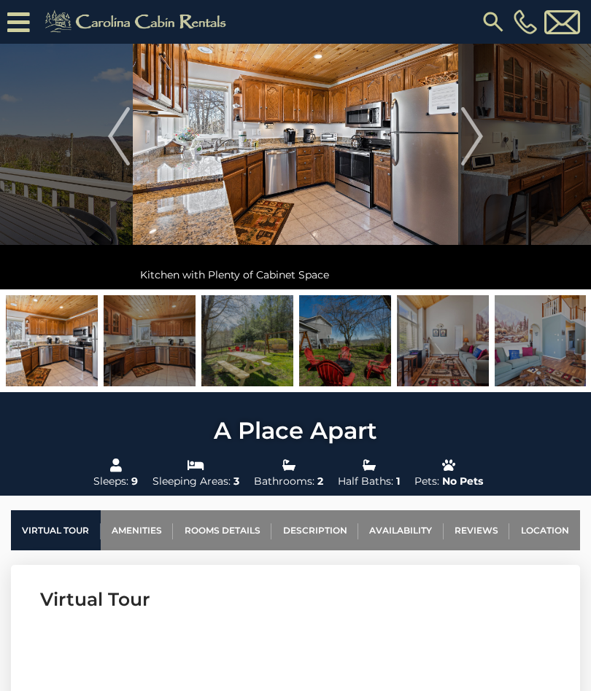
click at [478, 141] on img "Next" at bounding box center [472, 136] width 22 height 58
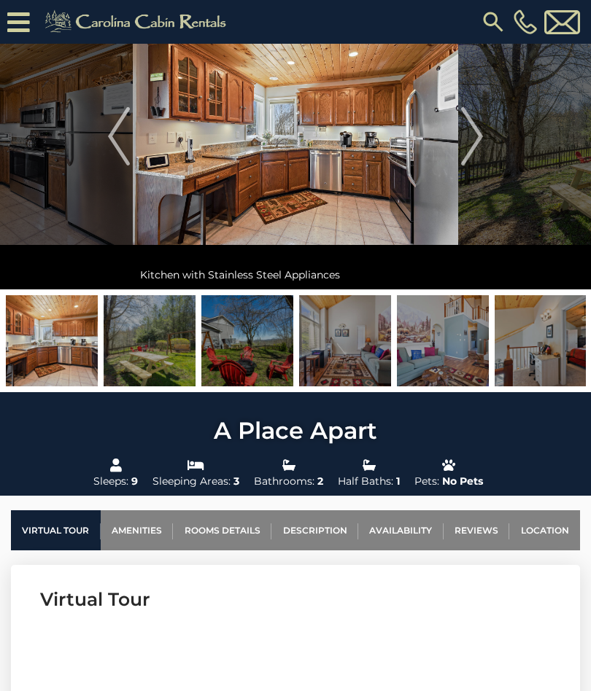
click at [477, 142] on img "Next" at bounding box center [472, 136] width 22 height 58
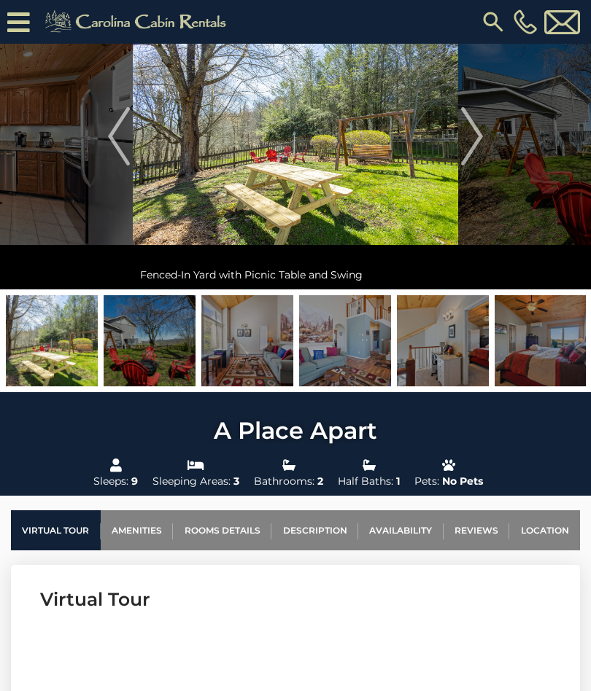
click at [478, 145] on img "Next" at bounding box center [472, 136] width 22 height 58
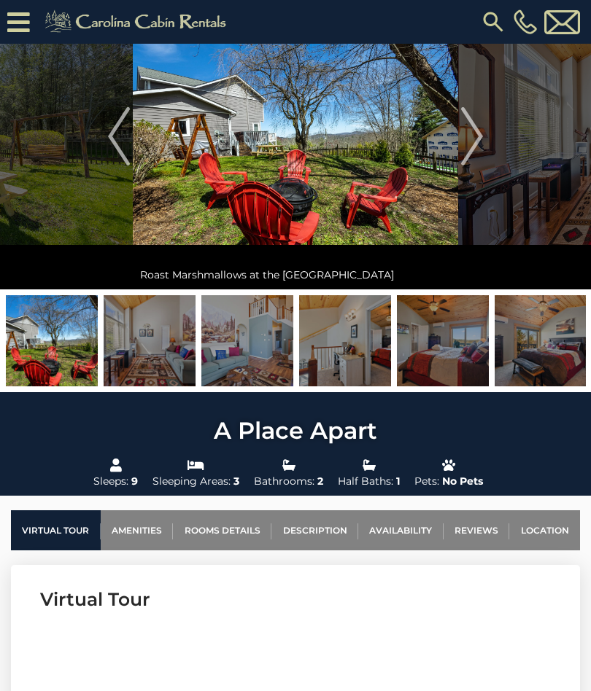
click at [476, 147] on img "Next" at bounding box center [472, 136] width 22 height 58
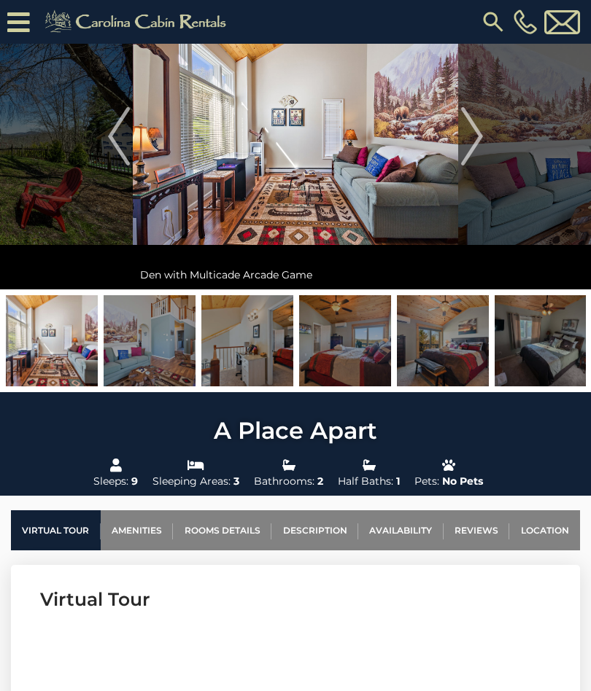
click at [475, 144] on img "Next" at bounding box center [472, 136] width 22 height 58
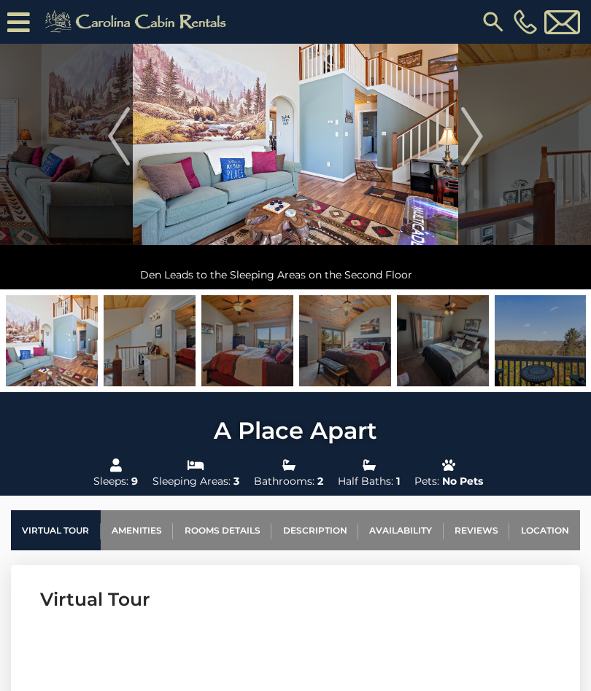
click at [473, 148] on img "Next" at bounding box center [472, 136] width 22 height 58
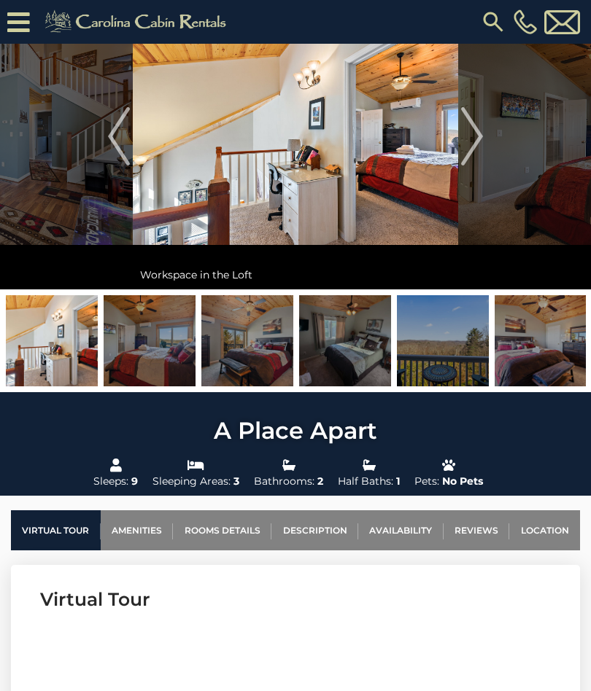
click at [471, 144] on img "Next" at bounding box center [472, 136] width 22 height 58
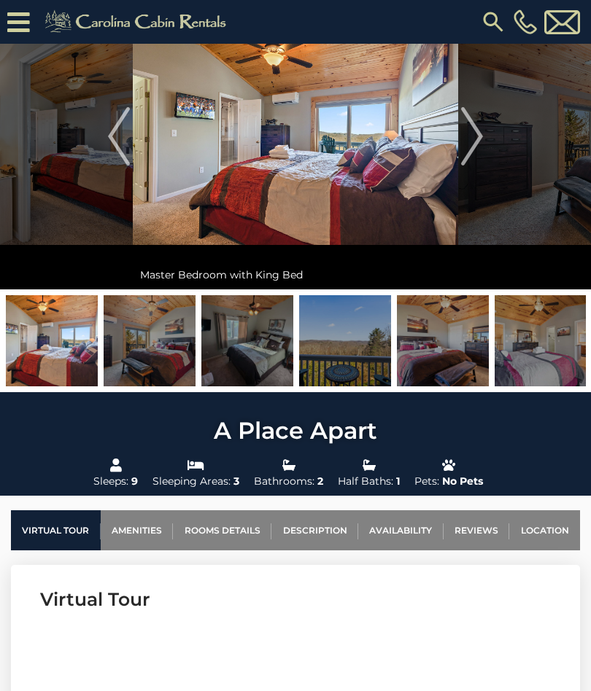
click at [477, 141] on img "Next" at bounding box center [472, 136] width 22 height 58
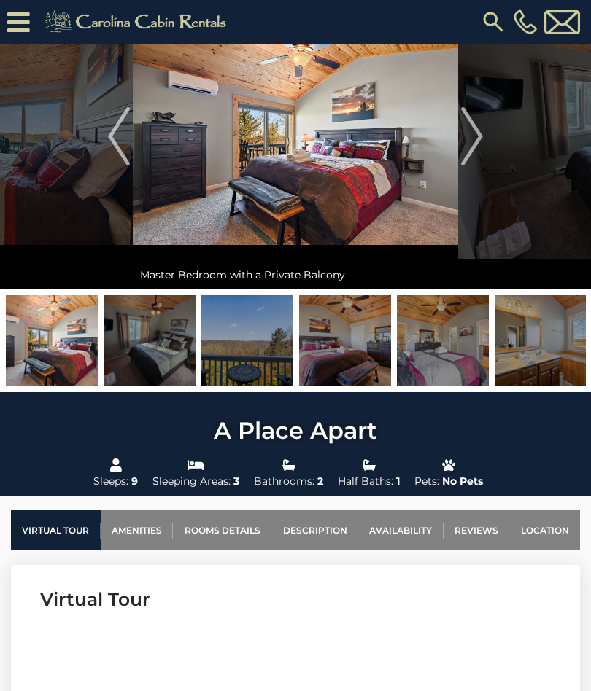
click at [468, 152] on img "Next" at bounding box center [472, 136] width 22 height 58
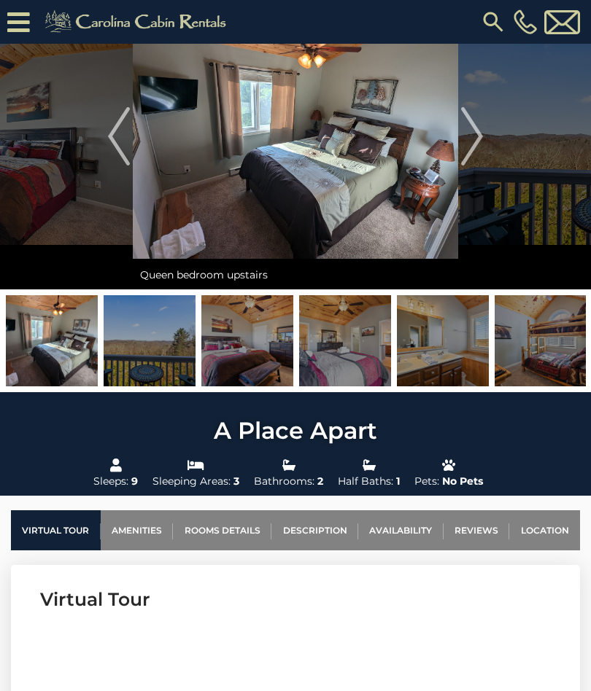
click at [476, 145] on img "Next" at bounding box center [472, 136] width 22 height 58
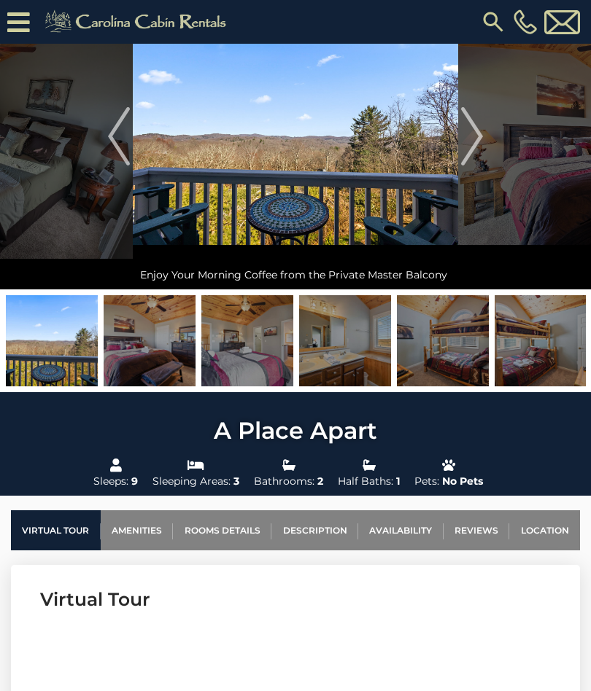
click at [481, 145] on img "Next" at bounding box center [472, 136] width 22 height 58
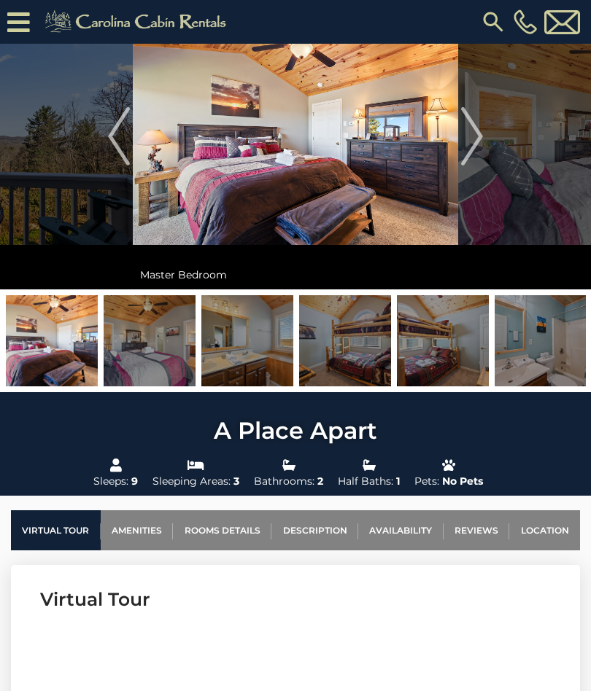
click at [477, 147] on img "Next" at bounding box center [472, 136] width 22 height 58
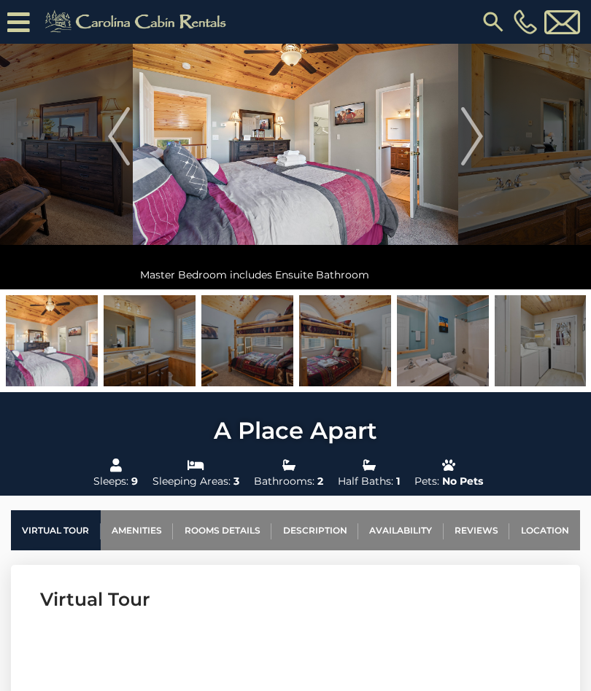
click at [470, 148] on img "Next" at bounding box center [472, 136] width 22 height 58
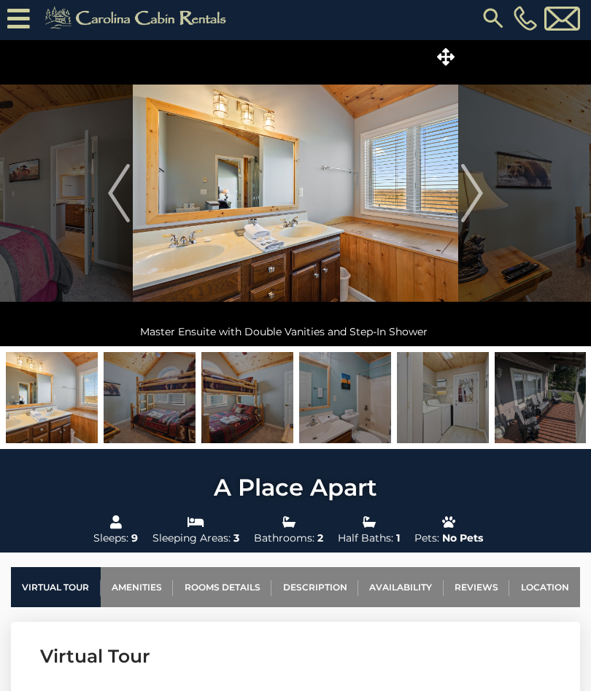
scroll to position [0, 0]
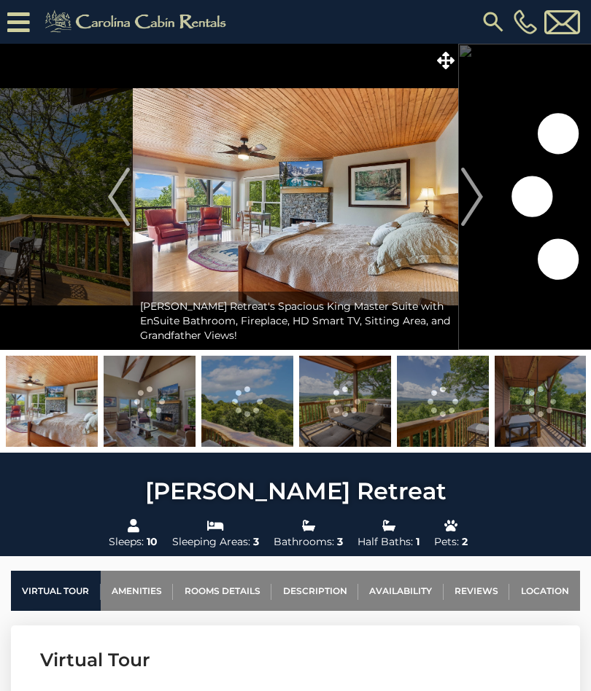
click at [521, 586] on link "Location" at bounding box center [544, 591] width 71 height 40
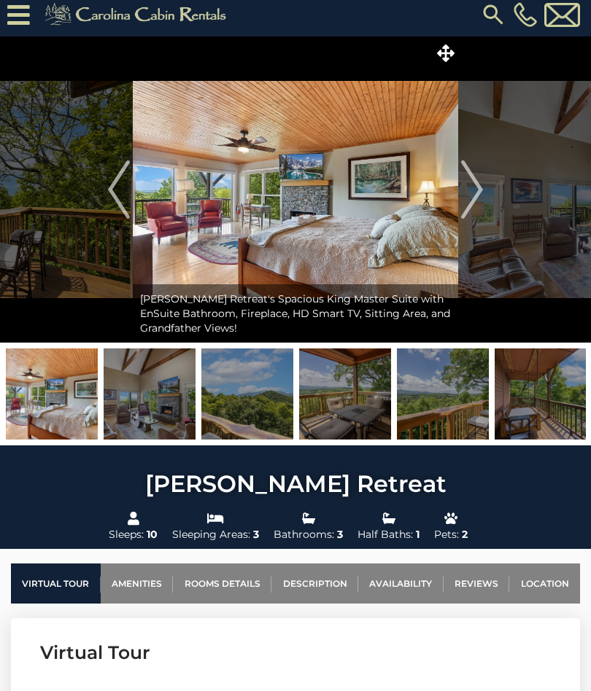
scroll to position [4, 0]
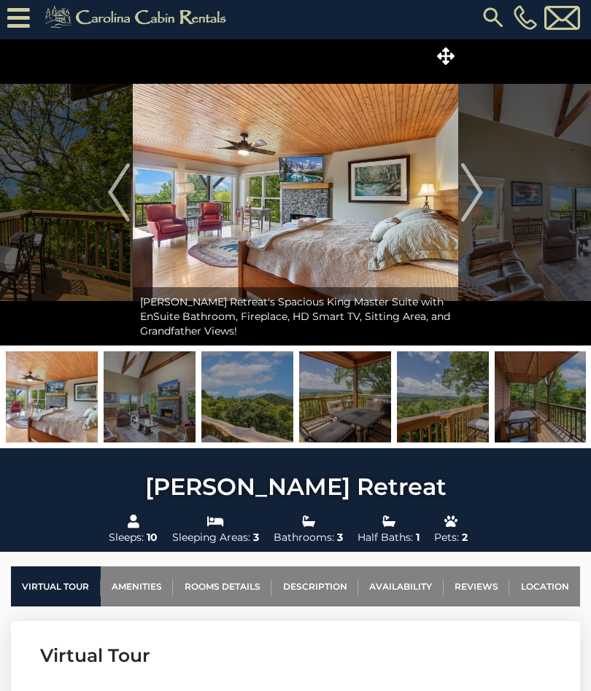
click at [476, 193] on img "Next" at bounding box center [472, 192] width 22 height 58
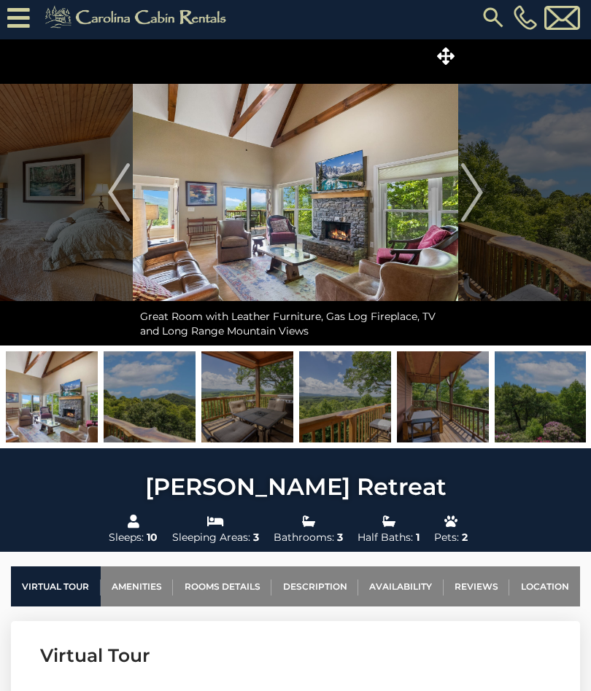
click at [474, 203] on img "Next" at bounding box center [472, 192] width 22 height 58
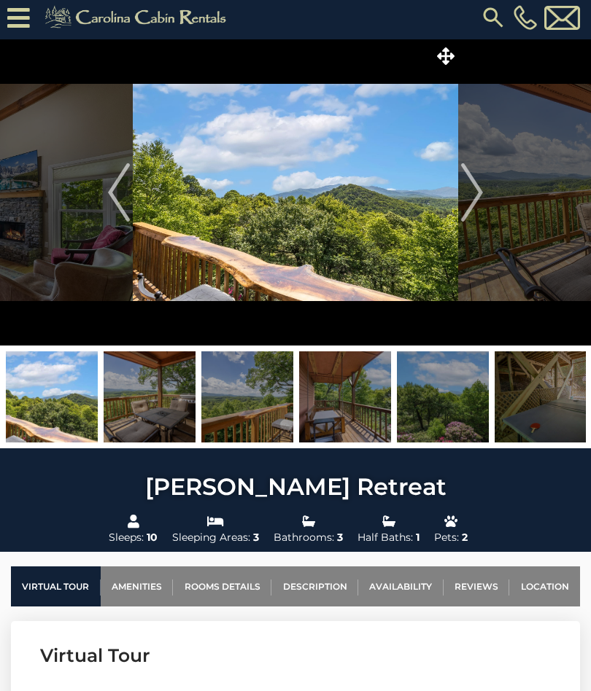
click at [474, 206] on img "Next" at bounding box center [472, 192] width 22 height 58
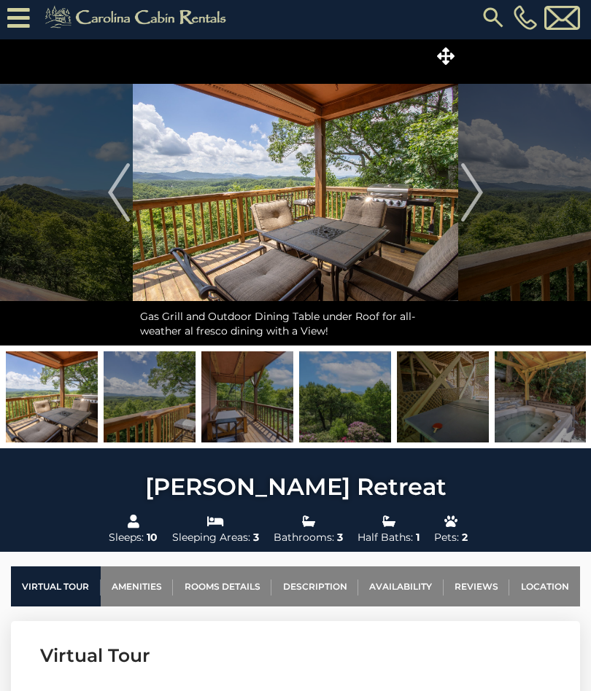
click at [471, 197] on img "Next" at bounding box center [472, 192] width 22 height 58
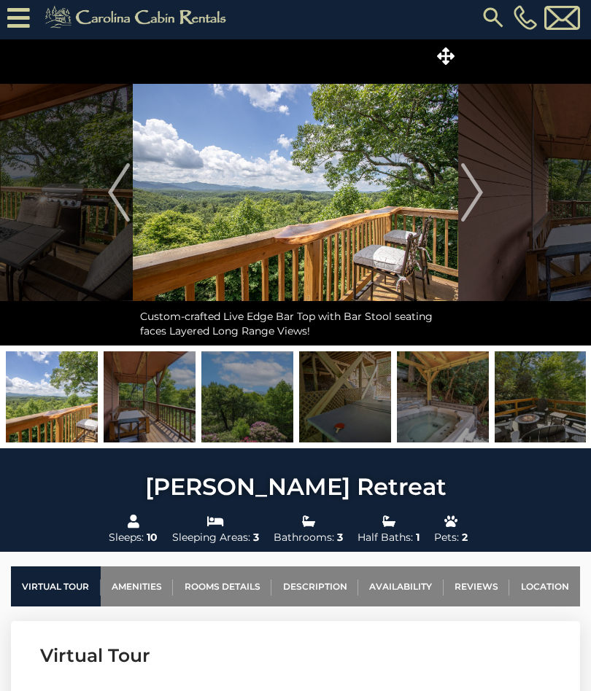
click at [470, 199] on img "Next" at bounding box center [472, 192] width 22 height 58
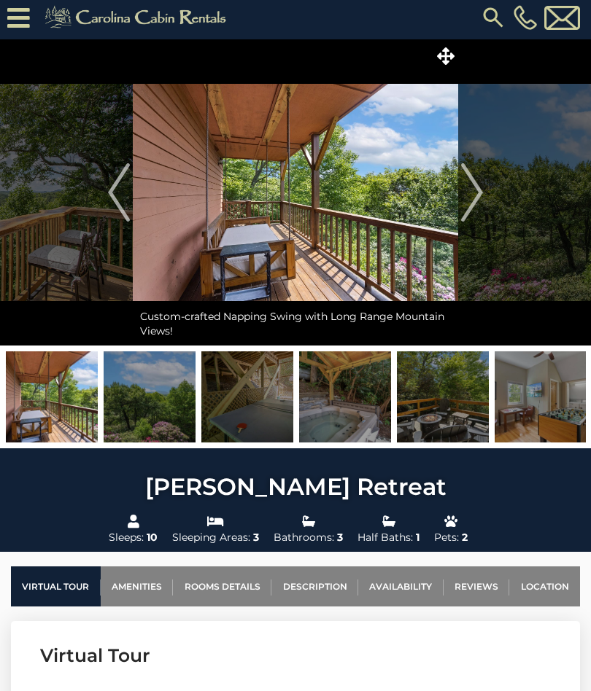
click at [472, 198] on img "Next" at bounding box center [472, 192] width 22 height 58
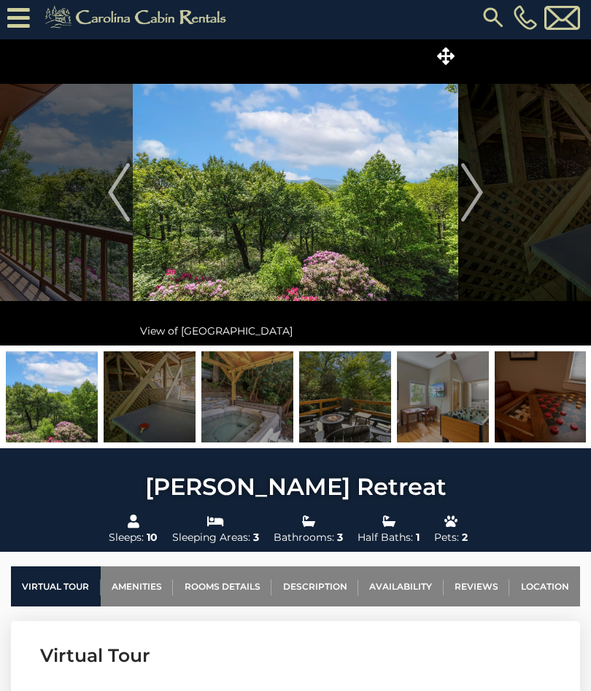
click at [469, 195] on img "Next" at bounding box center [472, 192] width 22 height 58
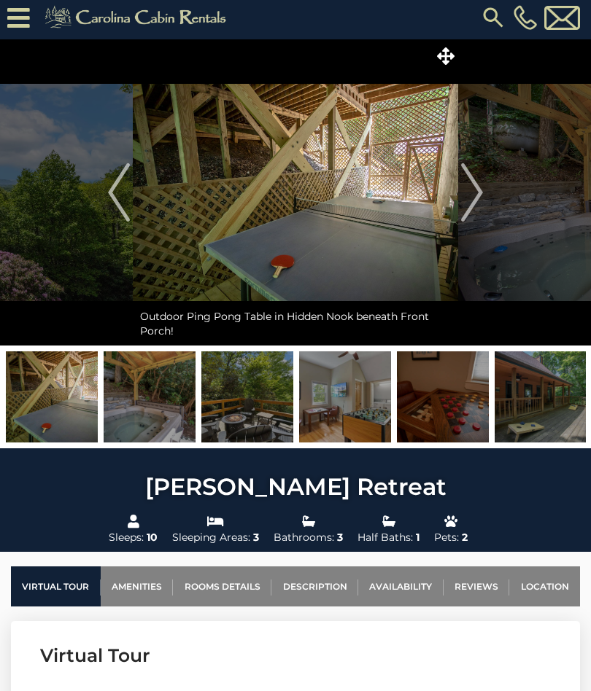
click at [469, 195] on img "Next" at bounding box center [472, 192] width 22 height 58
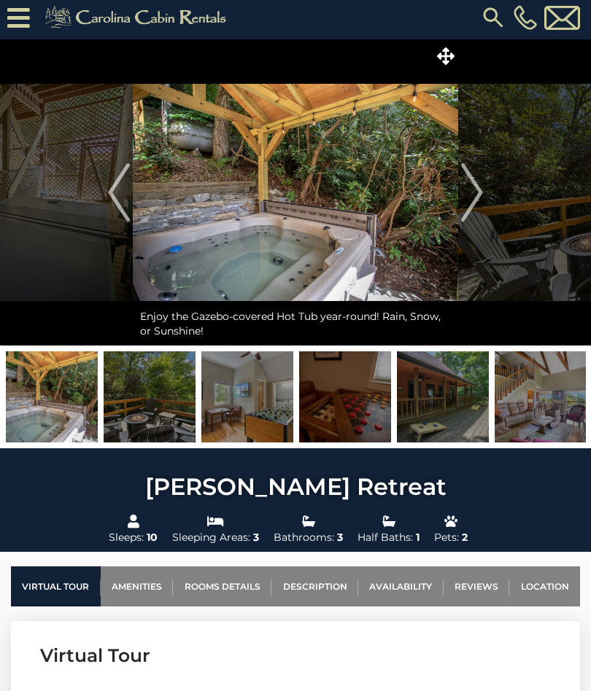
click at [481, 186] on img "Next" at bounding box center [472, 192] width 22 height 58
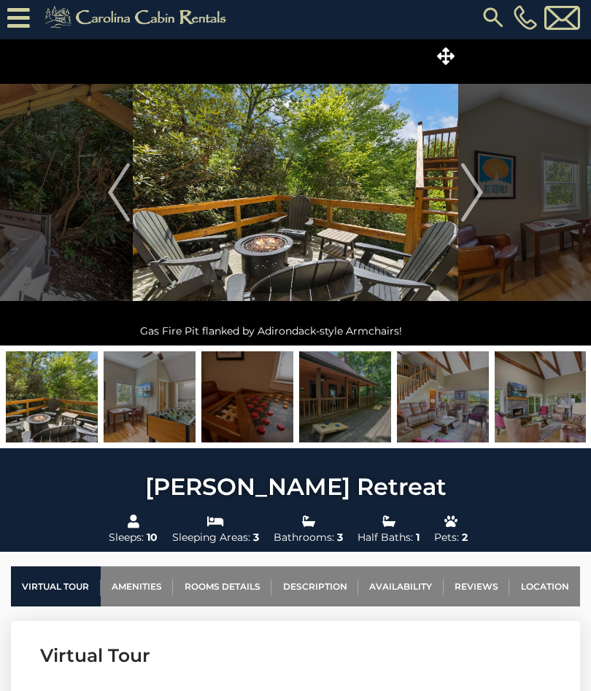
click at [476, 196] on img "Next" at bounding box center [472, 192] width 22 height 58
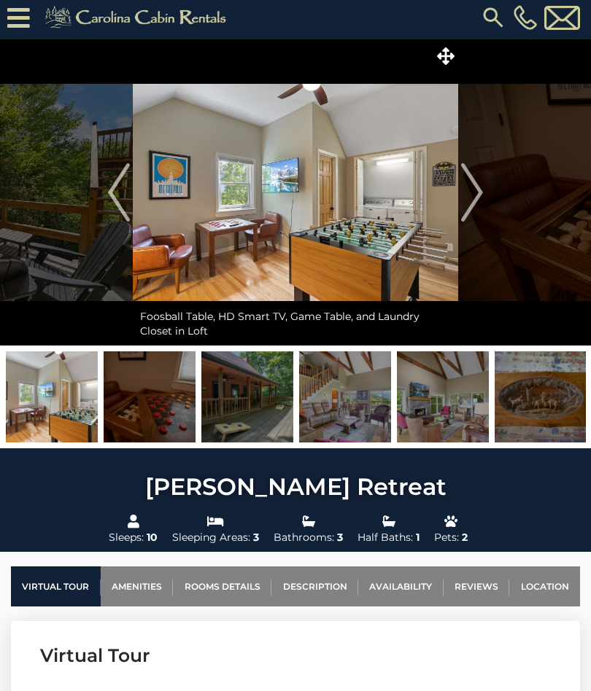
click at [466, 205] on img "Next" at bounding box center [472, 192] width 22 height 58
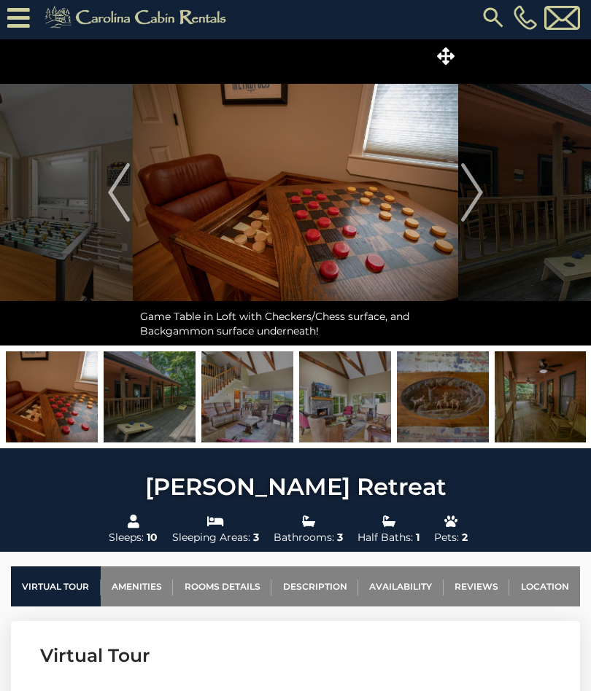
click at [471, 199] on img "Next" at bounding box center [472, 192] width 22 height 58
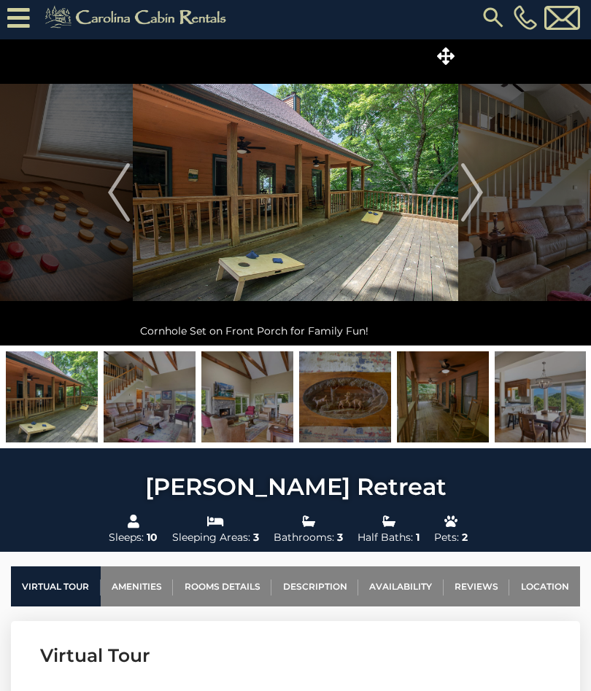
click at [475, 197] on img "Next" at bounding box center [472, 192] width 22 height 58
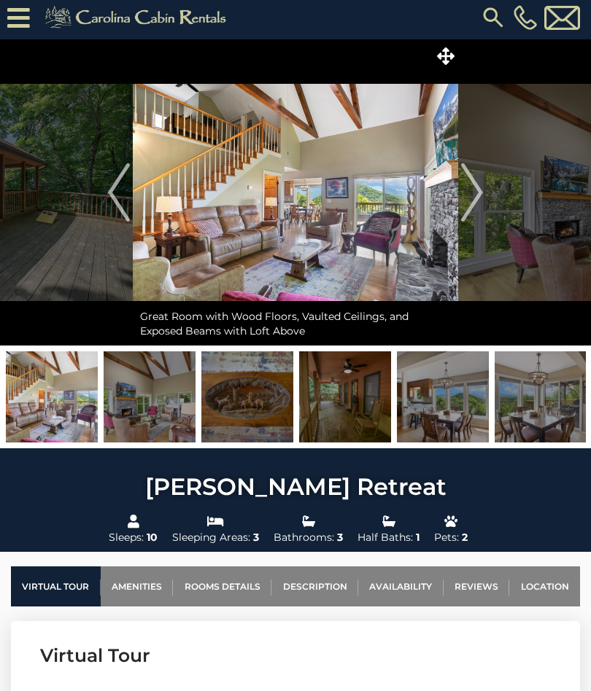
click at [478, 201] on img "Next" at bounding box center [472, 192] width 22 height 58
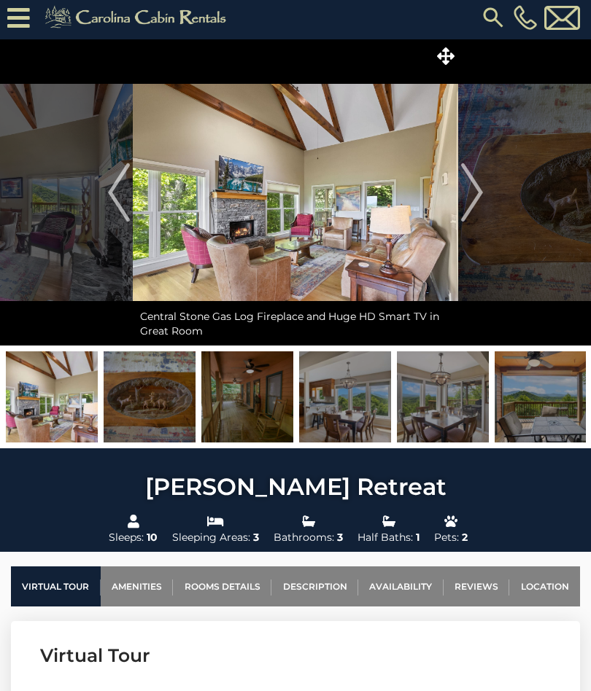
click at [475, 204] on img "Next" at bounding box center [472, 192] width 22 height 58
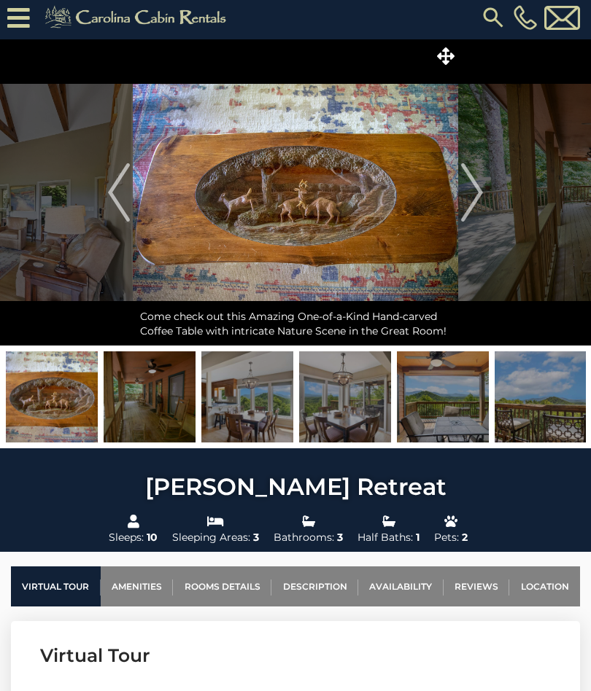
click at [480, 204] on img "Next" at bounding box center [472, 192] width 22 height 58
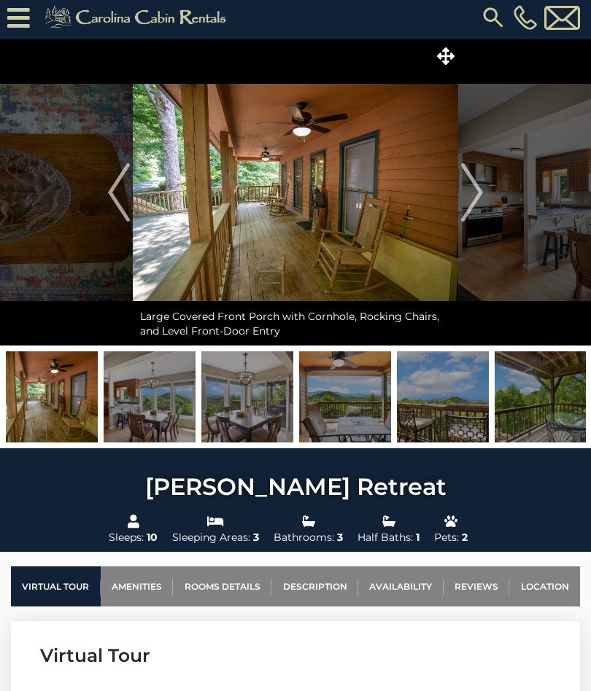
click at [473, 203] on img "Next" at bounding box center [472, 192] width 22 height 58
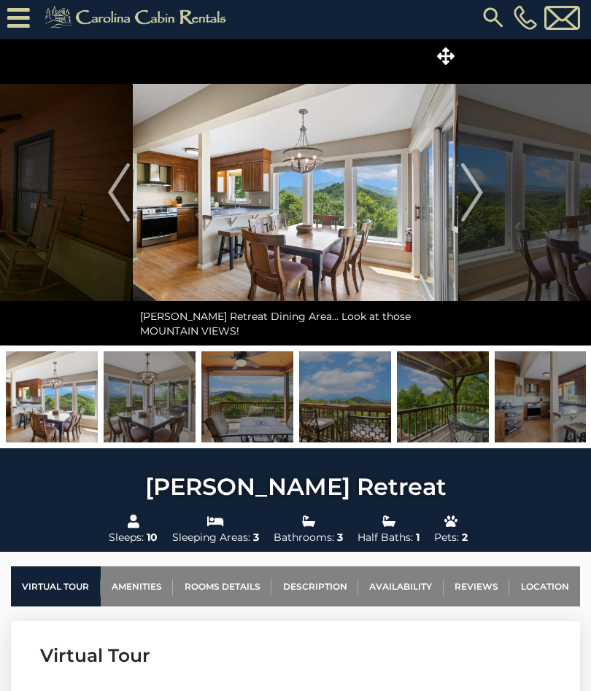
click at [479, 201] on img "Next" at bounding box center [472, 192] width 22 height 58
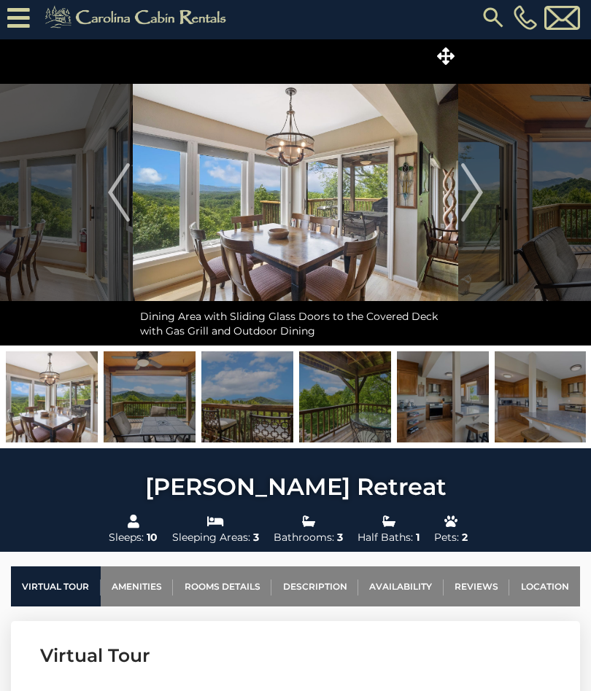
click at [471, 201] on img "Next" at bounding box center [472, 192] width 22 height 58
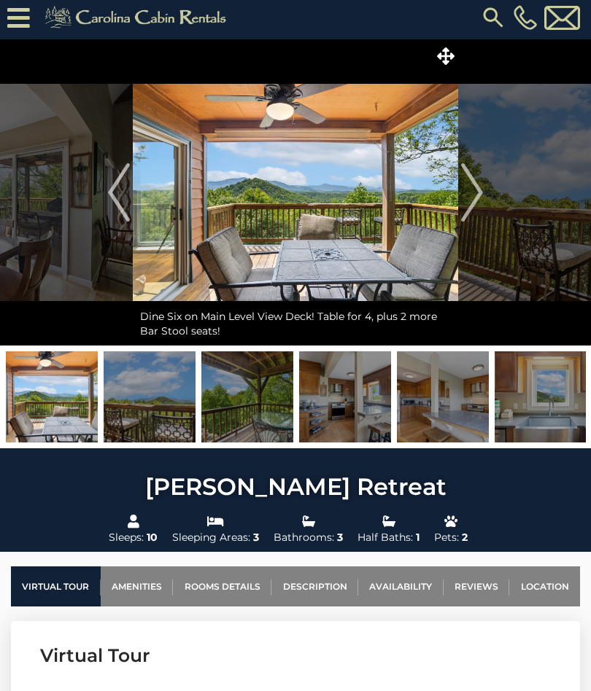
click at [468, 202] on img "Next" at bounding box center [472, 192] width 22 height 58
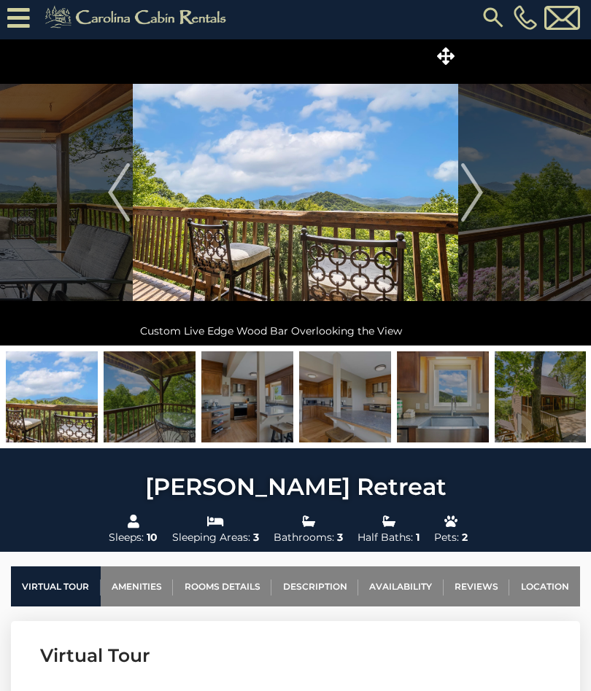
click at [464, 206] on img "Next" at bounding box center [472, 192] width 22 height 58
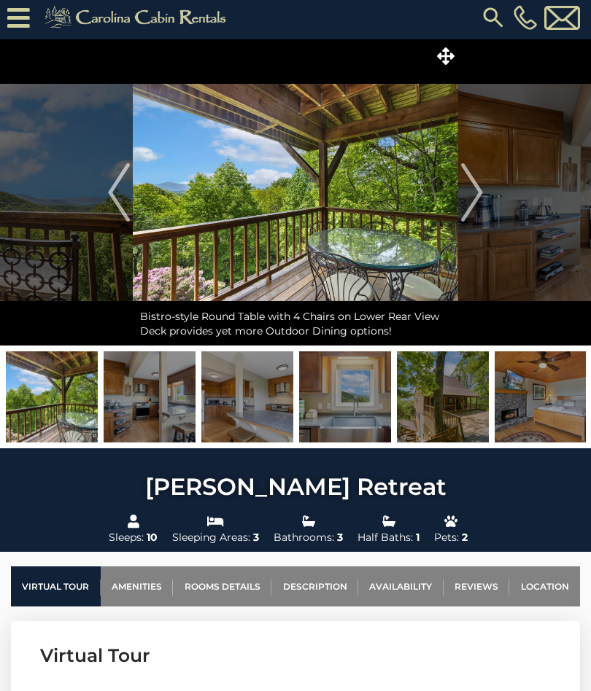
click at [467, 206] on img "Next" at bounding box center [472, 192] width 22 height 58
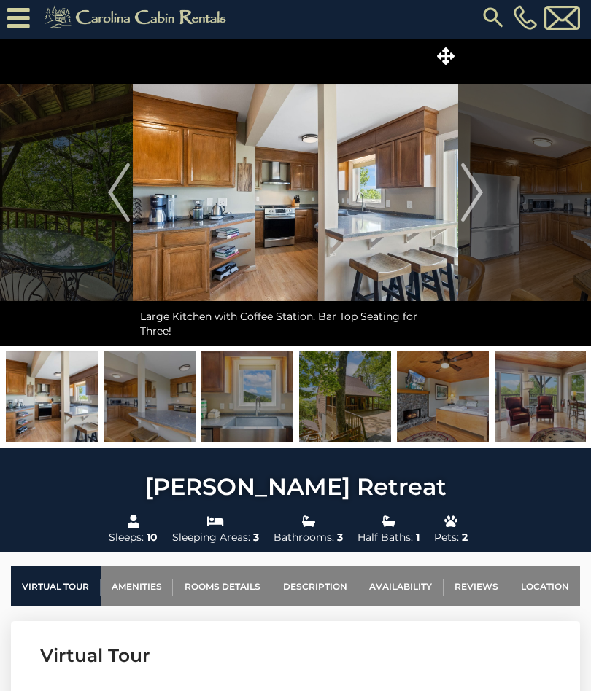
click at [471, 204] on img "Next" at bounding box center [472, 192] width 22 height 58
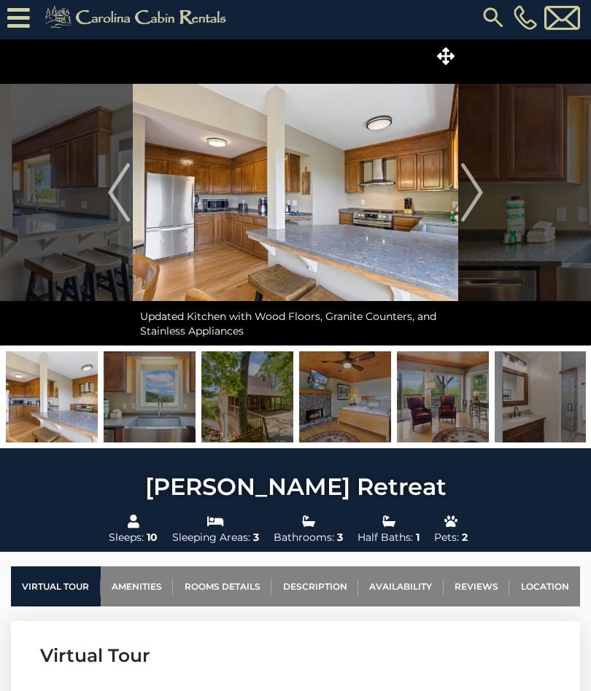
click at [472, 201] on img "Next" at bounding box center [472, 192] width 22 height 58
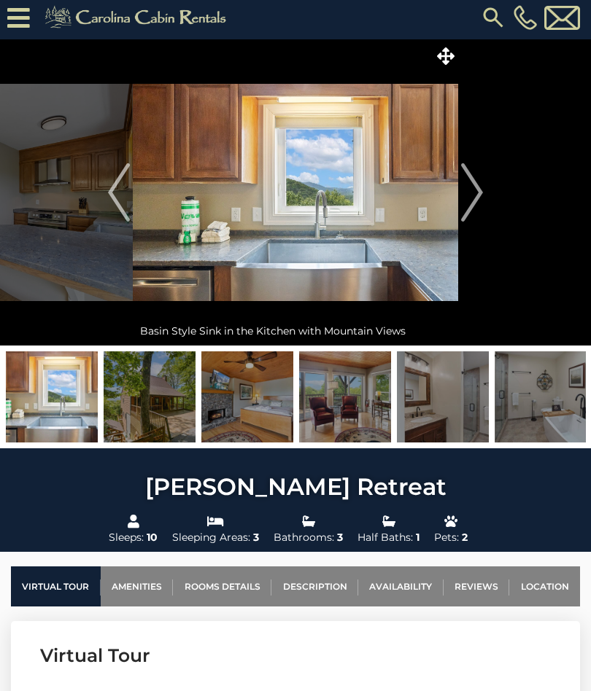
click at [469, 201] on img "Next" at bounding box center [472, 192] width 22 height 58
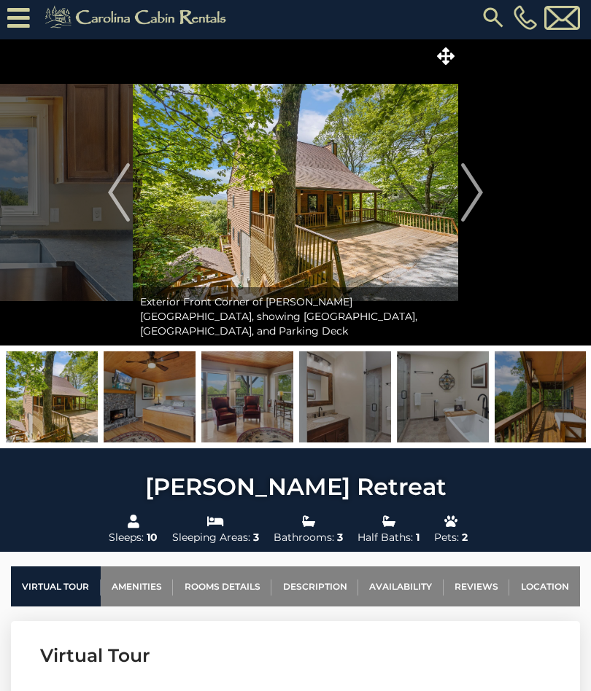
click at [468, 201] on img "Next" at bounding box center [472, 192] width 22 height 58
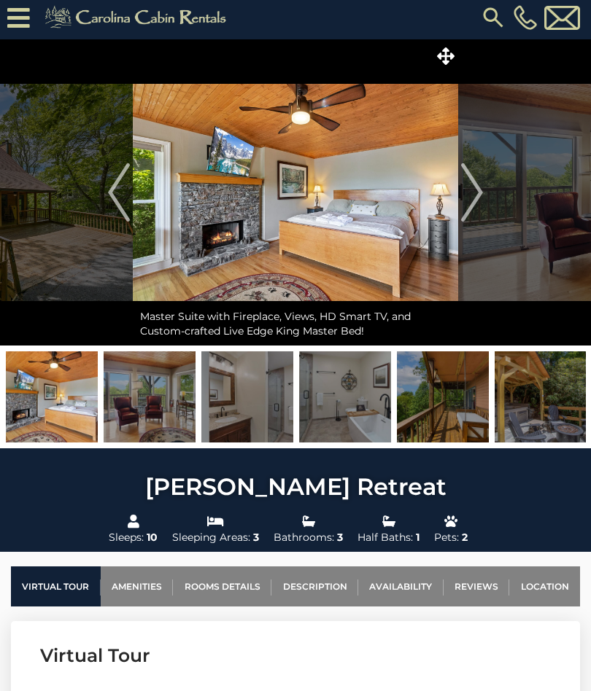
click at [480, 192] on img "Next" at bounding box center [472, 192] width 22 height 58
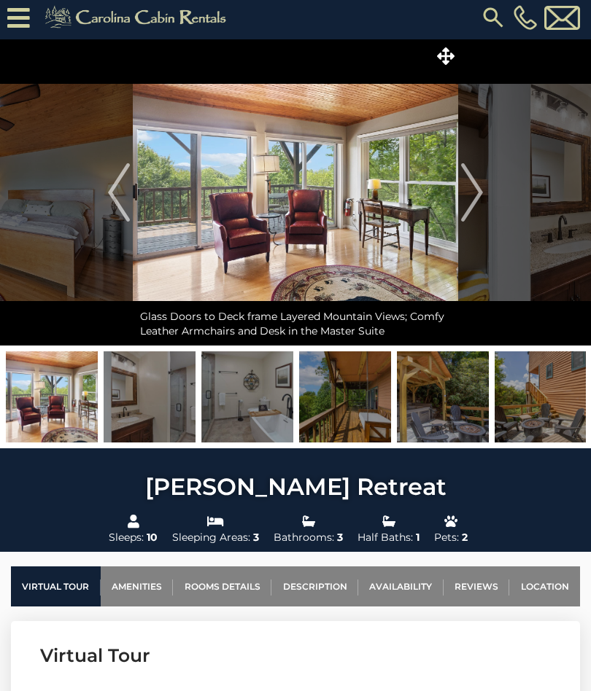
click at [475, 198] on img "Next" at bounding box center [472, 192] width 22 height 58
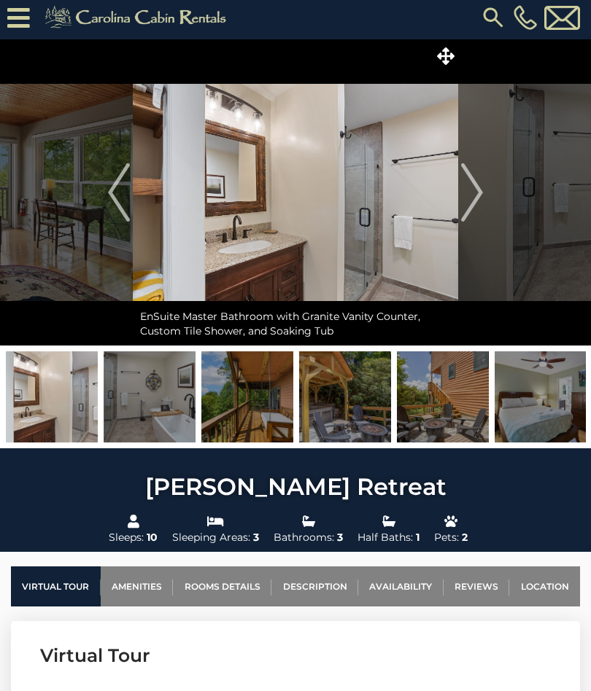
click at [472, 201] on img "Next" at bounding box center [472, 192] width 22 height 58
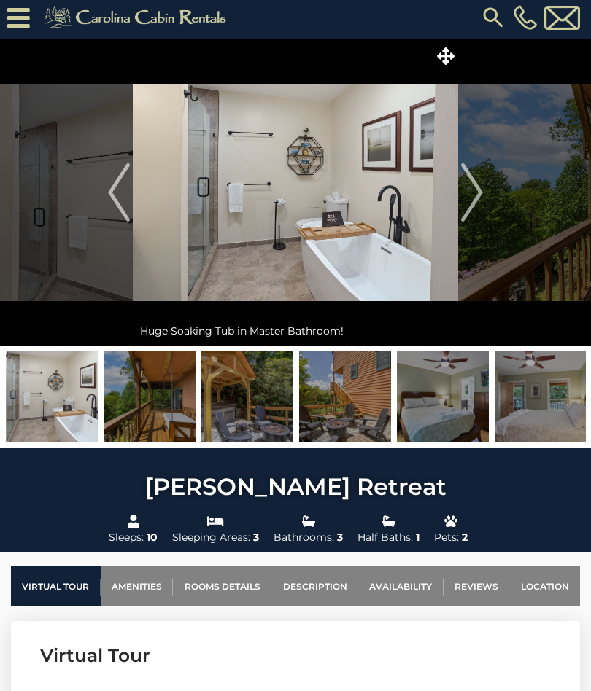
click at [467, 198] on img "Next" at bounding box center [472, 192] width 22 height 58
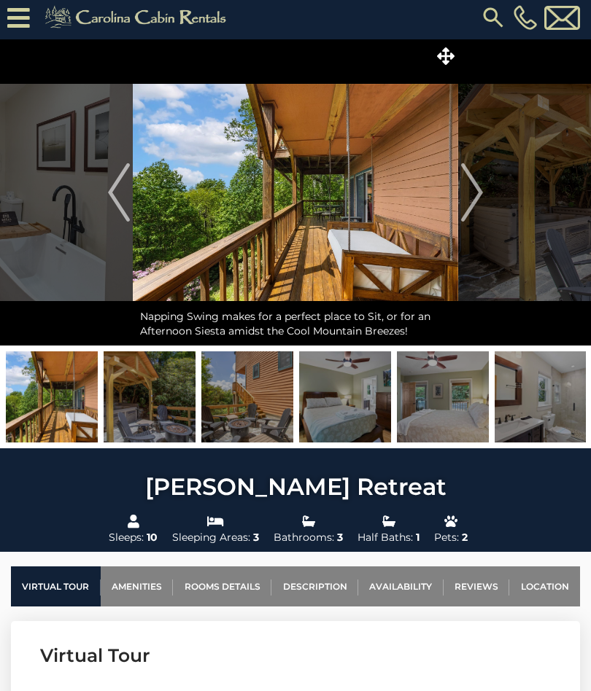
click at [470, 198] on img "Next" at bounding box center [472, 192] width 22 height 58
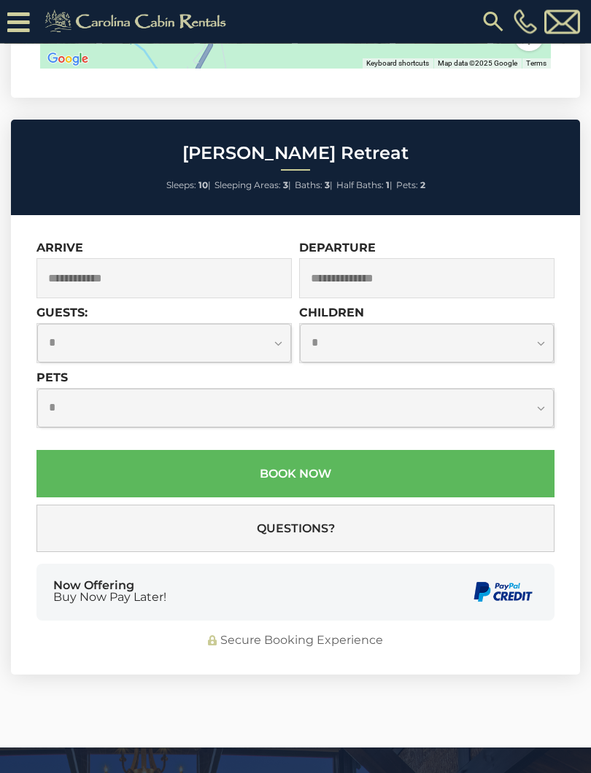
scroll to position [5750, 0]
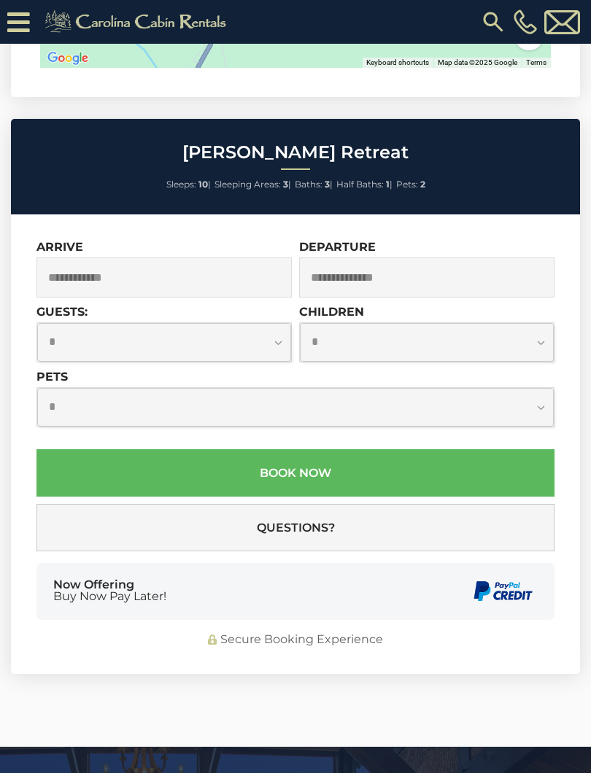
click at [265, 257] on input "text" at bounding box center [163, 277] width 255 height 40
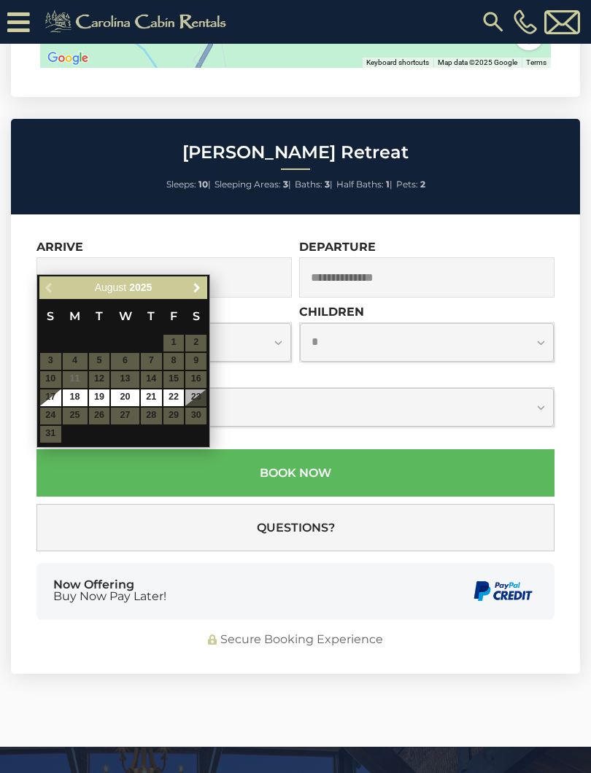
click at [200, 294] on link "Next" at bounding box center [196, 288] width 18 height 18
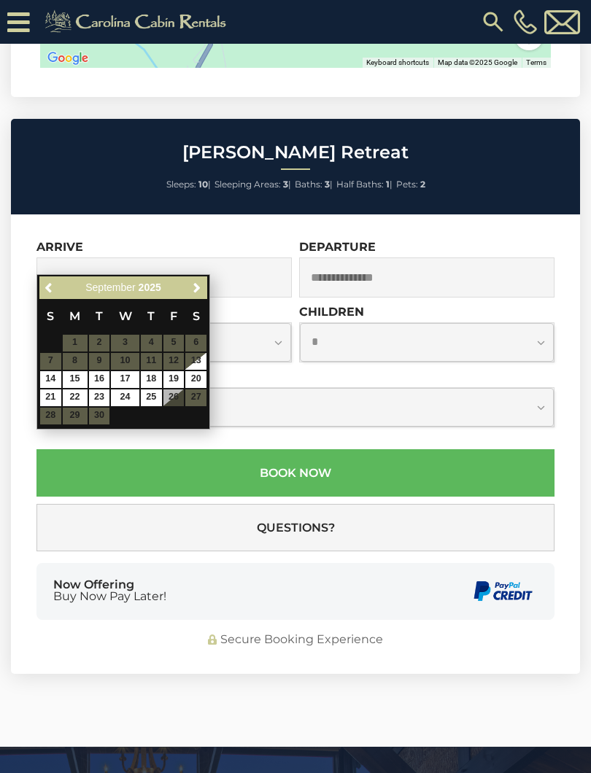
click at [190, 284] on link "Next" at bounding box center [196, 288] width 18 height 18
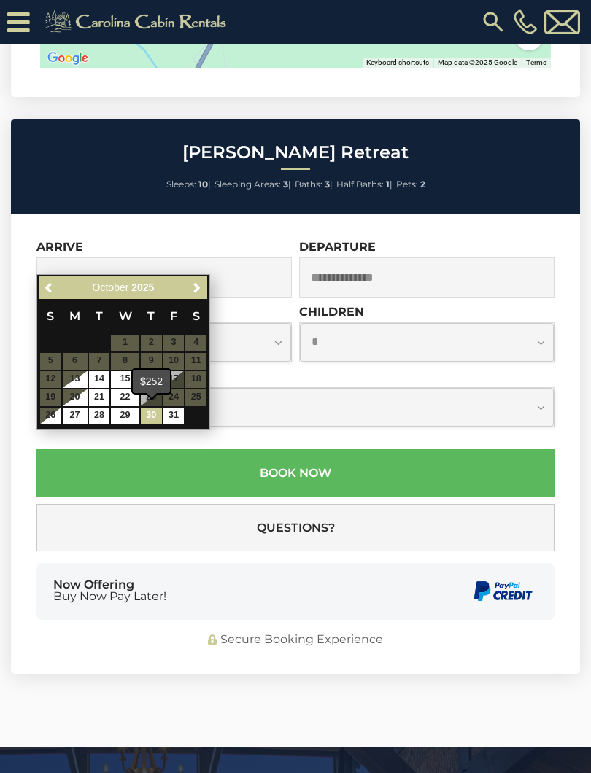
click at [145, 416] on link "30" at bounding box center [151, 416] width 21 height 17
type input "**********"
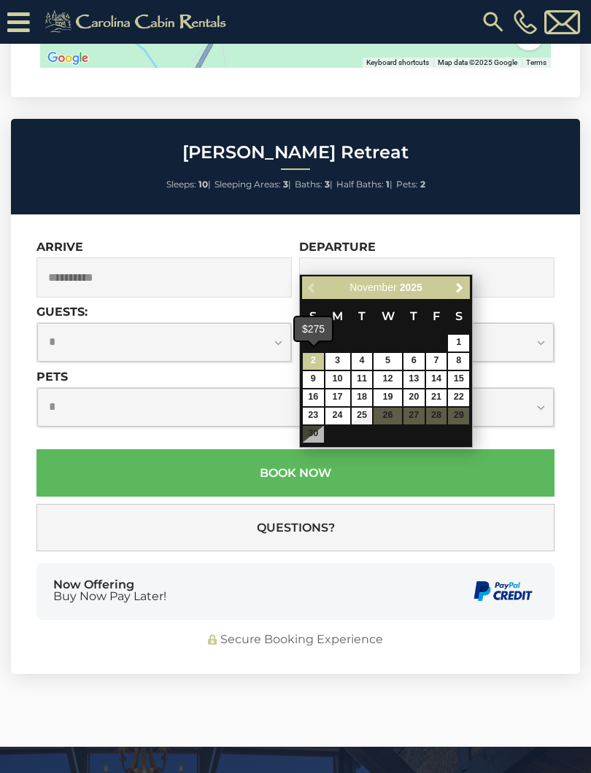
click at [306, 362] on link "2" at bounding box center [313, 361] width 21 height 17
type input "**********"
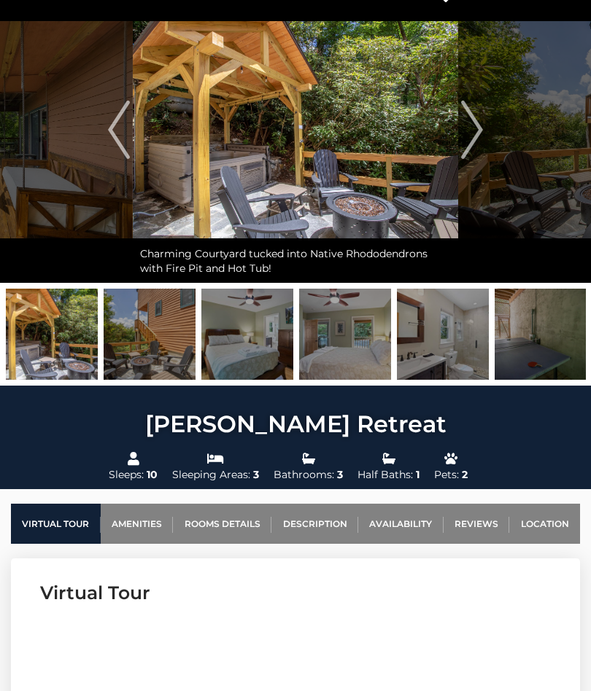
scroll to position [0, 0]
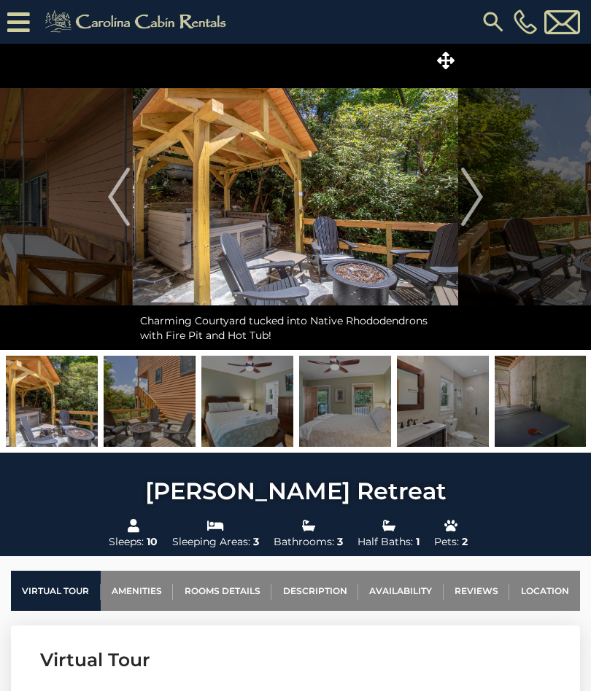
click at [469, 595] on link "Reviews" at bounding box center [476, 591] width 66 height 40
click at [477, 198] on img "Next" at bounding box center [472, 197] width 22 height 58
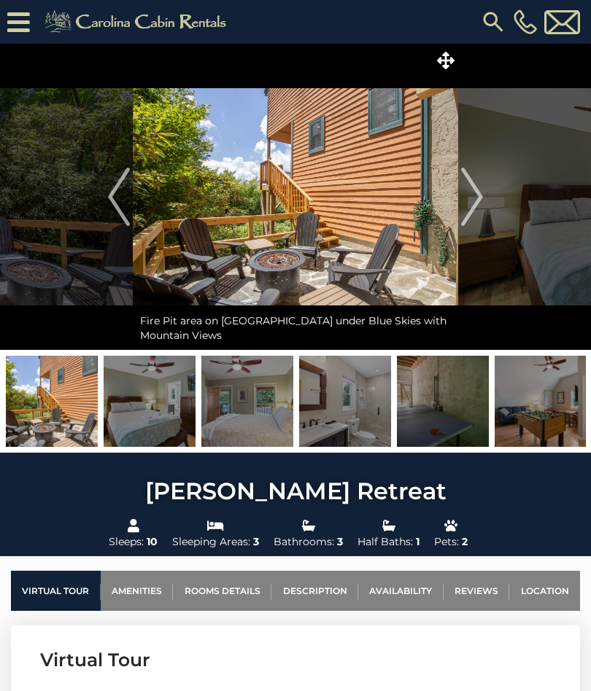
click at [478, 197] on img "Next" at bounding box center [472, 197] width 22 height 58
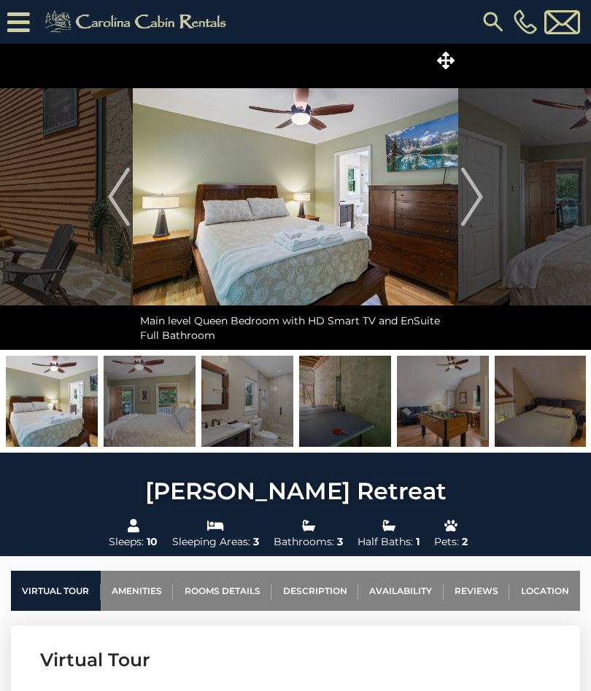
click at [473, 195] on img "Next" at bounding box center [472, 197] width 22 height 58
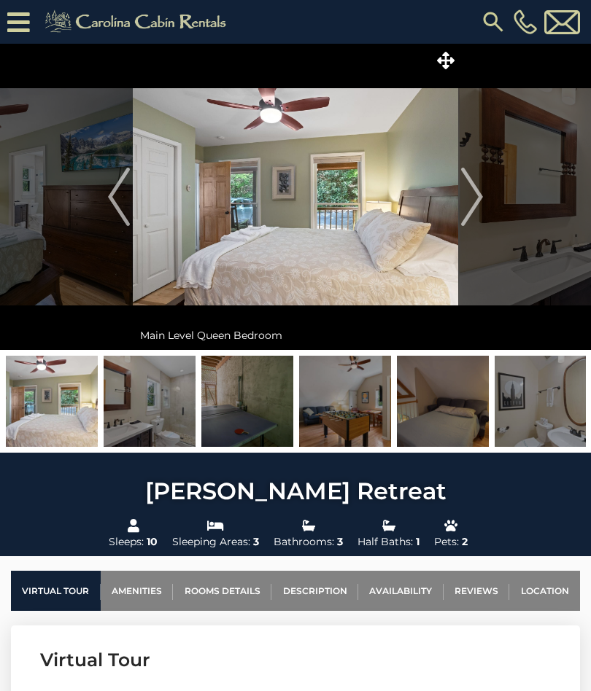
click at [480, 200] on img "Next" at bounding box center [472, 197] width 22 height 58
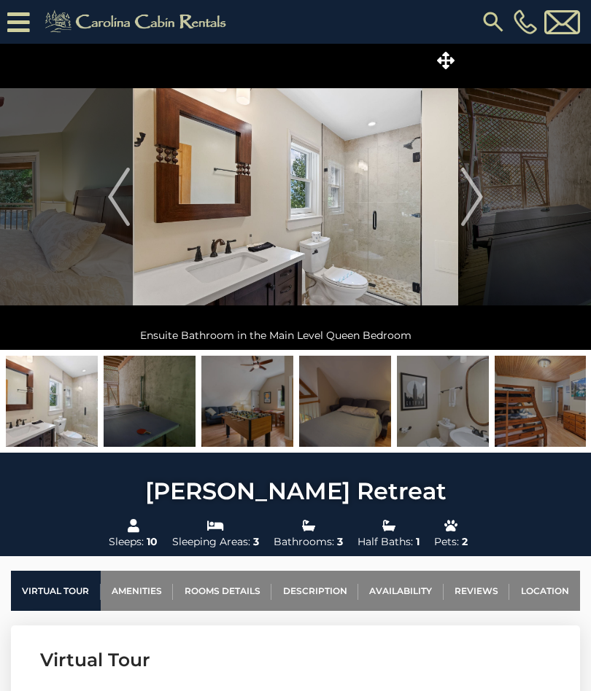
click at [471, 198] on img "Next" at bounding box center [472, 197] width 22 height 58
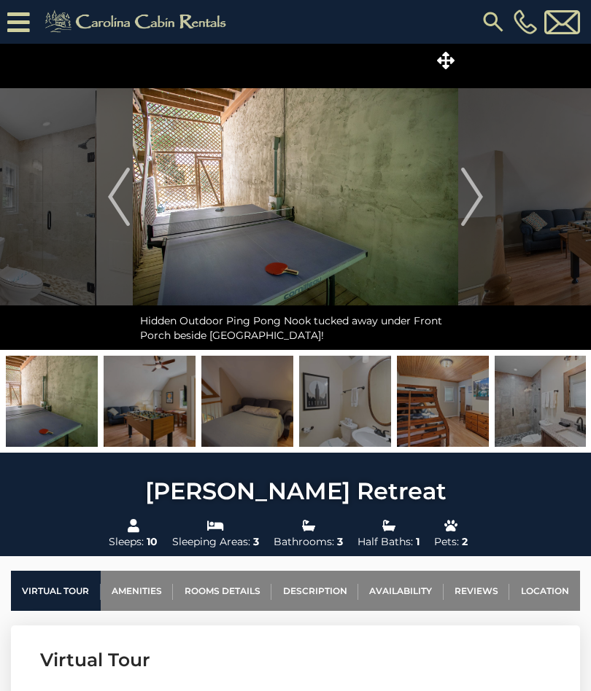
click at [475, 203] on img "Next" at bounding box center [472, 197] width 22 height 58
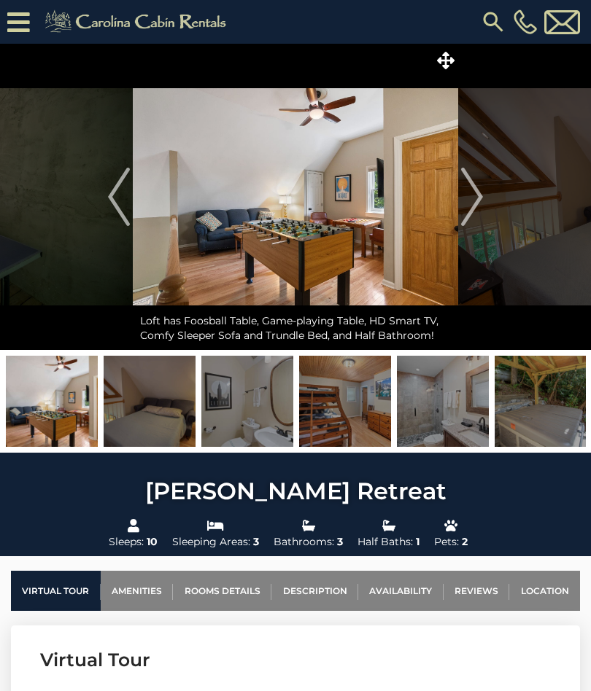
click at [481, 199] on img "Next" at bounding box center [472, 197] width 22 height 58
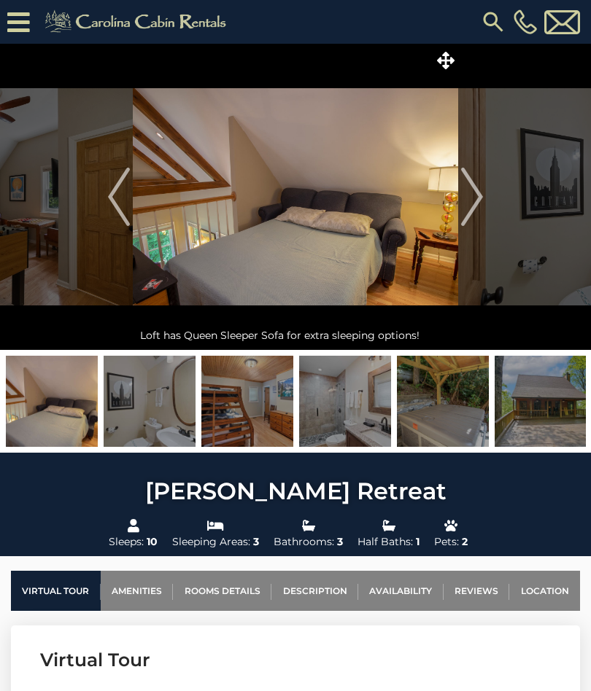
click at [478, 203] on img "Next" at bounding box center [472, 197] width 22 height 58
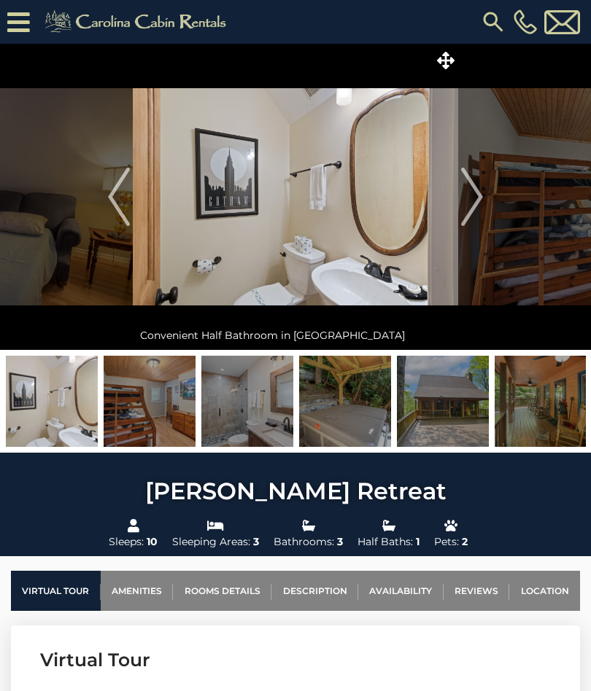
click at [480, 203] on img "Next" at bounding box center [472, 197] width 22 height 58
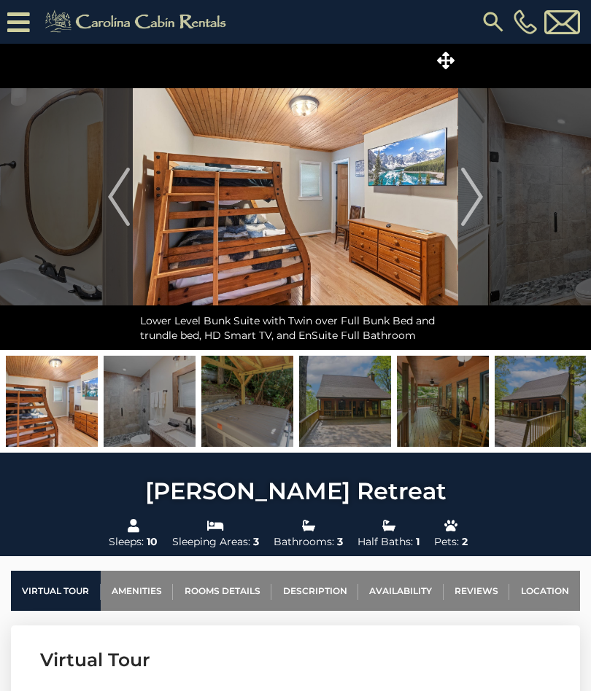
click at [477, 203] on img "Next" at bounding box center [472, 197] width 22 height 58
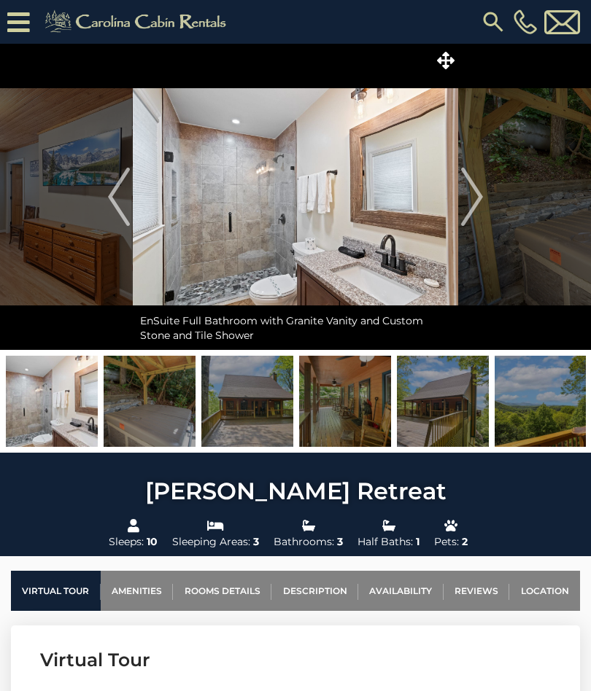
click at [478, 203] on img "Next" at bounding box center [472, 197] width 22 height 58
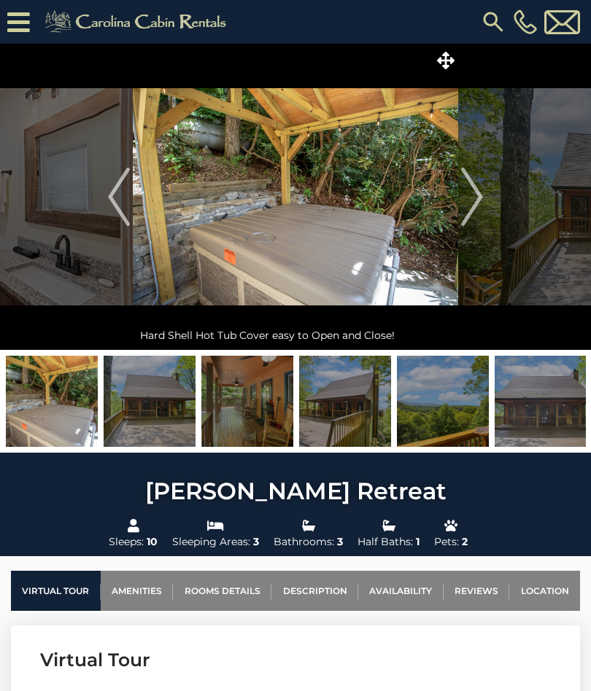
click at [467, 198] on img "Next" at bounding box center [472, 197] width 22 height 58
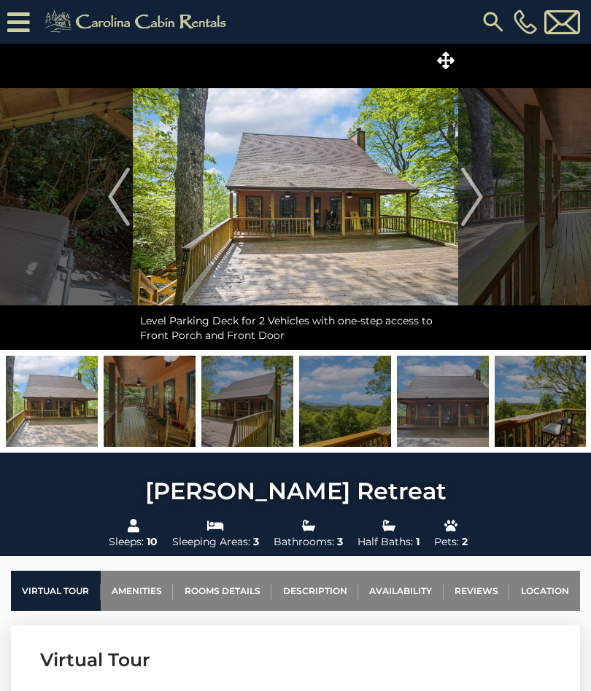
click at [470, 200] on img "Next" at bounding box center [472, 197] width 22 height 58
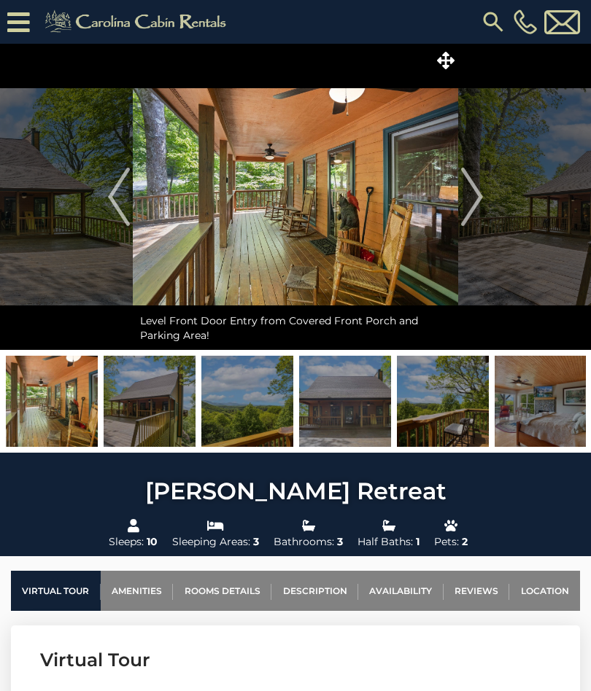
click at [470, 202] on img "Next" at bounding box center [472, 197] width 22 height 58
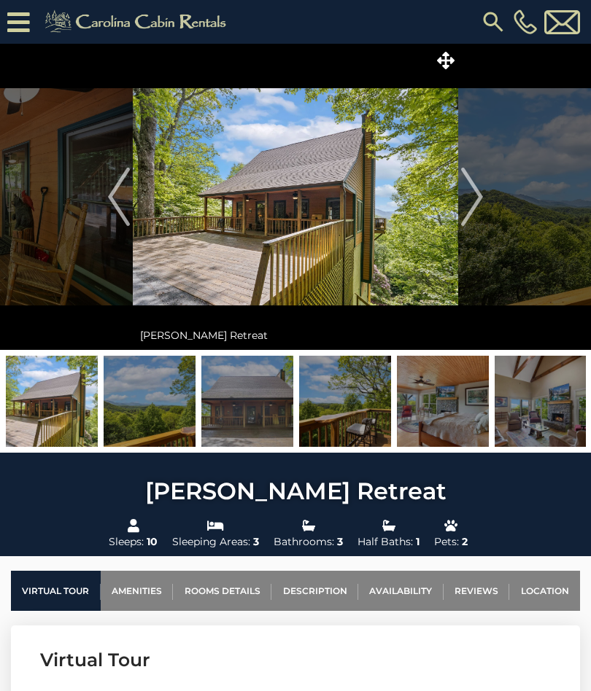
click at [471, 199] on img "Next" at bounding box center [472, 197] width 22 height 58
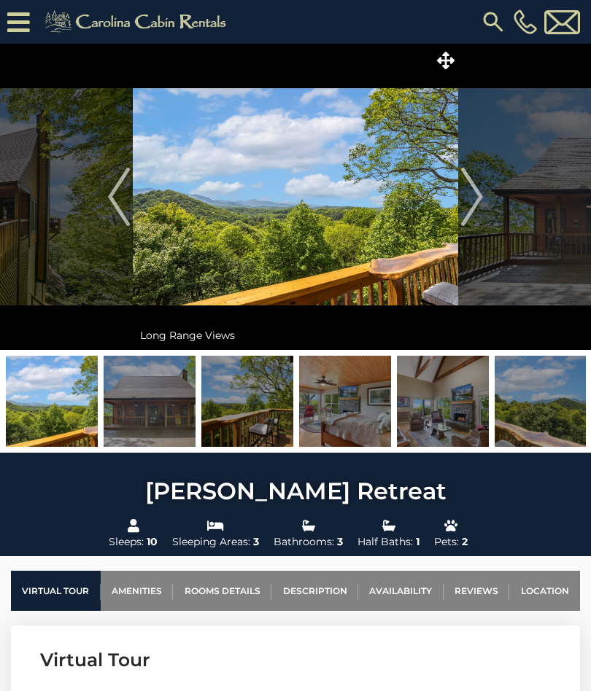
click at [472, 203] on img "Next" at bounding box center [472, 197] width 22 height 58
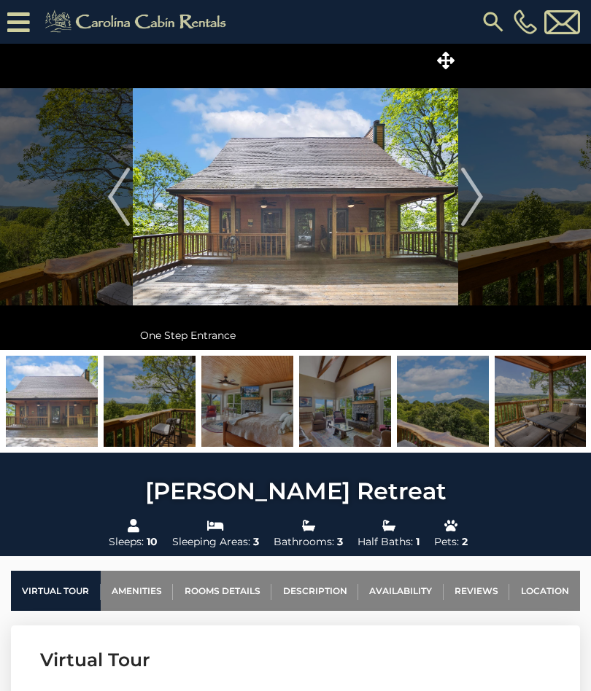
click at [472, 206] on img "Next" at bounding box center [472, 197] width 22 height 58
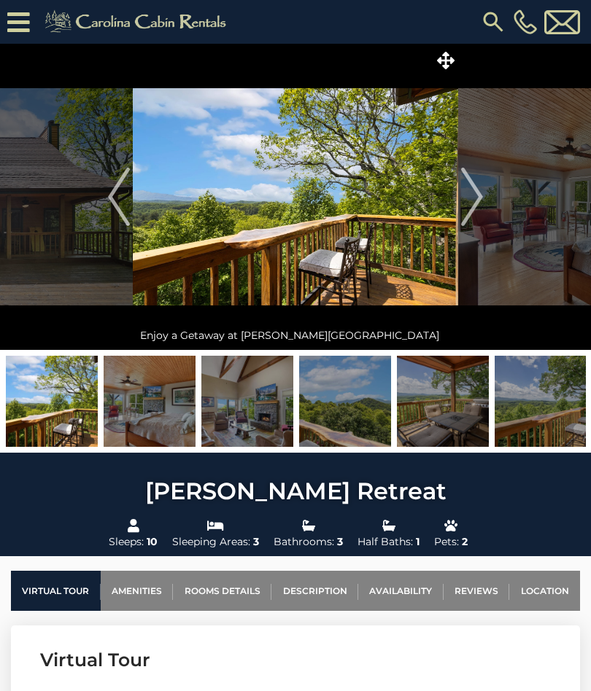
click at [477, 208] on img "Next" at bounding box center [472, 197] width 22 height 58
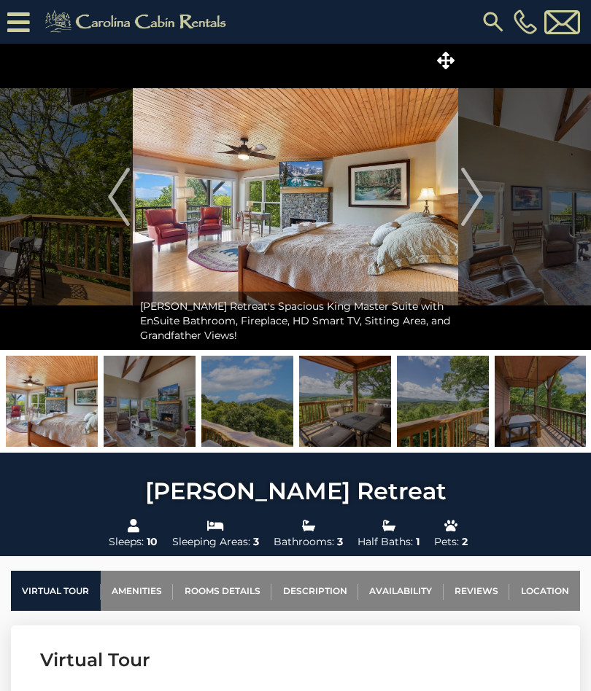
click at [476, 203] on img "Next" at bounding box center [472, 197] width 22 height 58
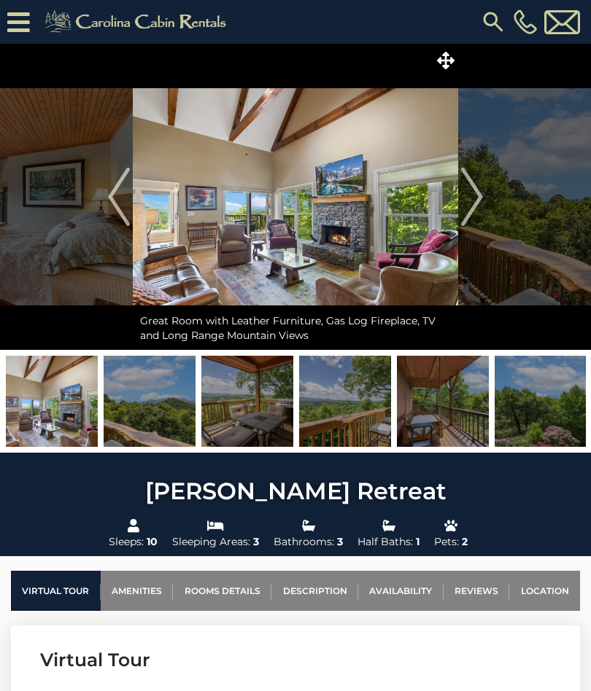
click at [477, 203] on img "Next" at bounding box center [472, 197] width 22 height 58
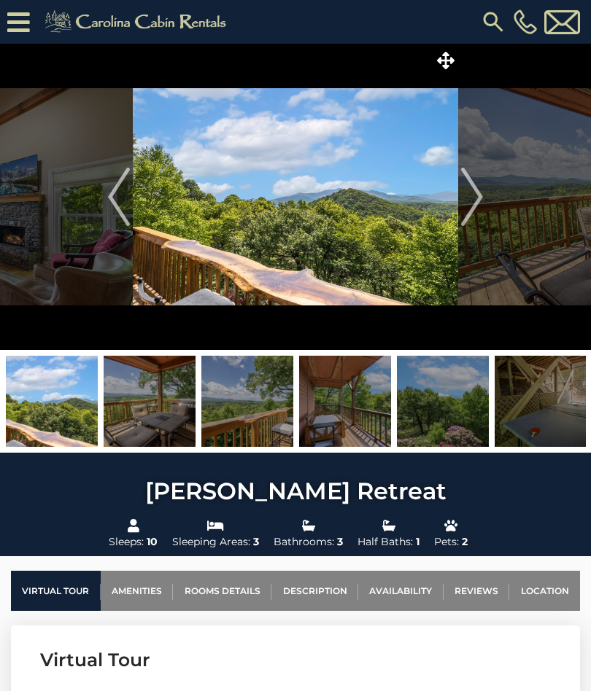
click at [477, 204] on img "Next" at bounding box center [472, 197] width 22 height 58
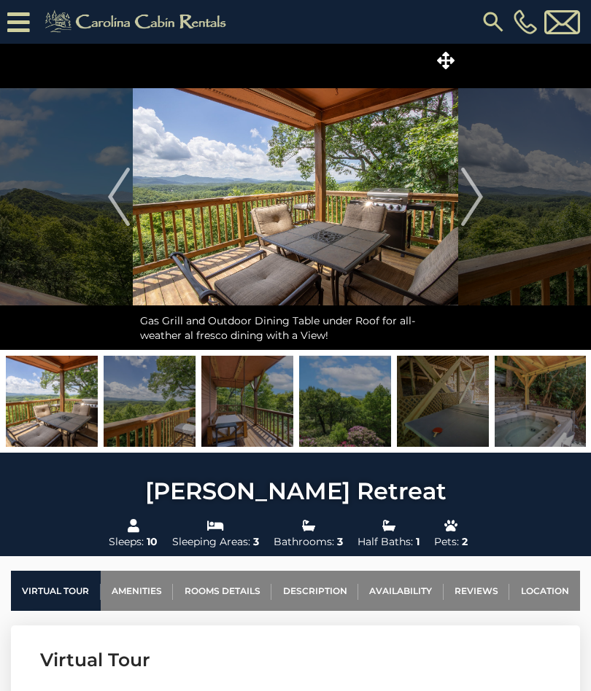
click at [479, 205] on img "Next" at bounding box center [472, 197] width 22 height 58
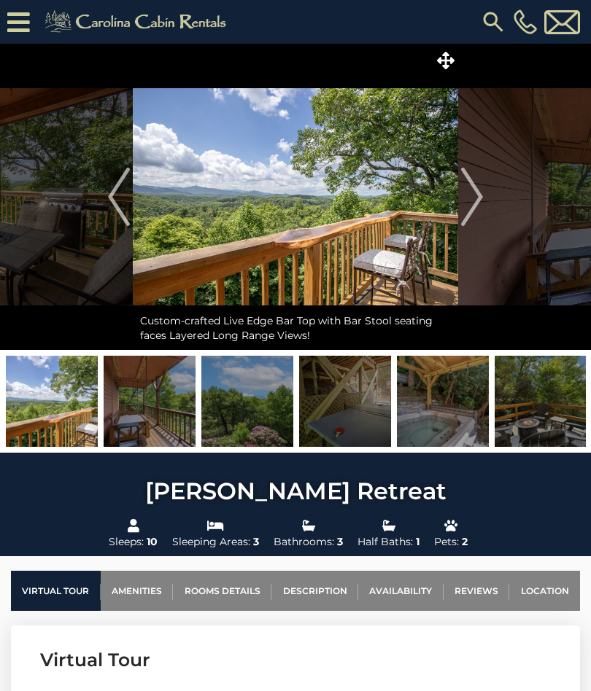
click at [479, 203] on img "Next" at bounding box center [472, 197] width 22 height 58
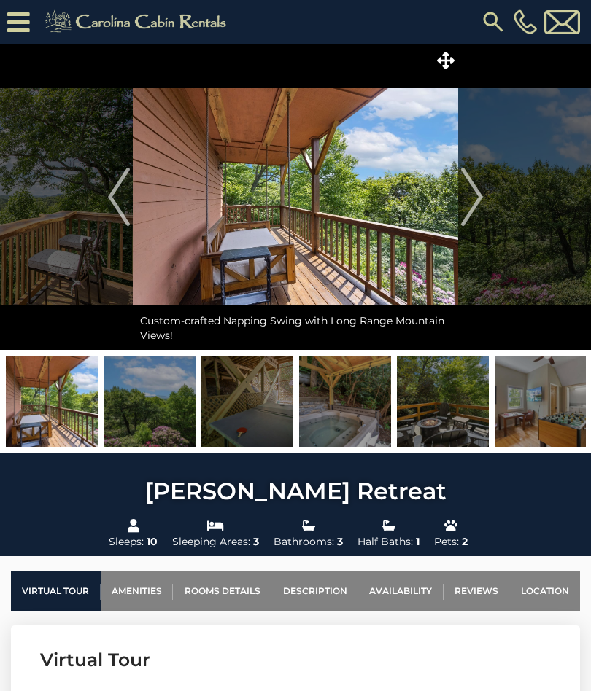
click at [479, 206] on img "Next" at bounding box center [472, 197] width 22 height 58
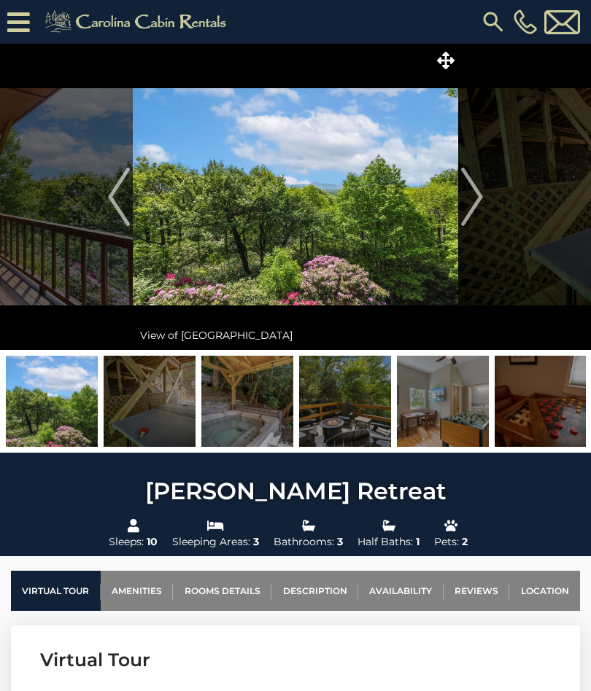
click at [479, 206] on img "Next" at bounding box center [472, 197] width 22 height 58
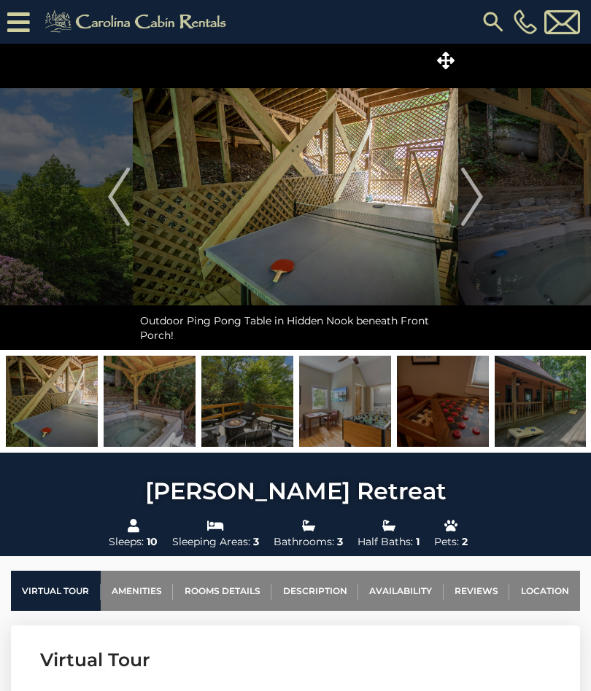
click at [481, 206] on img "Next" at bounding box center [472, 197] width 22 height 58
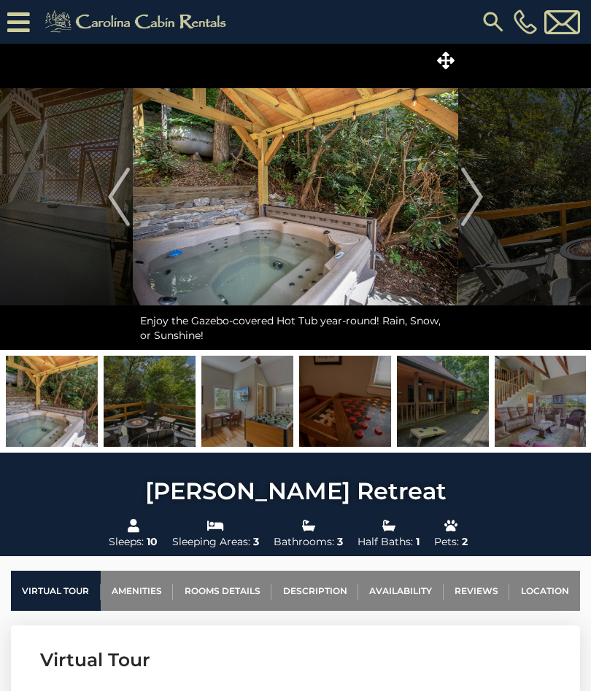
click at [481, 204] on img "Next" at bounding box center [472, 197] width 22 height 58
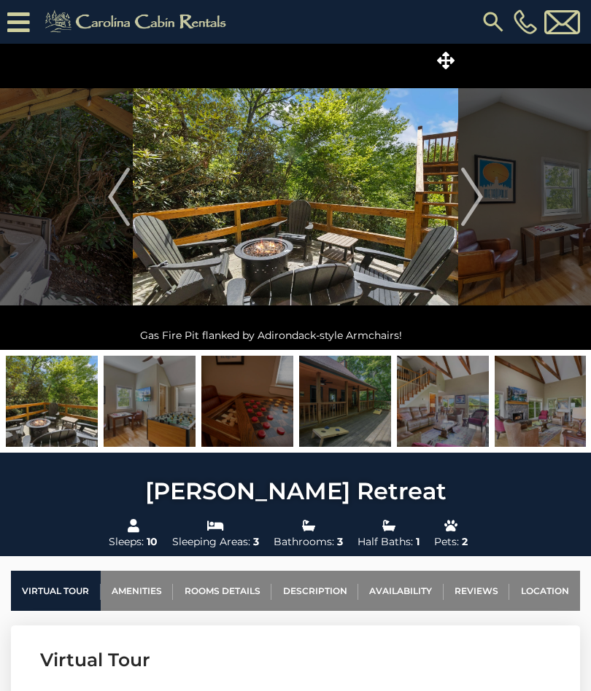
click at [481, 203] on img "Next" at bounding box center [472, 197] width 22 height 58
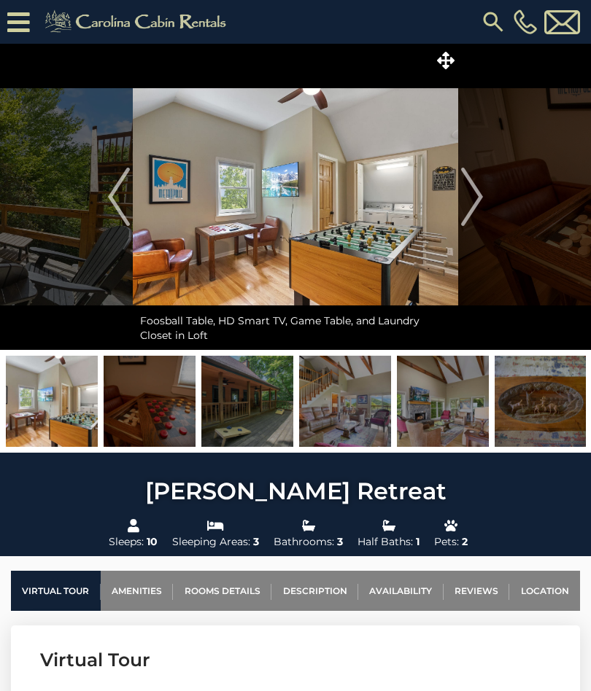
click at [479, 203] on img "Next" at bounding box center [472, 197] width 22 height 58
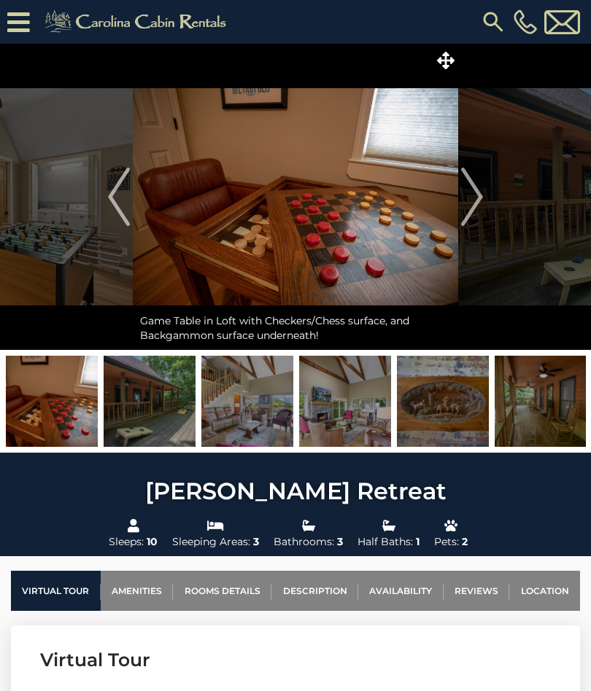
click at [482, 204] on img "Next" at bounding box center [472, 197] width 22 height 58
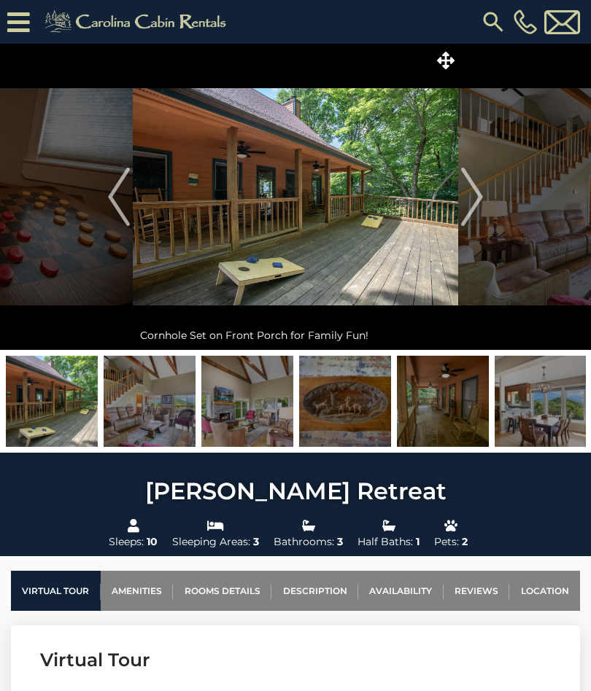
click at [482, 205] on img "Next" at bounding box center [472, 197] width 22 height 58
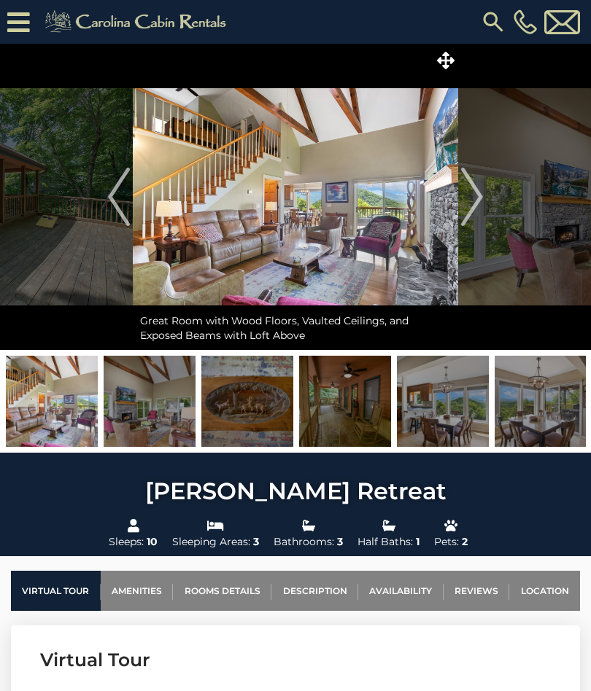
click at [482, 205] on img "Next" at bounding box center [472, 197] width 22 height 58
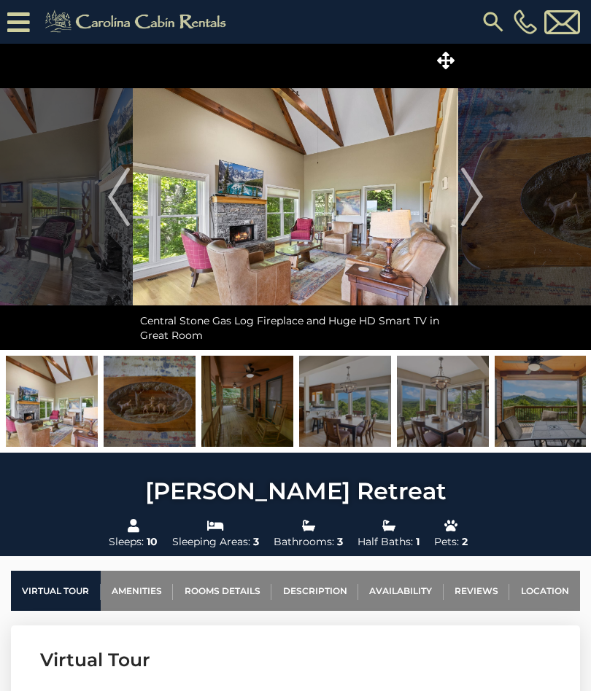
click at [481, 206] on img "Next" at bounding box center [472, 197] width 22 height 58
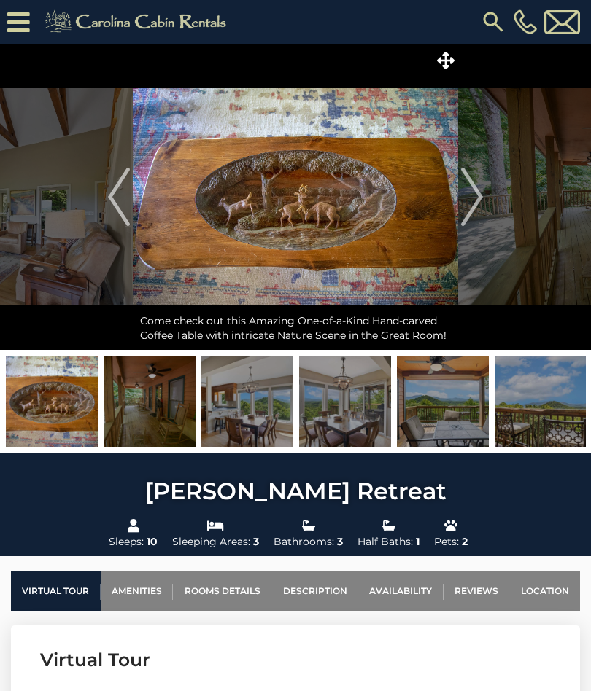
click at [482, 206] on img "Next" at bounding box center [472, 197] width 22 height 58
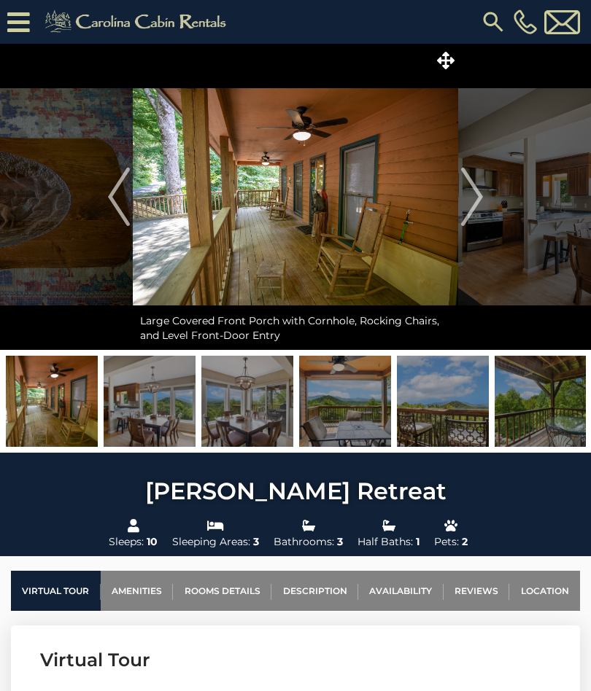
click at [478, 201] on img "Next" at bounding box center [472, 197] width 22 height 58
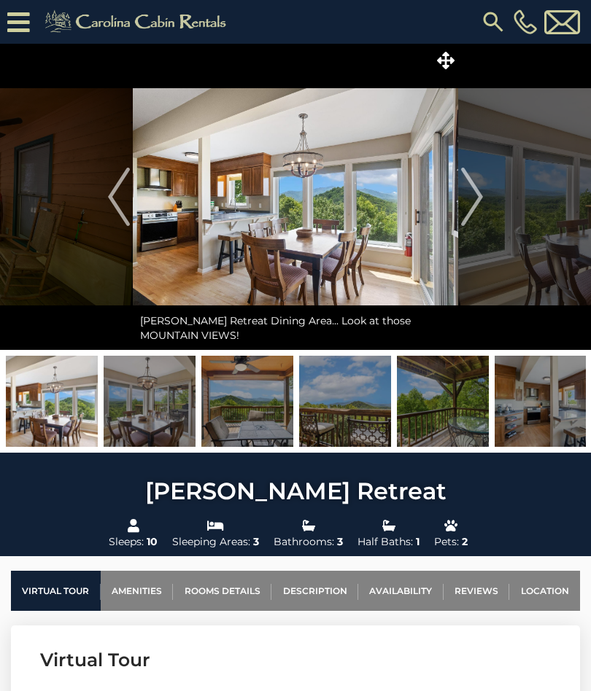
click at [469, 201] on img "Next" at bounding box center [472, 197] width 22 height 58
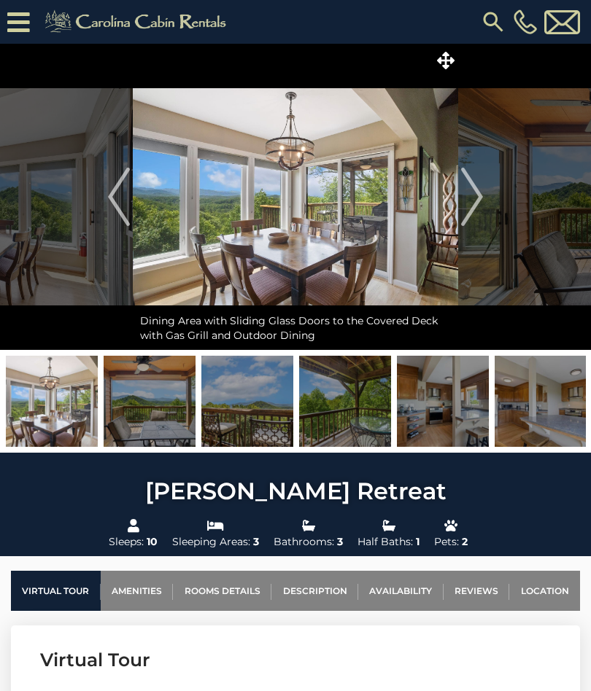
click at [470, 201] on img "Next" at bounding box center [472, 197] width 22 height 58
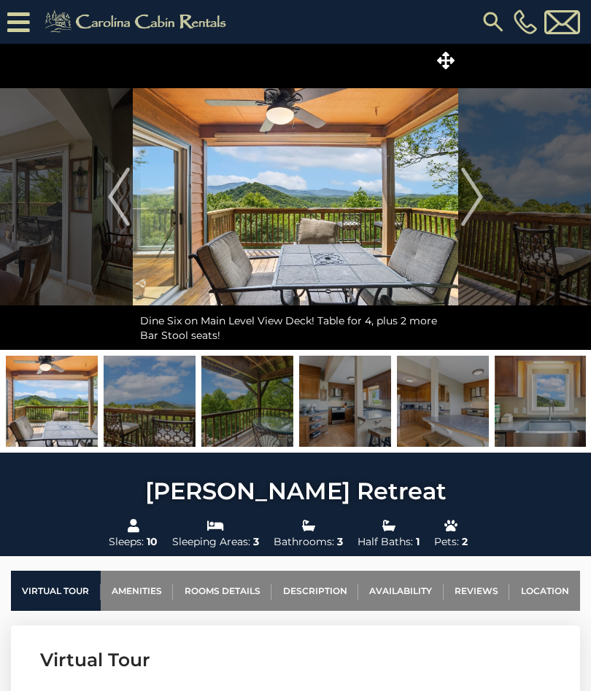
click at [475, 196] on img "Next" at bounding box center [472, 197] width 22 height 58
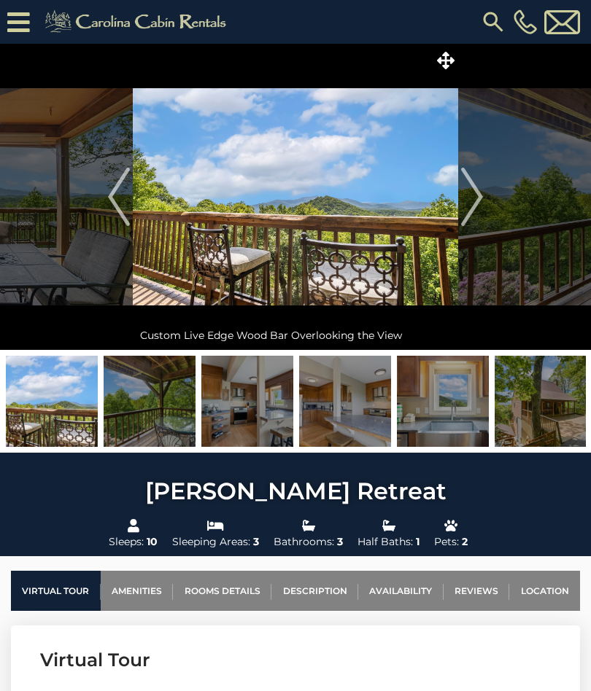
click at [473, 193] on img "Next" at bounding box center [472, 197] width 22 height 58
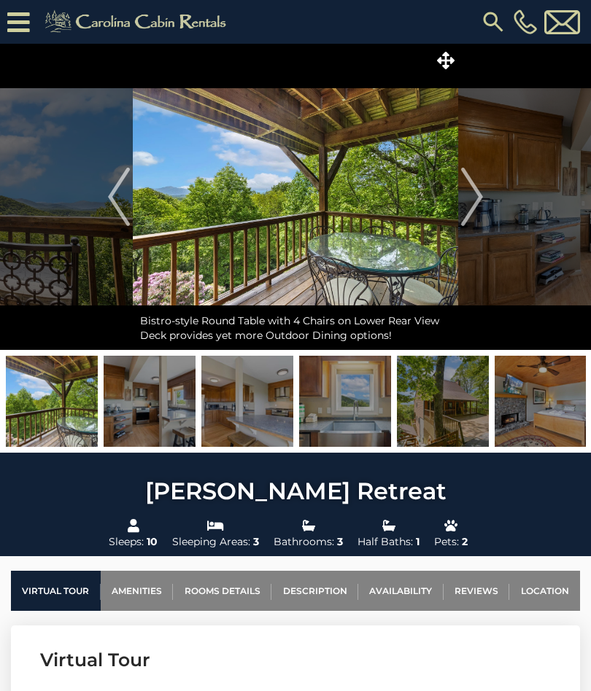
click at [477, 199] on img "Next" at bounding box center [472, 197] width 22 height 58
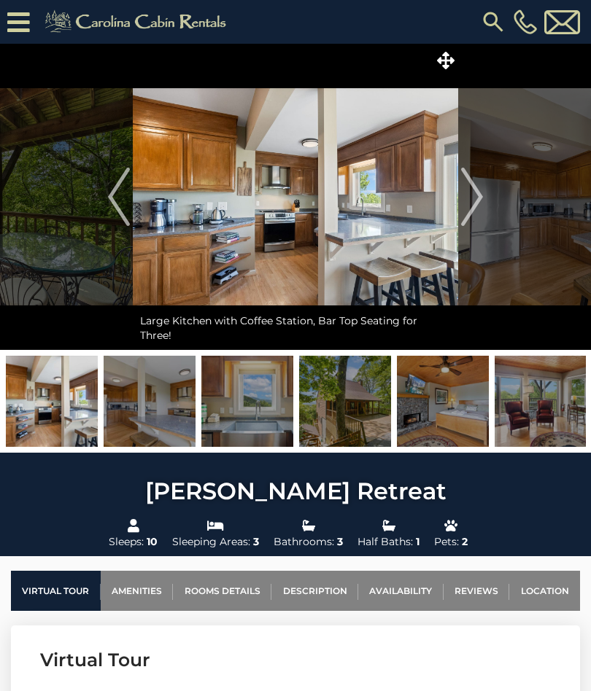
click at [474, 196] on img "Next" at bounding box center [472, 197] width 22 height 58
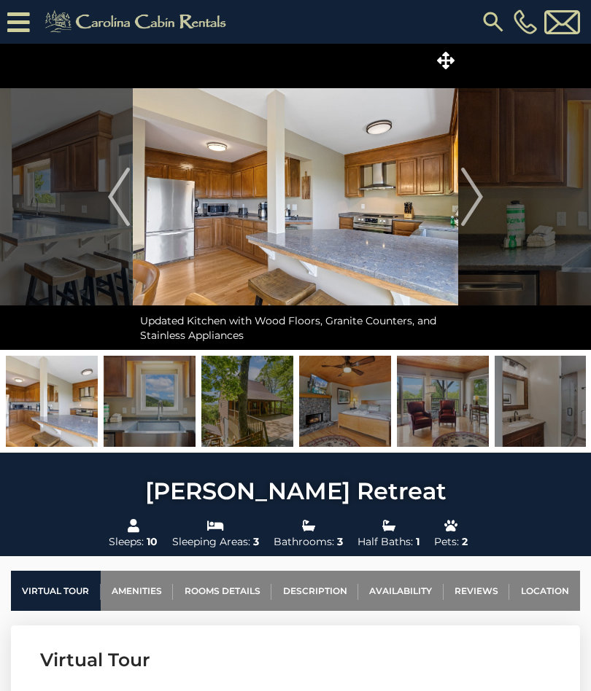
click at [472, 194] on img "Next" at bounding box center [472, 197] width 22 height 58
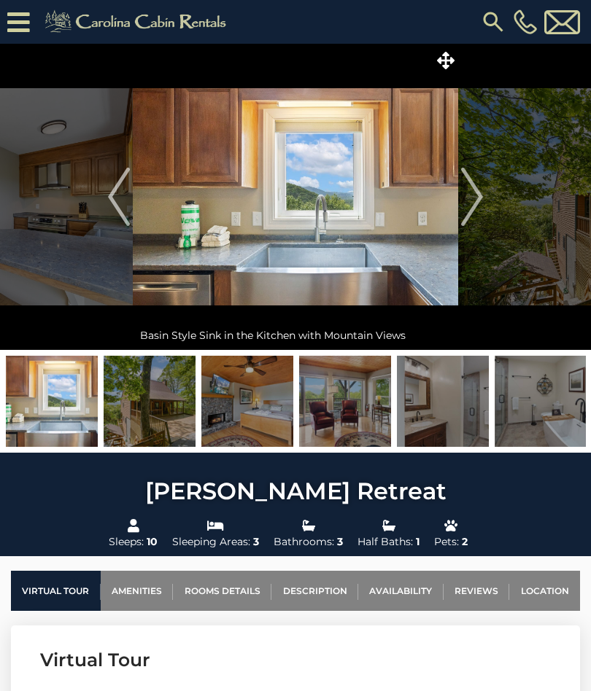
click at [472, 193] on img "Next" at bounding box center [472, 197] width 22 height 58
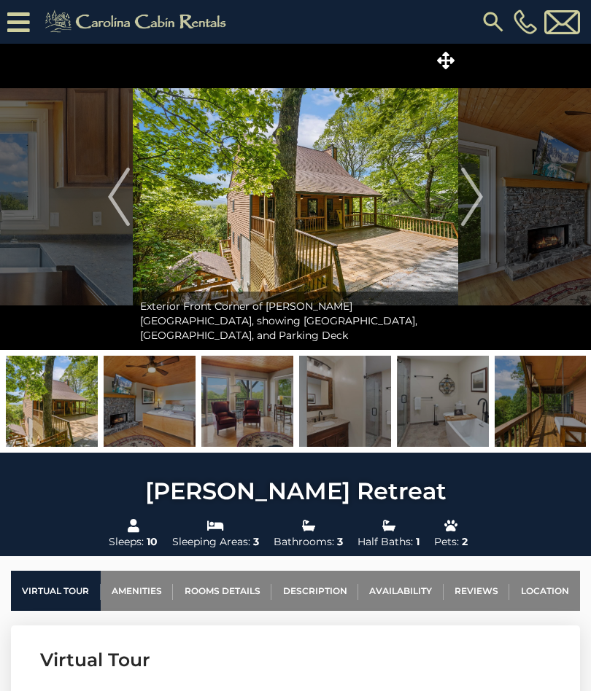
click at [470, 193] on img "Next" at bounding box center [472, 197] width 22 height 58
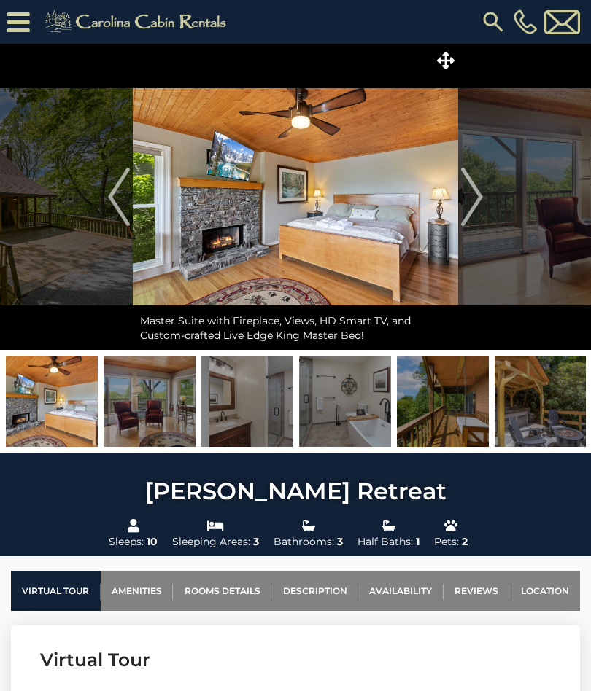
click at [470, 194] on img "Next" at bounding box center [472, 197] width 22 height 58
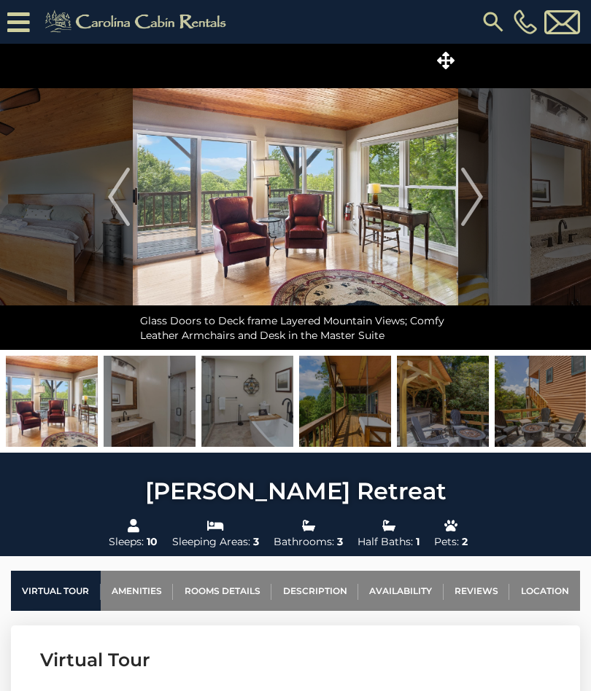
click at [470, 195] on img "Next" at bounding box center [472, 197] width 22 height 58
